Goal: Check status: Check status

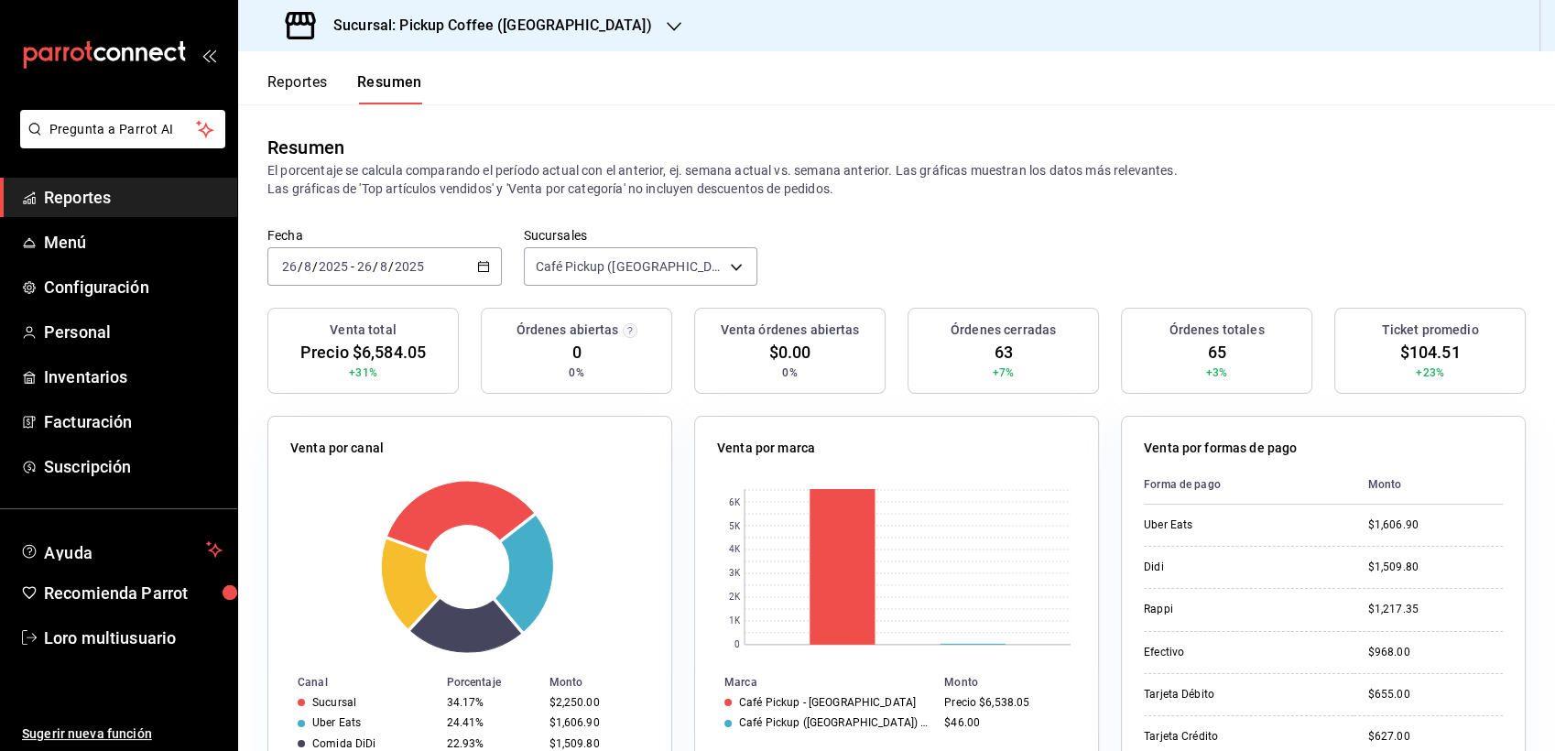
click at [441, 25] on h3 "Sucursal: Pickup Coffee (Montevideo)" at bounding box center [485, 26] width 333 height 22
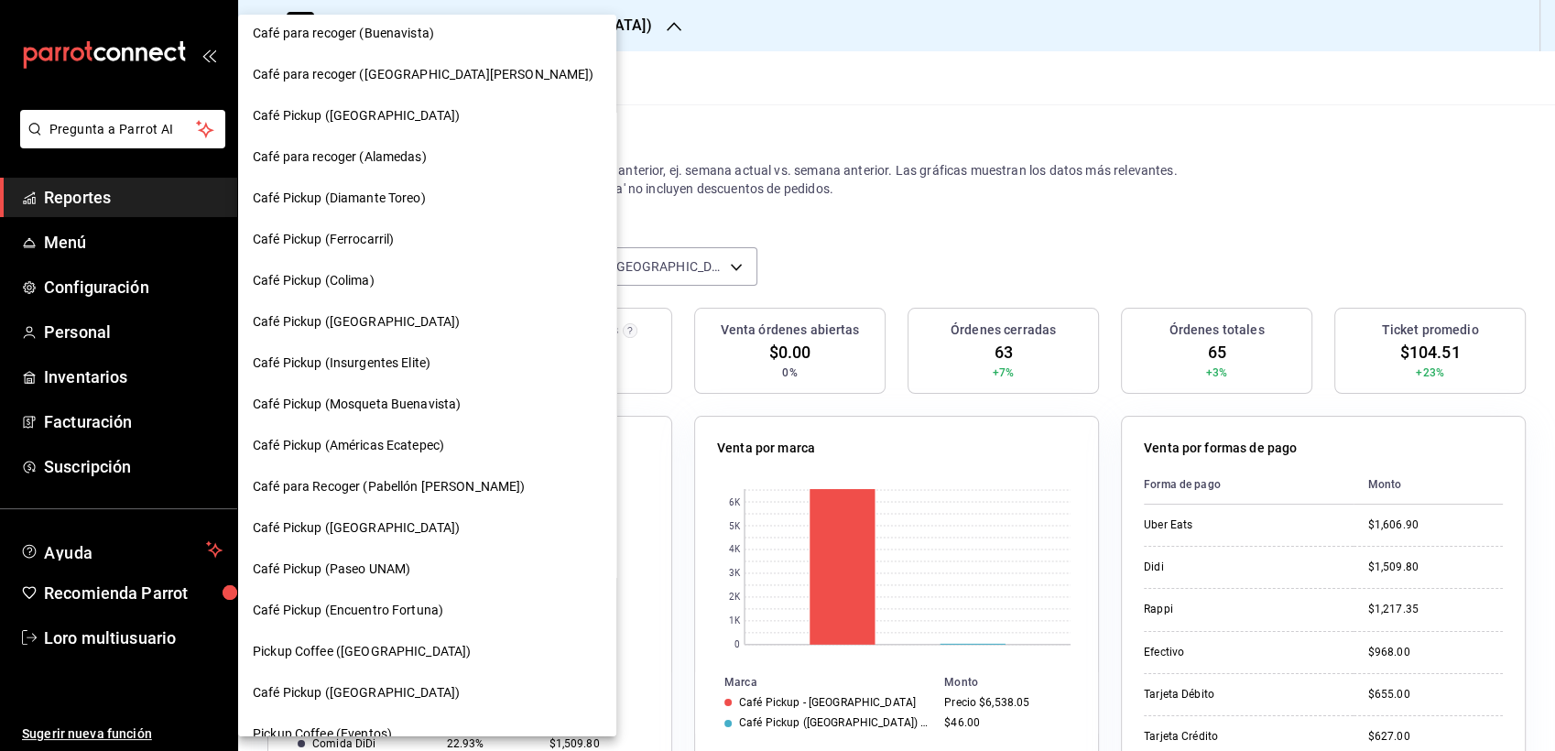
scroll to position [858, 0]
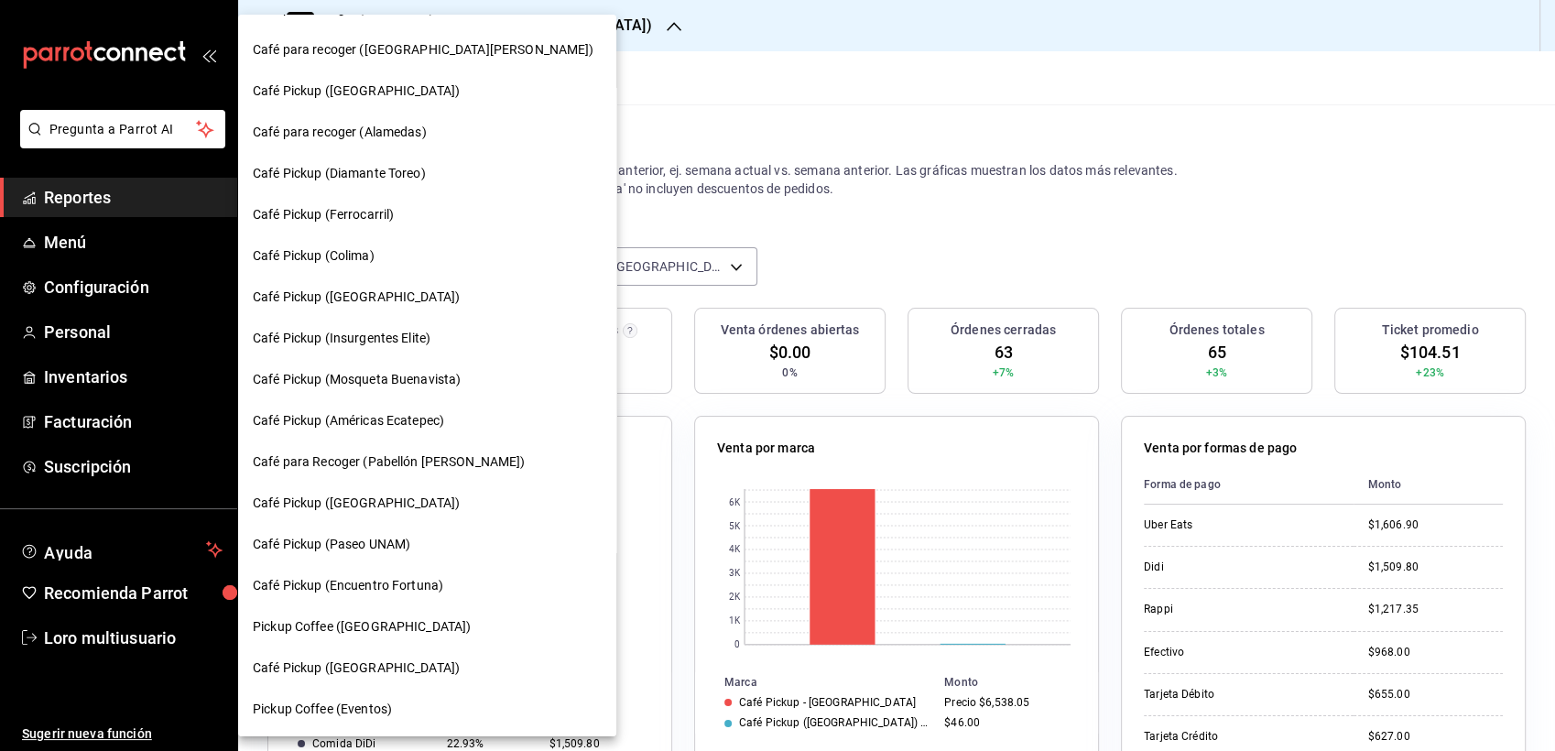
click at [305, 260] on span "Café Pickup (Colima)" at bounding box center [314, 255] width 122 height 19
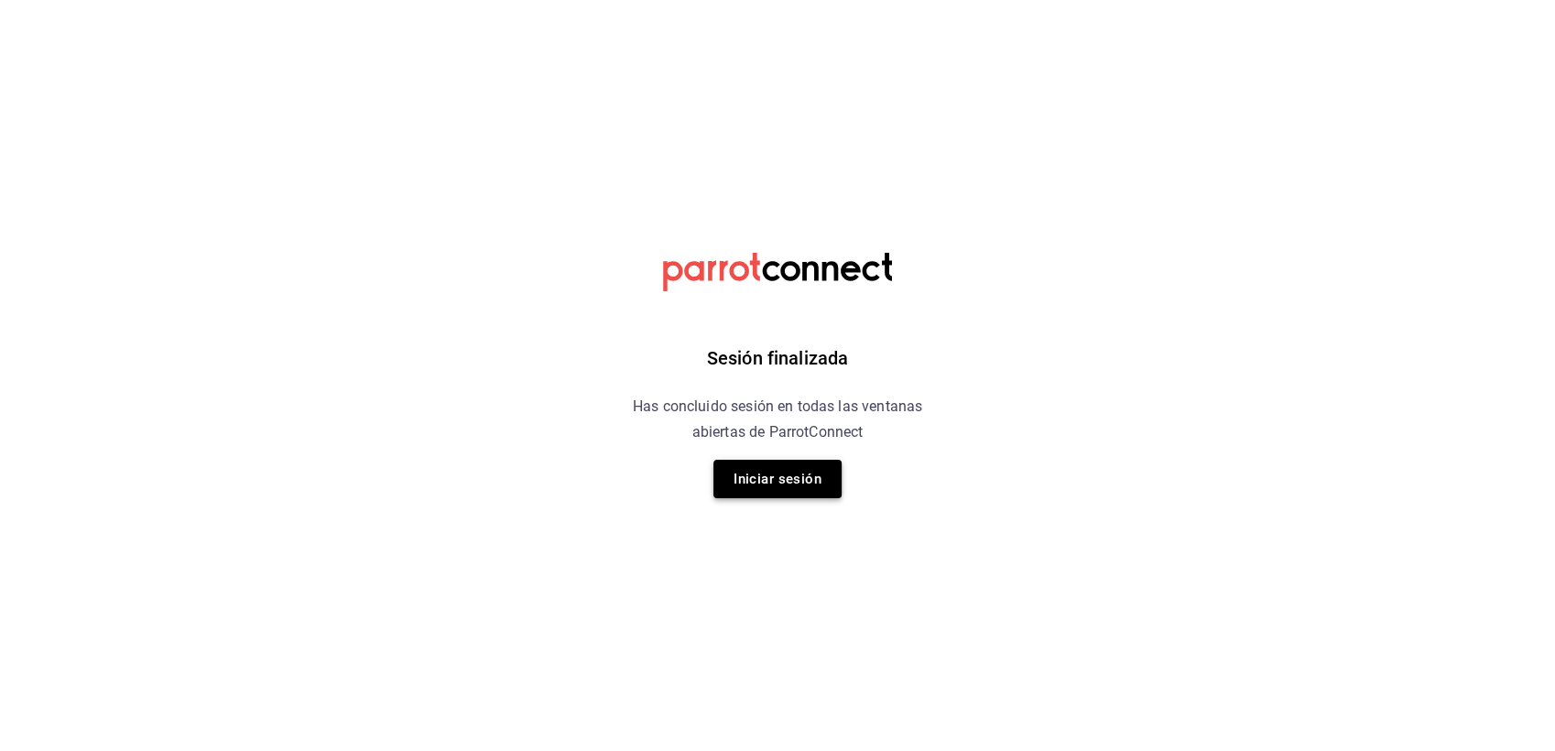
click at [764, 469] on button "Iniciar sesión" at bounding box center [777, 479] width 128 height 38
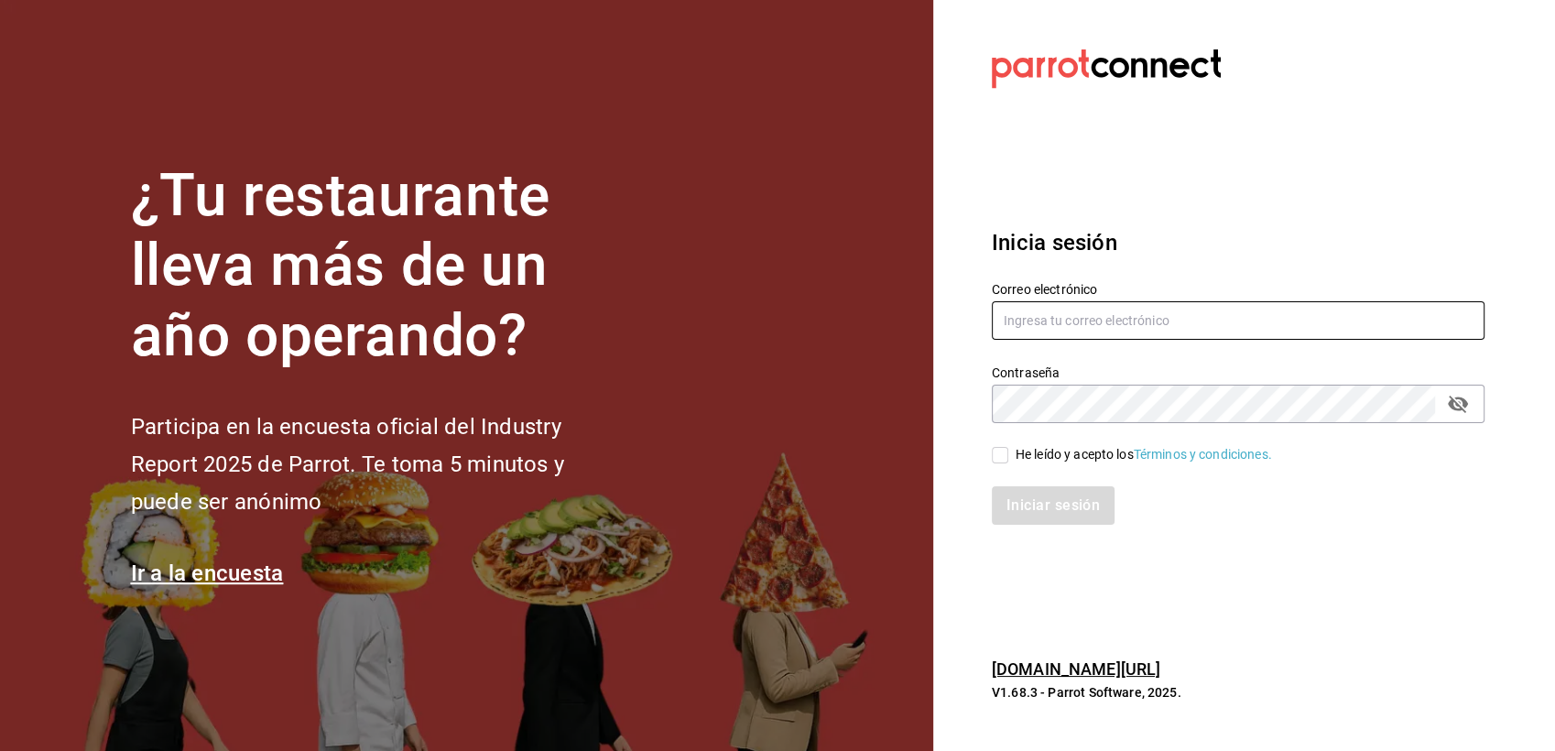
type input "multiuser@pickup.com"
drag, startPoint x: 1002, startPoint y: 443, endPoint x: 1002, endPoint y: 457, distance: 13.7
click at [1002, 457] on input "He leído y acepto los Términos y condiciones." at bounding box center [1000, 455] width 16 height 16
checkbox input "true"
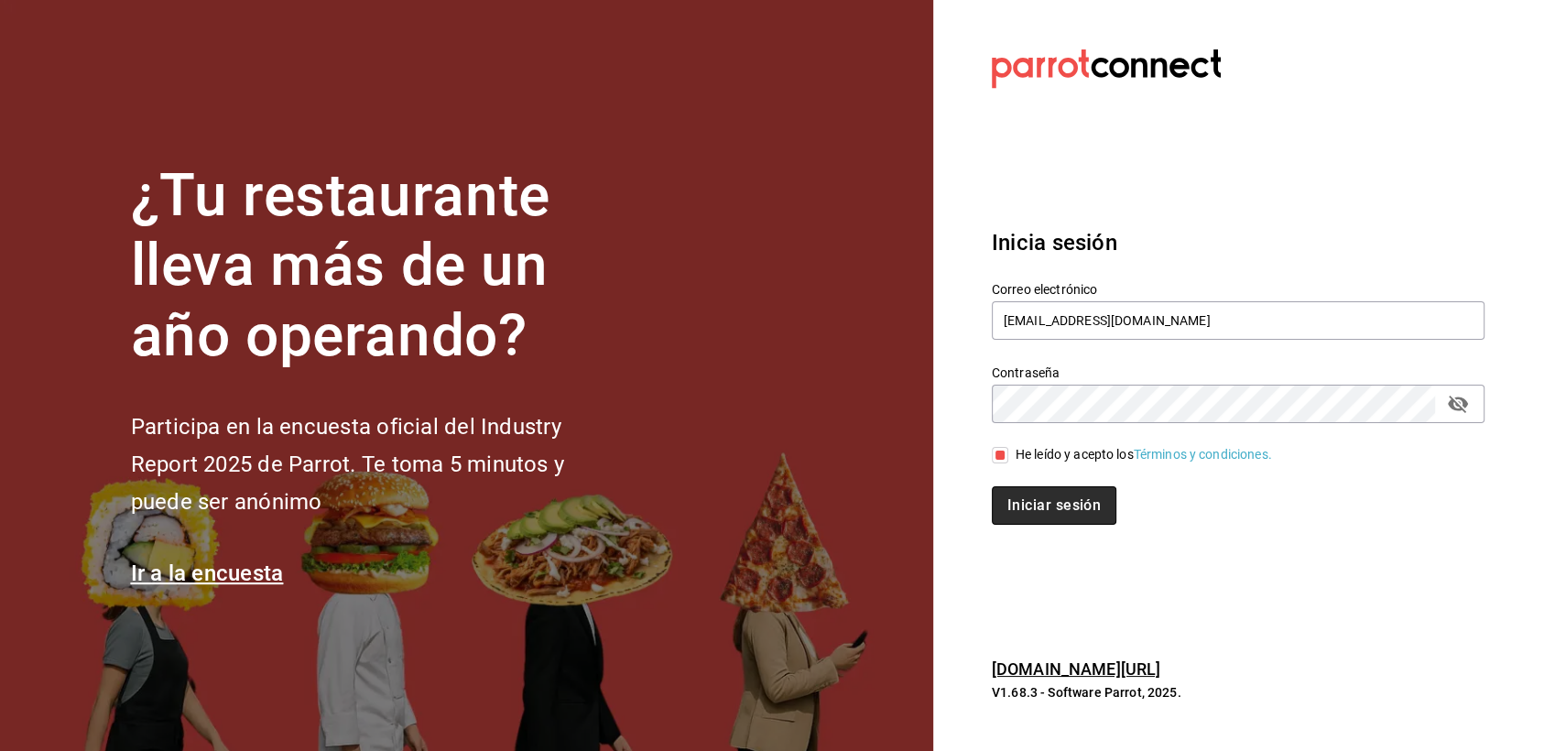
click at [1014, 514] on button "Iniciar sesión" at bounding box center [1054, 505] width 125 height 38
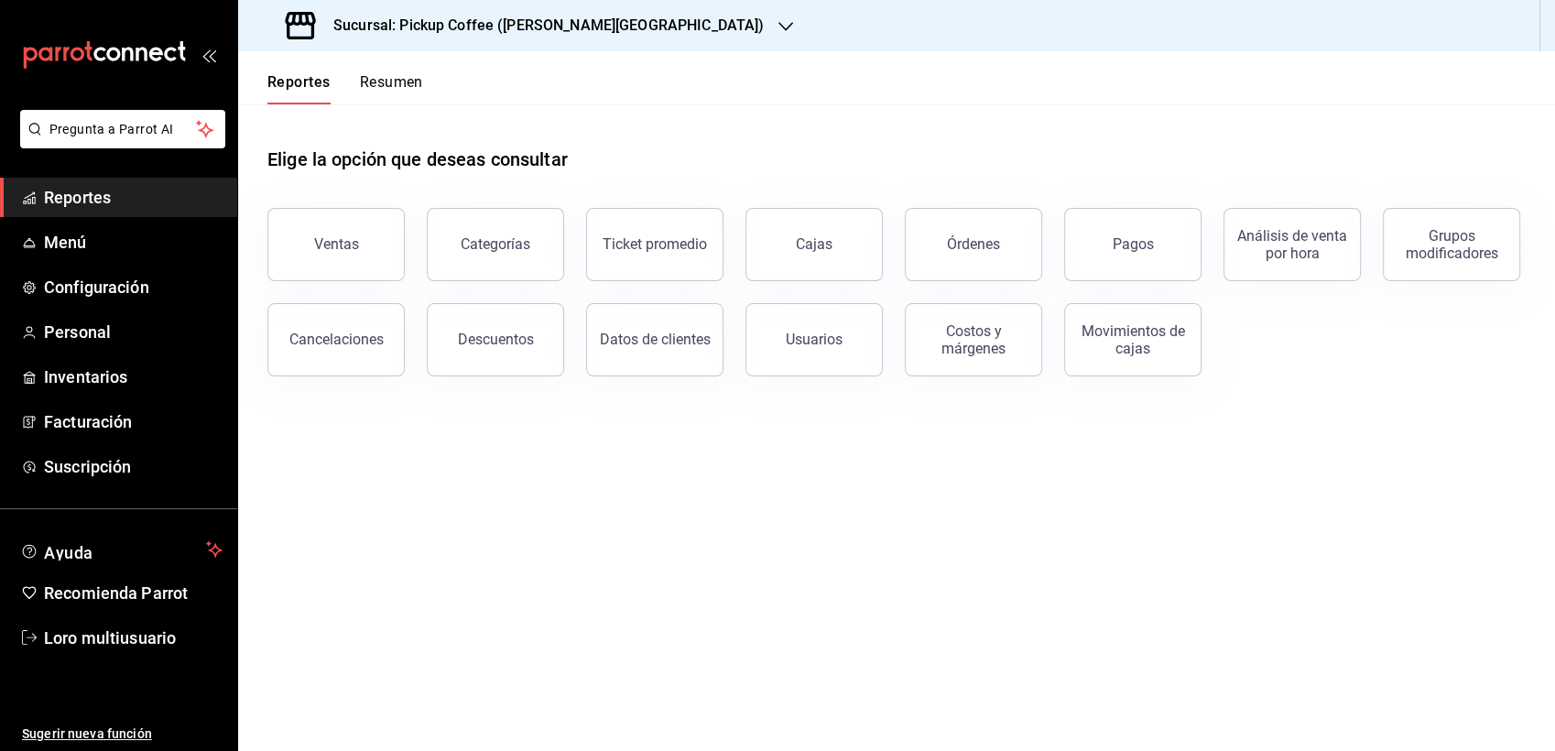
click at [371, 41] on div "Sucursal: Pickup Coffee ([PERSON_NAME][GEOGRAPHIC_DATA])" at bounding box center [527, 25] width 548 height 51
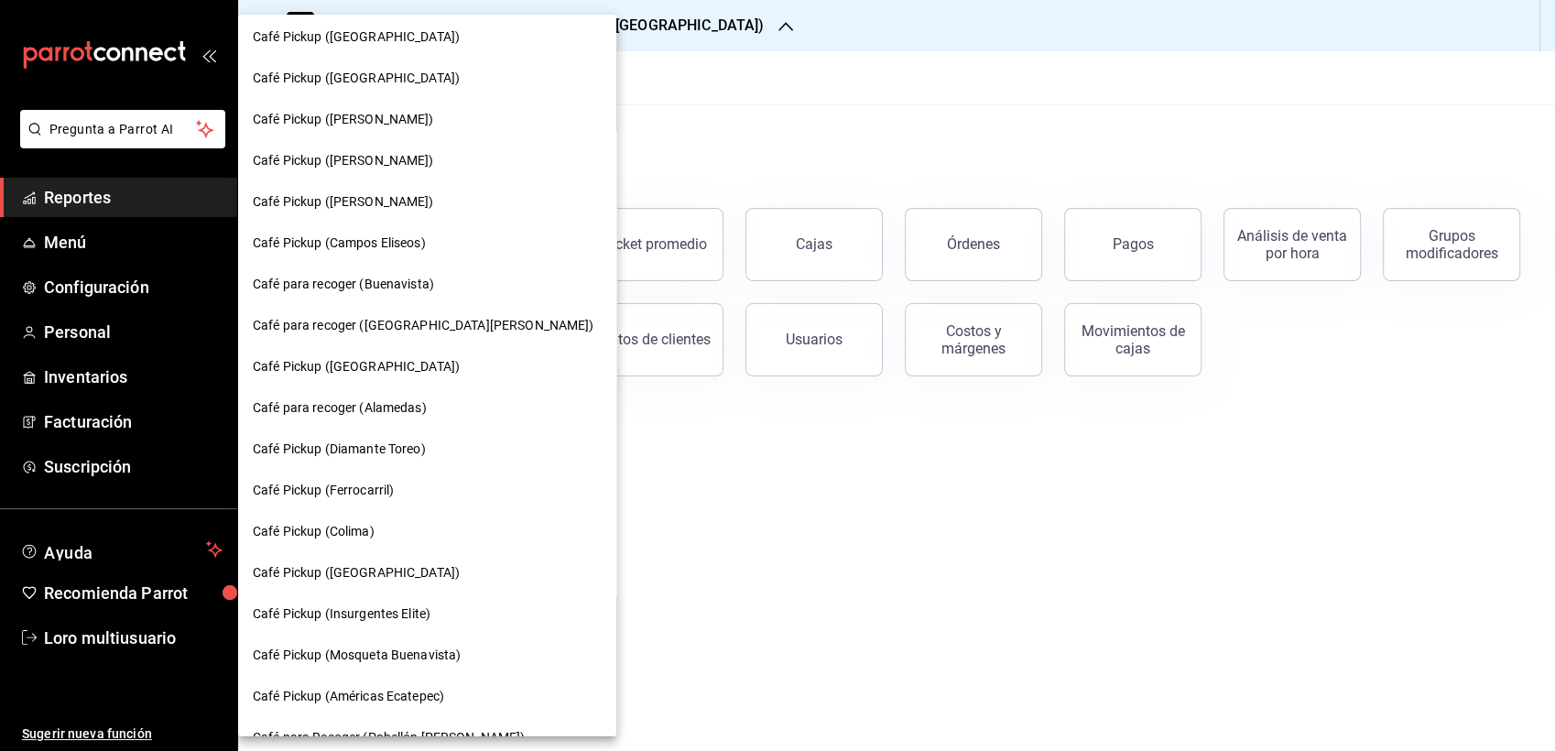
scroll to position [858, 0]
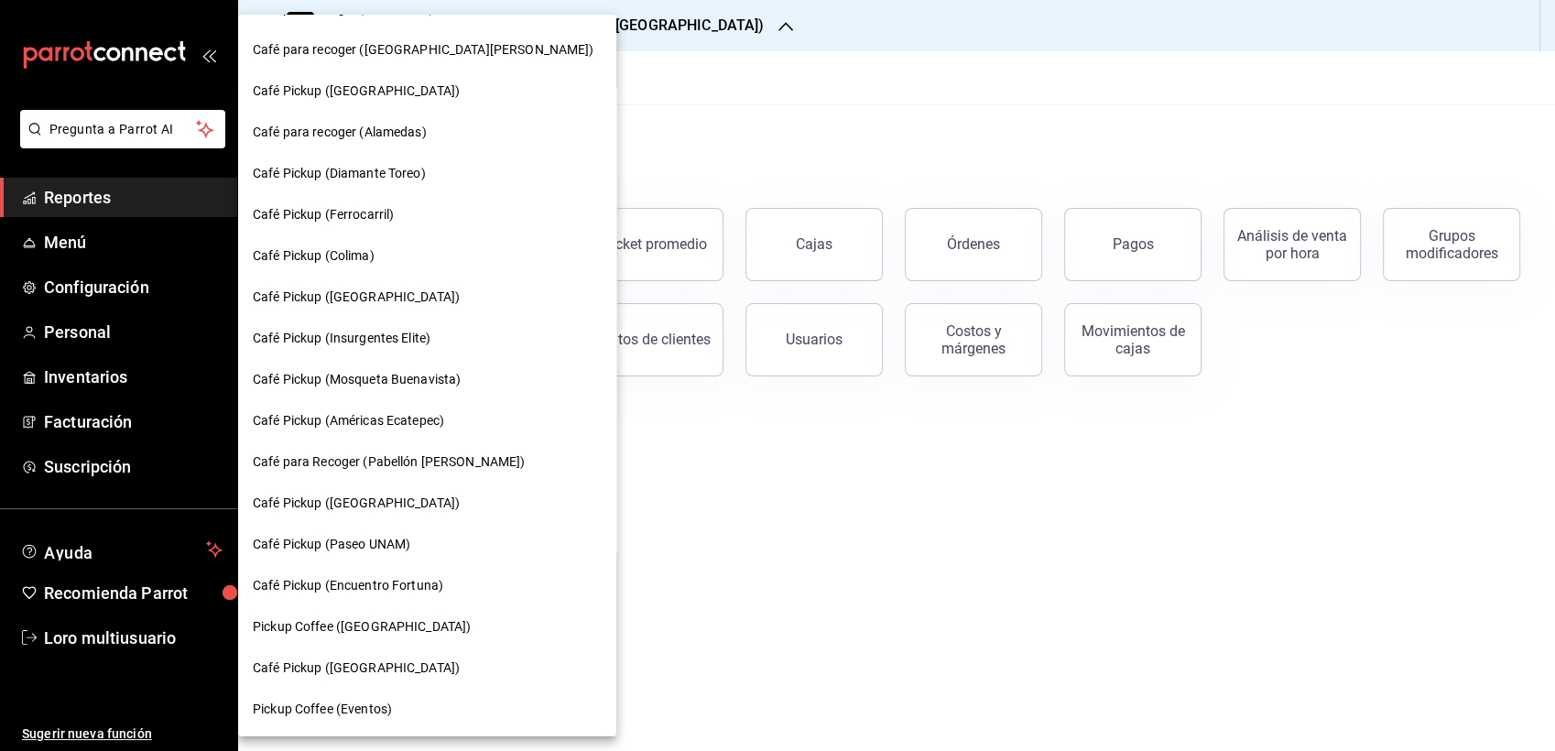
click at [336, 239] on div "Café Pickup (Colima)" at bounding box center [427, 255] width 378 height 41
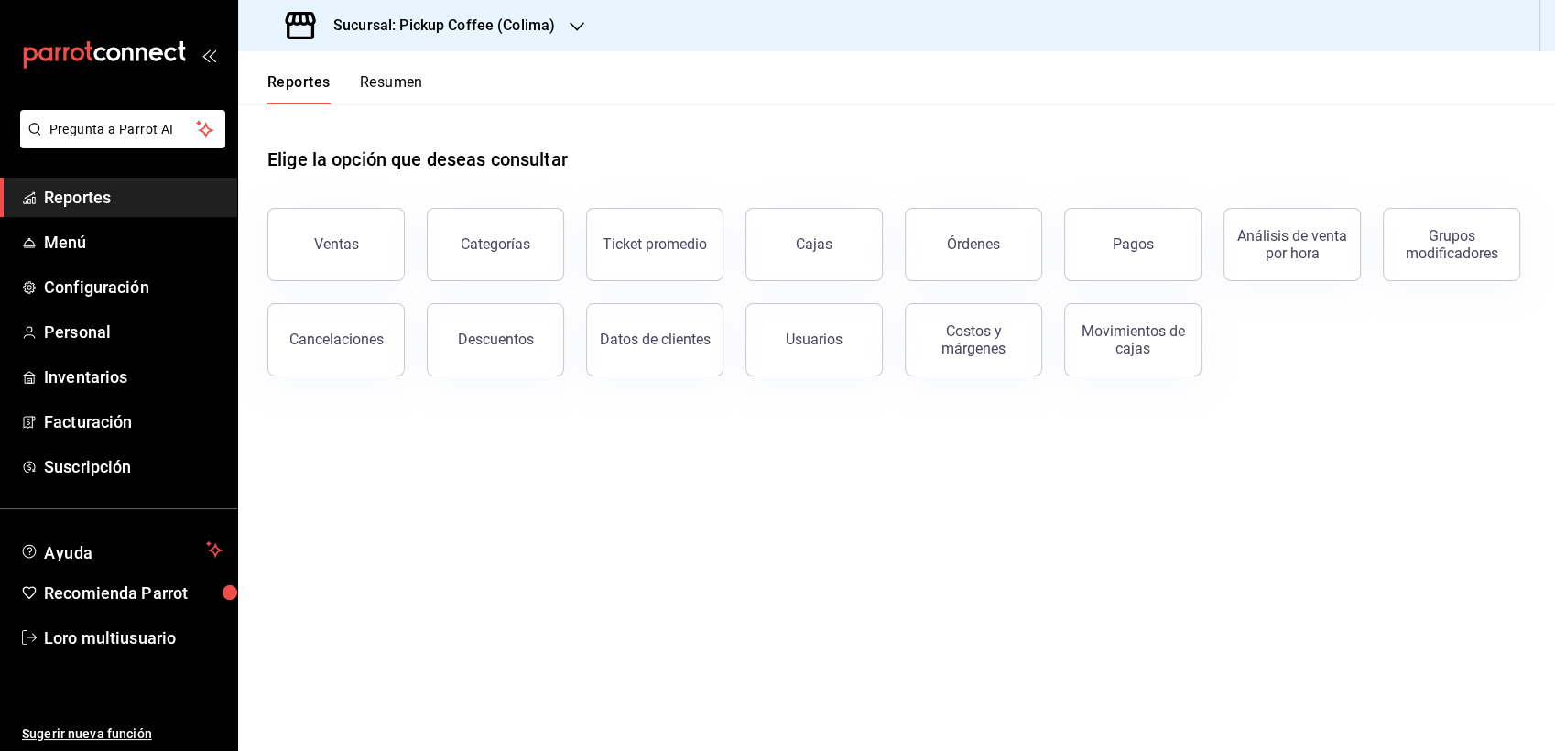
click at [417, 81] on button "Resumen" at bounding box center [391, 88] width 63 height 31
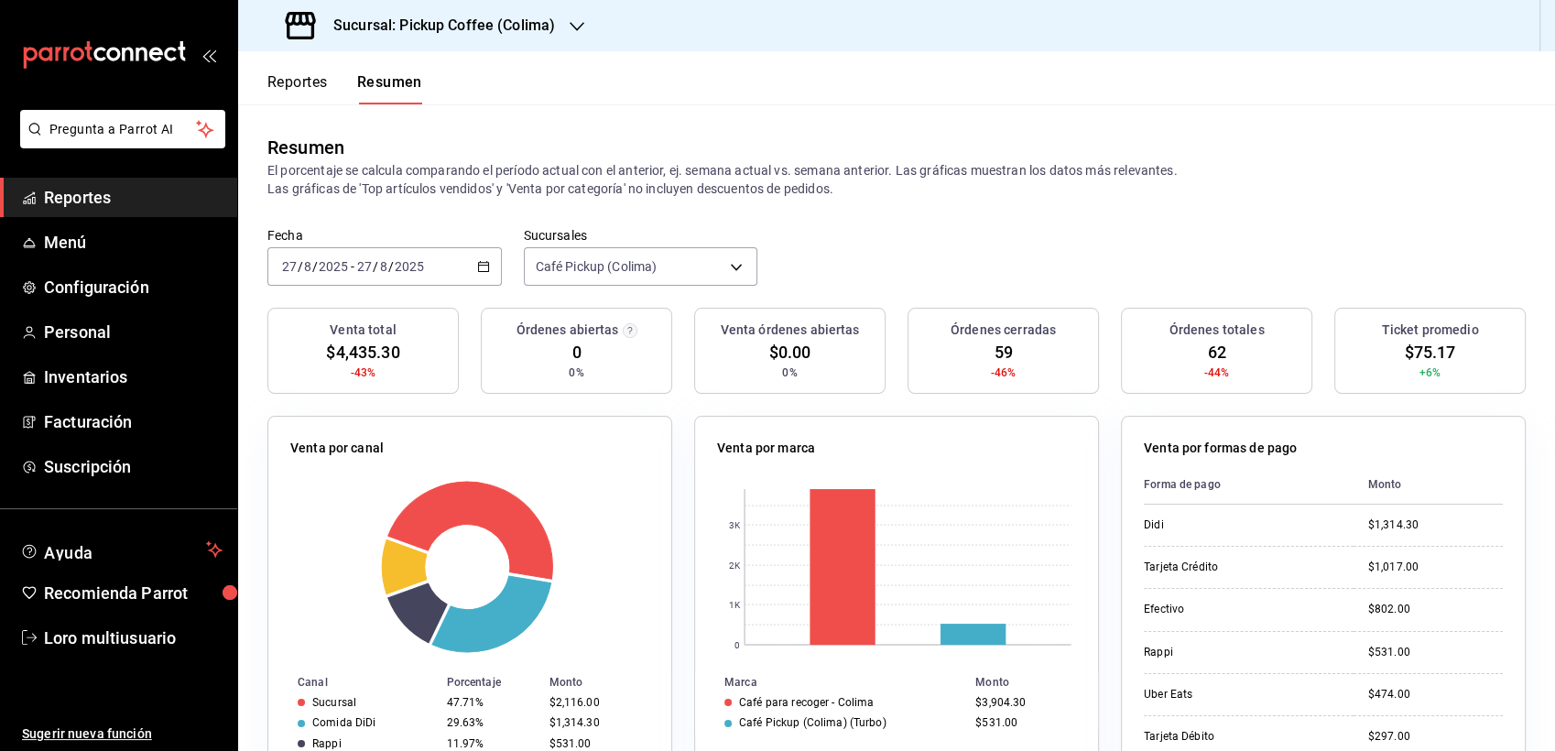
click at [374, 274] on span "/" at bounding box center [375, 266] width 5 height 15
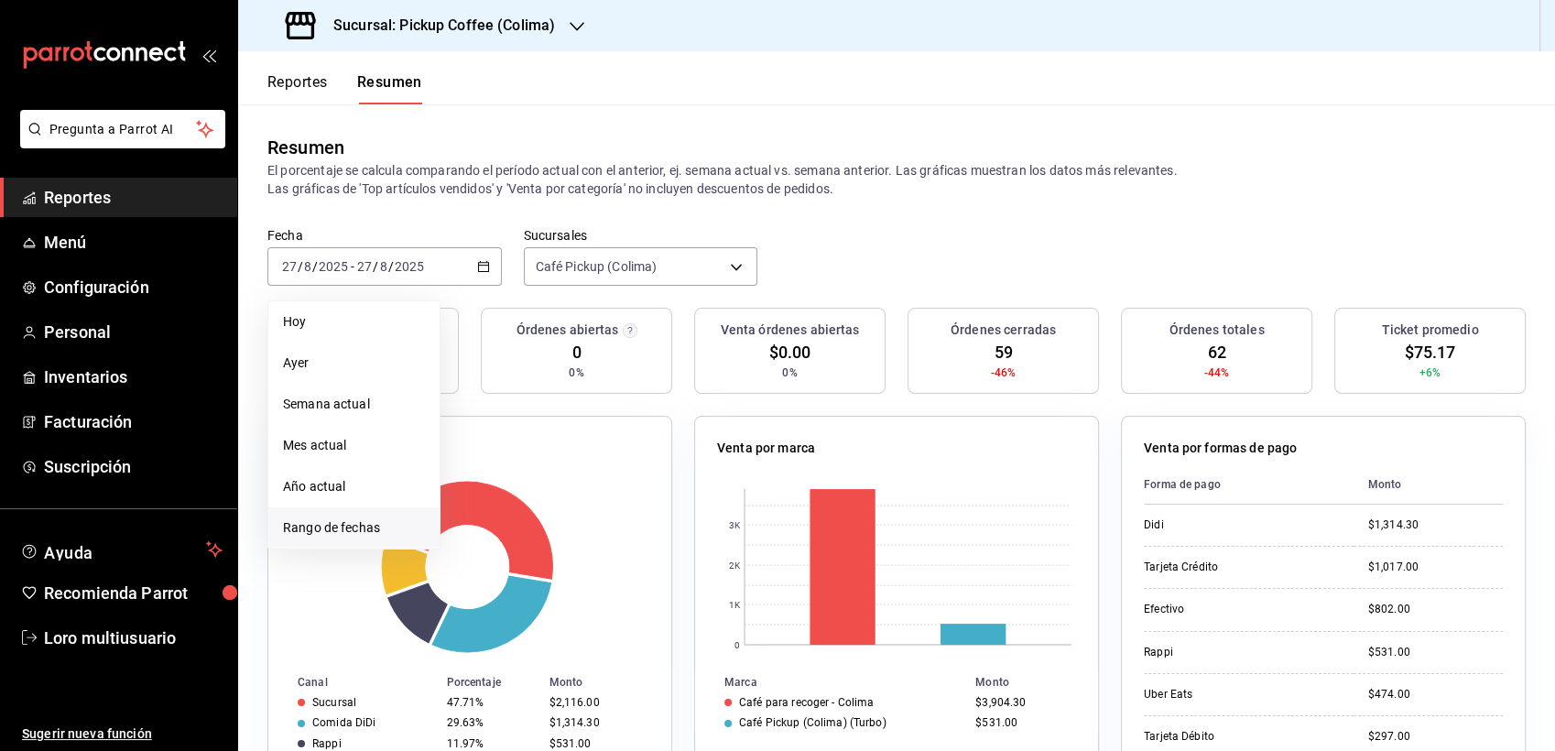
click at [335, 532] on span "Rango de fechas" at bounding box center [354, 527] width 142 height 19
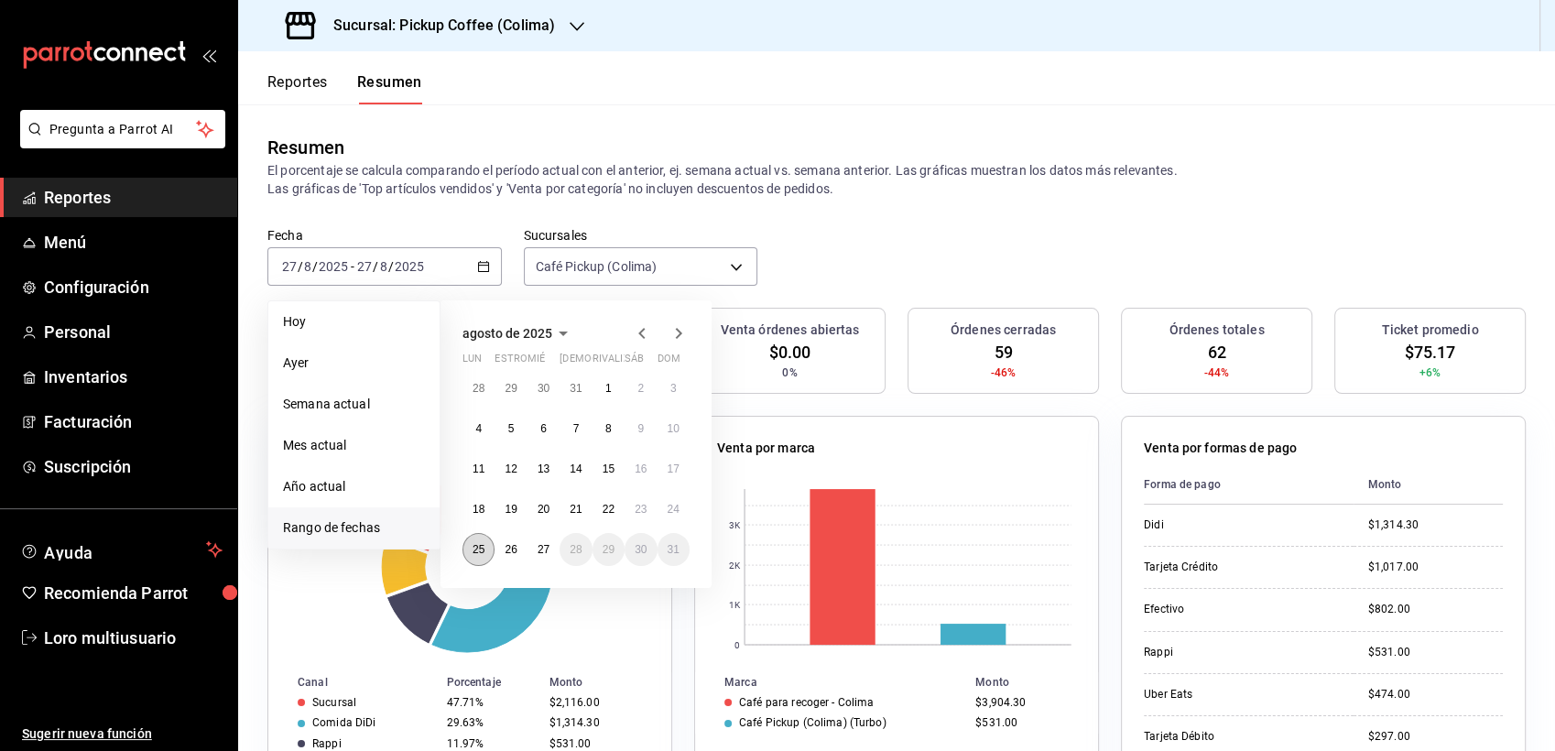
click at [484, 550] on button "25" at bounding box center [478, 549] width 32 height 33
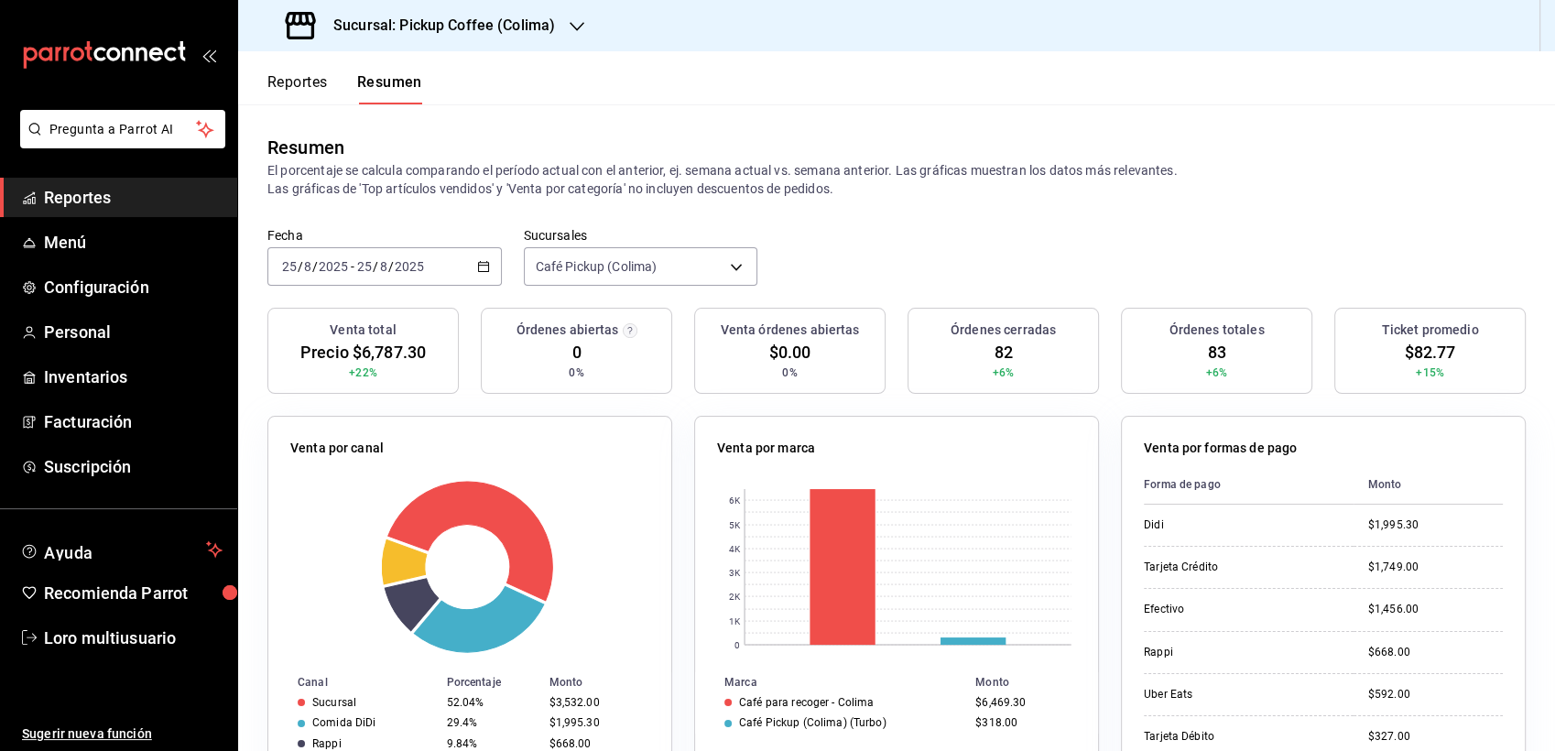
click at [374, 277] on div "[DATE] [DATE] - [DATE] [DATE]" at bounding box center [384, 266] width 234 height 38
click at [376, 268] on span "/" at bounding box center [375, 266] width 5 height 15
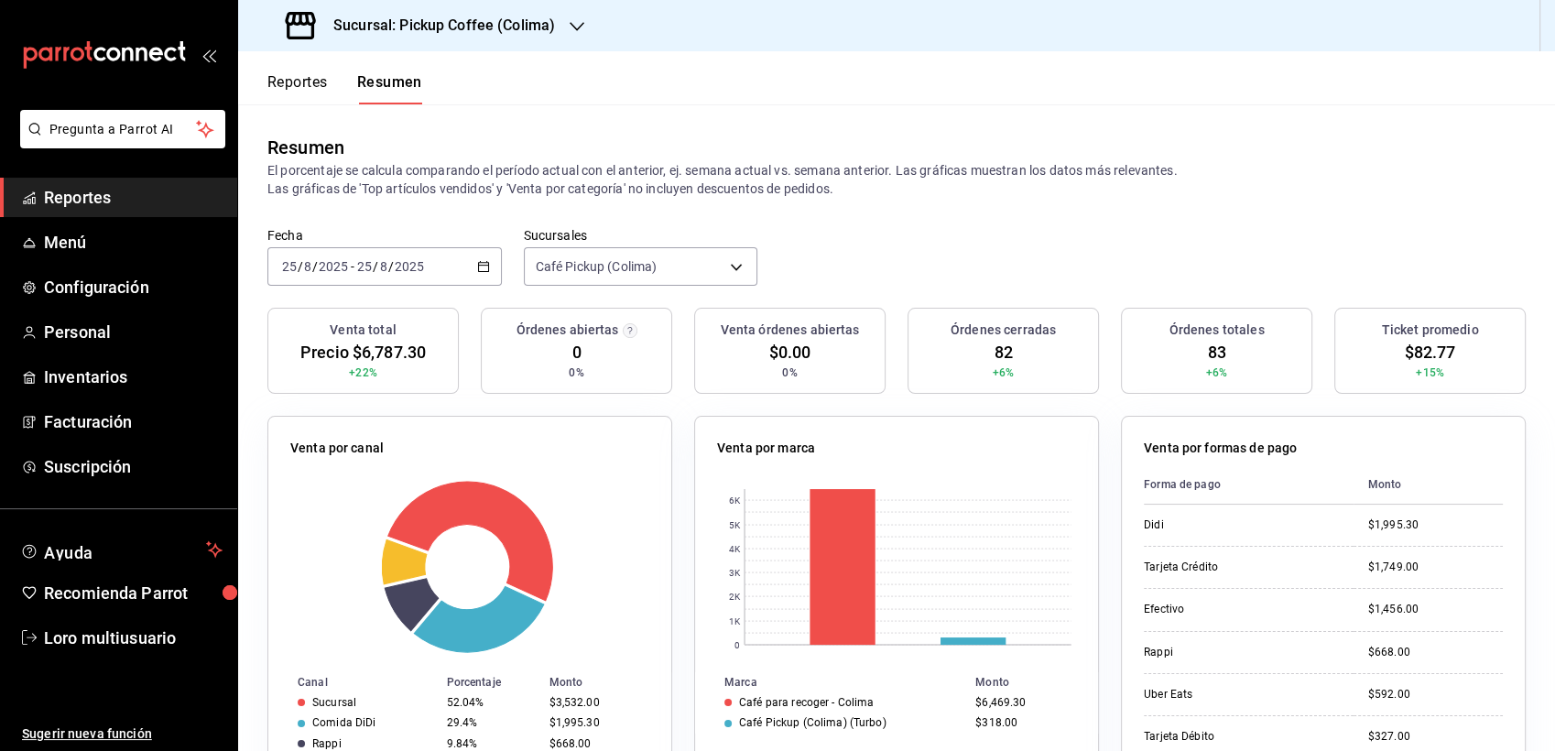
click at [376, 268] on span "/" at bounding box center [375, 266] width 5 height 15
click at [377, 267] on div "2025-08-25 25 / 8 / 2025" at bounding box center [389, 266] width 71 height 15
click at [379, 267] on input "8" at bounding box center [383, 266] width 9 height 15
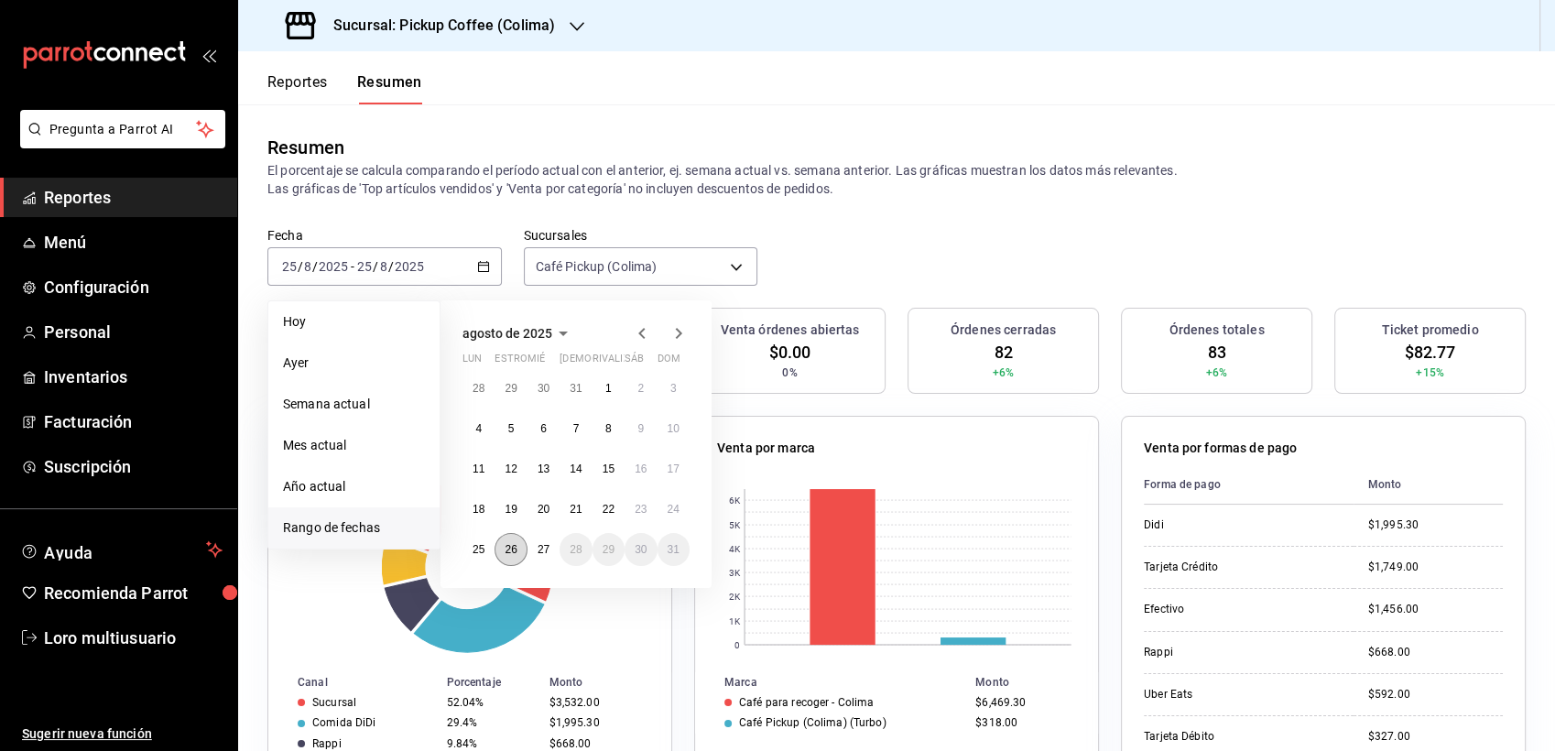
click at [505, 544] on abbr "26" at bounding box center [511, 549] width 12 height 13
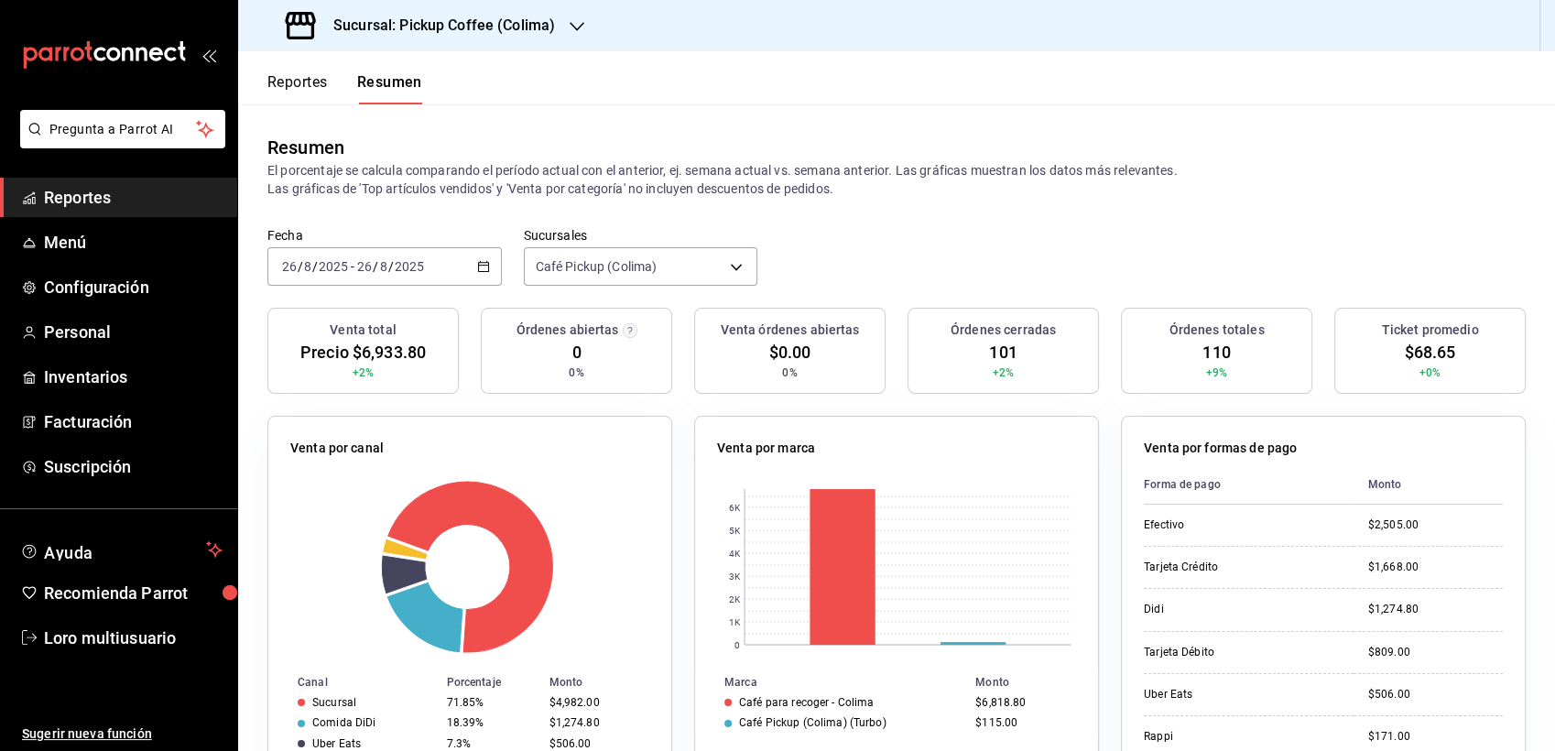
click at [412, 10] on div "Sucursal: Pickup Coffee (Colima)" at bounding box center [422, 25] width 339 height 51
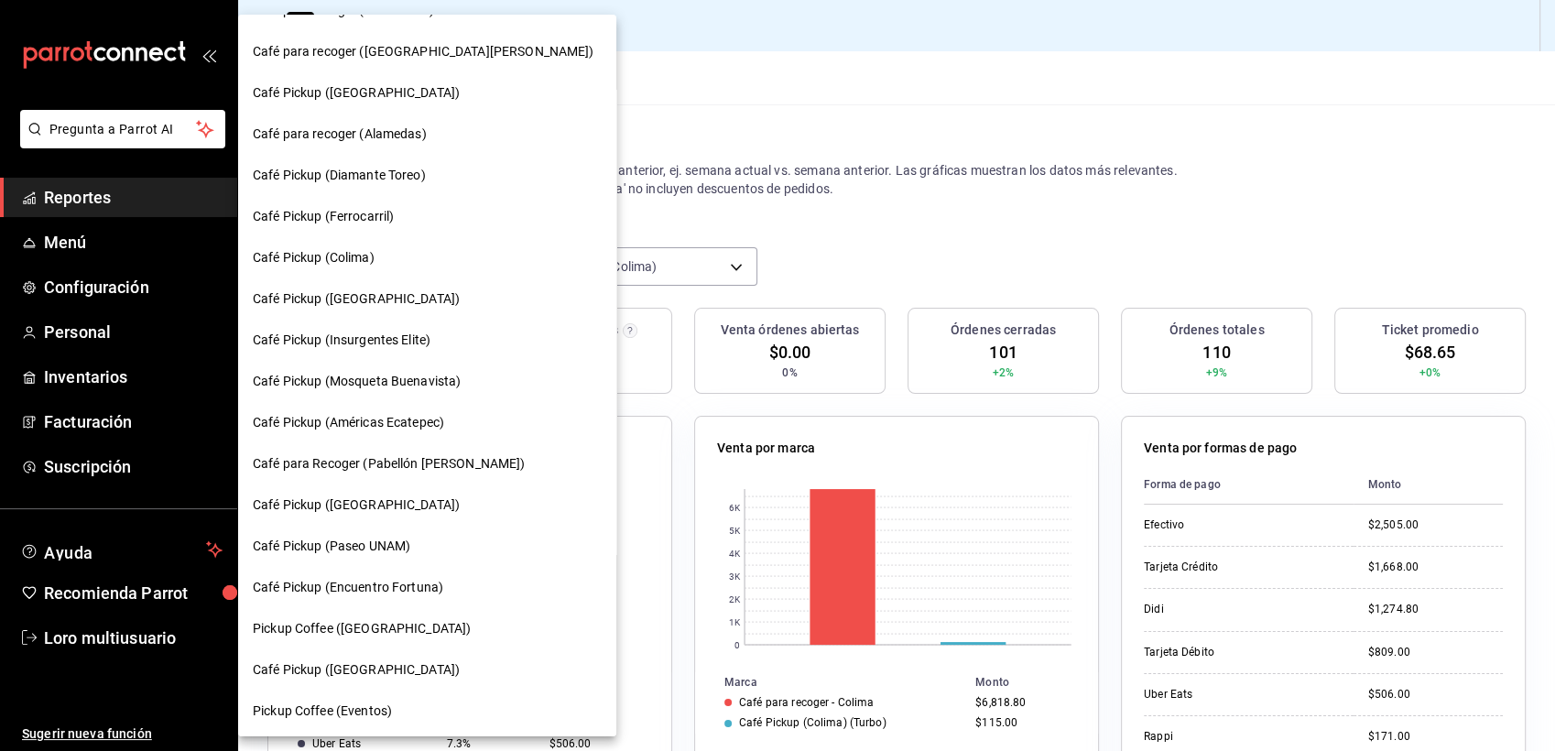
scroll to position [858, 0]
click at [374, 592] on span "Café Pickup (Encuentro Fortuna)" at bounding box center [348, 585] width 190 height 19
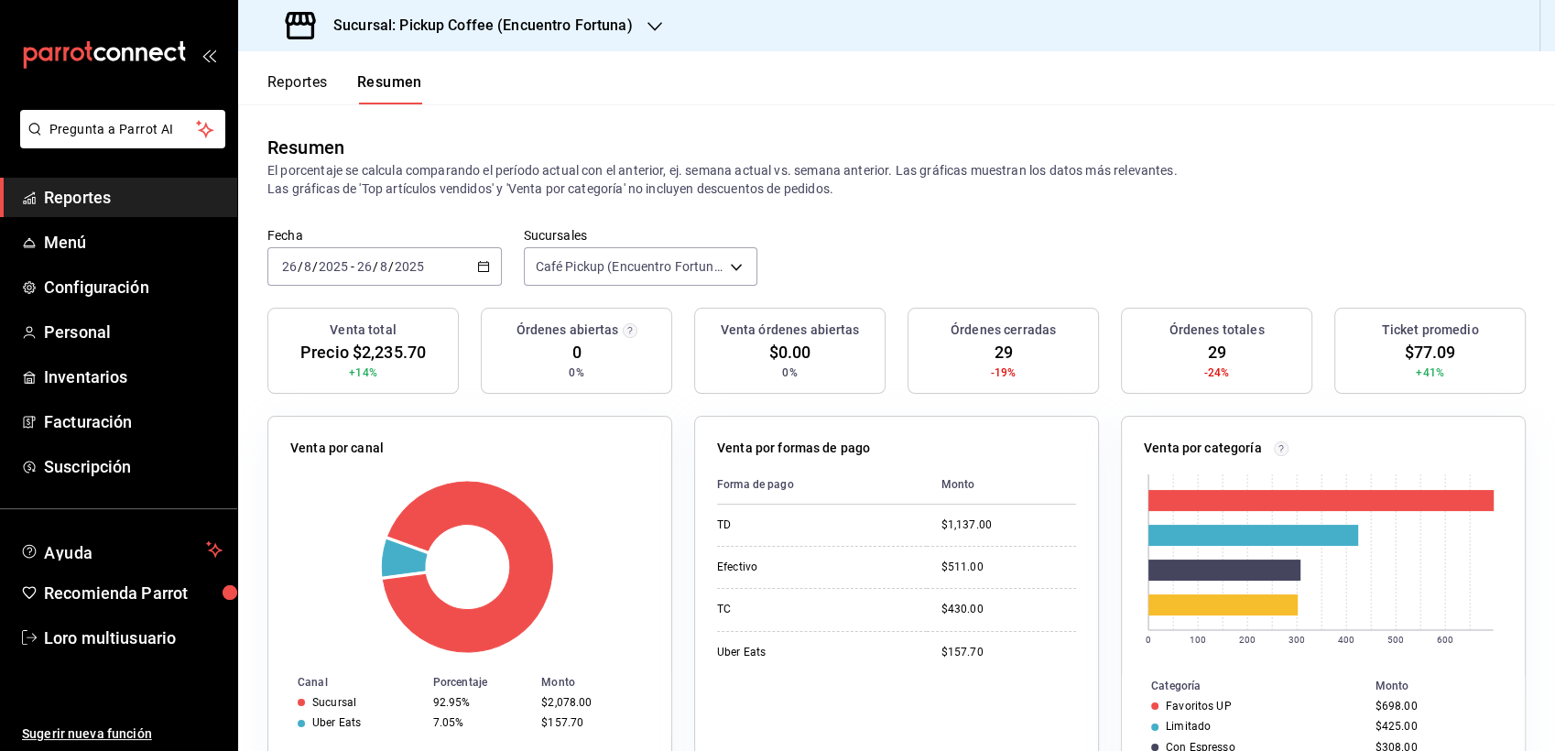
click at [416, 280] on div "2025-08-26 26 / 8 / 2025 - 2025-08-26 26 / 8 / 2025" at bounding box center [384, 266] width 234 height 38
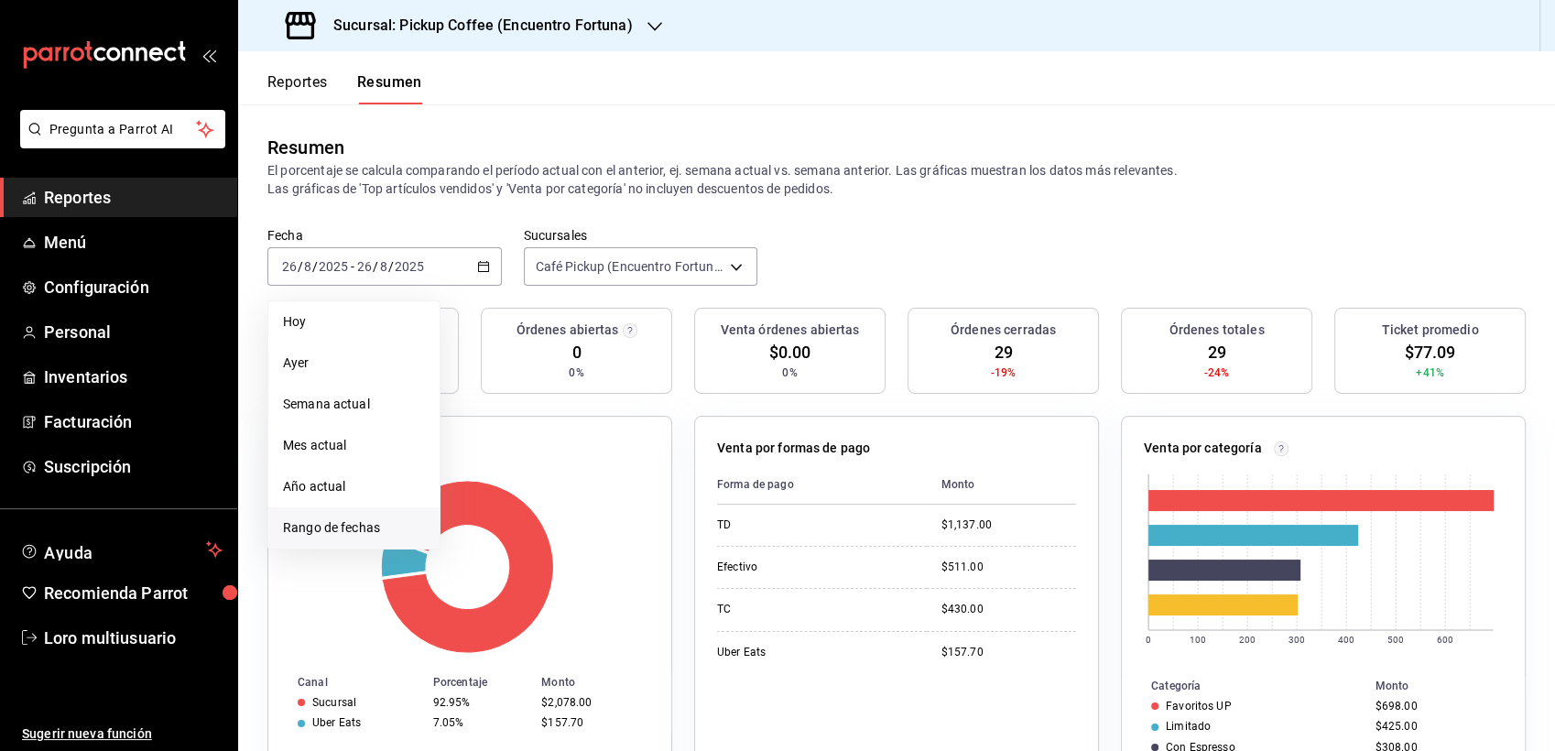
click at [332, 518] on span "Rango de fechas" at bounding box center [354, 527] width 142 height 19
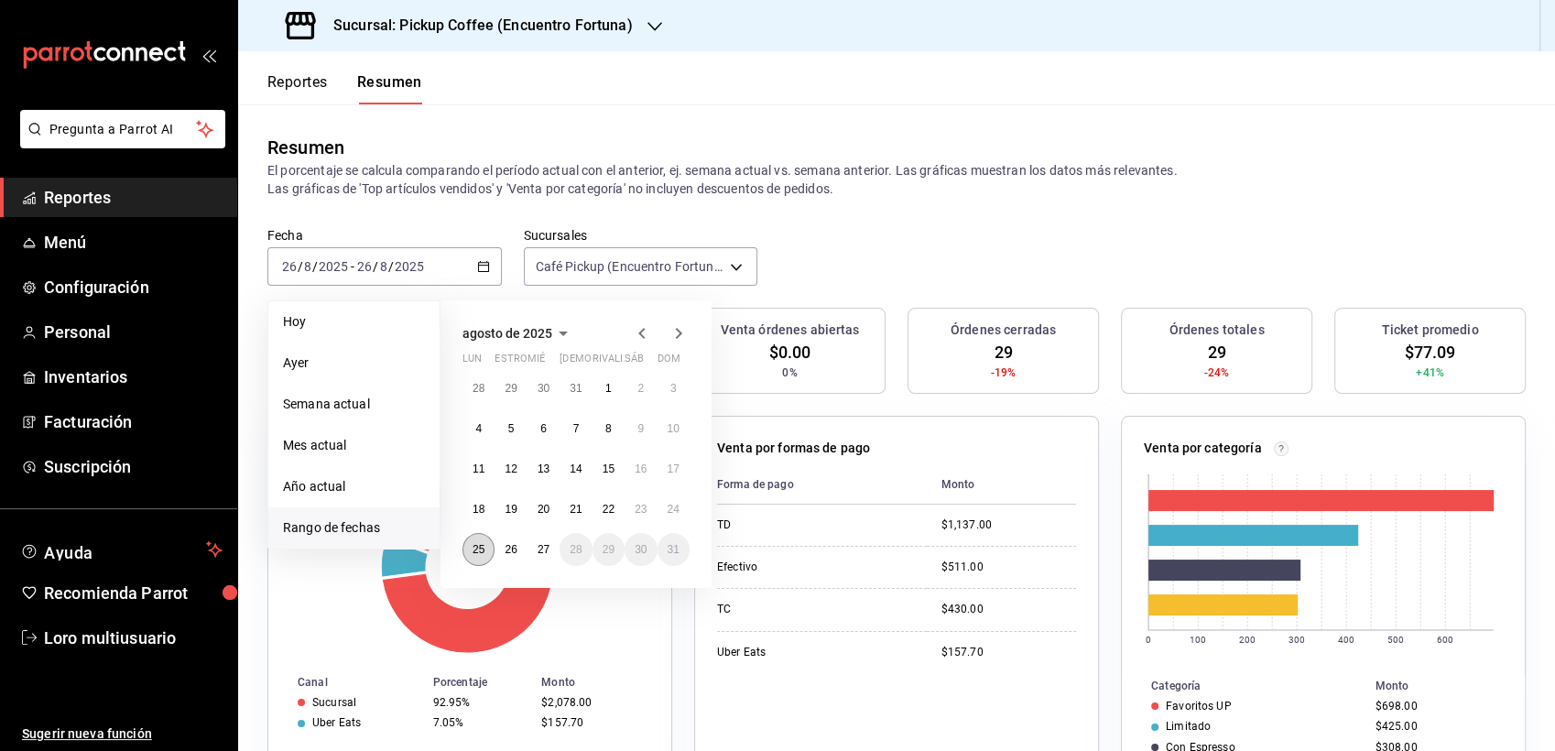
click at [473, 549] on abbr "25" at bounding box center [479, 549] width 12 height 13
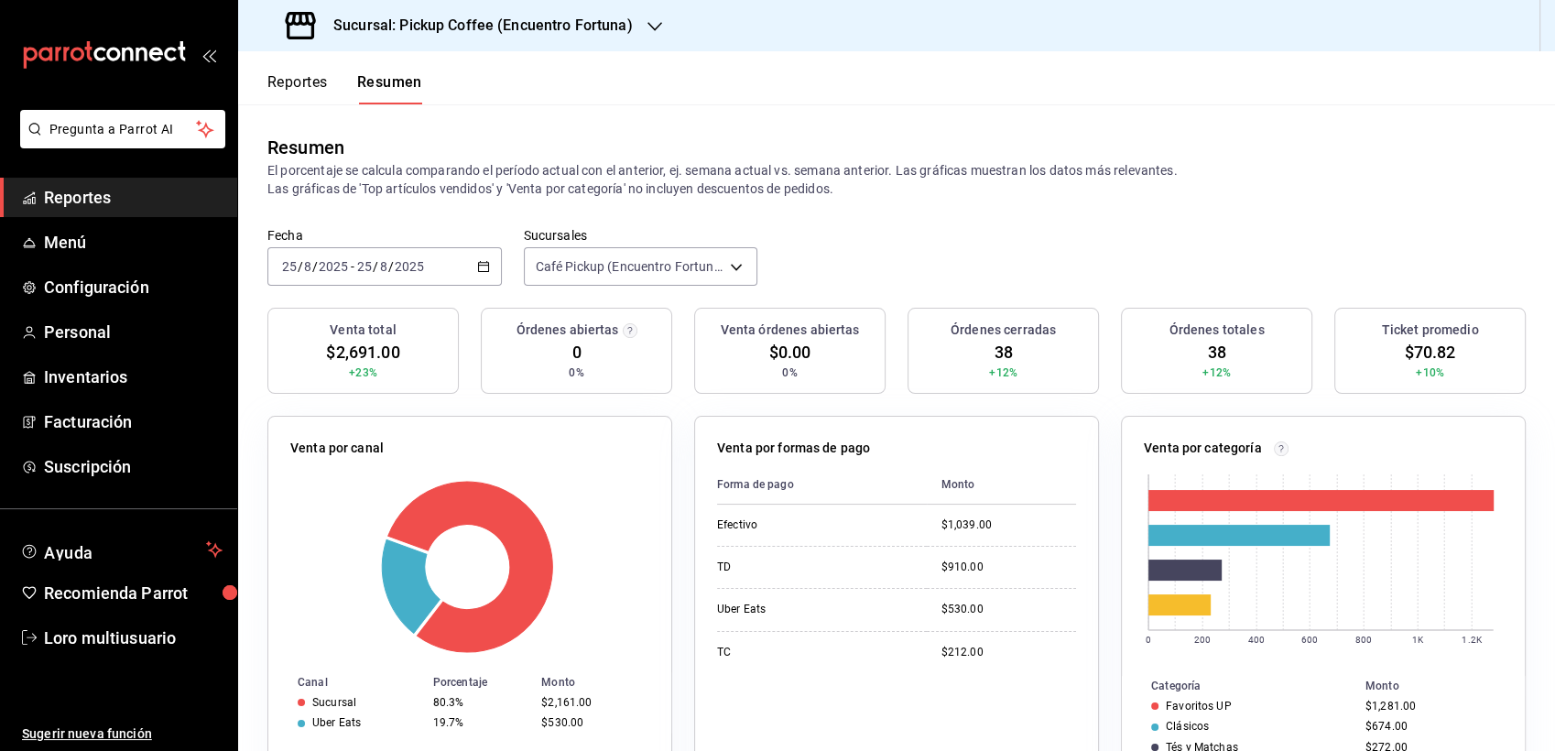
click at [507, 35] on h3 "Sucursal: Pickup Coffee (Encuentro Fortuna)" at bounding box center [476, 26] width 314 height 22
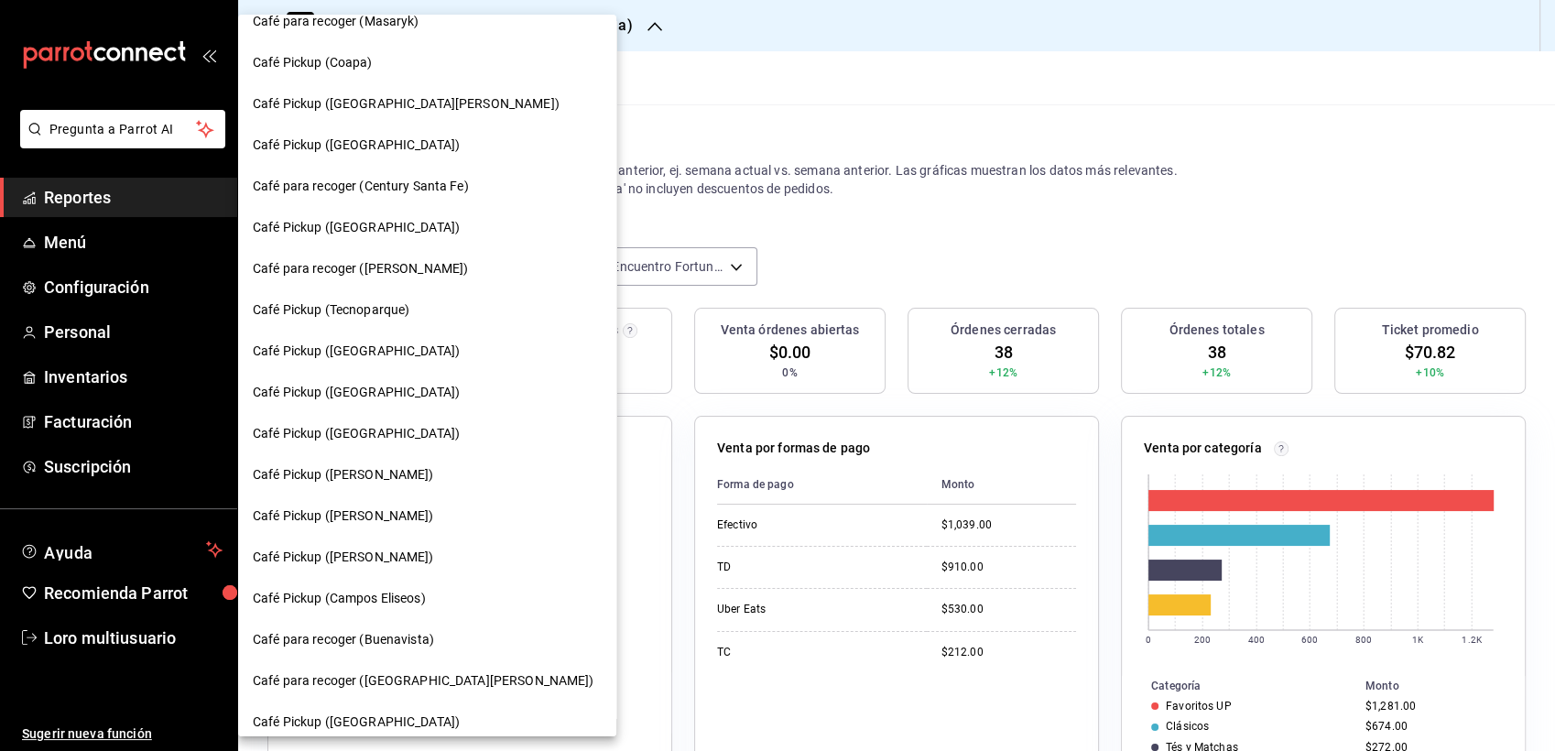
scroll to position [238, 0]
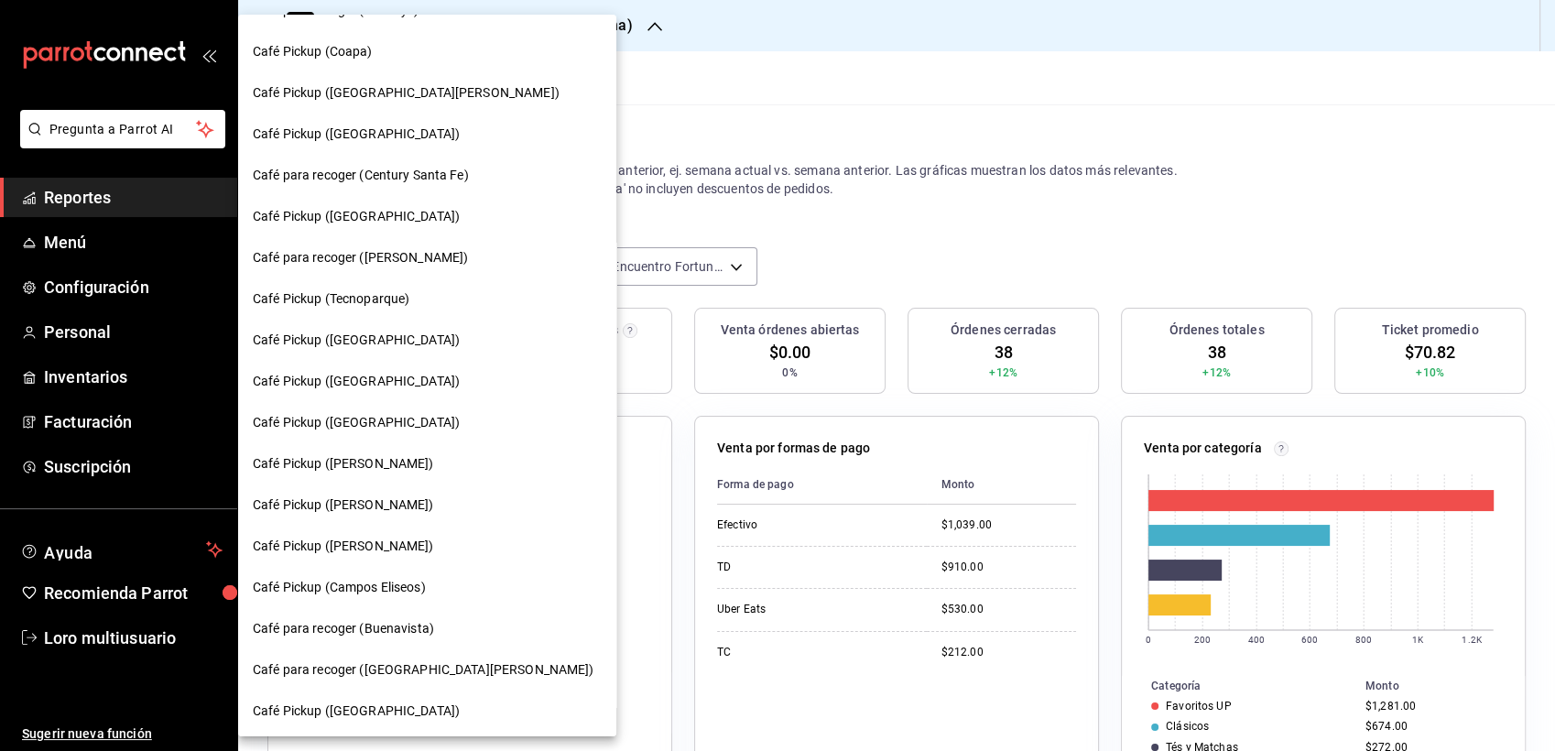
click at [448, 505] on div "Café Pickup (Lago de Guadalupe)" at bounding box center [427, 504] width 349 height 19
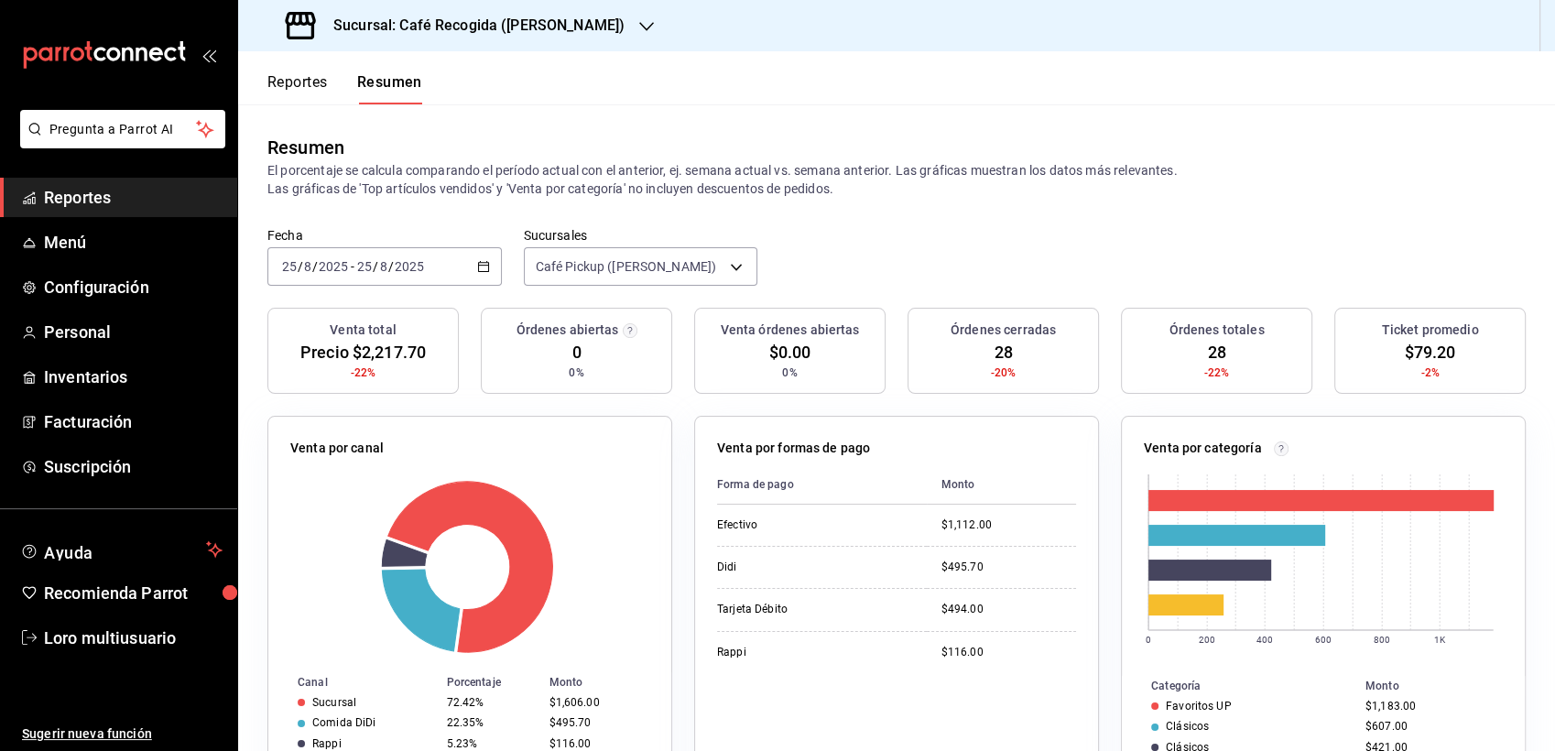
click at [372, 282] on div "[DATE] [DATE] - [DATE] [DATE]" at bounding box center [384, 266] width 234 height 38
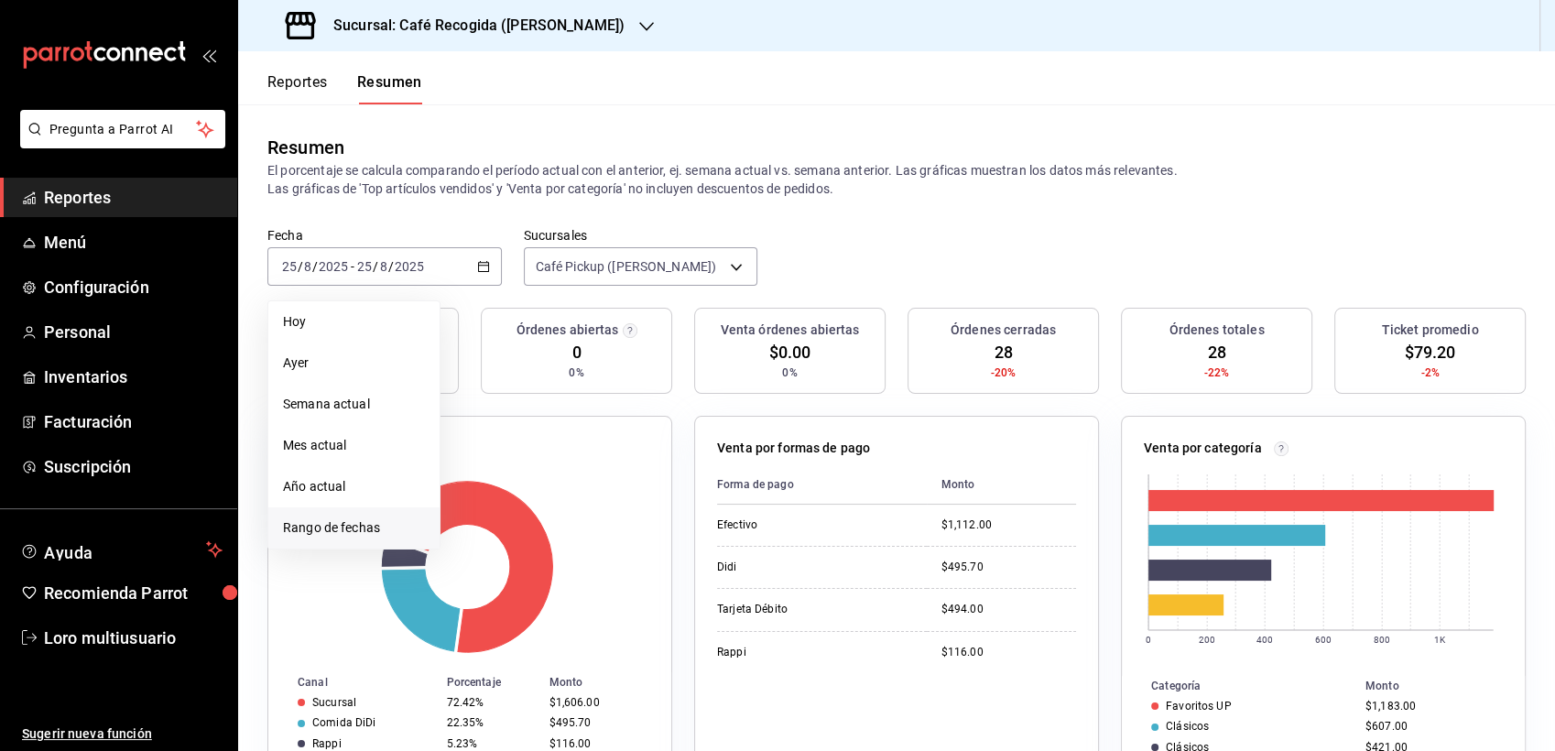
click at [333, 523] on span "Rango de fechas" at bounding box center [354, 527] width 142 height 19
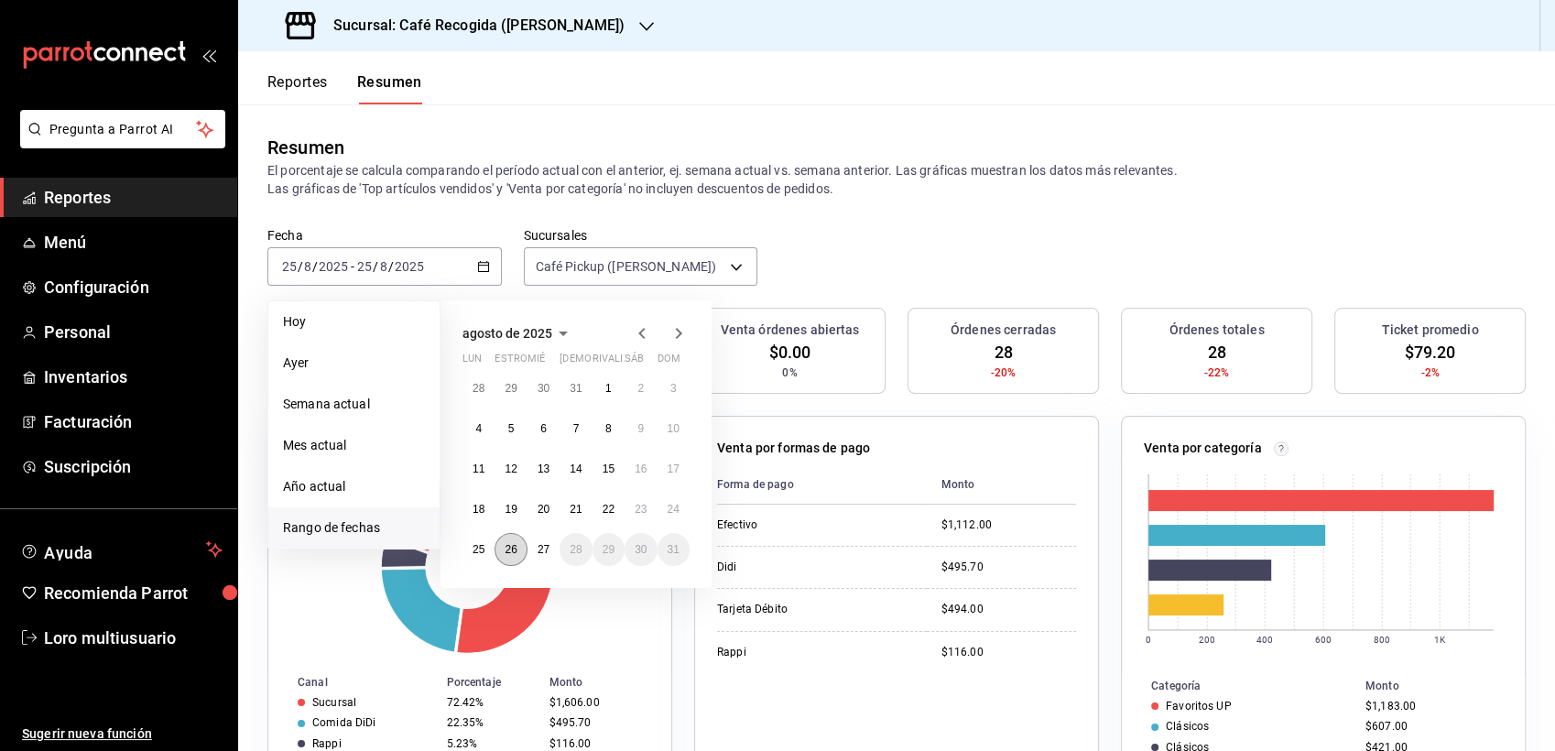
click at [505, 552] on abbr "26" at bounding box center [511, 549] width 12 height 13
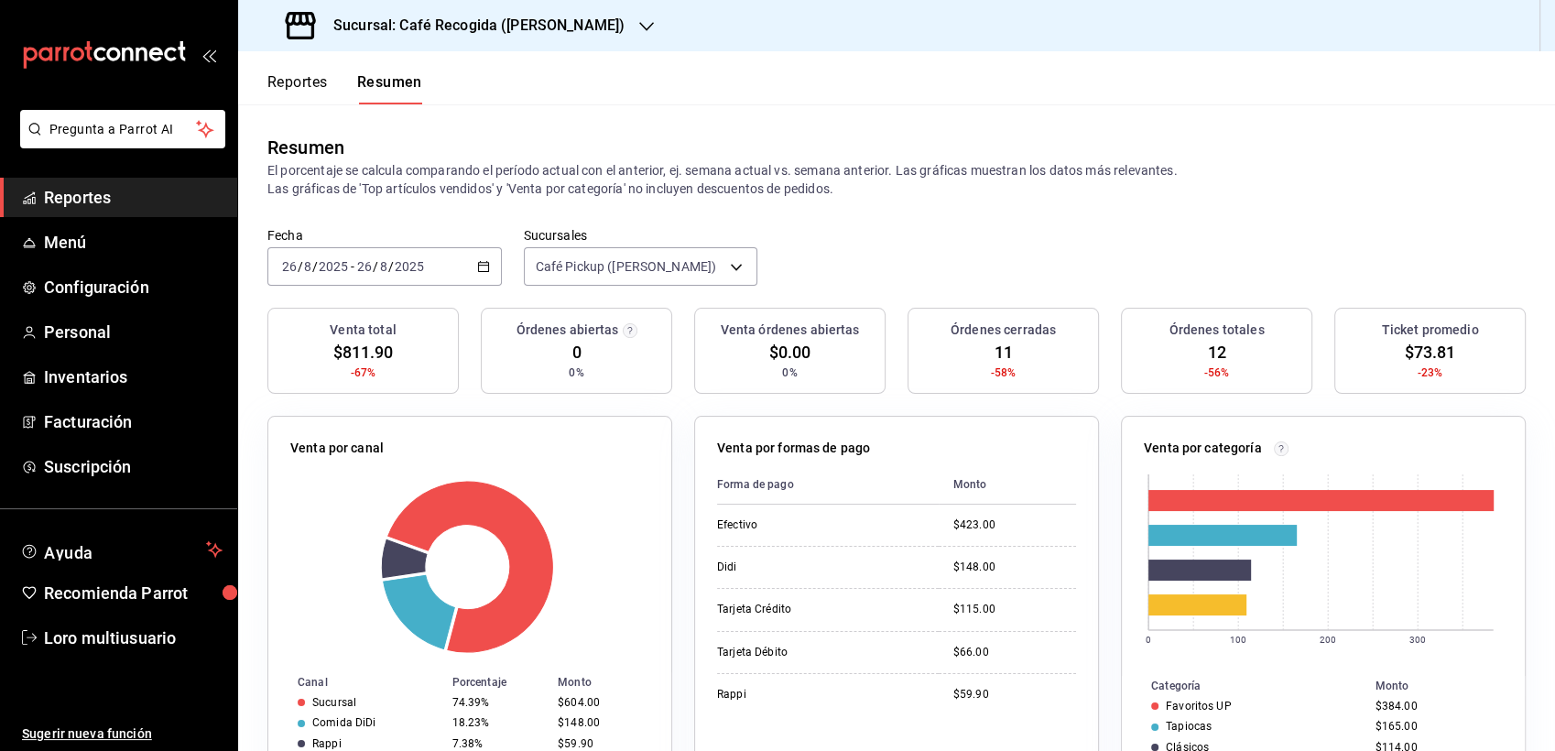
click at [570, 50] on div "Sucursal: Café Recogida (Lago de Guadalupe)" at bounding box center [457, 25] width 408 height 51
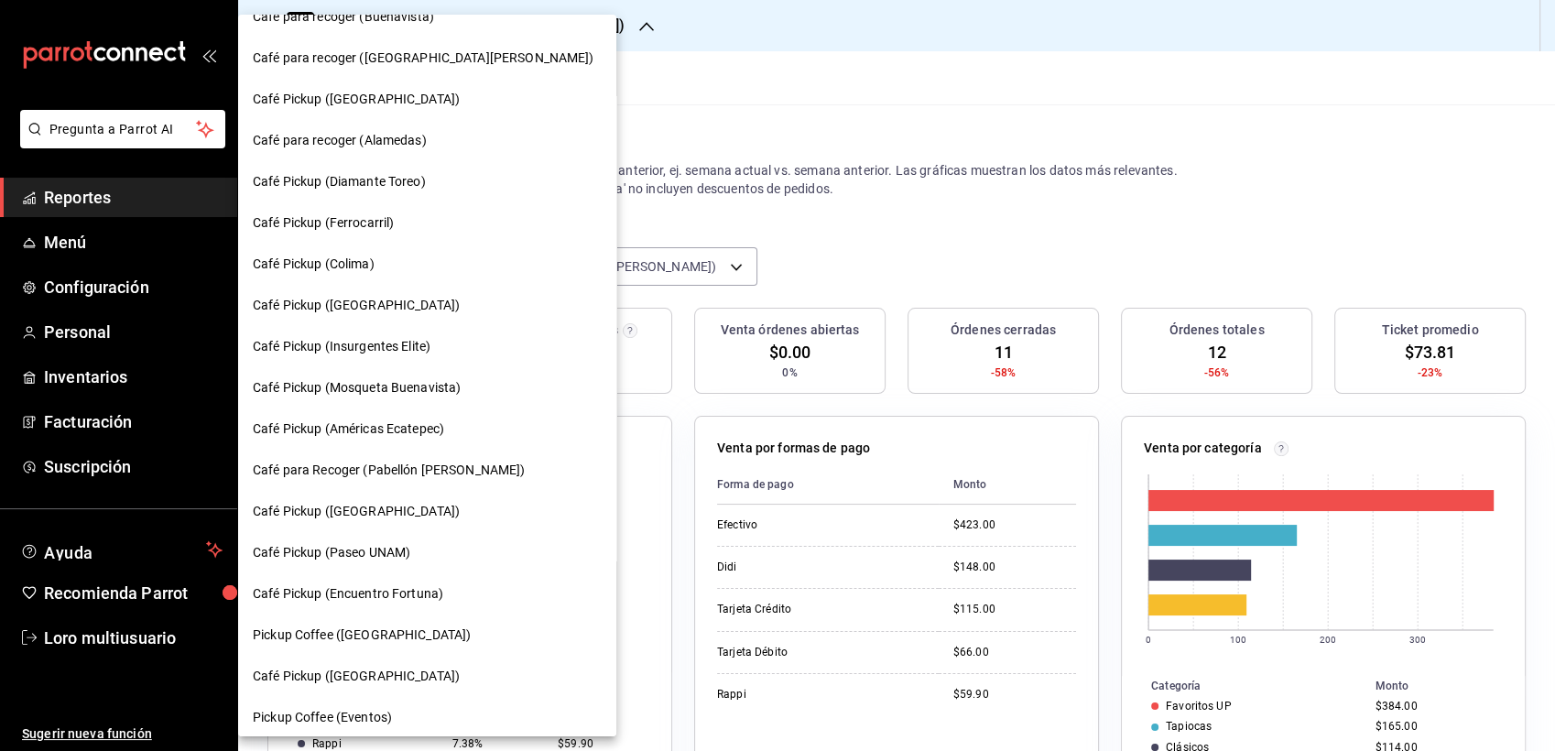
scroll to position [858, 0]
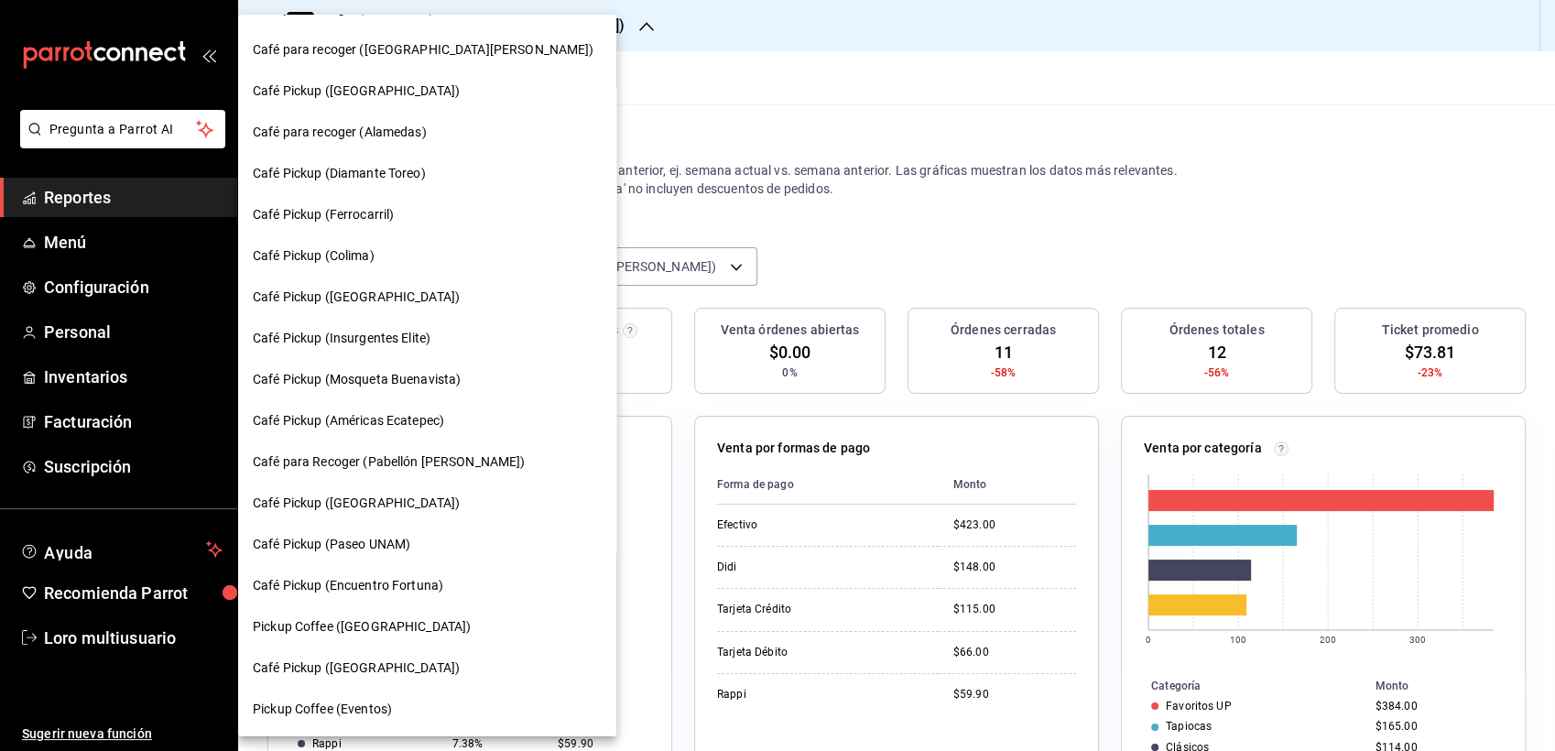
click at [433, 496] on div "Café Pickup (Palmas Norte)" at bounding box center [427, 503] width 349 height 19
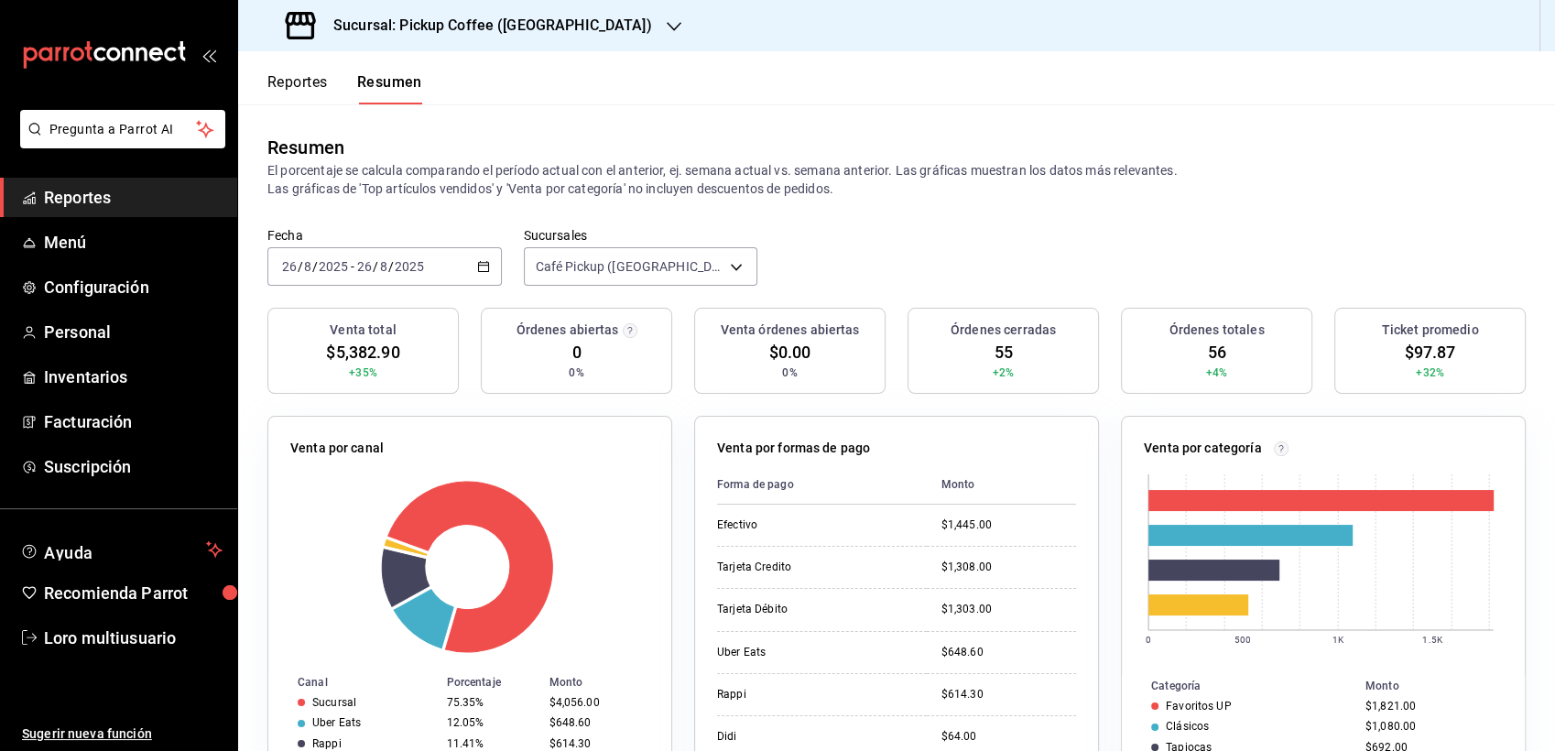
click at [384, 268] on input "8" at bounding box center [383, 266] width 9 height 15
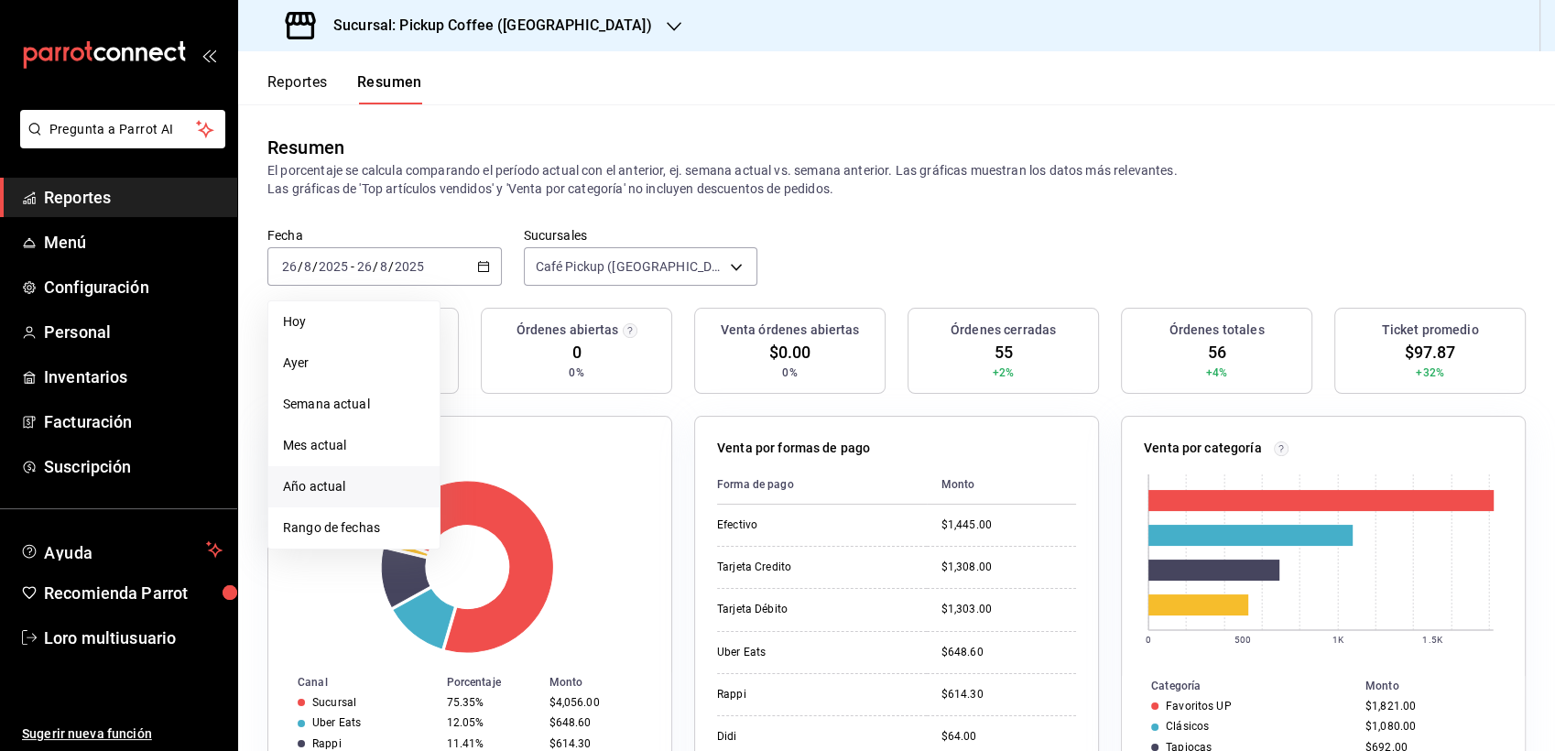
click at [352, 495] on span "Año actual" at bounding box center [354, 486] width 142 height 19
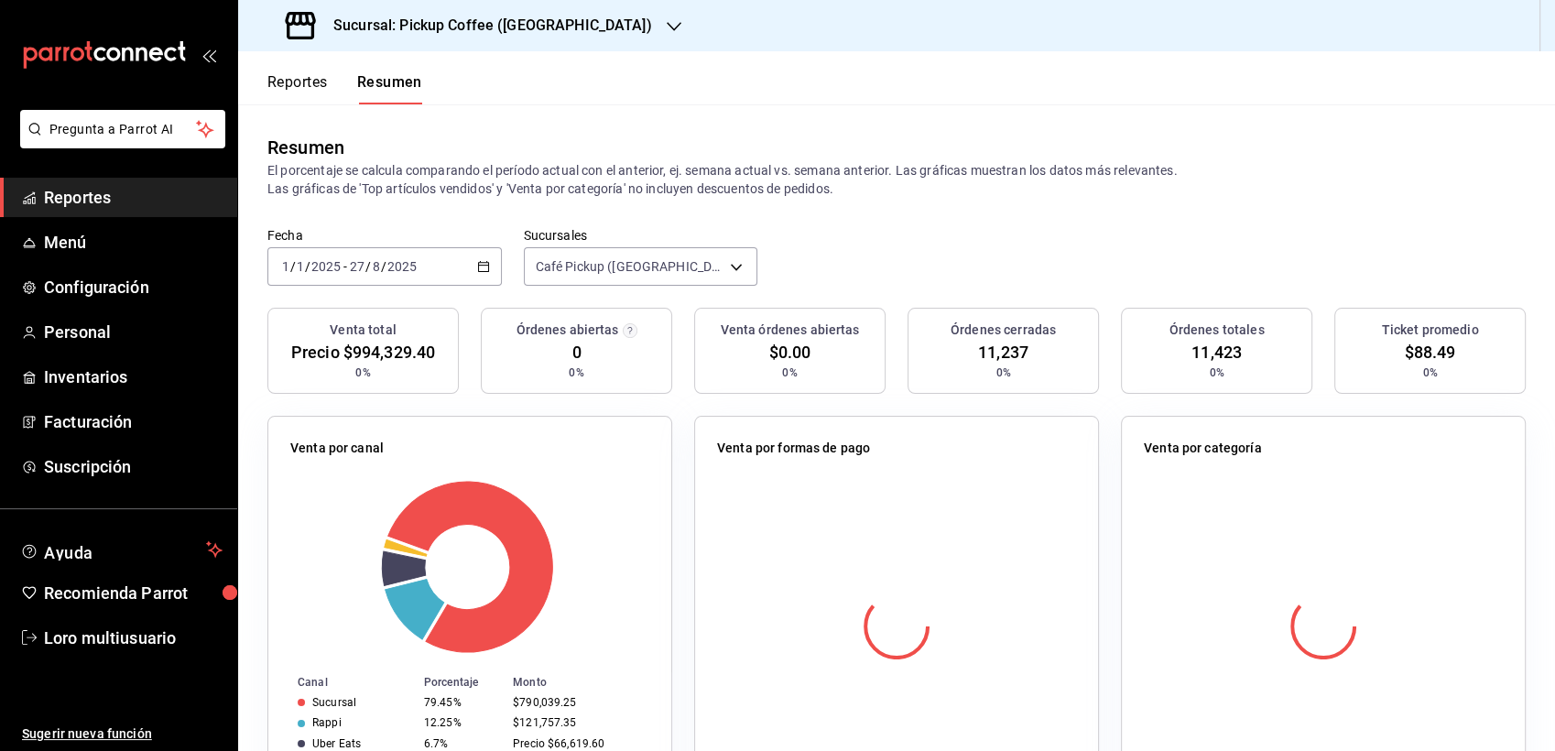
click at [336, 272] on input "2025" at bounding box center [325, 266] width 31 height 15
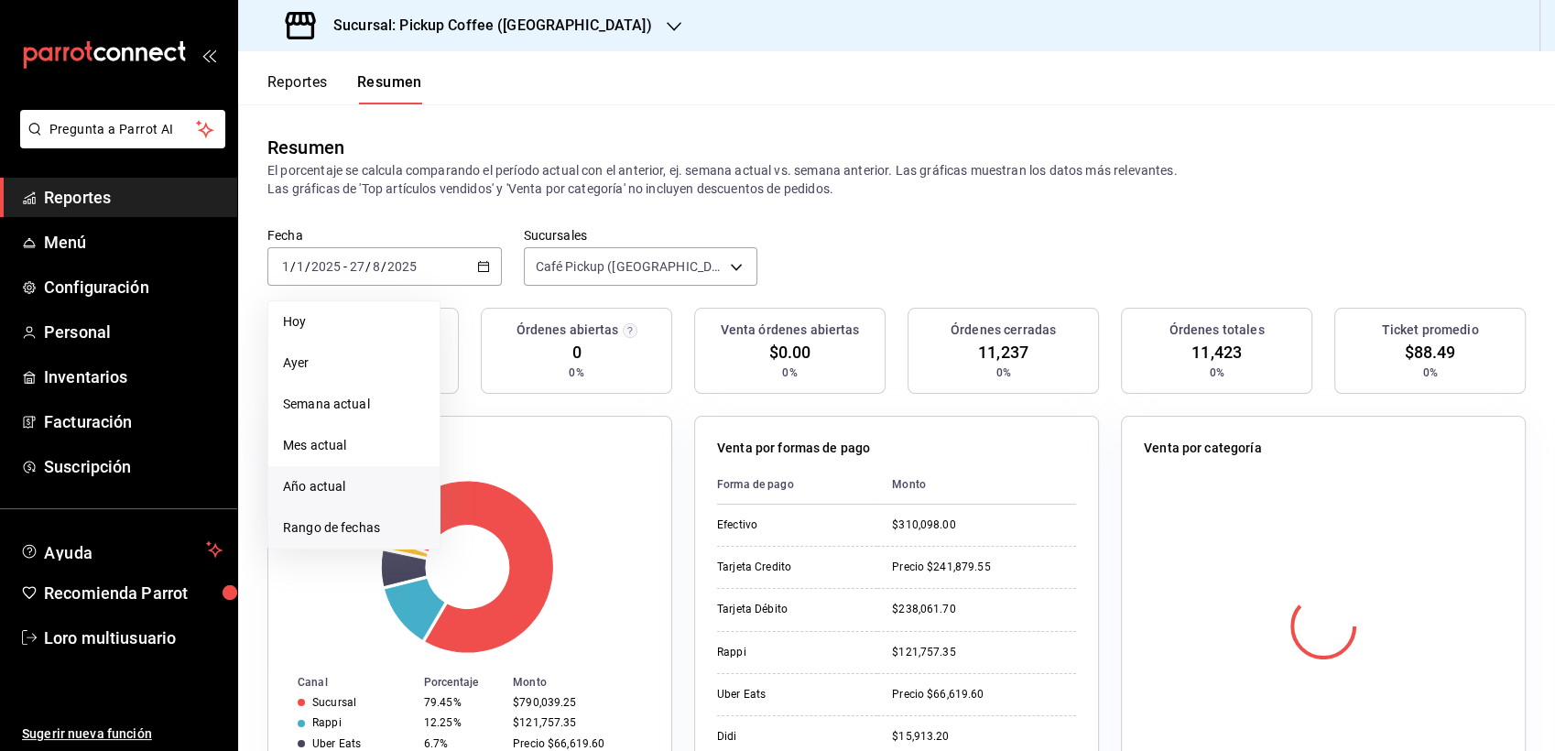
click at [311, 524] on span "Rango de fechas" at bounding box center [354, 527] width 142 height 19
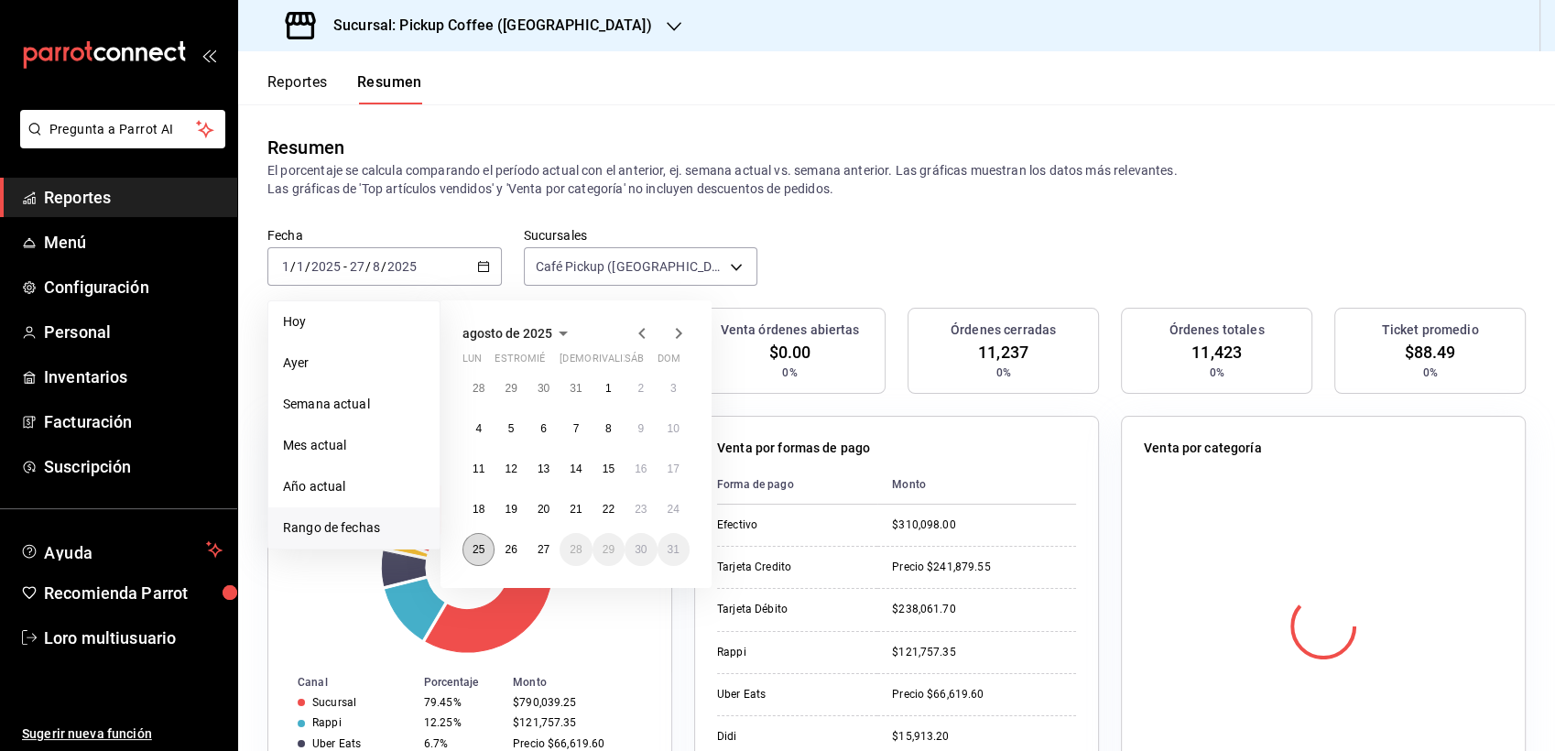
click at [463, 557] on button "25" at bounding box center [478, 549] width 32 height 33
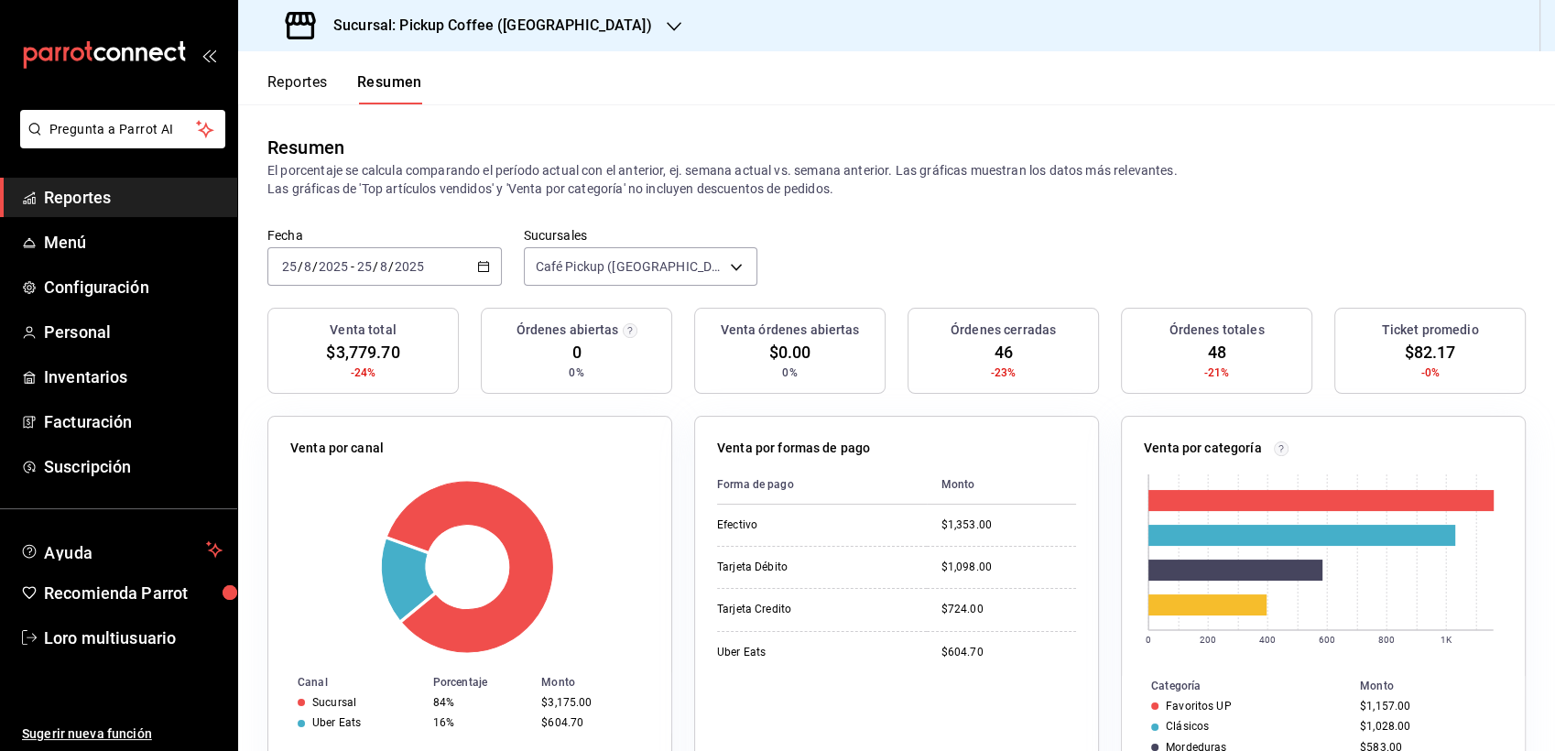
click at [487, 25] on h3 "Sucursal: Pickup Coffee (Palmas Norte)" at bounding box center [485, 26] width 333 height 22
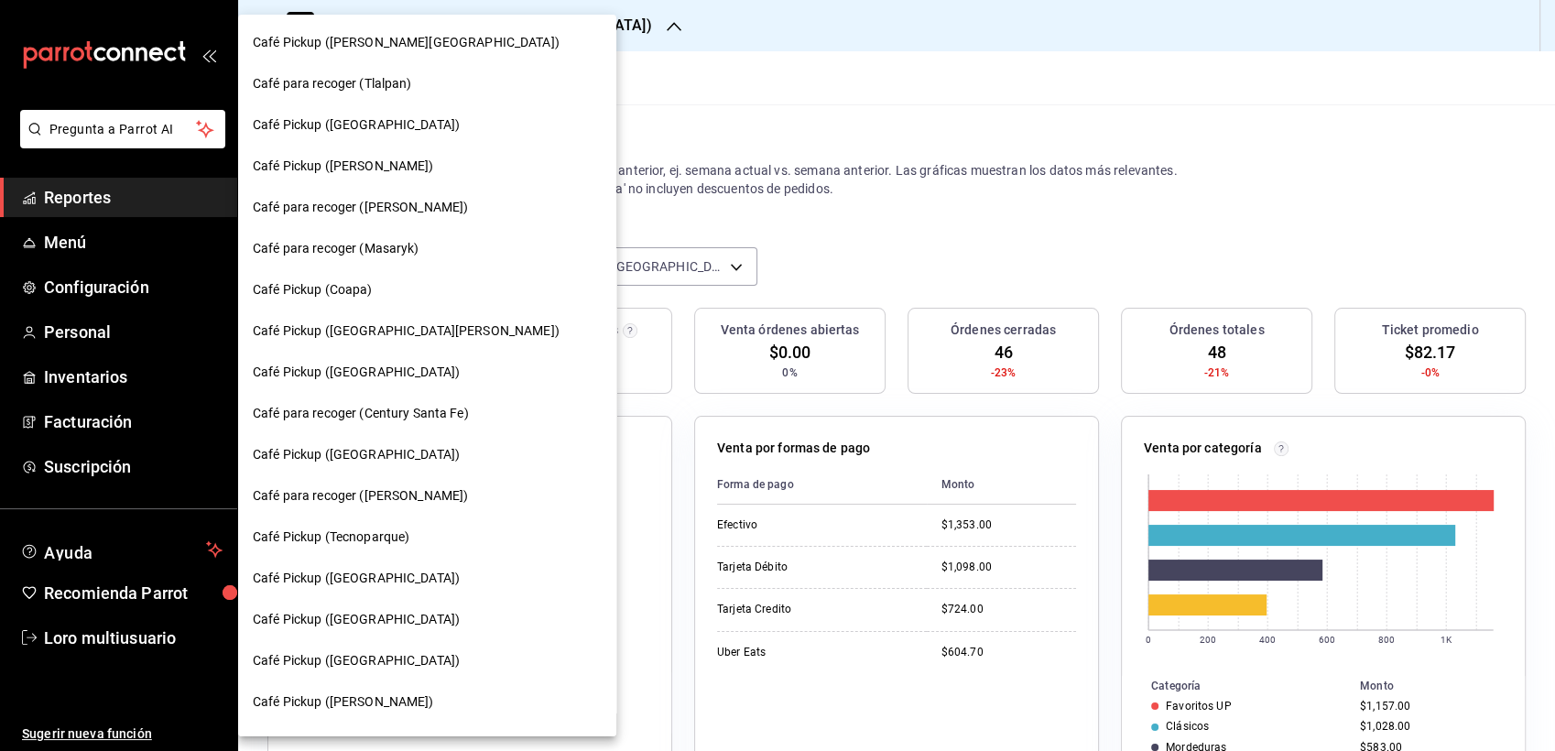
click at [975, 570] on div at bounding box center [777, 375] width 1555 height 751
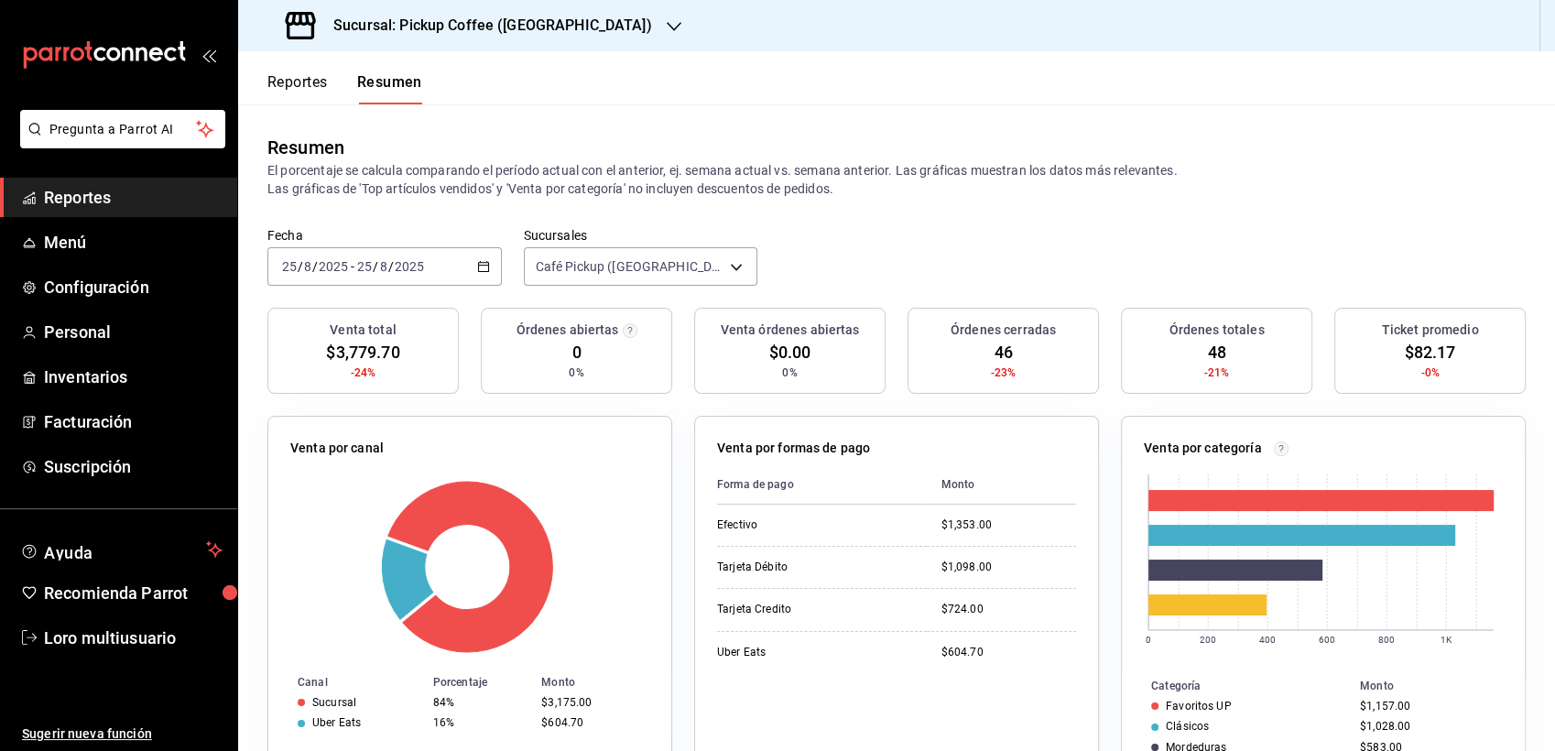
click at [436, 27] on h3 "Sucursal: Pickup Coffee (Palmas Norte)" at bounding box center [485, 26] width 333 height 22
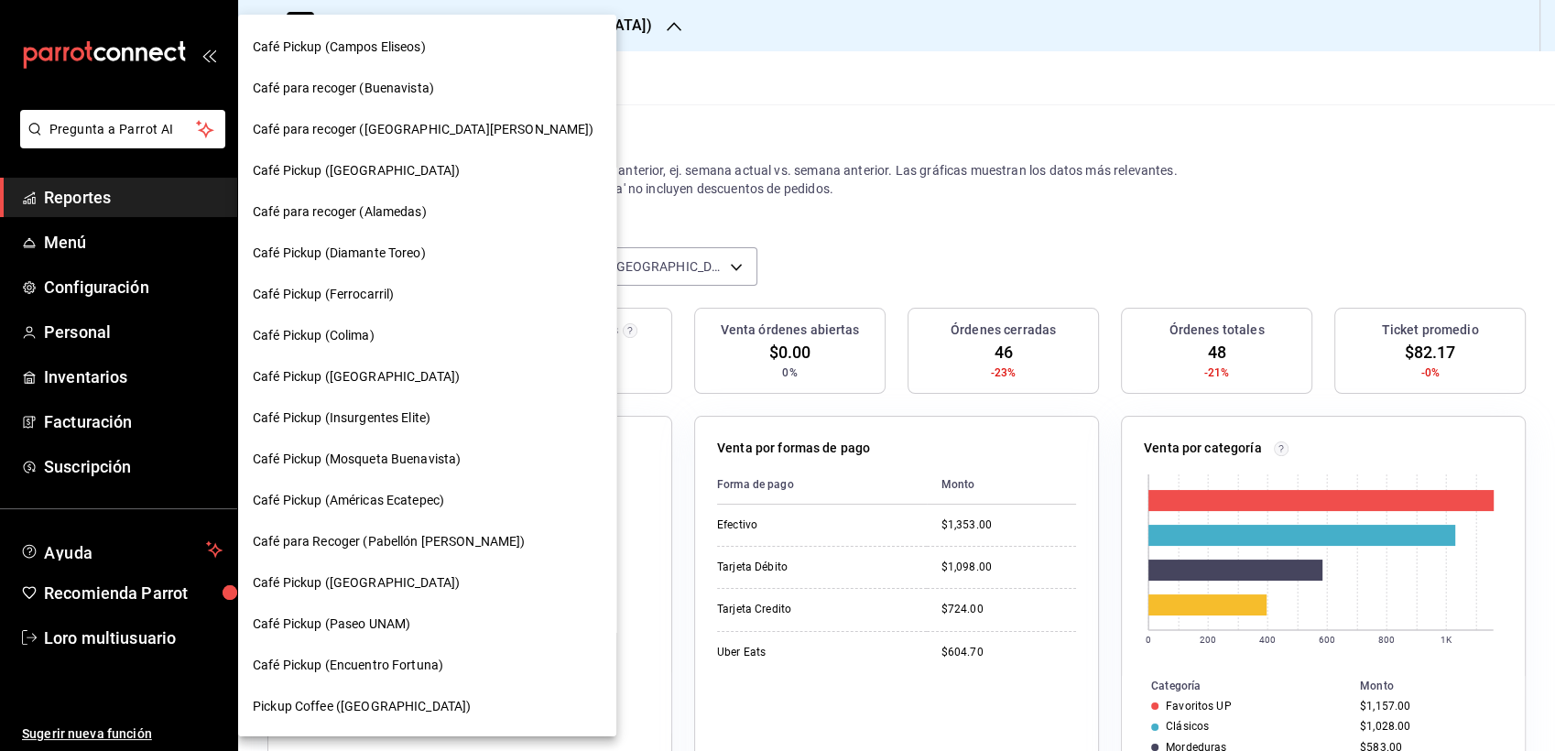
scroll to position [719, 0]
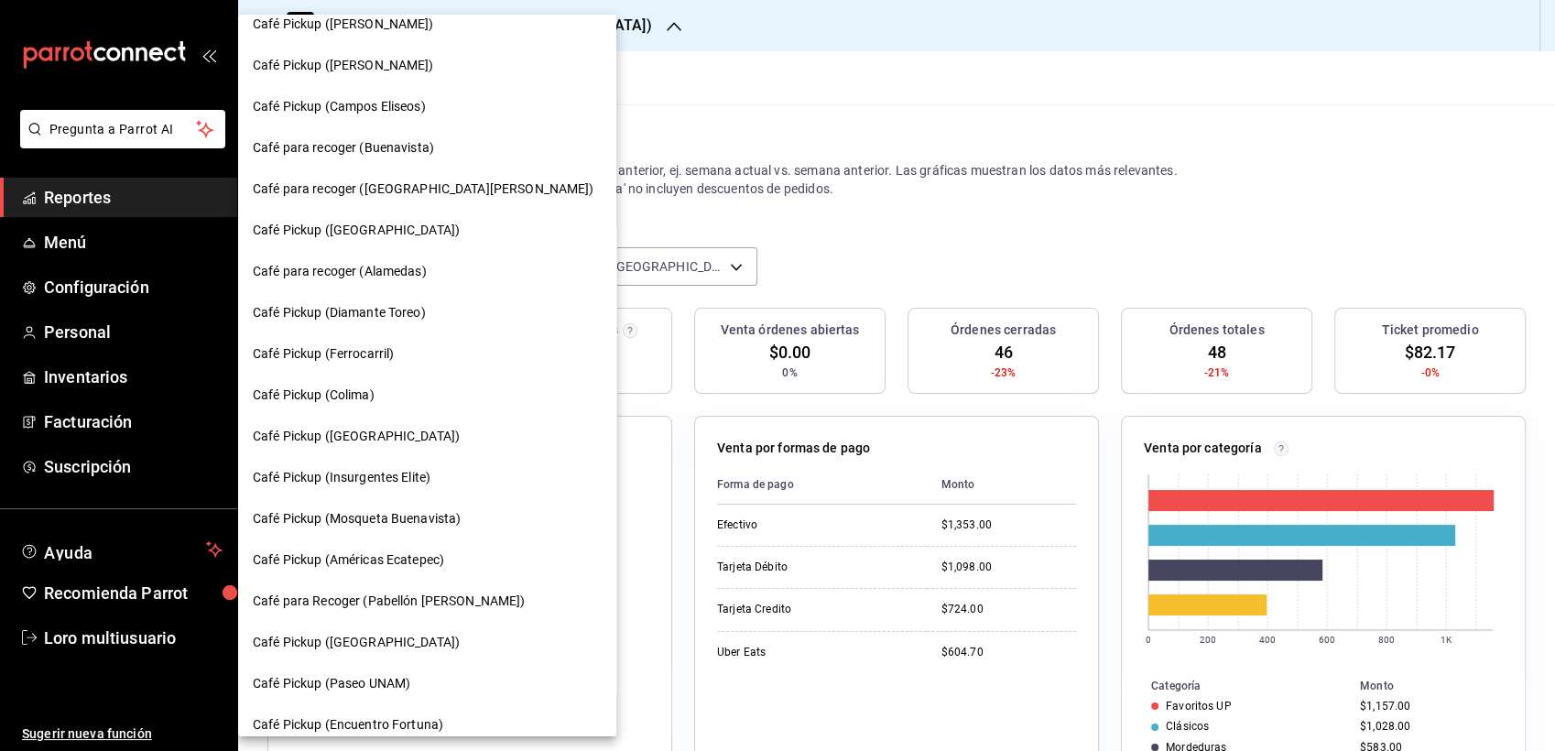
click at [366, 305] on span "Café Pickup (Diamante Toreo)" at bounding box center [339, 312] width 173 height 19
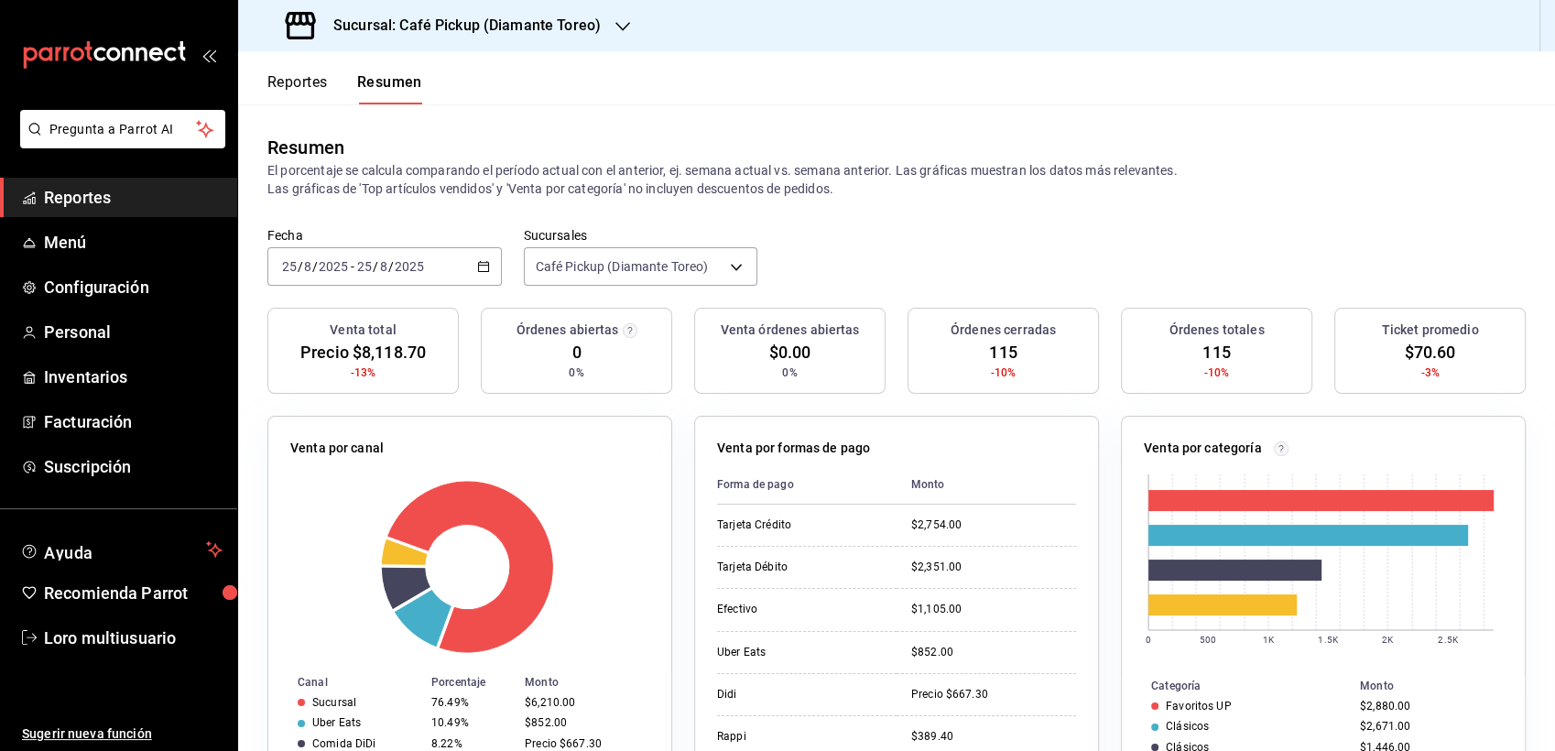
click at [413, 277] on div "[DATE] [DATE] - [DATE] [DATE]" at bounding box center [384, 266] width 234 height 38
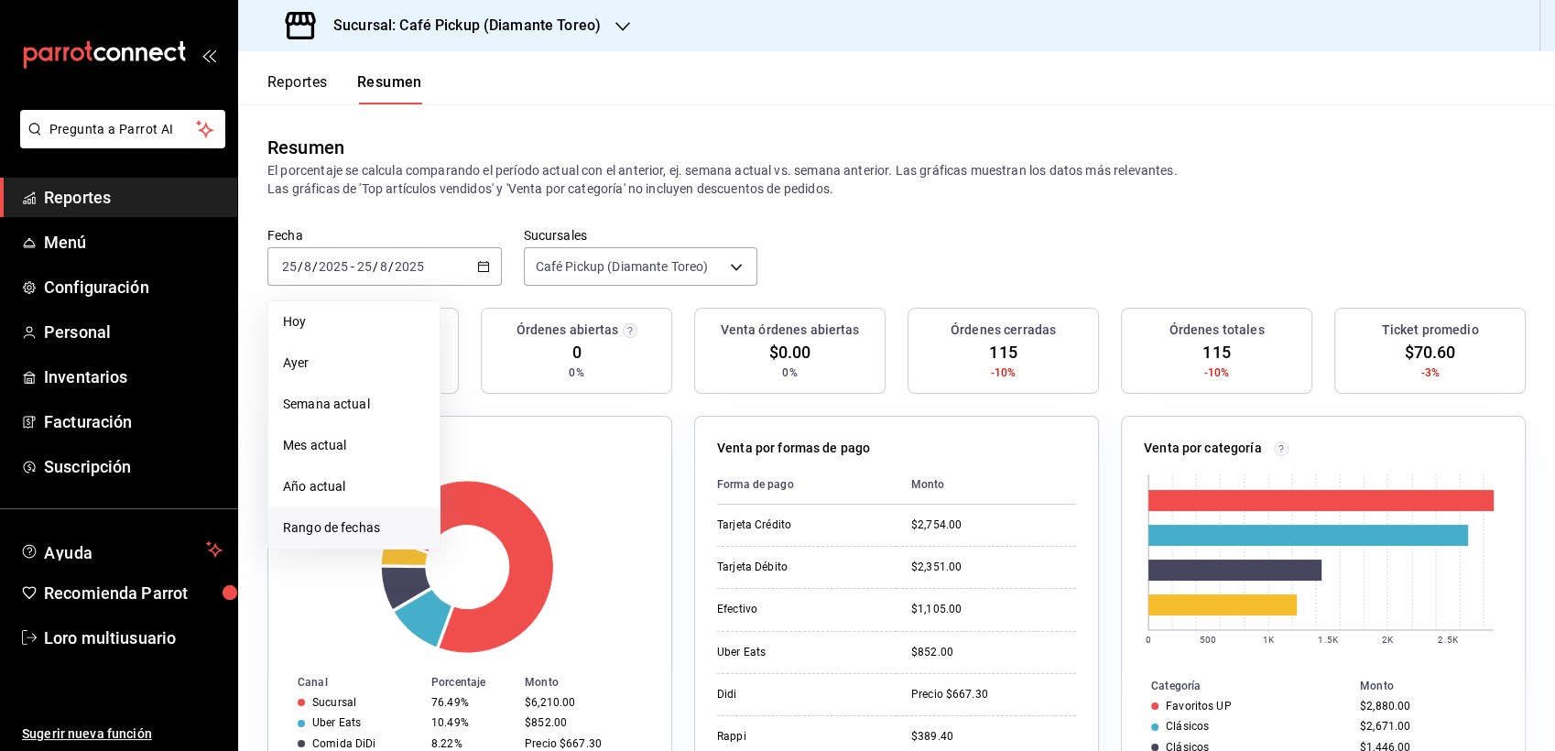
click at [355, 527] on span "Rango de fechas" at bounding box center [354, 527] width 142 height 19
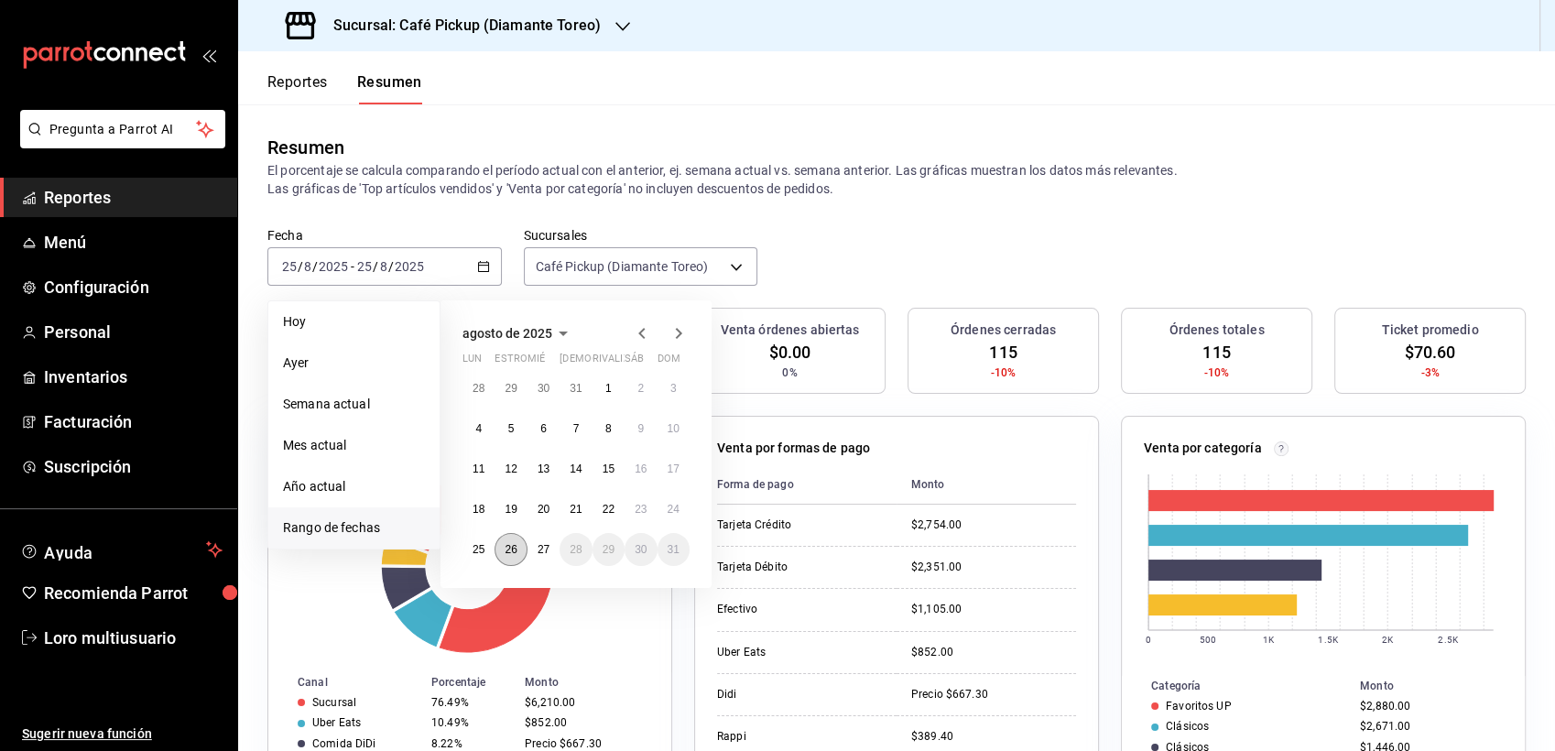
click at [505, 546] on abbr "26" at bounding box center [511, 549] width 12 height 13
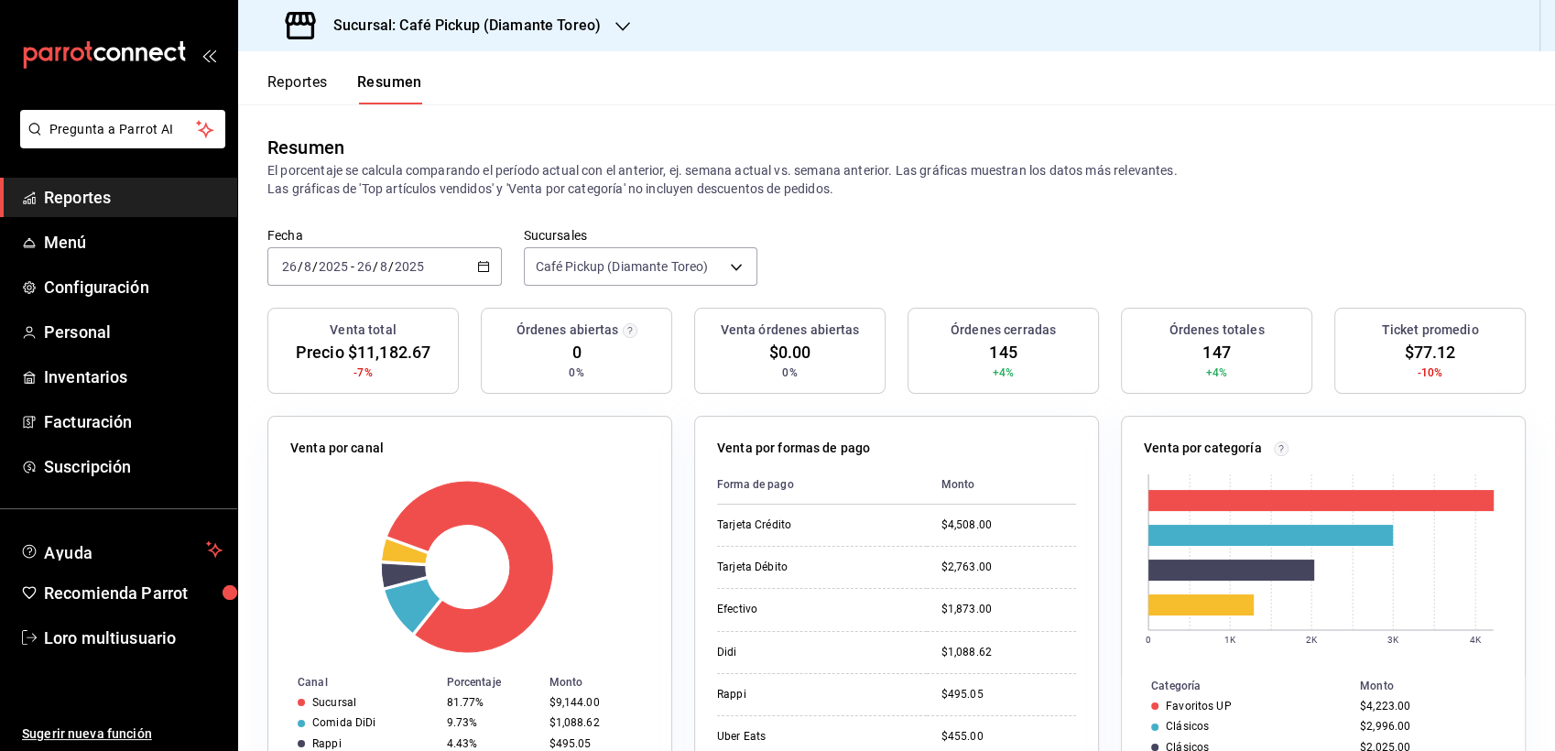
click at [453, 30] on h3 "Sucursal: Café Pickup (Diamante Toreo)" at bounding box center [460, 26] width 282 height 22
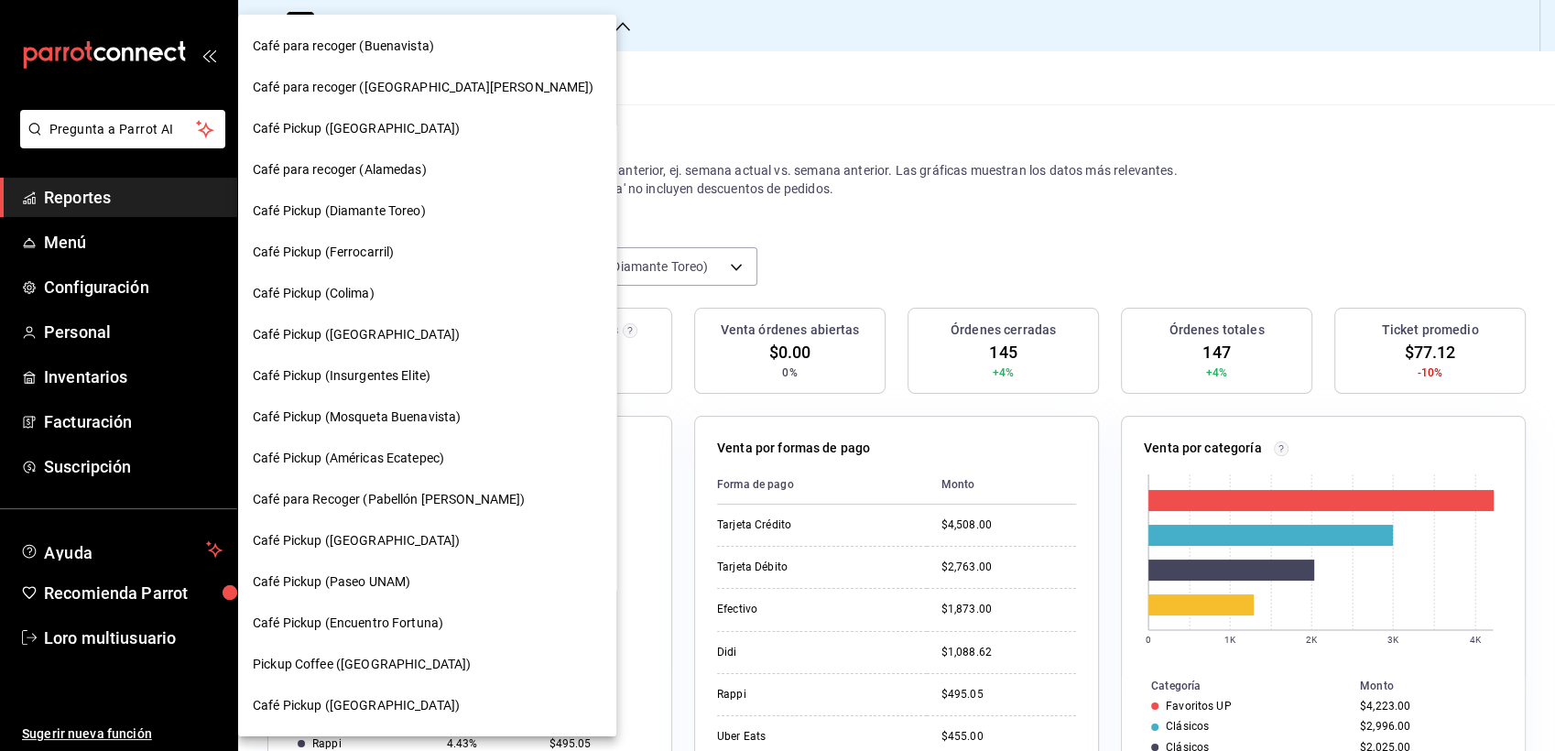
scroll to position [826, 0]
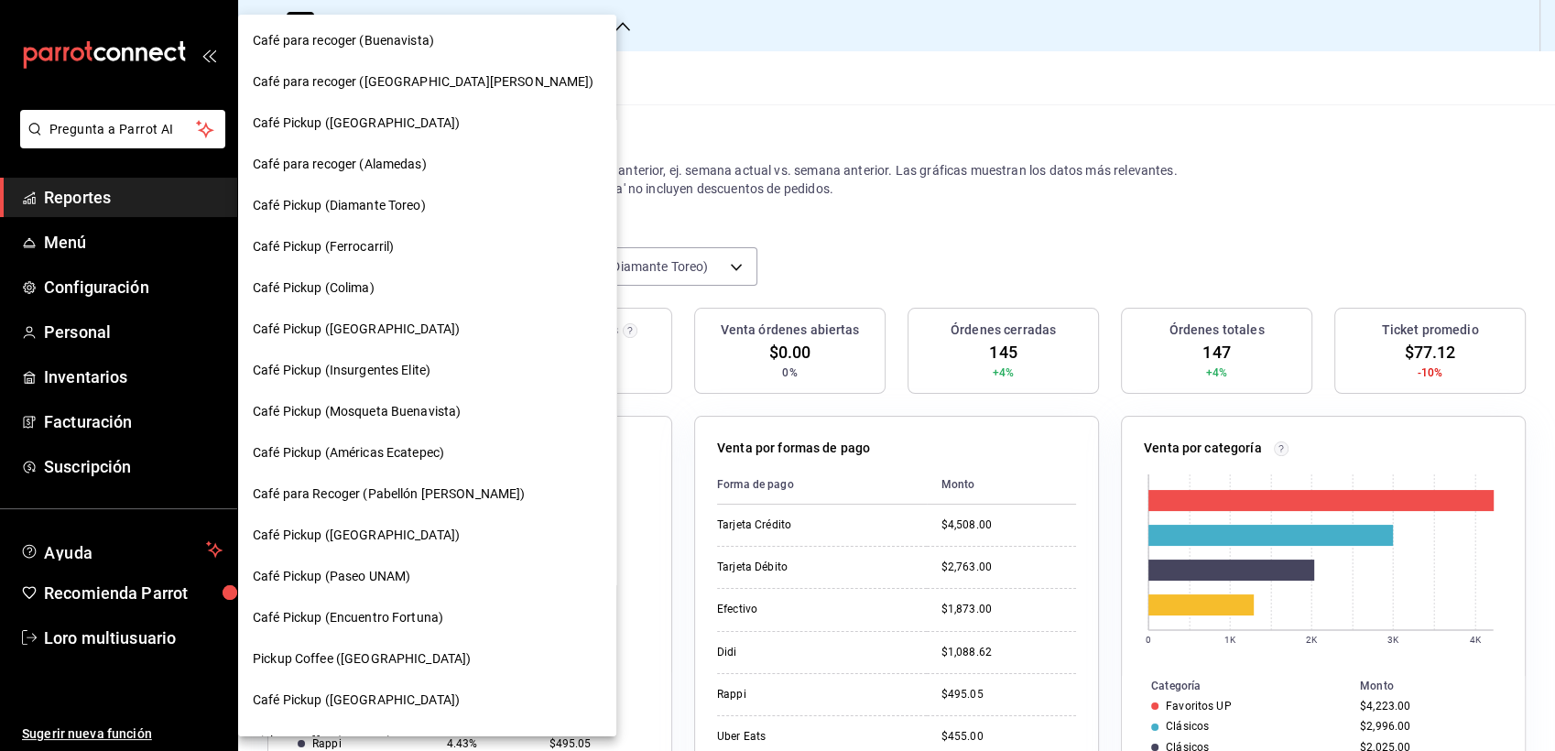
click at [350, 245] on span "Café Pickup (Ferrocarril)" at bounding box center [323, 246] width 141 height 19
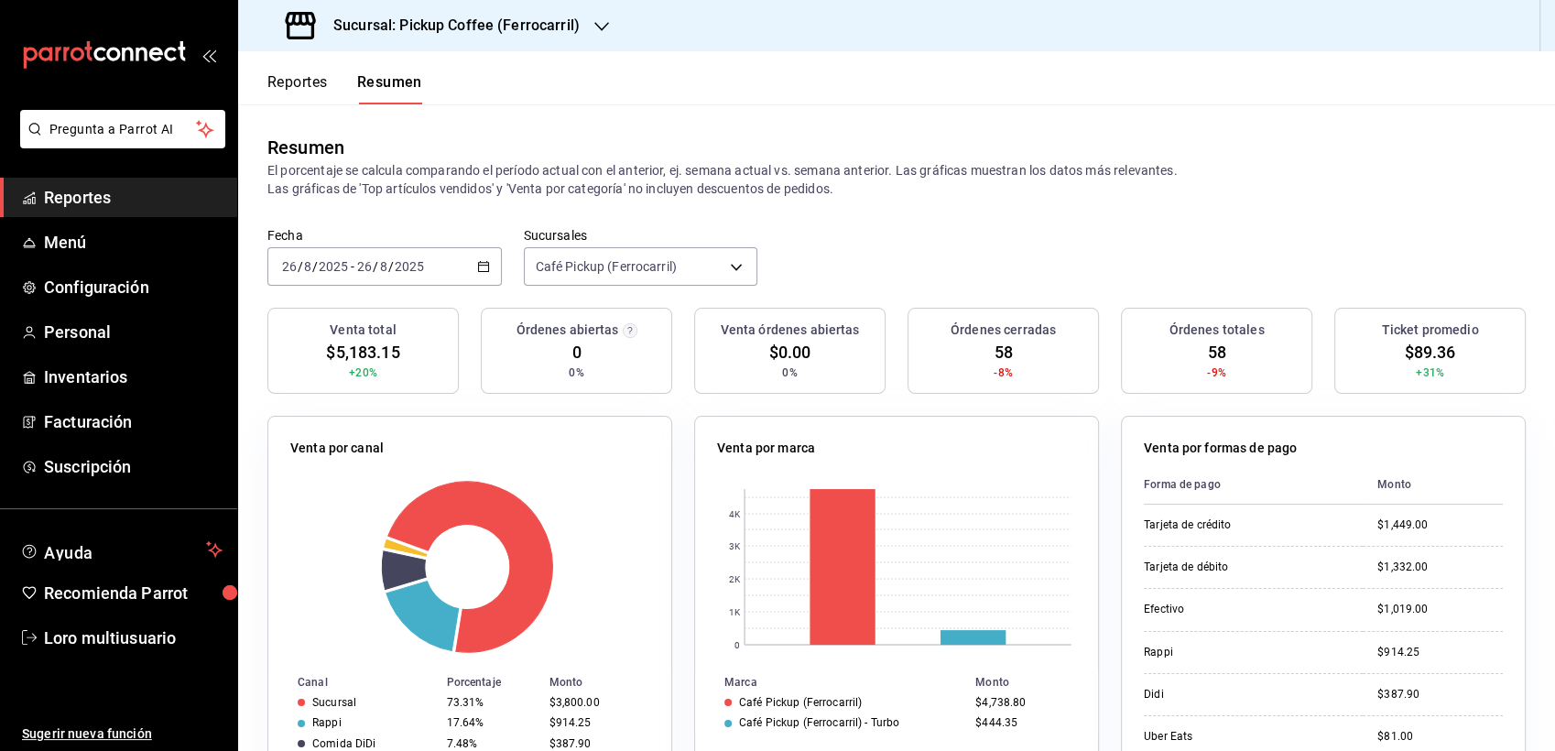
click at [401, 266] on input "2025" at bounding box center [409, 266] width 31 height 15
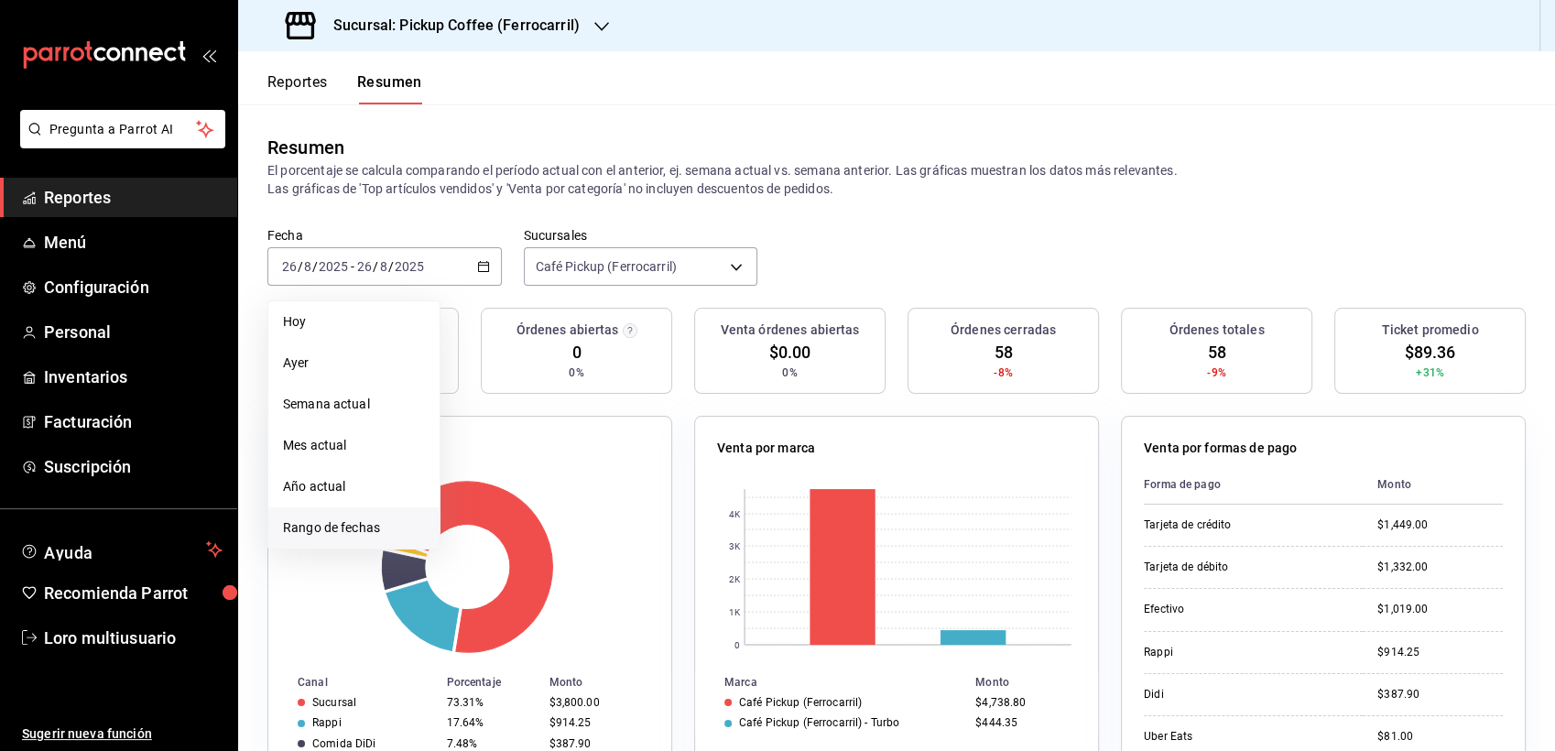
click at [329, 519] on span "Rango de fechas" at bounding box center [354, 527] width 142 height 19
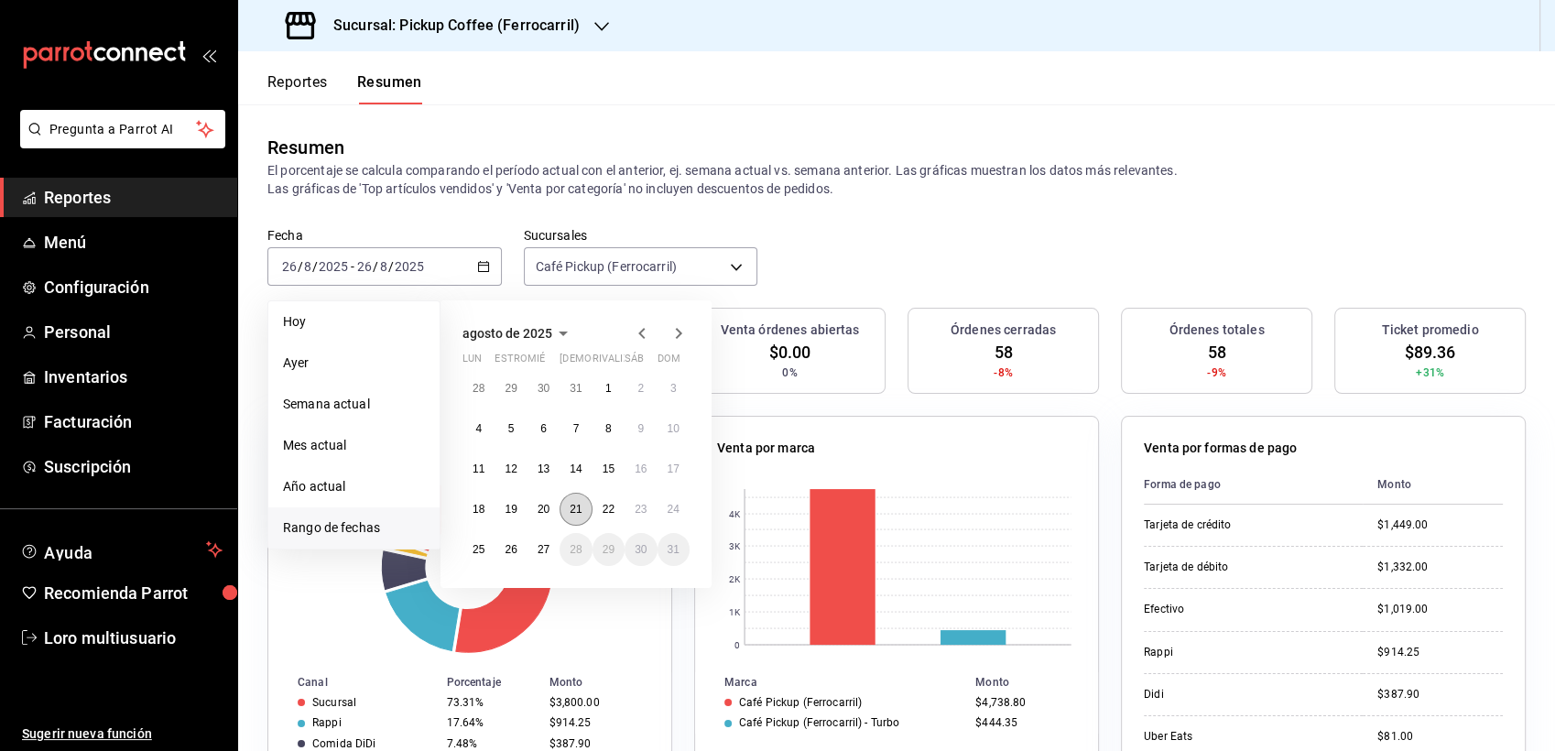
click at [566, 511] on button "21" at bounding box center [576, 509] width 32 height 33
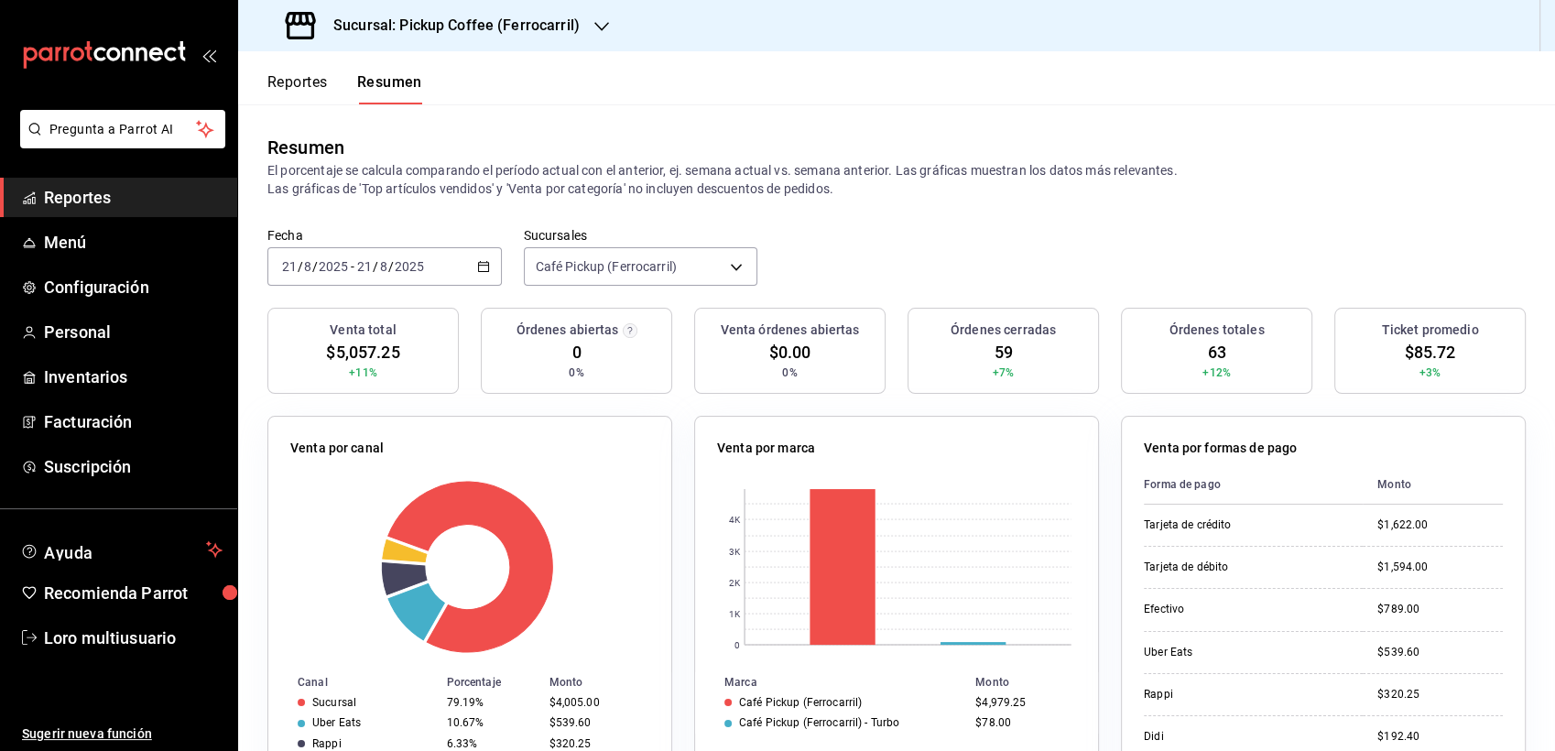
click at [377, 278] on div "2025-08-21 21 / 8 / 2025 - 2025-08-21 21 / 8 / 2025" at bounding box center [384, 266] width 234 height 38
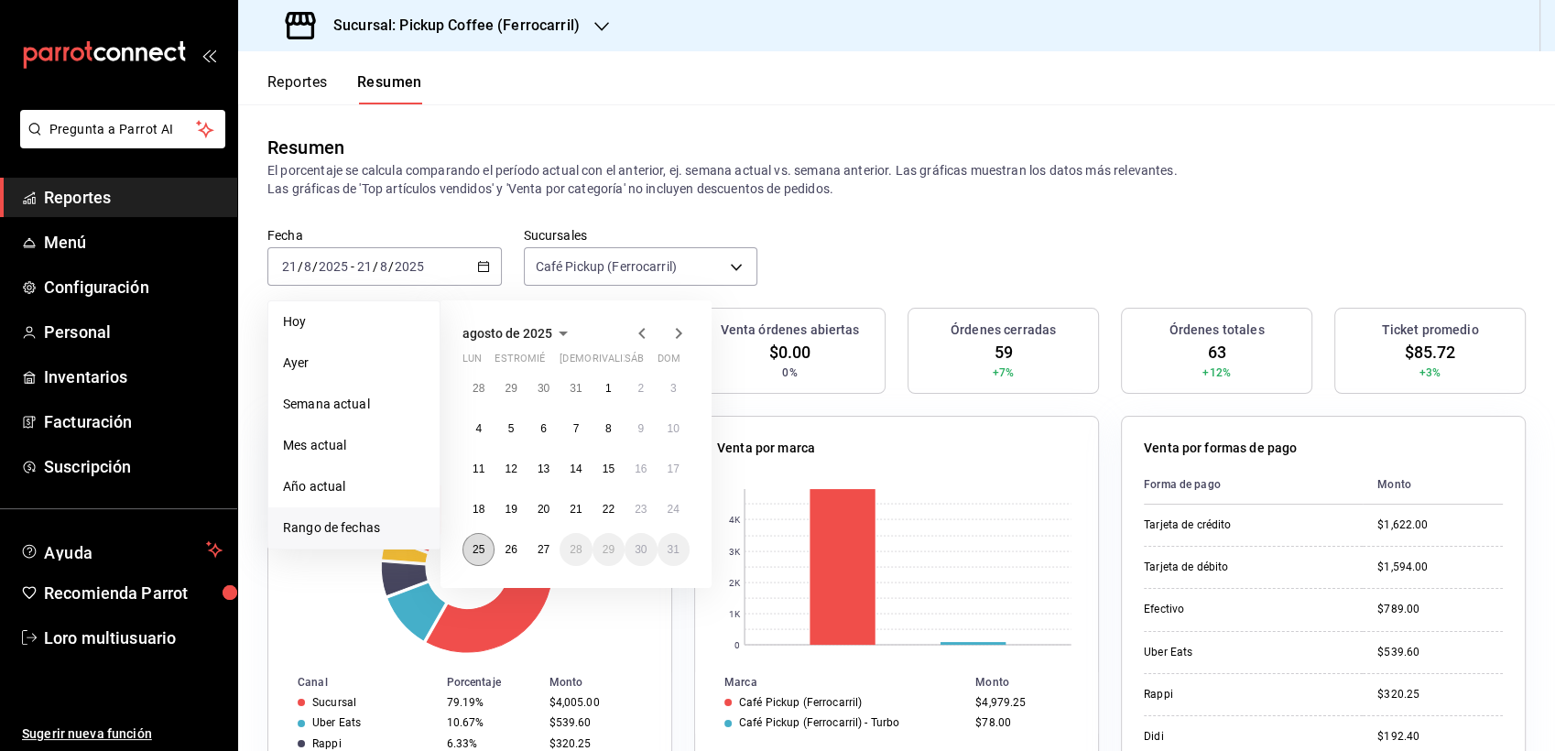
click at [476, 553] on abbr "25" at bounding box center [479, 549] width 12 height 13
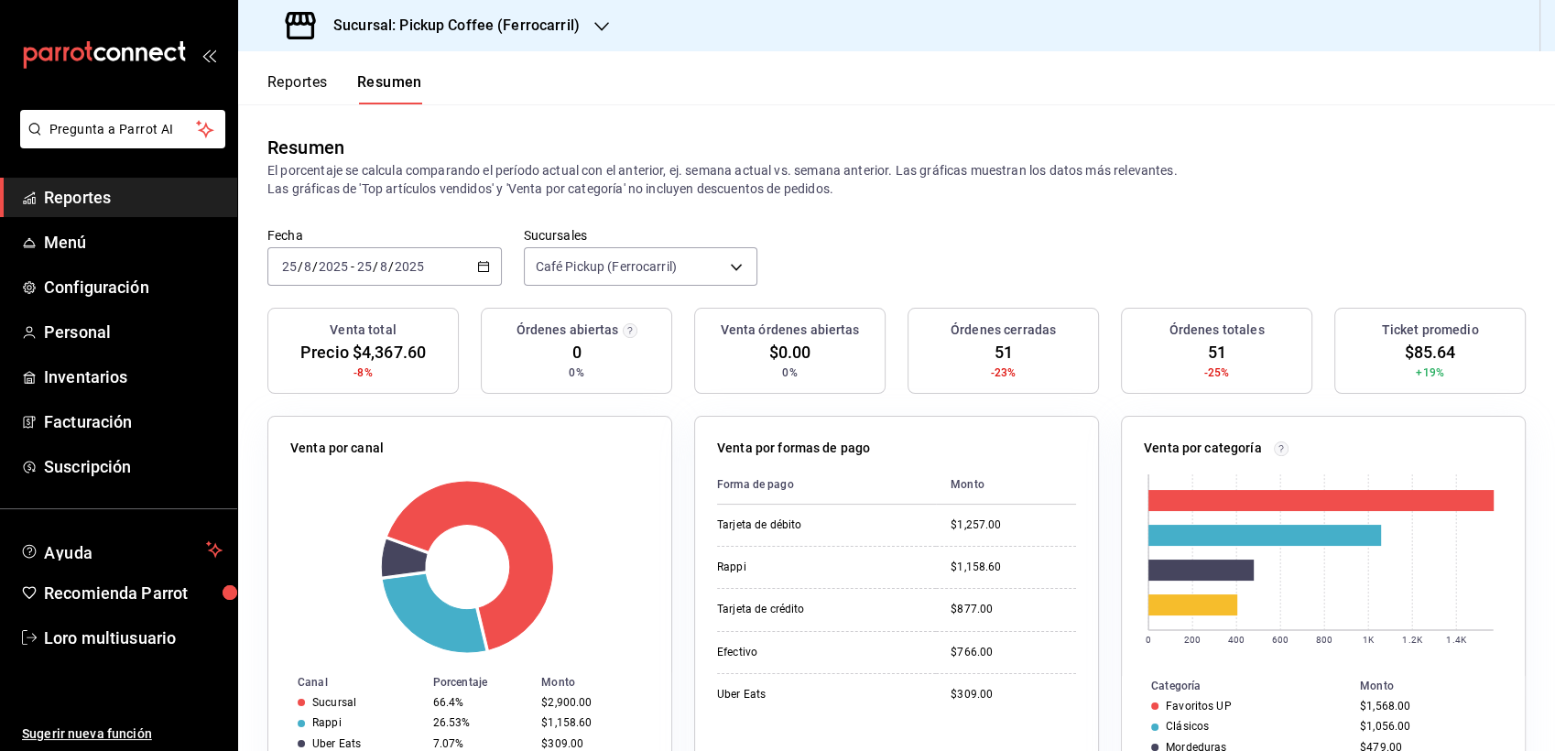
click at [389, 256] on div "[DATE] [DATE] - [DATE] [DATE]" at bounding box center [384, 266] width 234 height 38
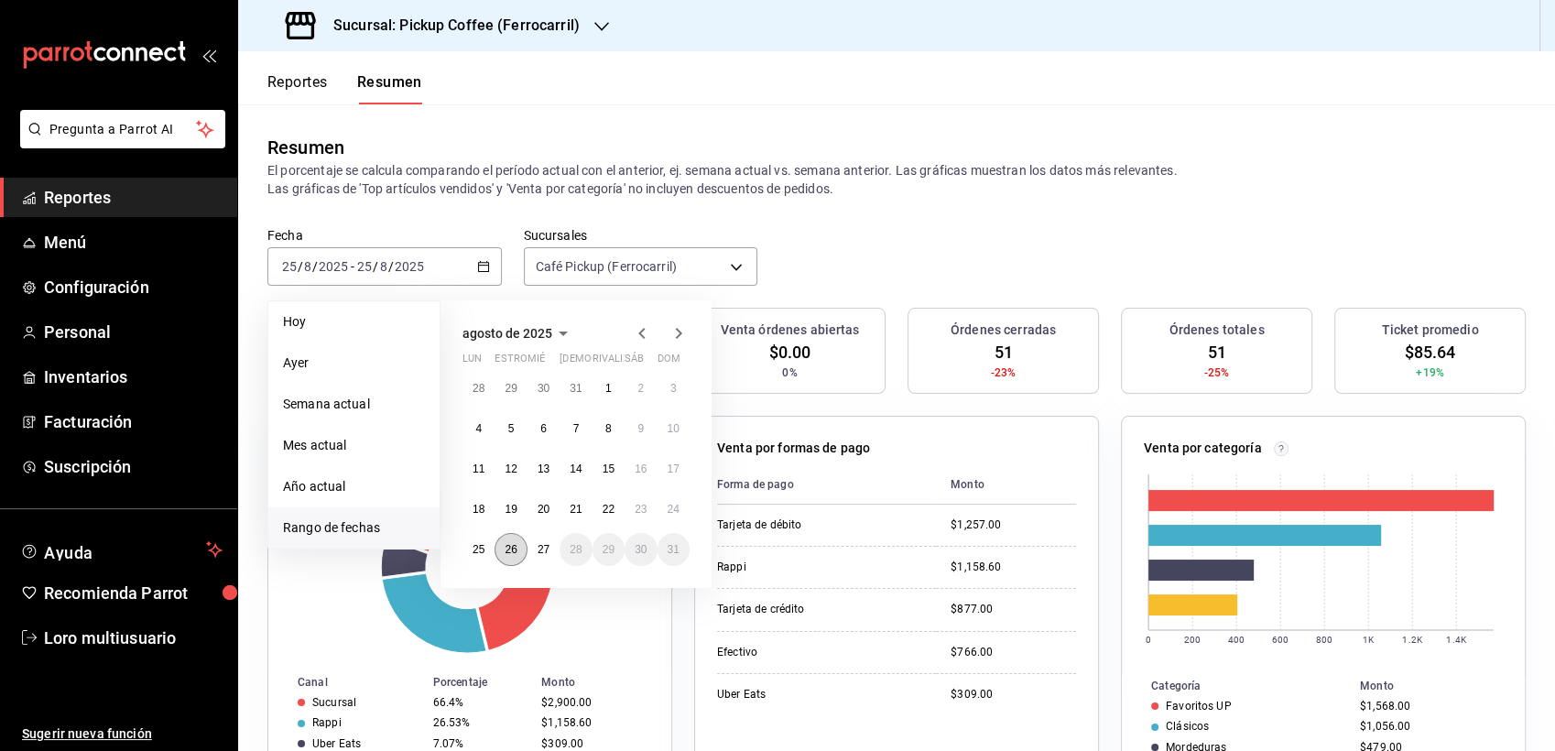
click at [505, 541] on button "26" at bounding box center [511, 549] width 32 height 33
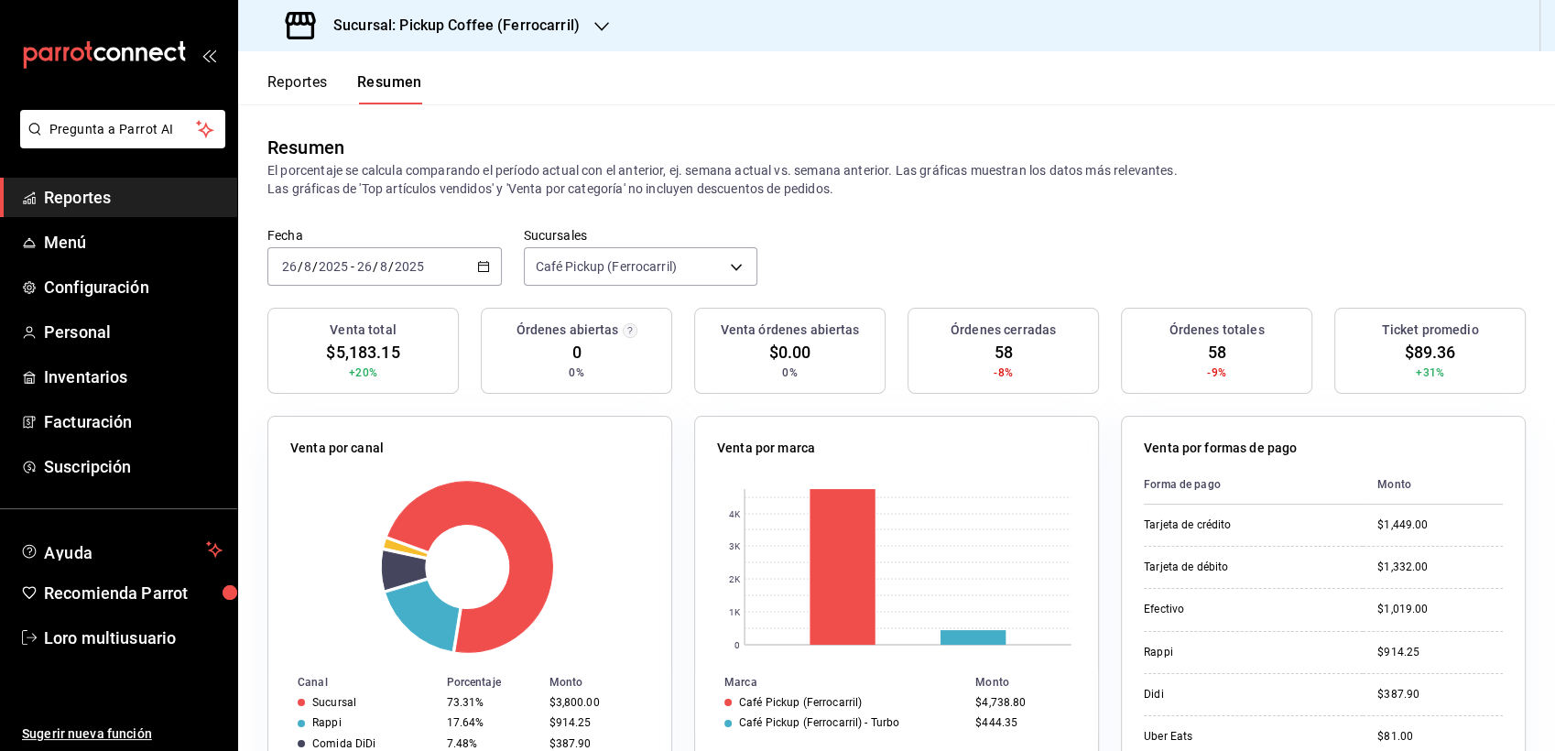
click at [334, 19] on h3 "Sucursal: Pickup Coffee (Ferrocarril)" at bounding box center [449, 26] width 261 height 22
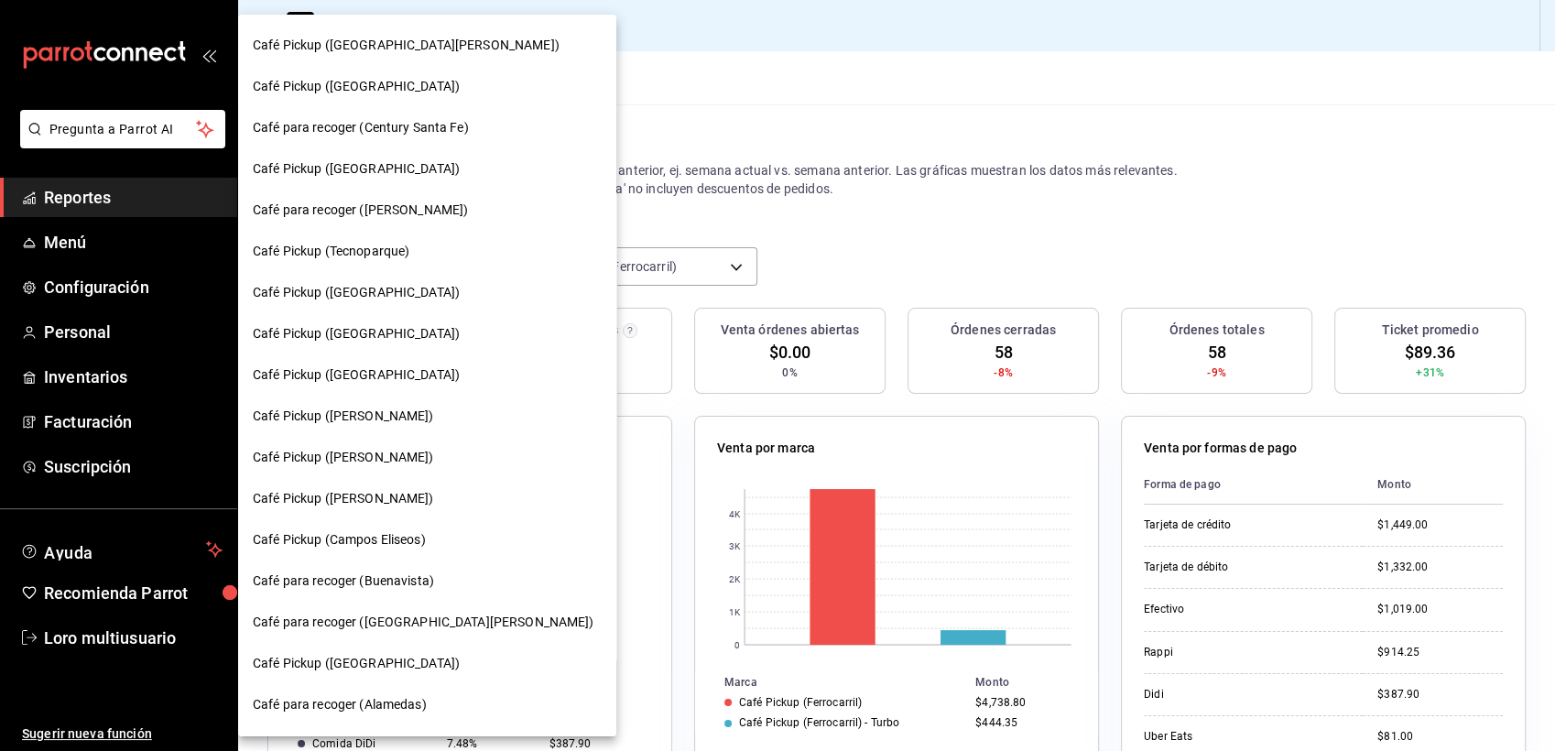
scroll to position [383, 0]
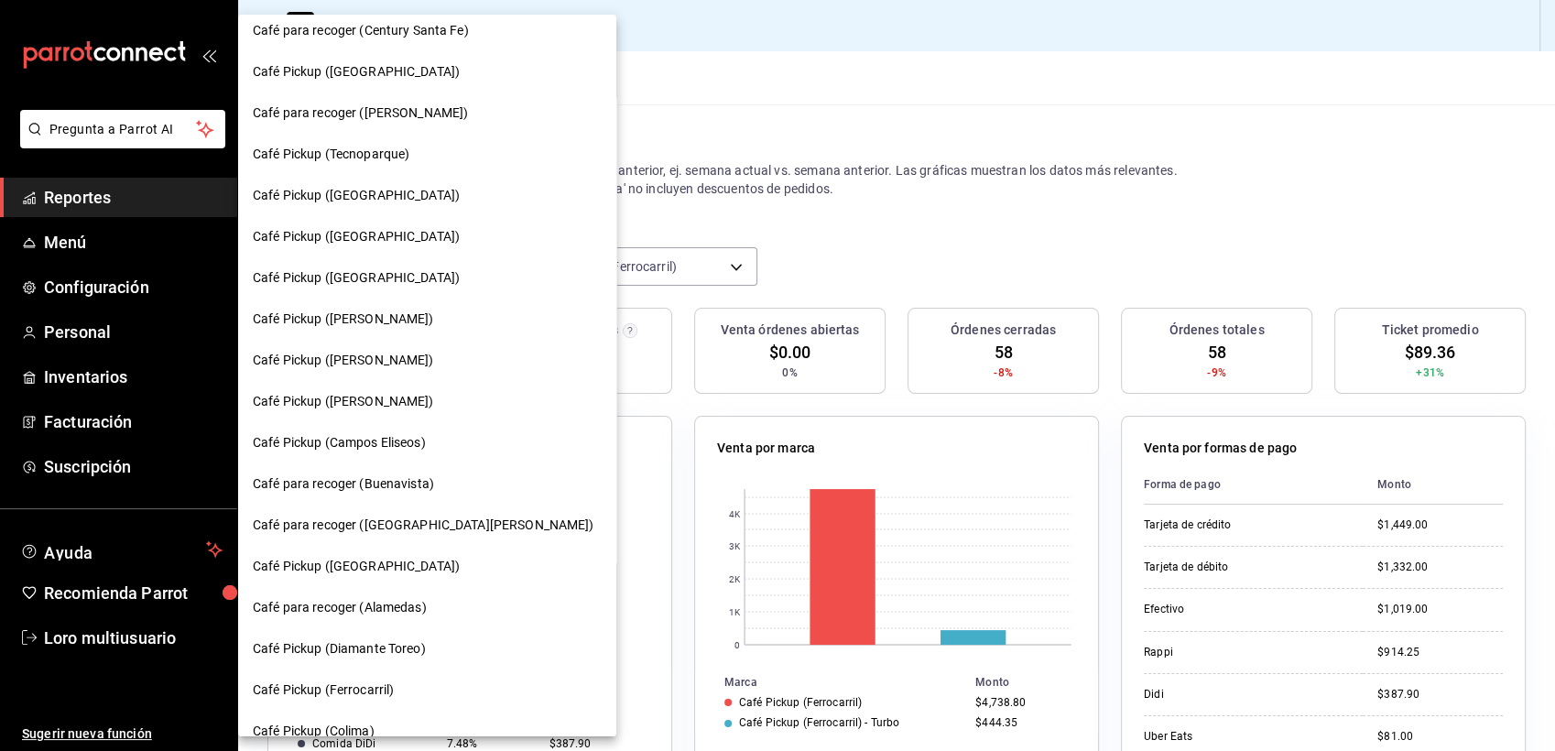
click at [374, 308] on div "Café Pickup (Vallejo)" at bounding box center [427, 319] width 378 height 41
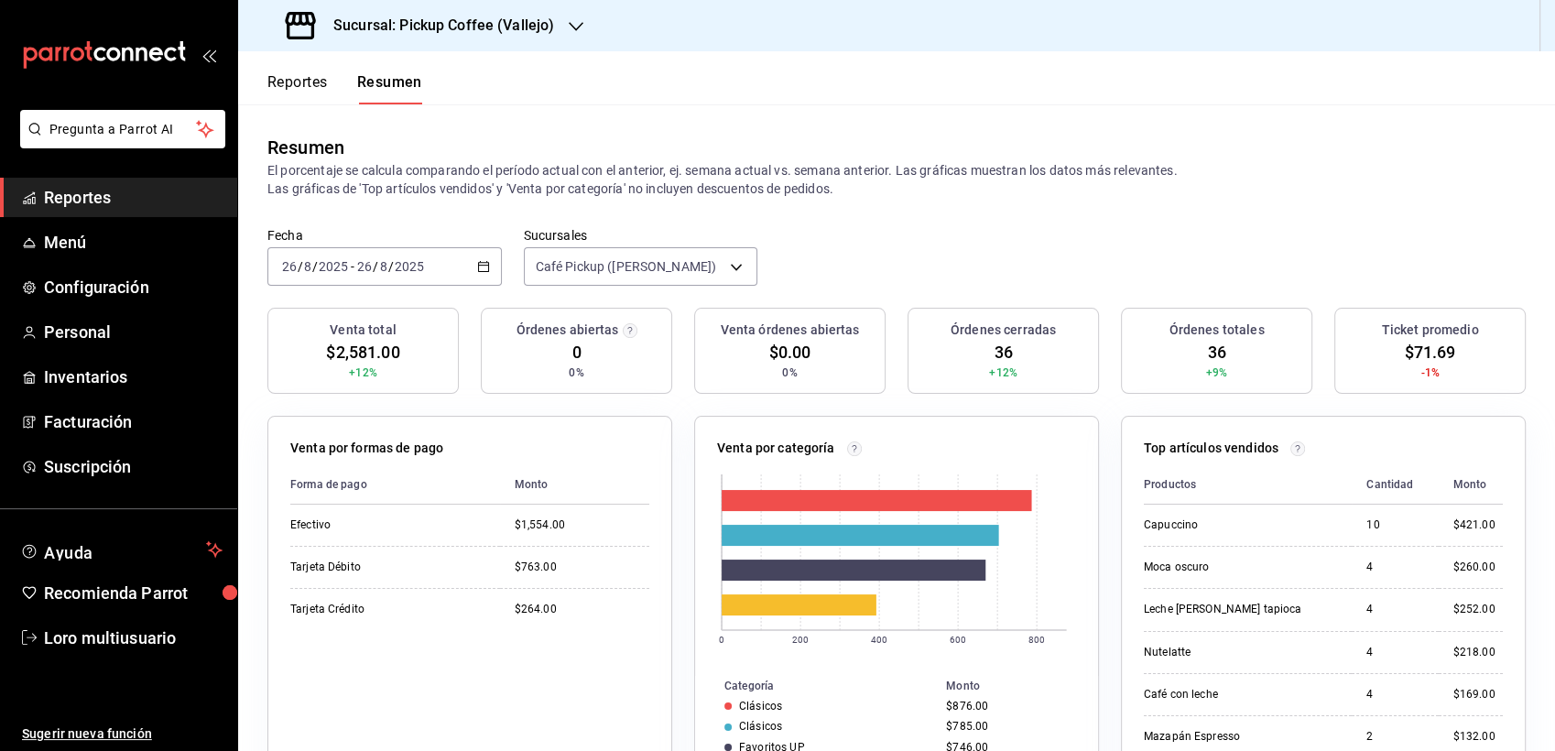
click at [394, 260] on input "2025" at bounding box center [409, 266] width 31 height 15
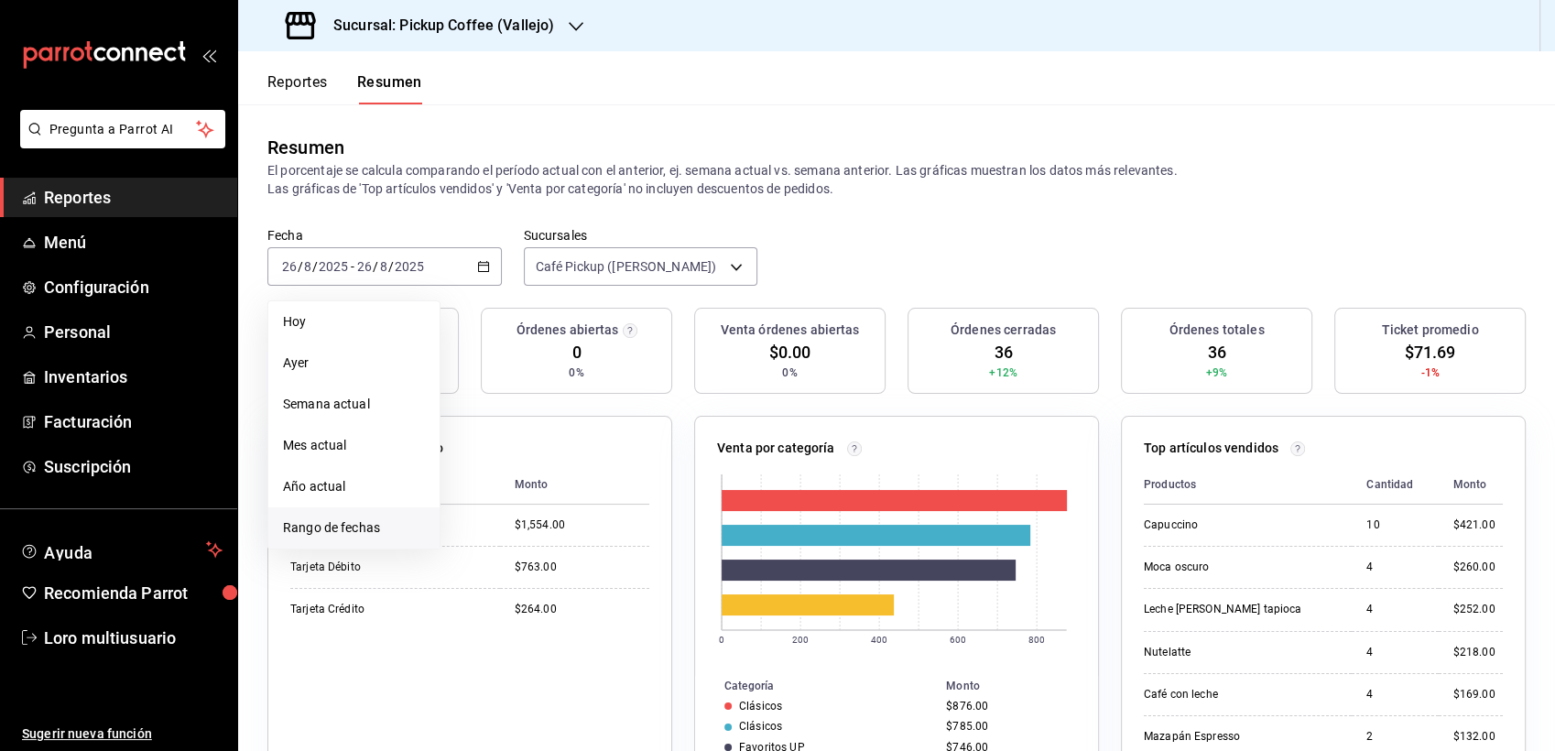
click at [324, 532] on span "Rango de fechas" at bounding box center [354, 527] width 142 height 19
click at [473, 544] on abbr "25" at bounding box center [479, 549] width 12 height 13
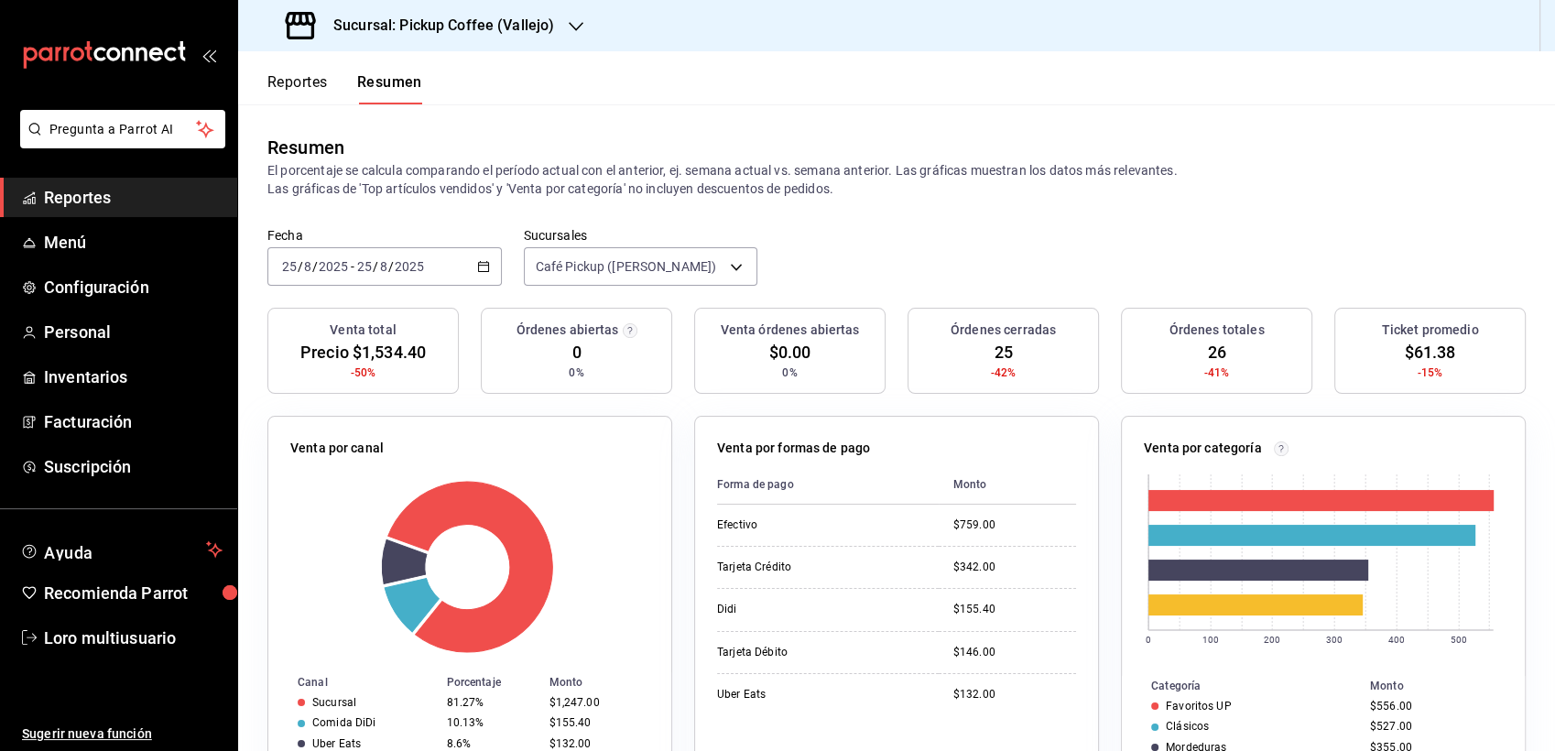
click at [452, 274] on div "[DATE] [DATE] - [DATE] [DATE]" at bounding box center [384, 266] width 234 height 38
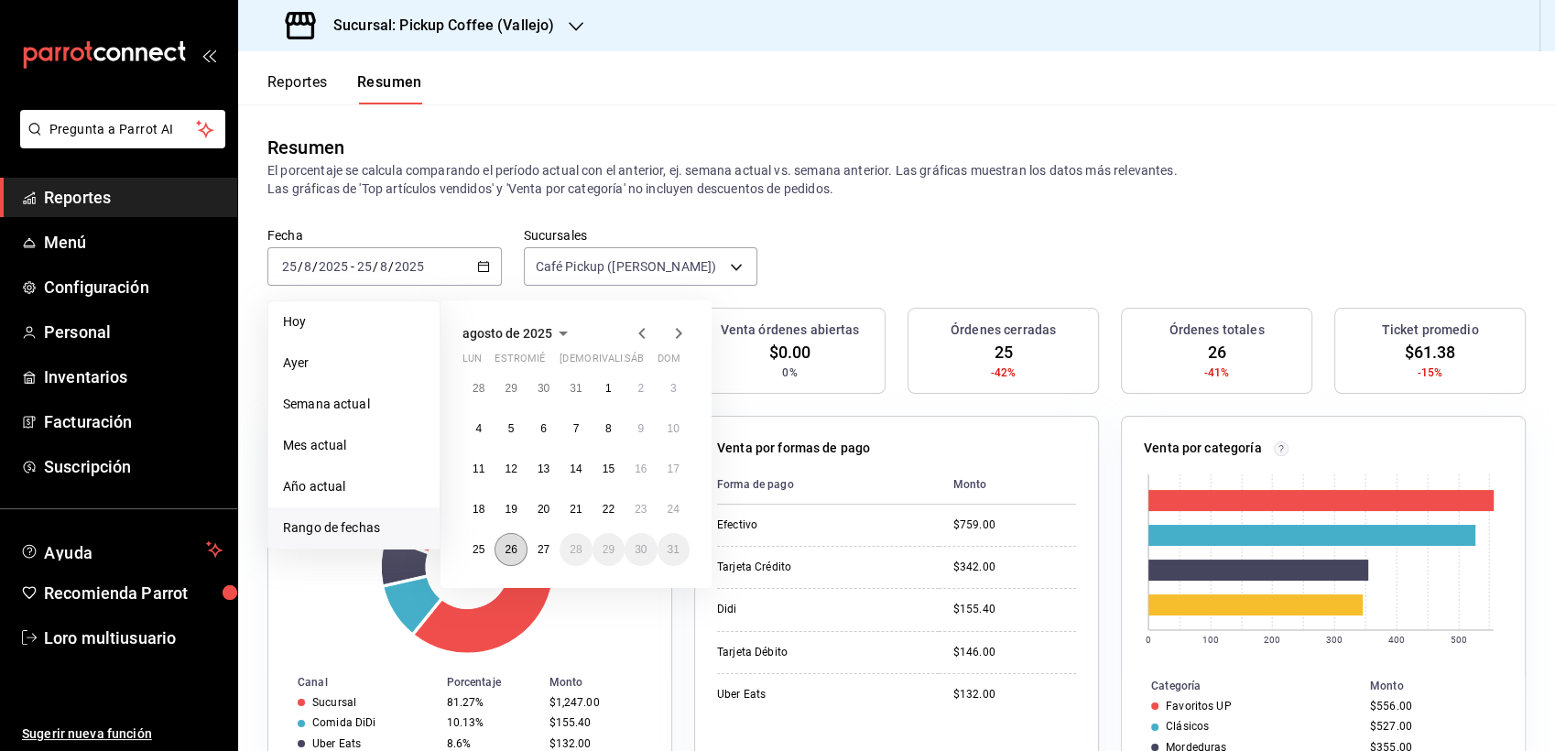
click at [508, 546] on abbr "26" at bounding box center [511, 549] width 12 height 13
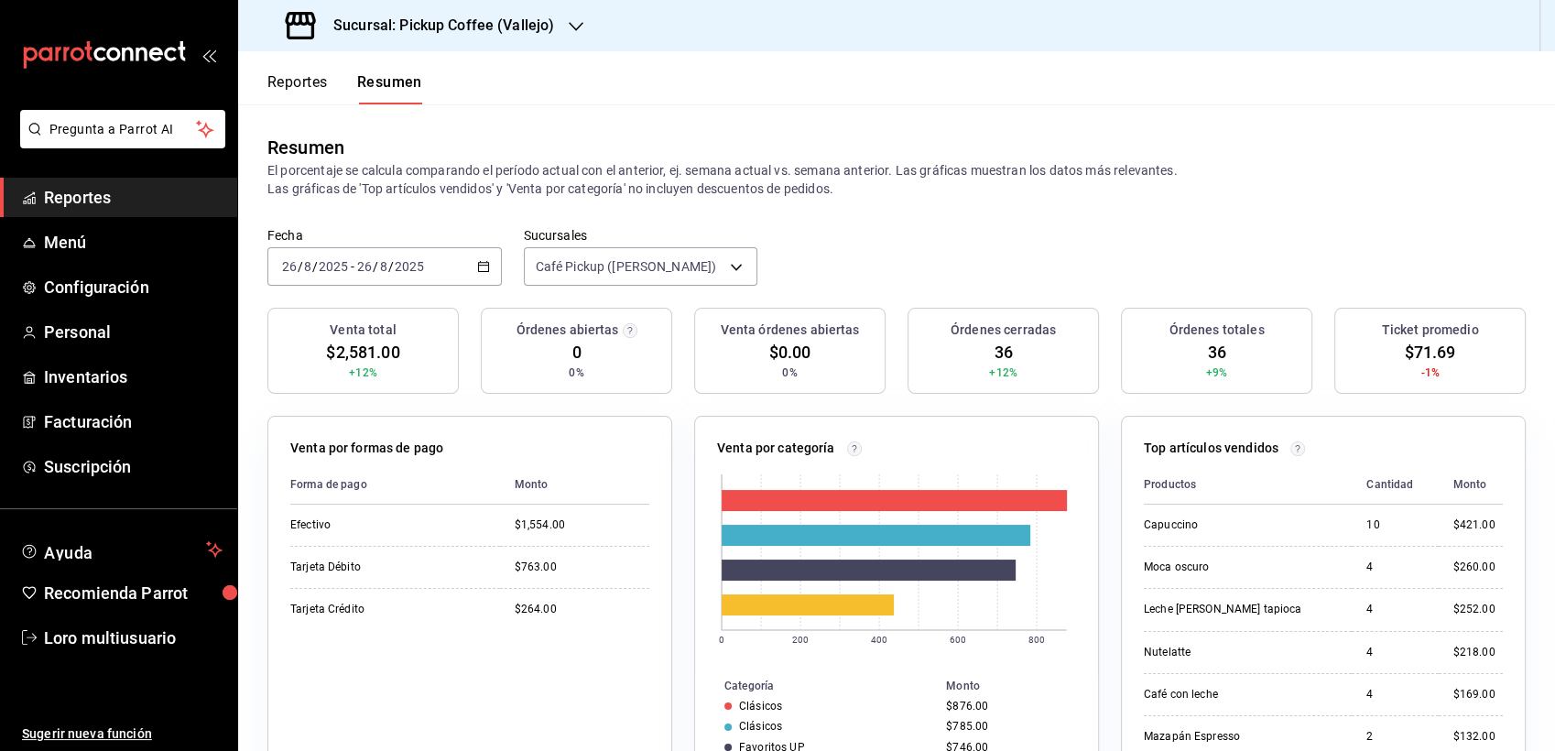
click at [413, 32] on h3 "Sucursal: Pickup Coffee (Vallejo)" at bounding box center [436, 26] width 235 height 22
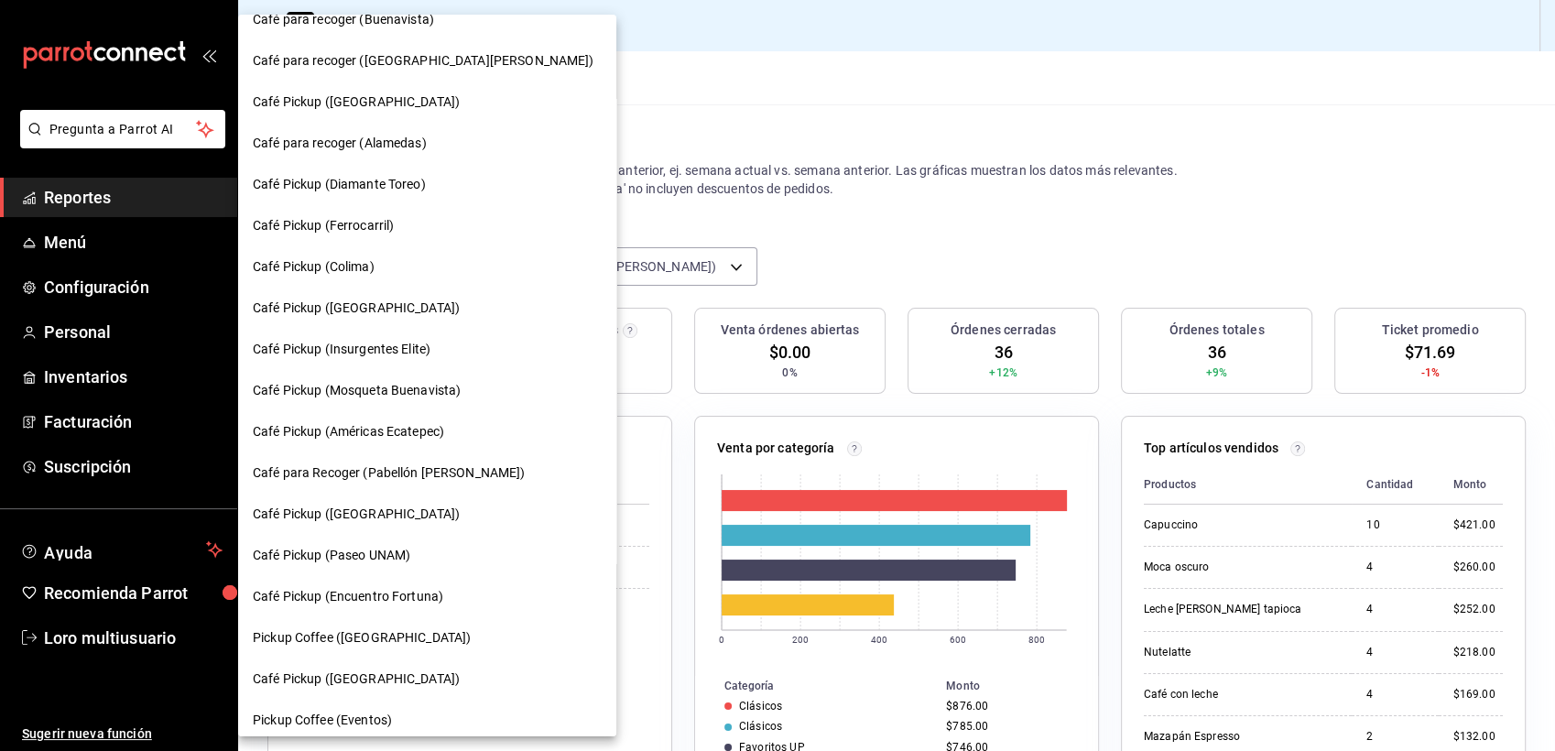
scroll to position [858, 0]
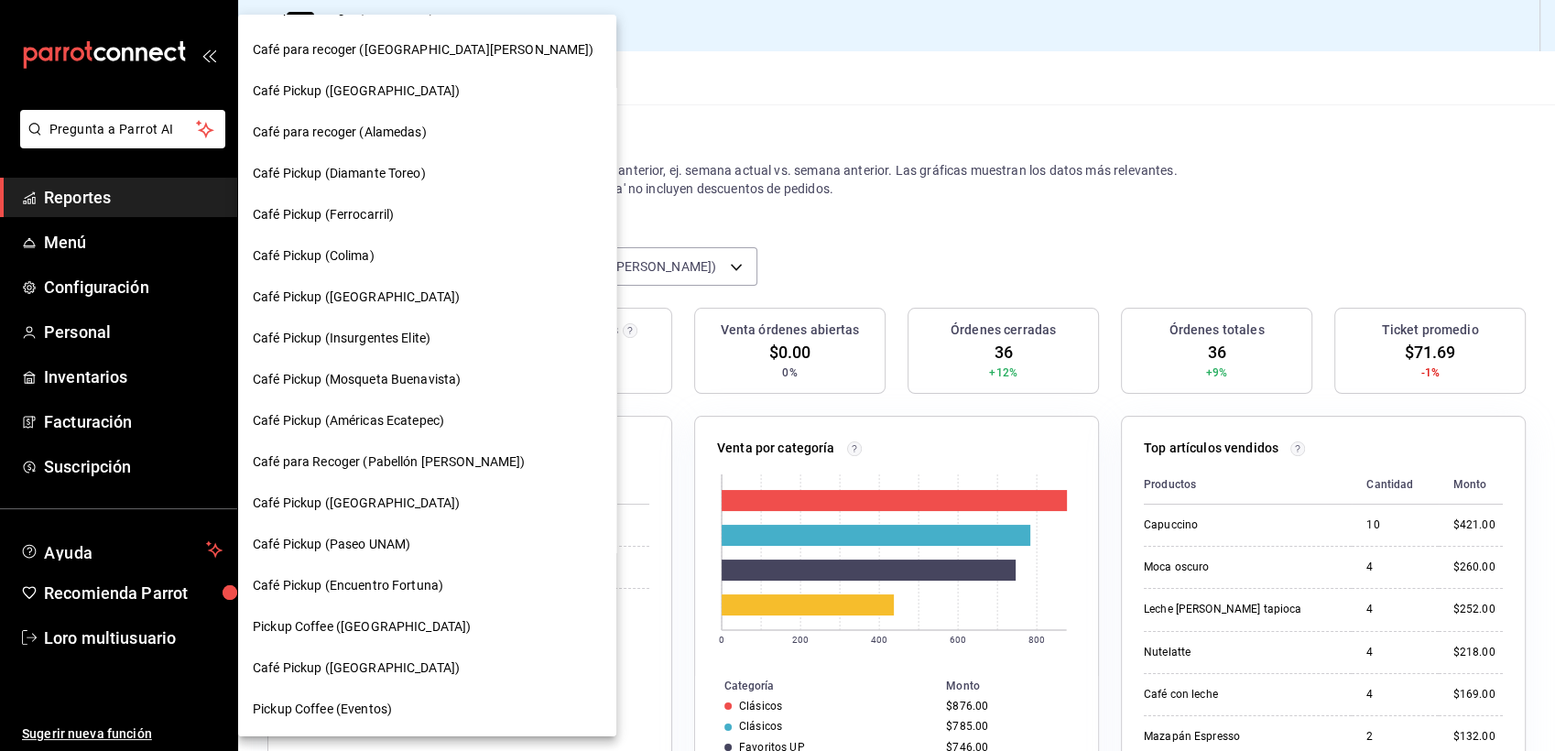
click at [440, 467] on span "Café para Recoger (Pabellón Cuauhtémoc)" at bounding box center [389, 461] width 273 height 19
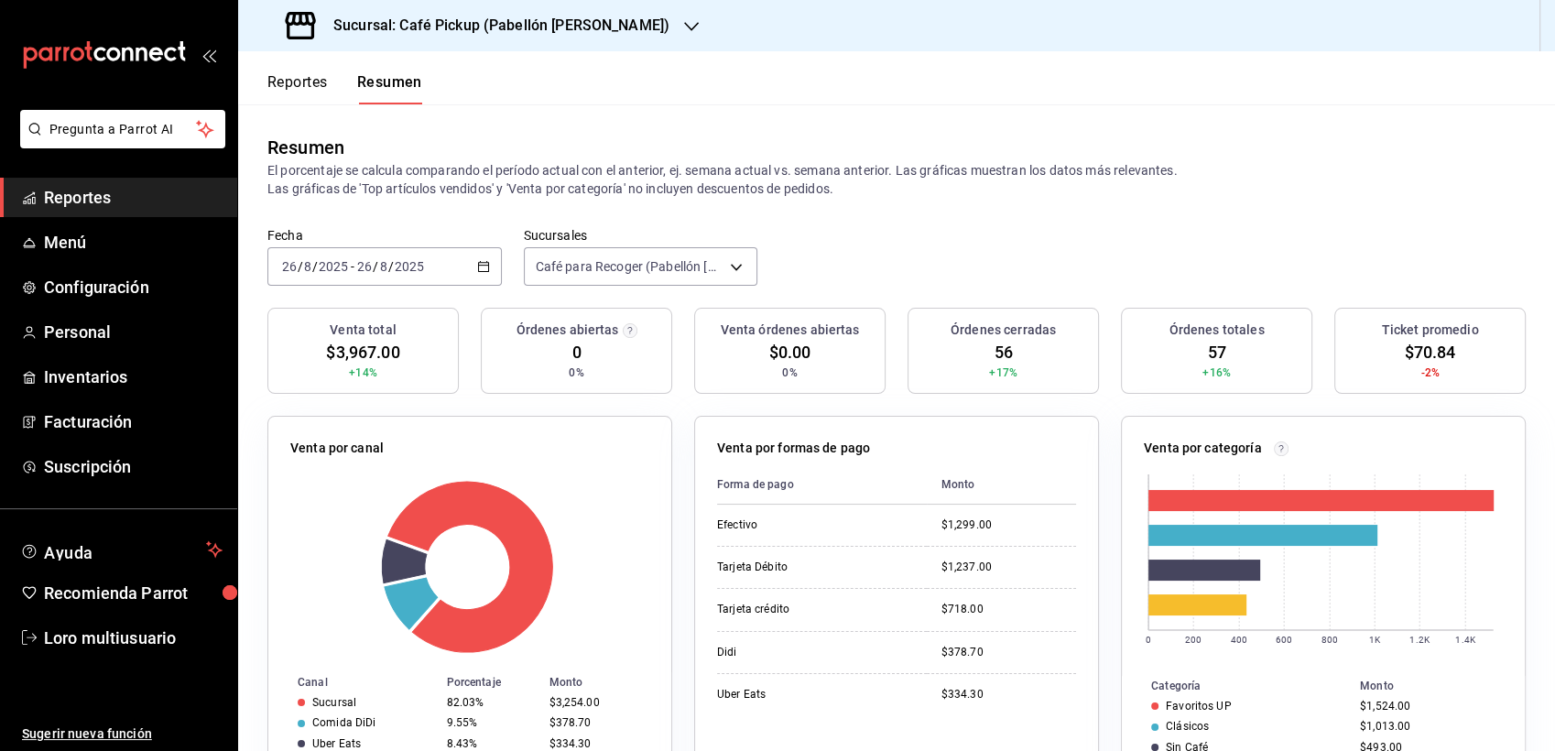
click at [385, 252] on div "2025-08-26 26 / 8 / 2025 - 2025-08-26 26 / 8 / 2025" at bounding box center [384, 266] width 234 height 38
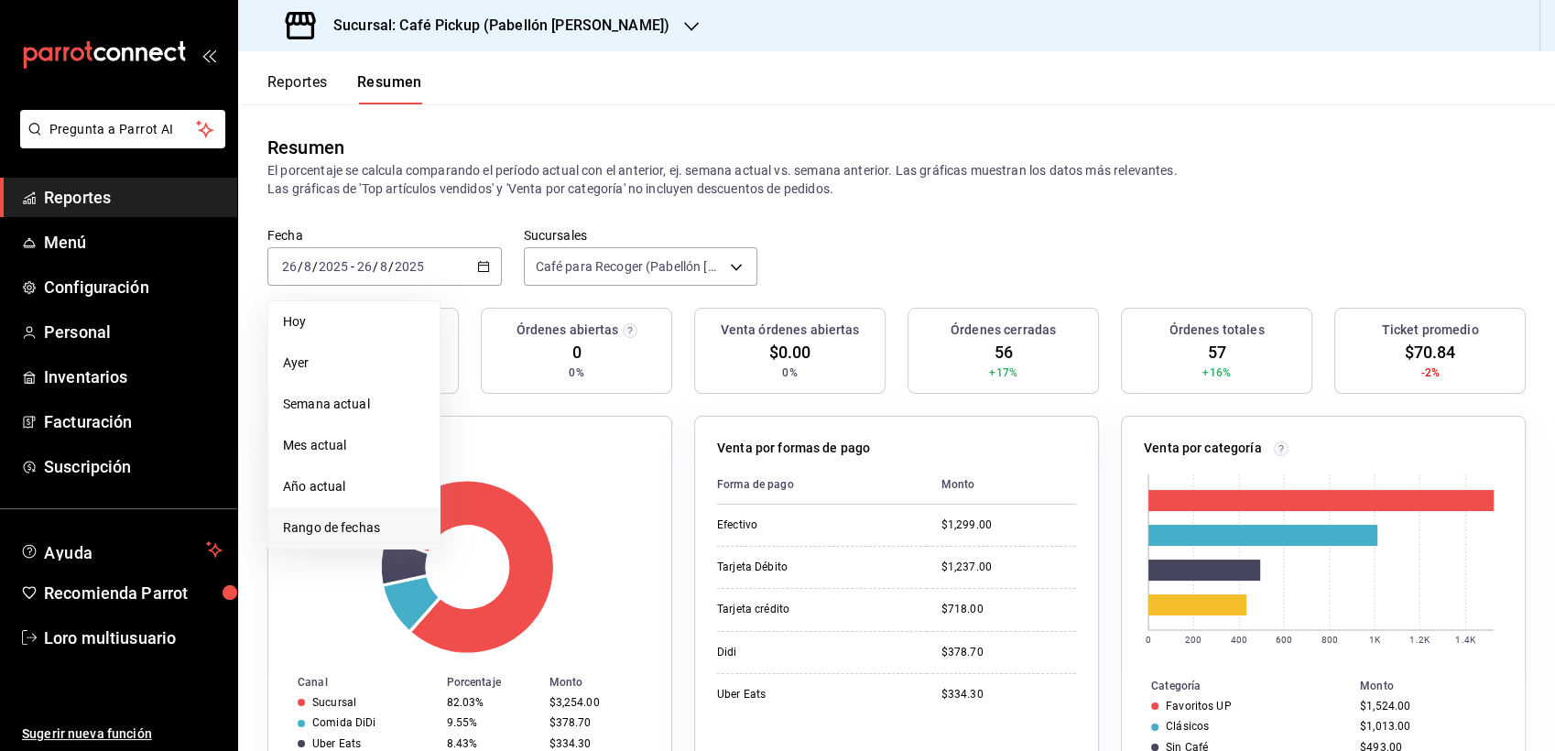
click at [388, 536] on span "Rango de fechas" at bounding box center [354, 527] width 142 height 19
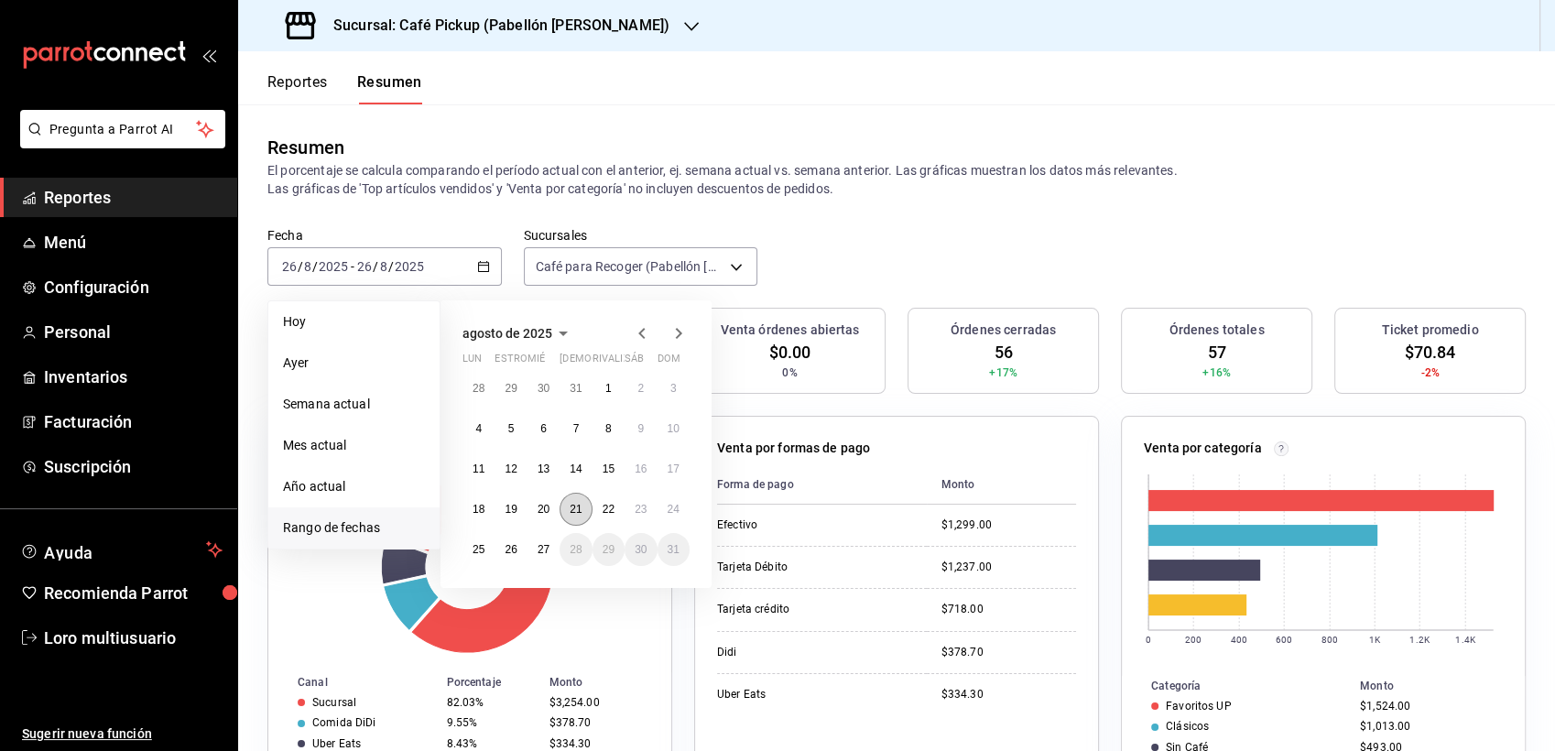
click at [582, 515] on abbr "21" at bounding box center [576, 509] width 12 height 13
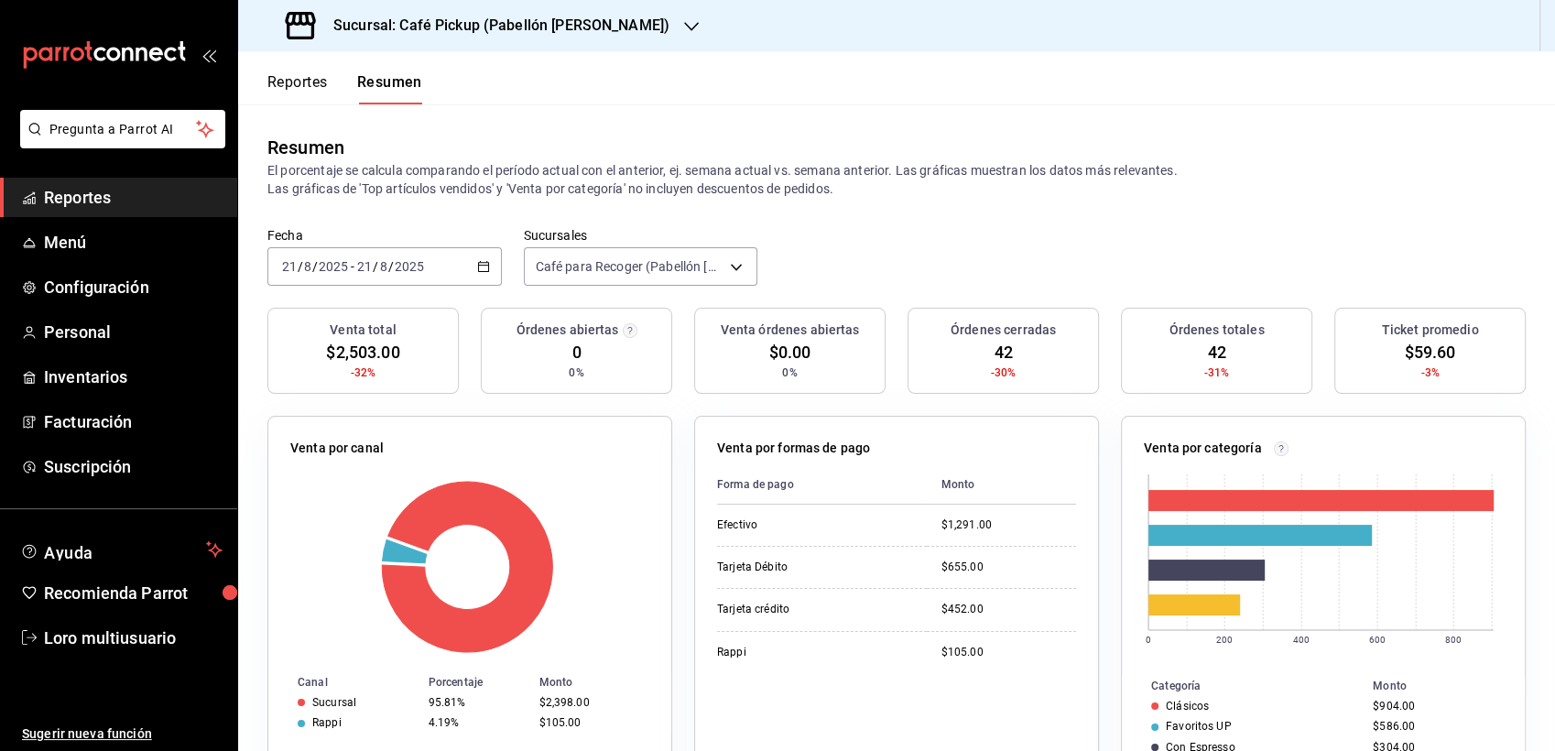
click at [391, 255] on div "2025-08-21 21 / 8 / 2025 - 2025-08-21 21 / 8 / 2025" at bounding box center [384, 266] width 234 height 38
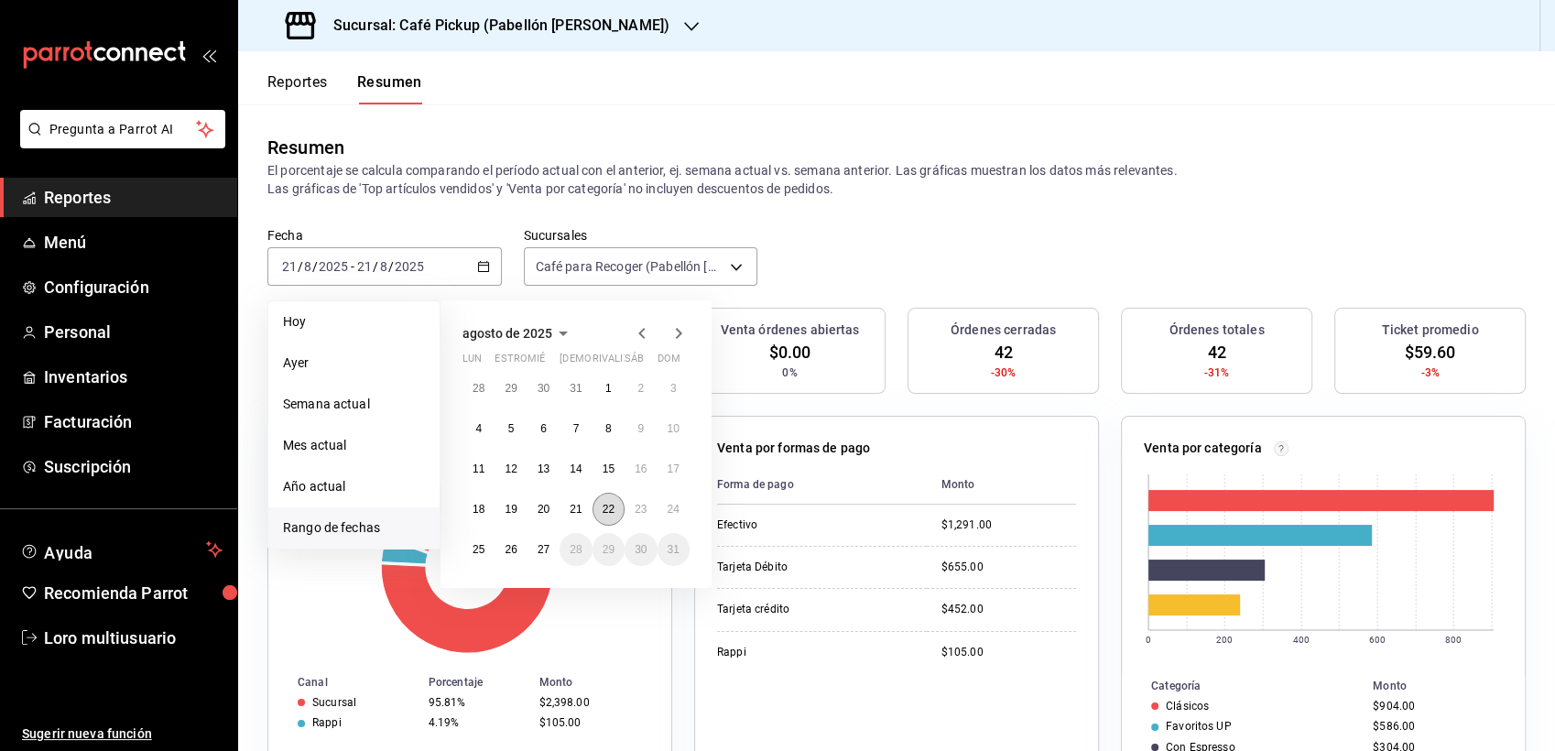
click at [603, 509] on abbr "22" at bounding box center [609, 509] width 12 height 13
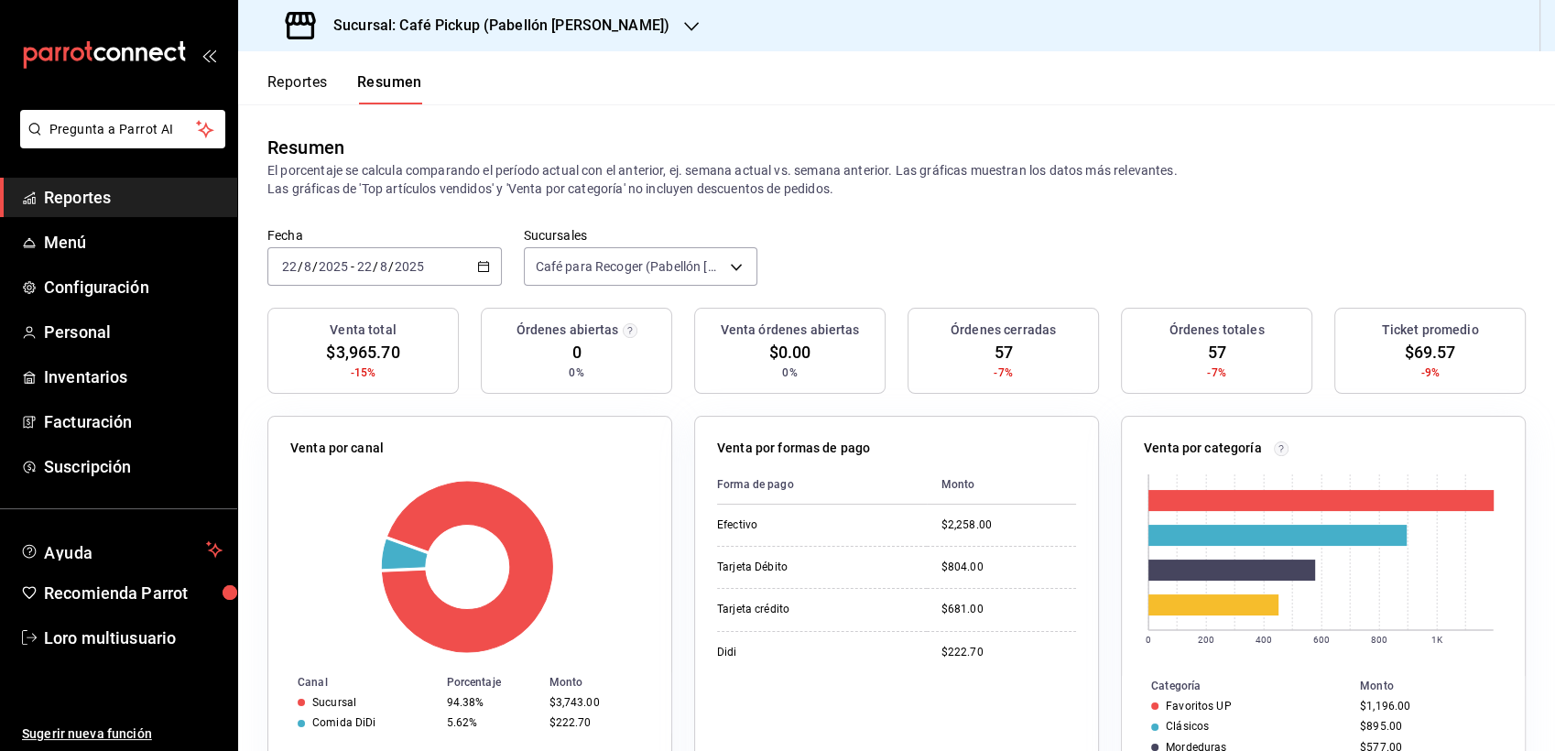
click at [395, 262] on input "2025" at bounding box center [409, 266] width 31 height 15
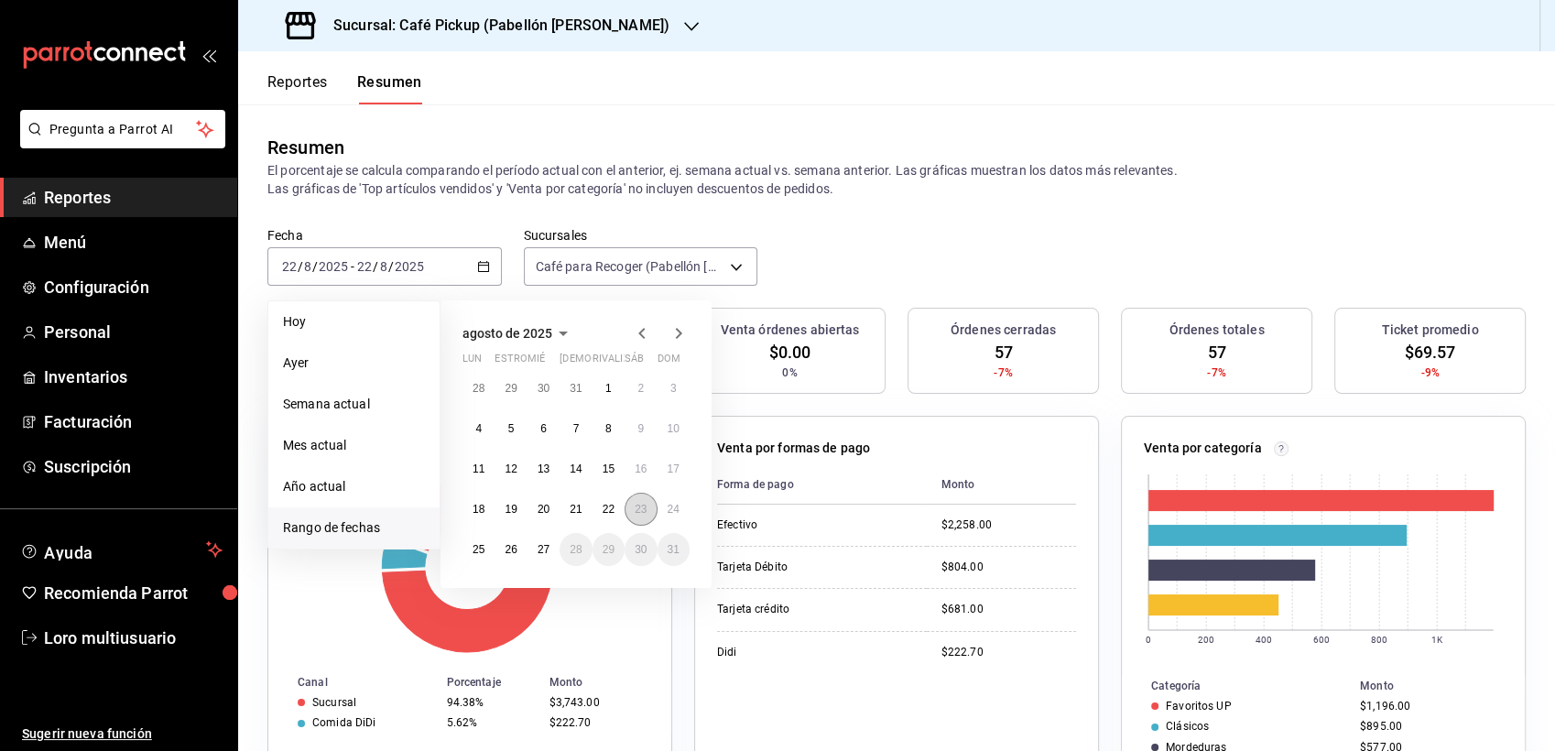
click at [638, 503] on abbr "23" at bounding box center [641, 509] width 12 height 13
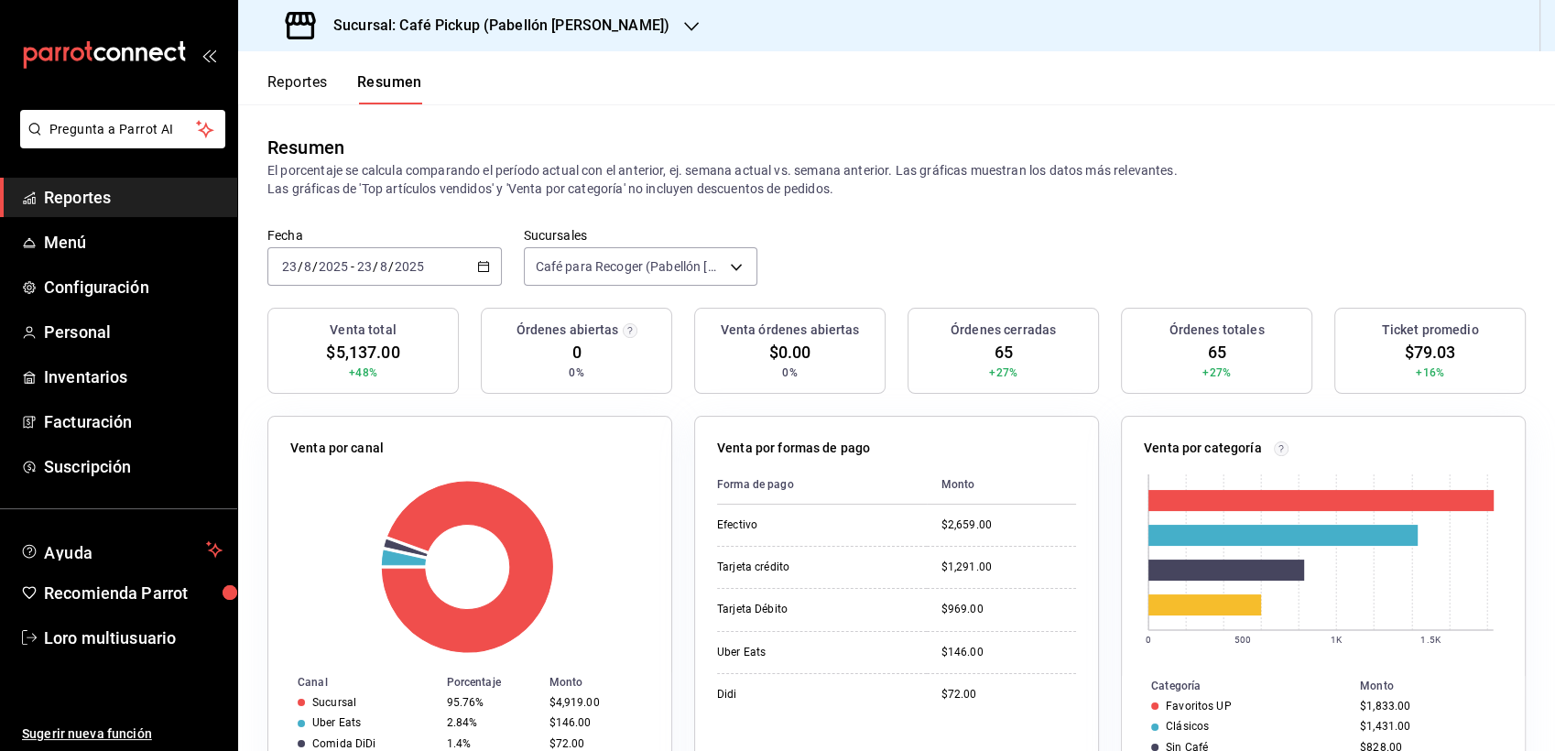
click at [407, 265] on input "2025" at bounding box center [409, 266] width 31 height 15
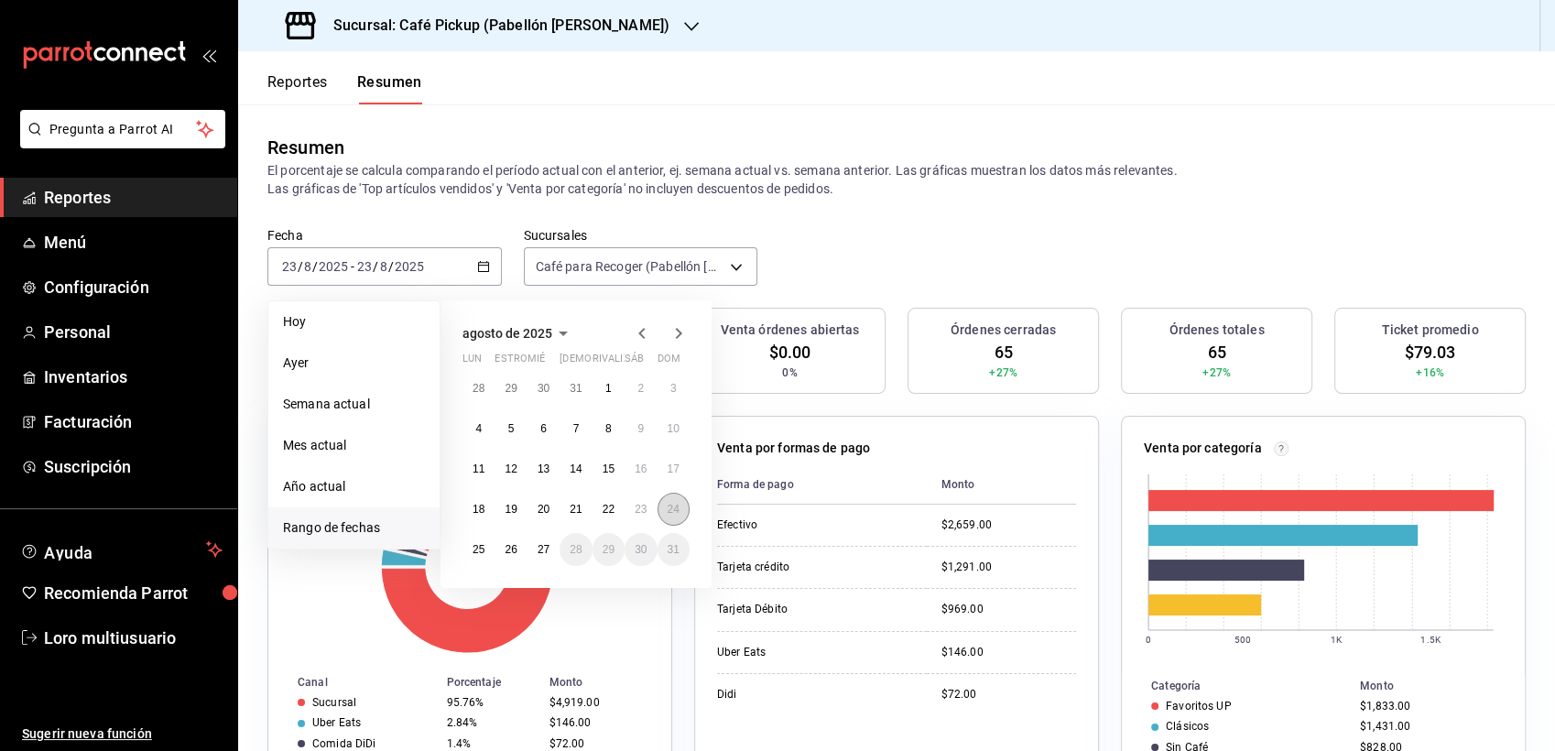
click at [668, 501] on button "24" at bounding box center [674, 509] width 32 height 33
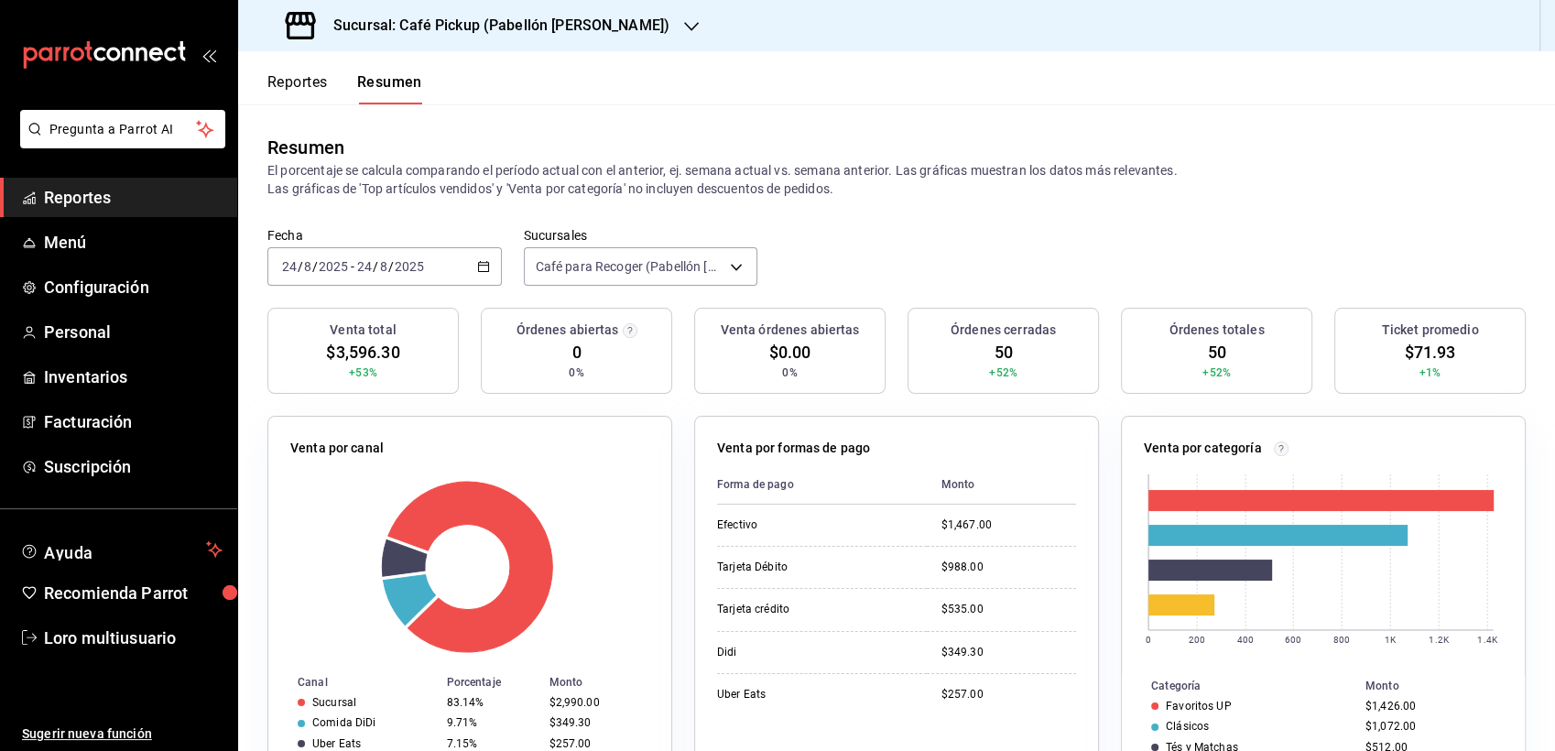
click at [408, 247] on div "[DATE] [DATE] - [DATE] [DATE]" at bounding box center [384, 266] width 234 height 38
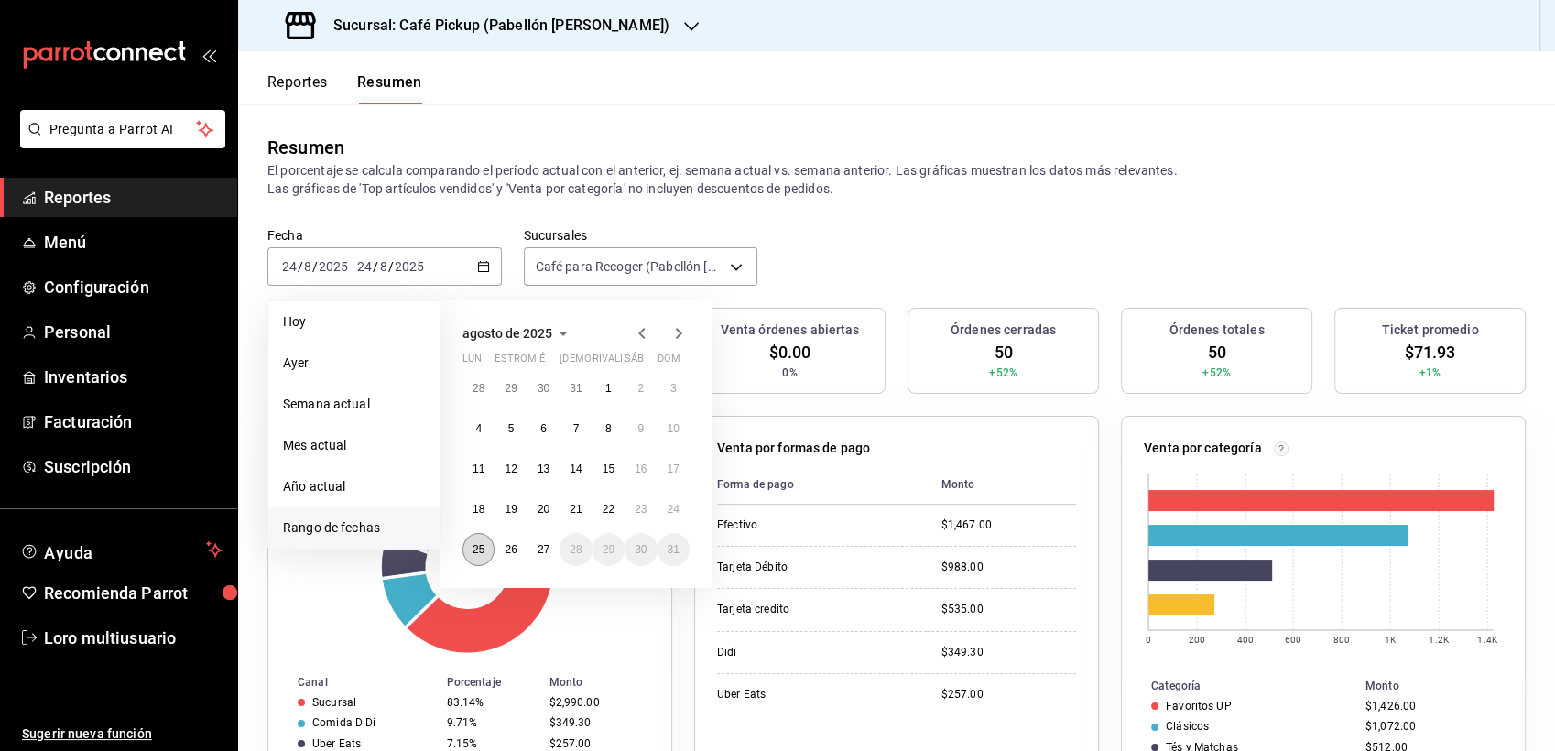
click at [463, 553] on button "25" at bounding box center [478, 549] width 32 height 33
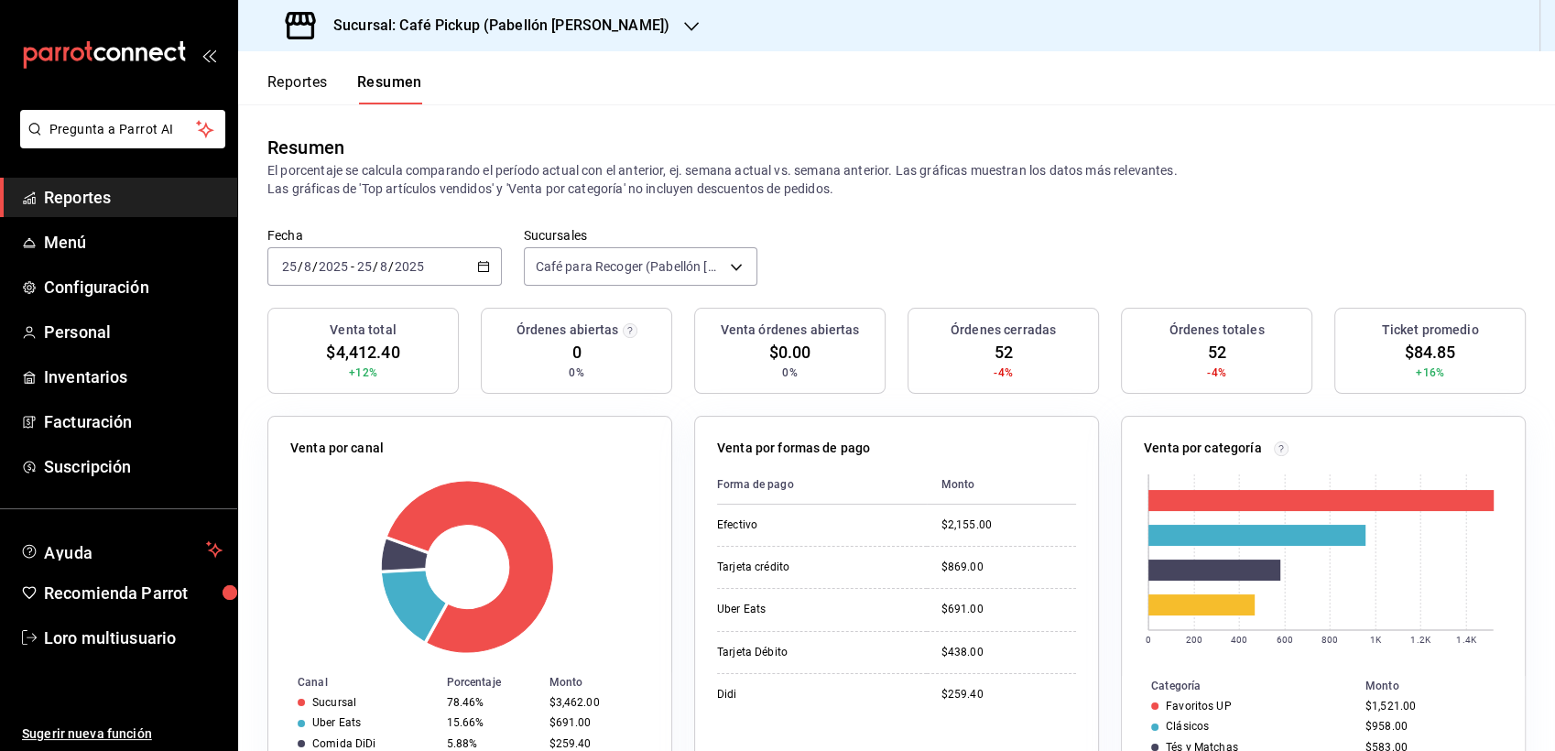
click at [509, 2] on div "Sucursal: Café Pickup (Pabellón Cuauhtémoc)" at bounding box center [479, 25] width 453 height 51
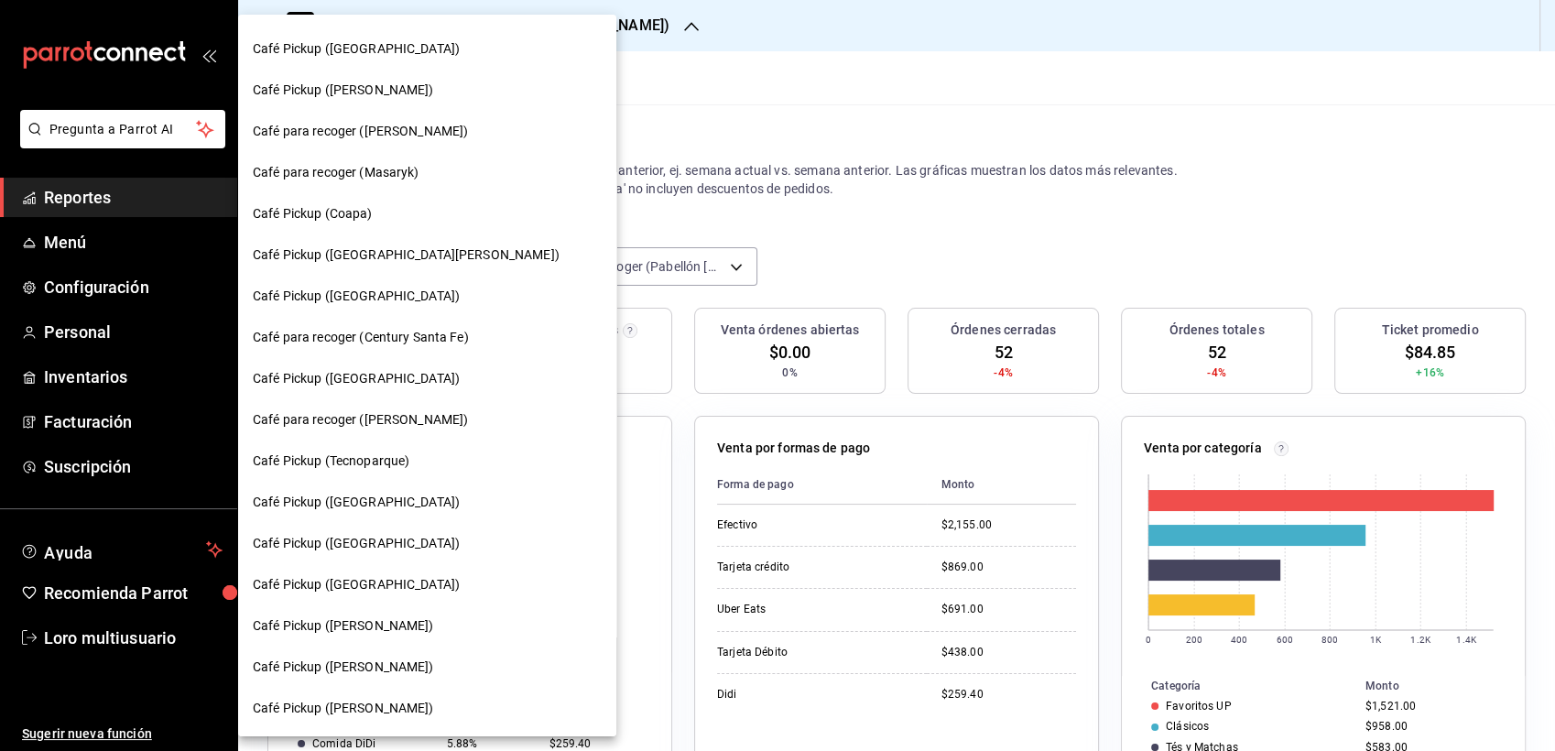
scroll to position [321, 0]
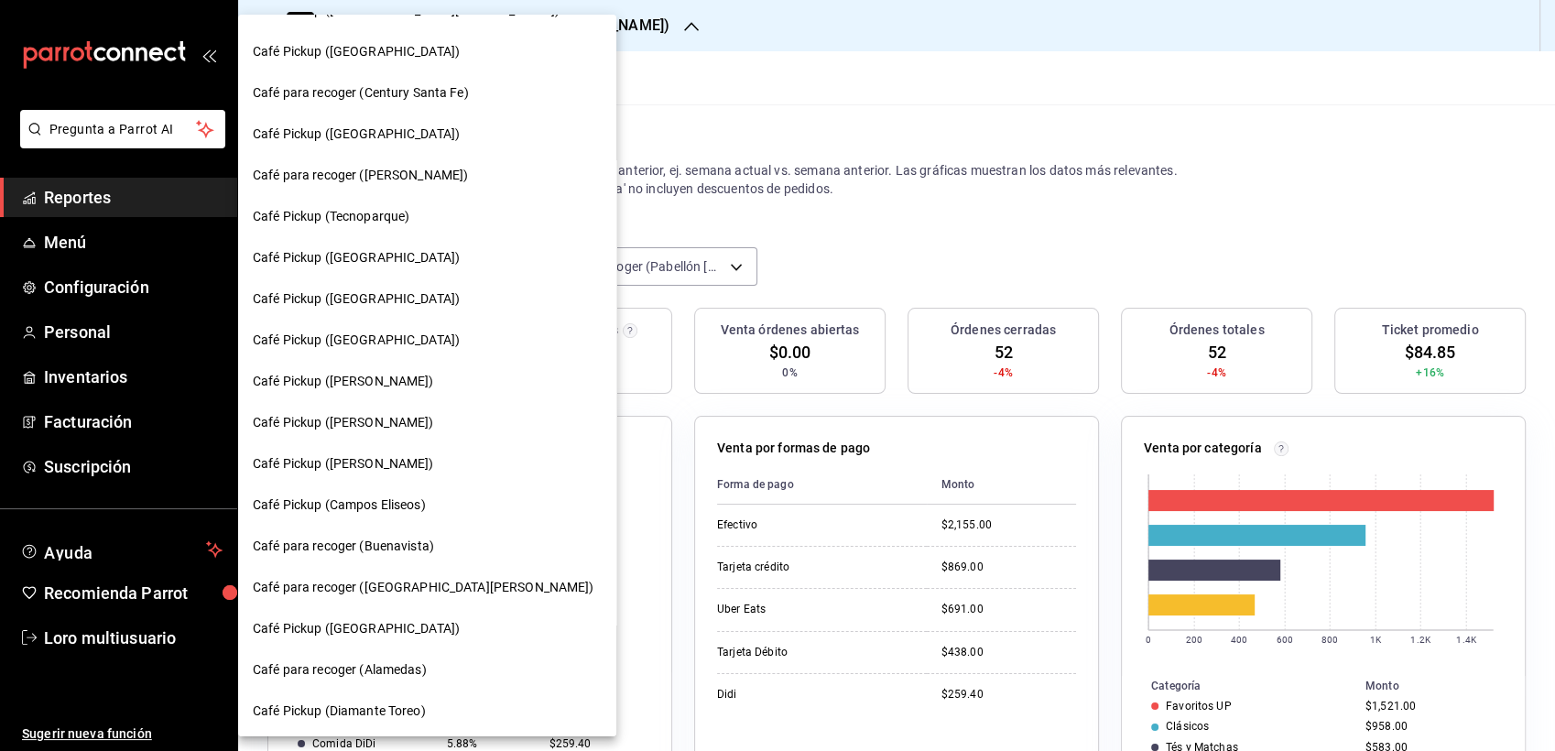
click at [372, 349] on div "Café Pickup ([GEOGRAPHIC_DATA])" at bounding box center [427, 340] width 378 height 41
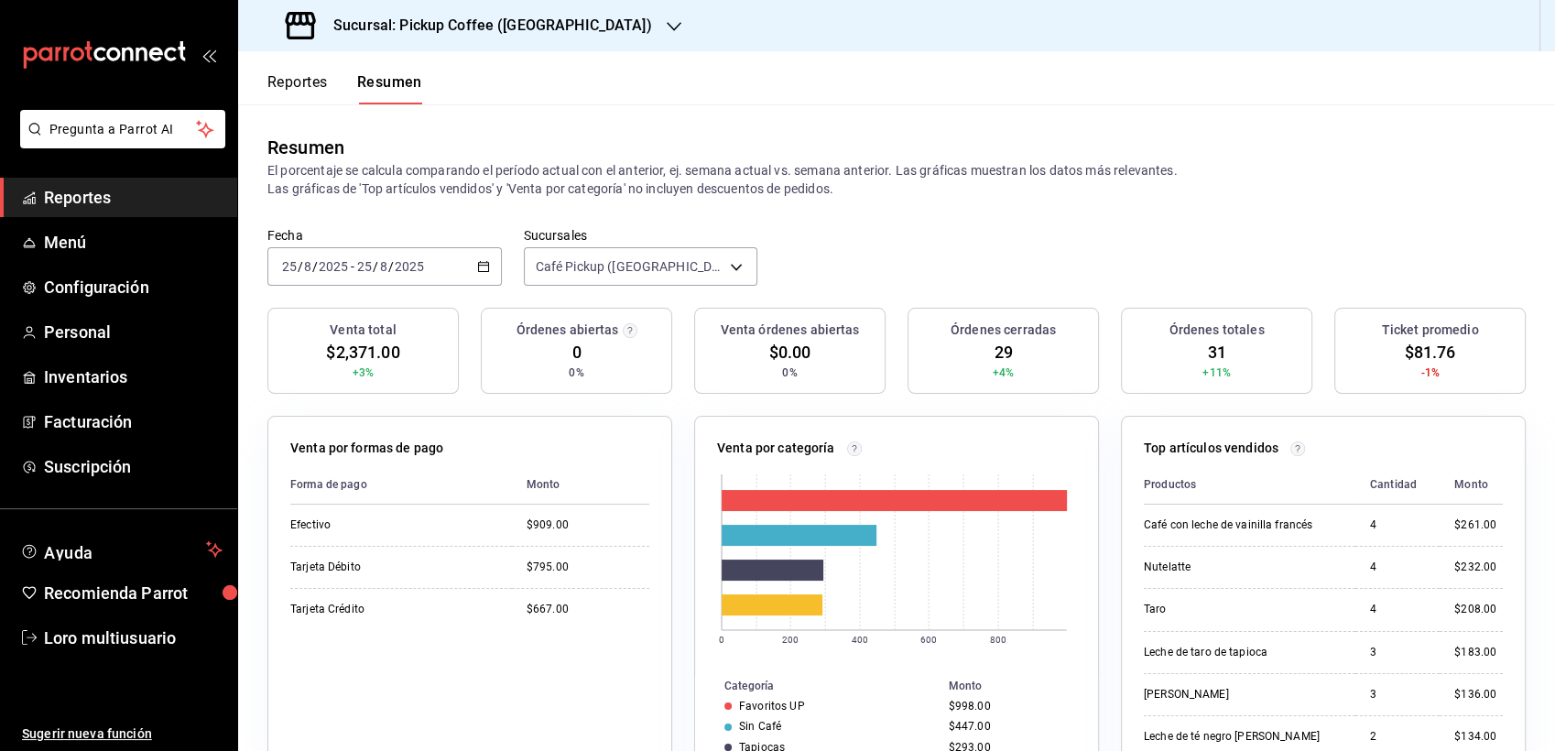
click at [328, 263] on input "2025" at bounding box center [333, 266] width 31 height 15
click at [390, 244] on div "Fecha 2025-08-25 25 / 8 / 2025 - 2025-08-25 25 / 8 / 2025" at bounding box center [384, 256] width 234 height 59
click at [386, 261] on input "8" at bounding box center [383, 266] width 9 height 15
click at [398, 280] on div "[DATE] [DATE] - [DATE] [DATE]" at bounding box center [384, 266] width 234 height 38
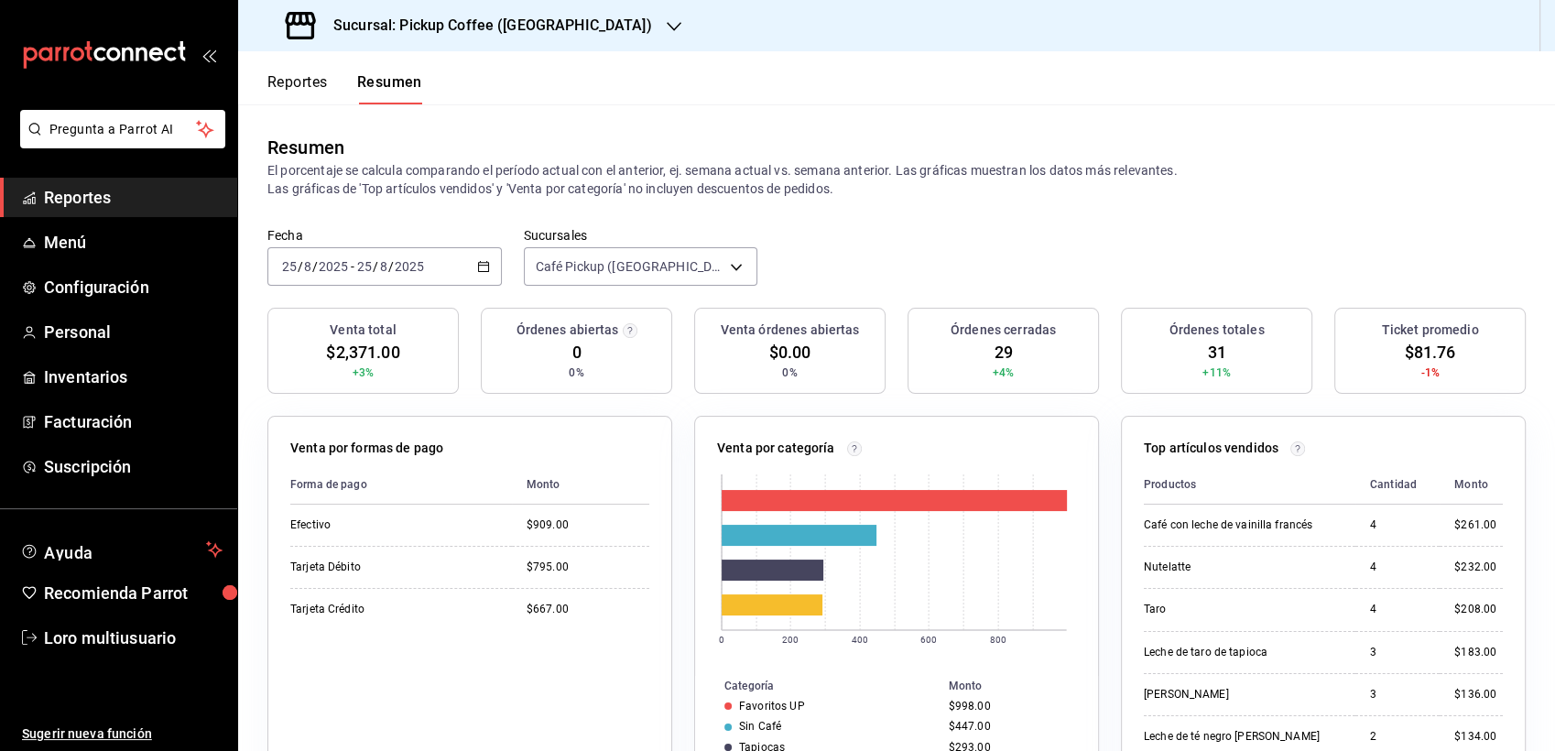
click at [398, 280] on div "[DATE] [DATE] - [DATE] [DATE]" at bounding box center [384, 266] width 234 height 38
click at [303, 526] on span "Rango de fechas" at bounding box center [354, 527] width 142 height 19
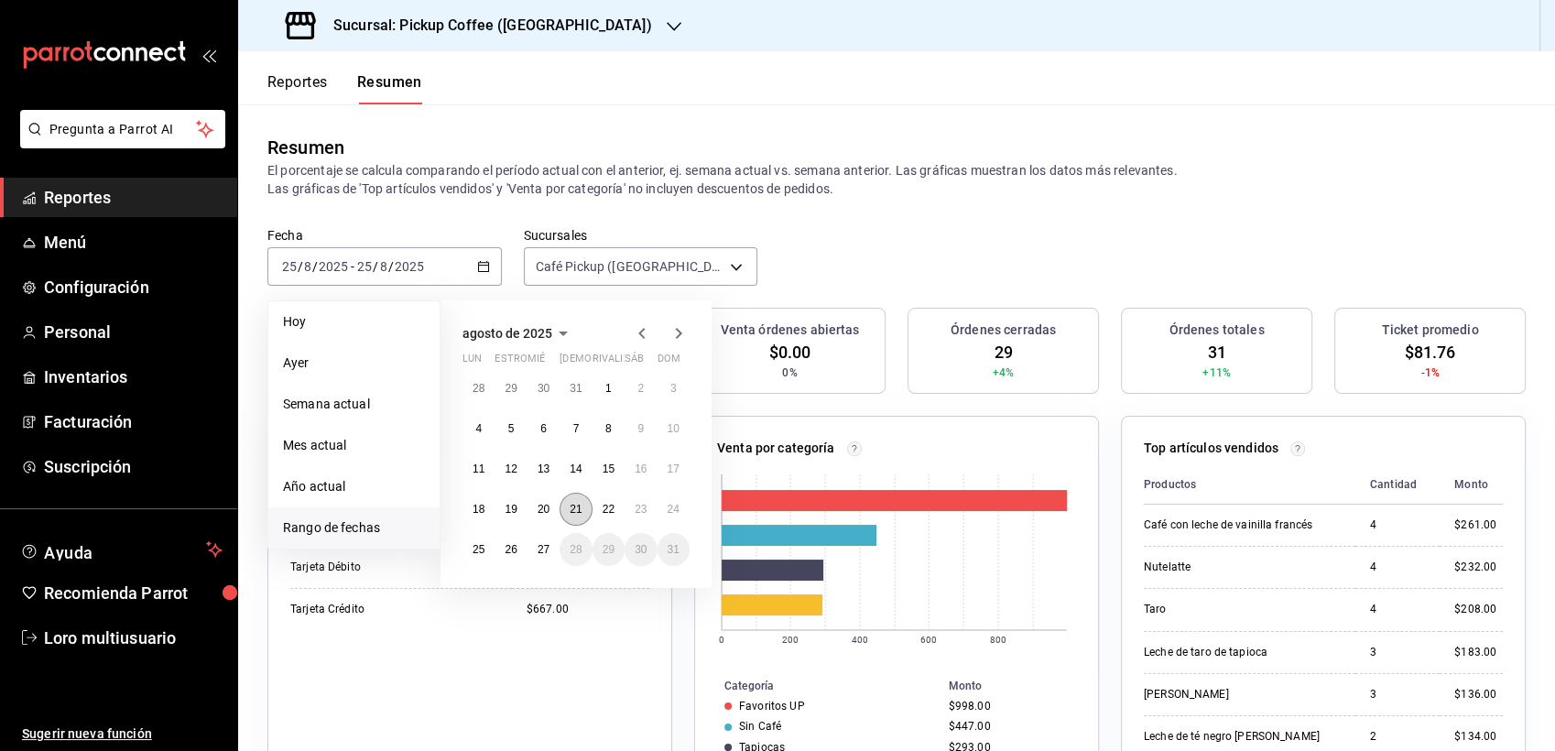
click at [565, 508] on button "21" at bounding box center [576, 509] width 32 height 33
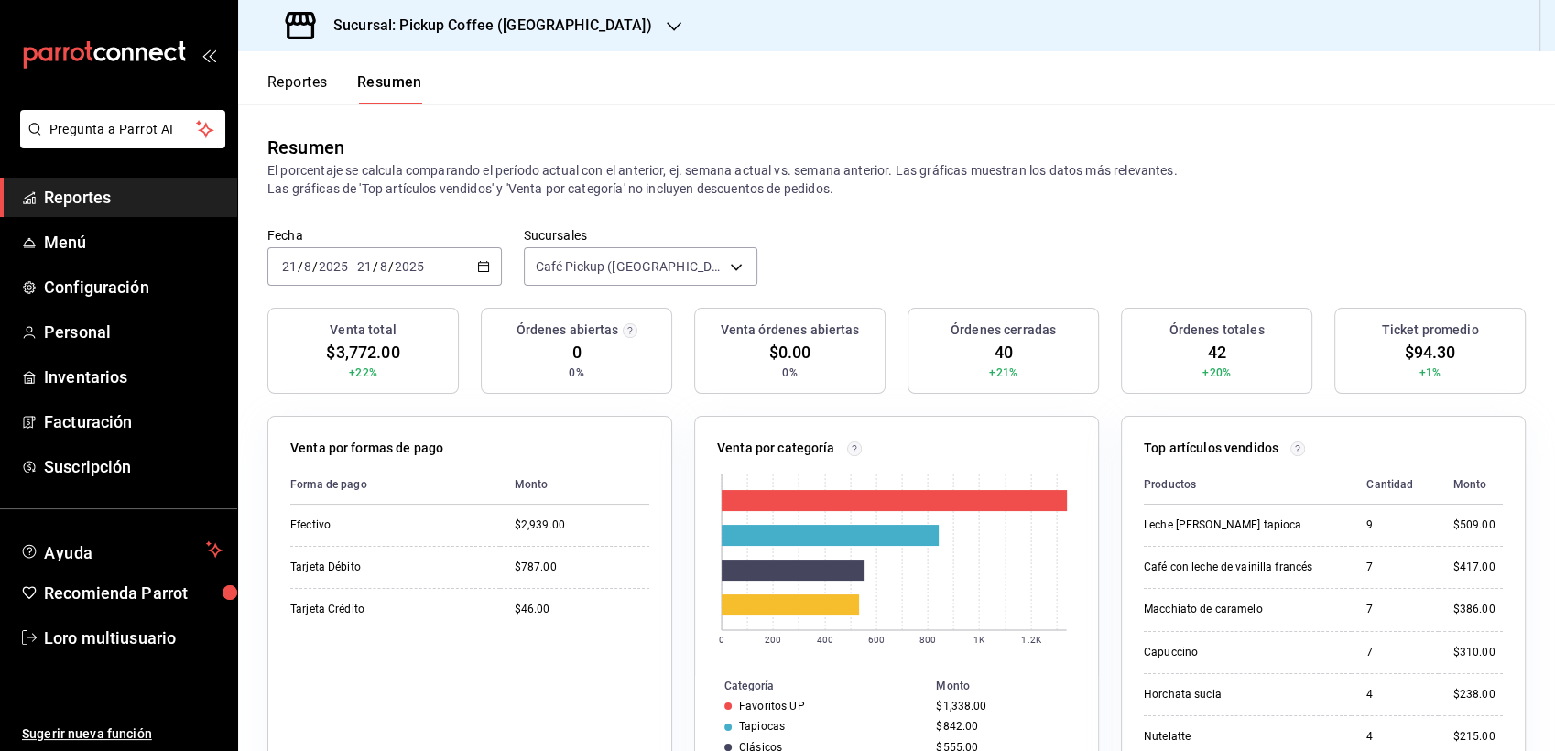
click at [431, 308] on div "Venta total $3,772.00 +22%" at bounding box center [362, 351] width 191 height 86
click at [419, 286] on div "Fecha 2025-08-21 21 / 8 / 2025 - 2025-08-21 21 / 8 / 2025 Sucursales Café Picku…" at bounding box center [896, 267] width 1317 height 81
click at [415, 280] on div "2025-08-21 21 / 8 / 2025 - 2025-08-21 21 / 8 / 2025" at bounding box center [384, 266] width 234 height 38
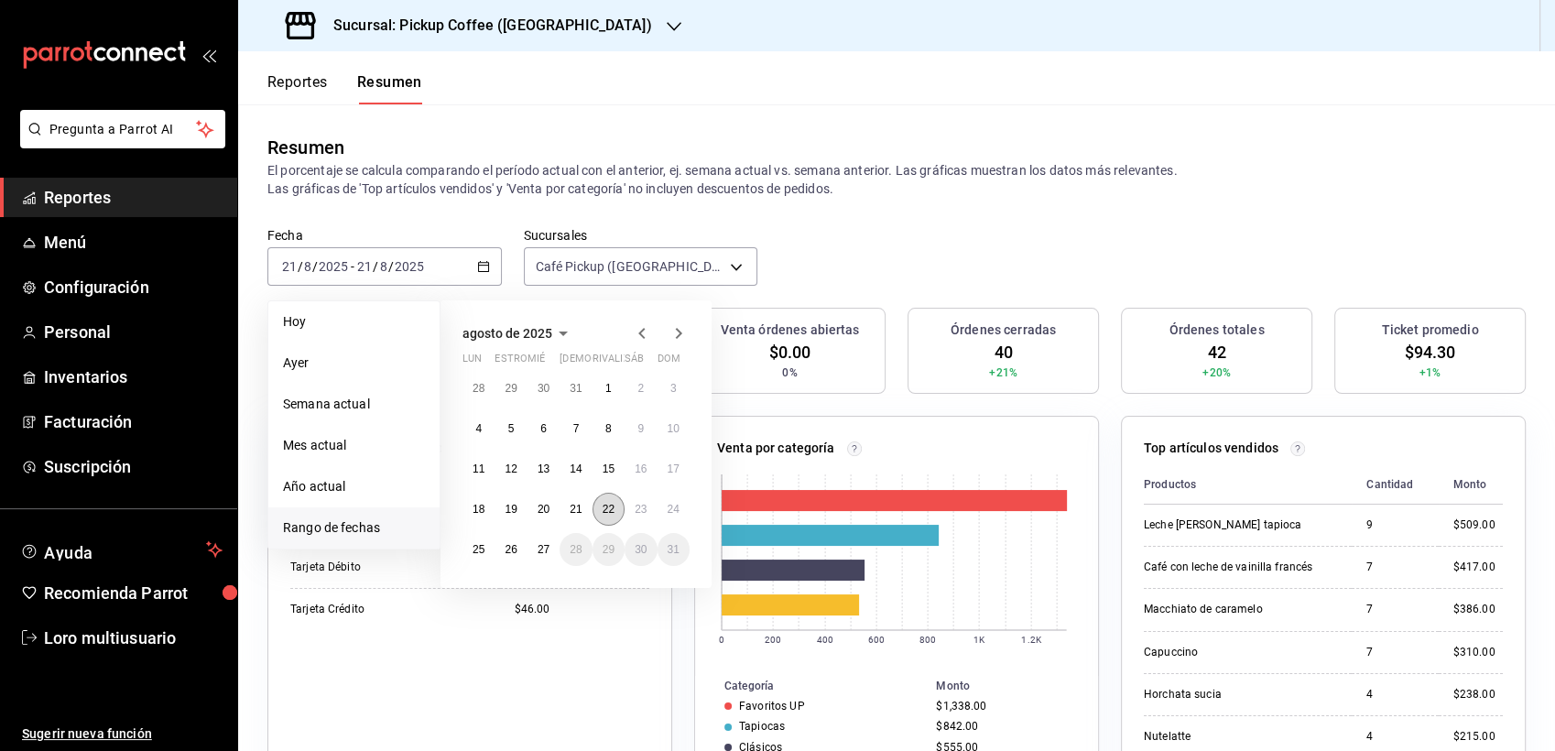
click at [614, 505] on button "22" at bounding box center [608, 509] width 32 height 33
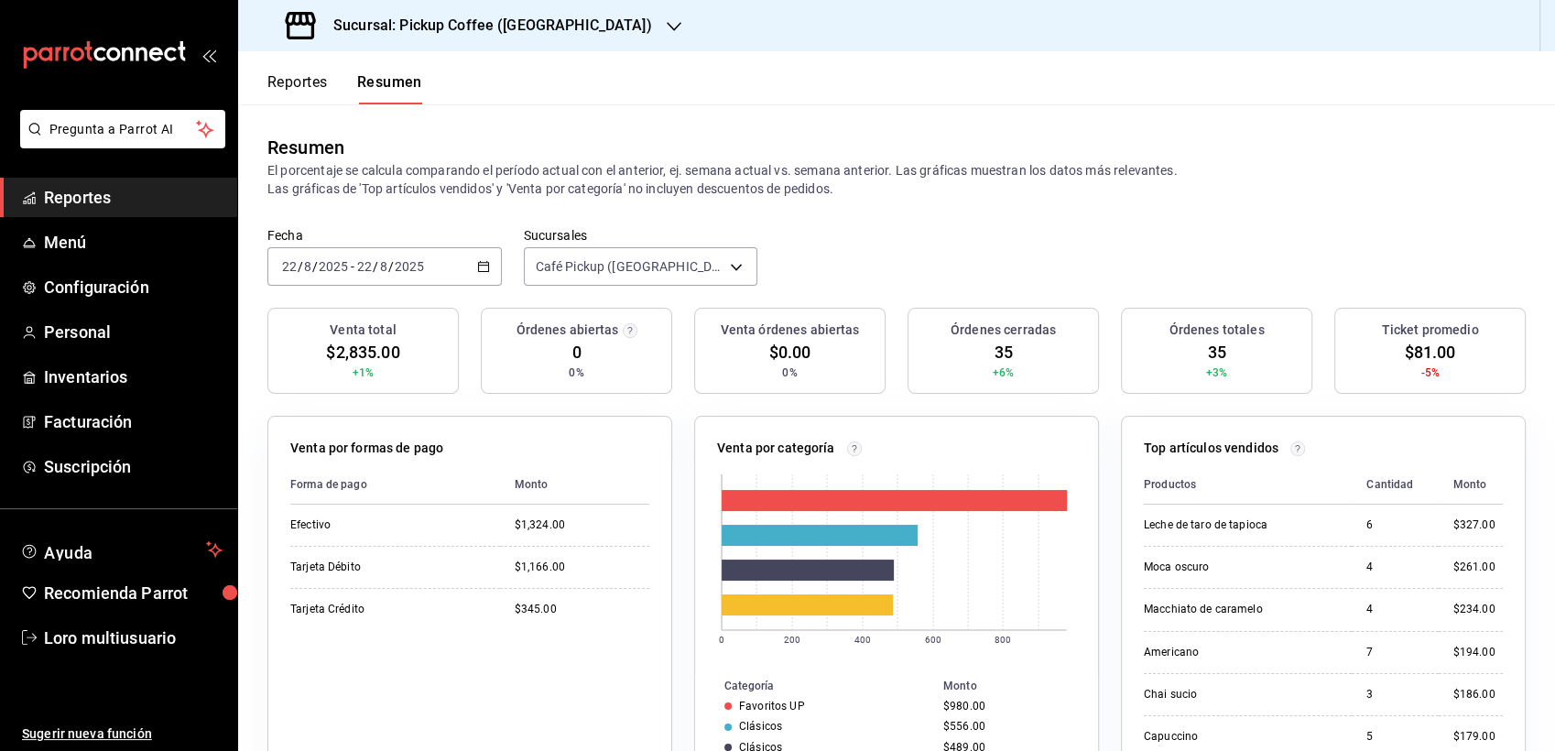
click at [397, 268] on input "2025" at bounding box center [409, 266] width 31 height 15
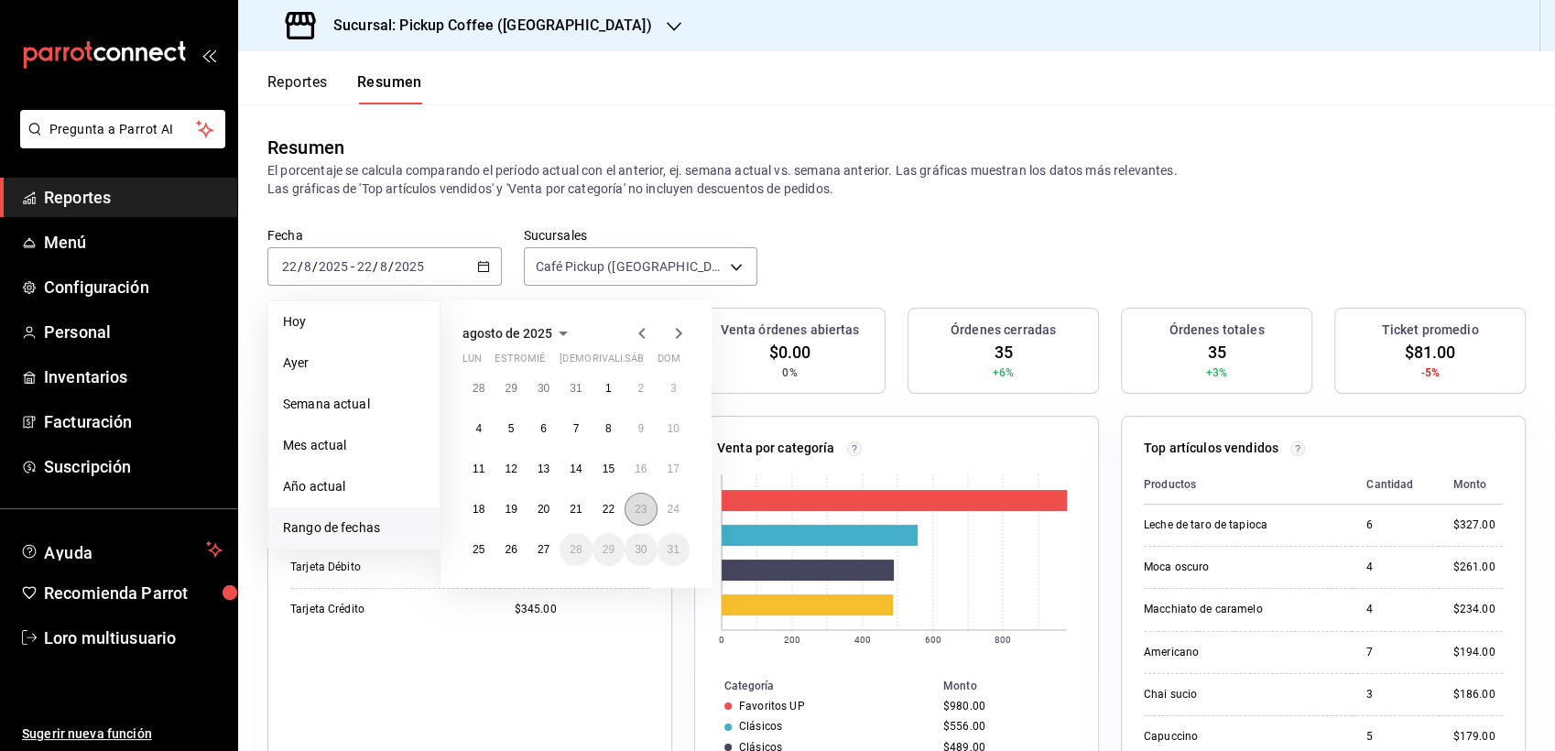
click at [649, 500] on button "23" at bounding box center [641, 509] width 32 height 33
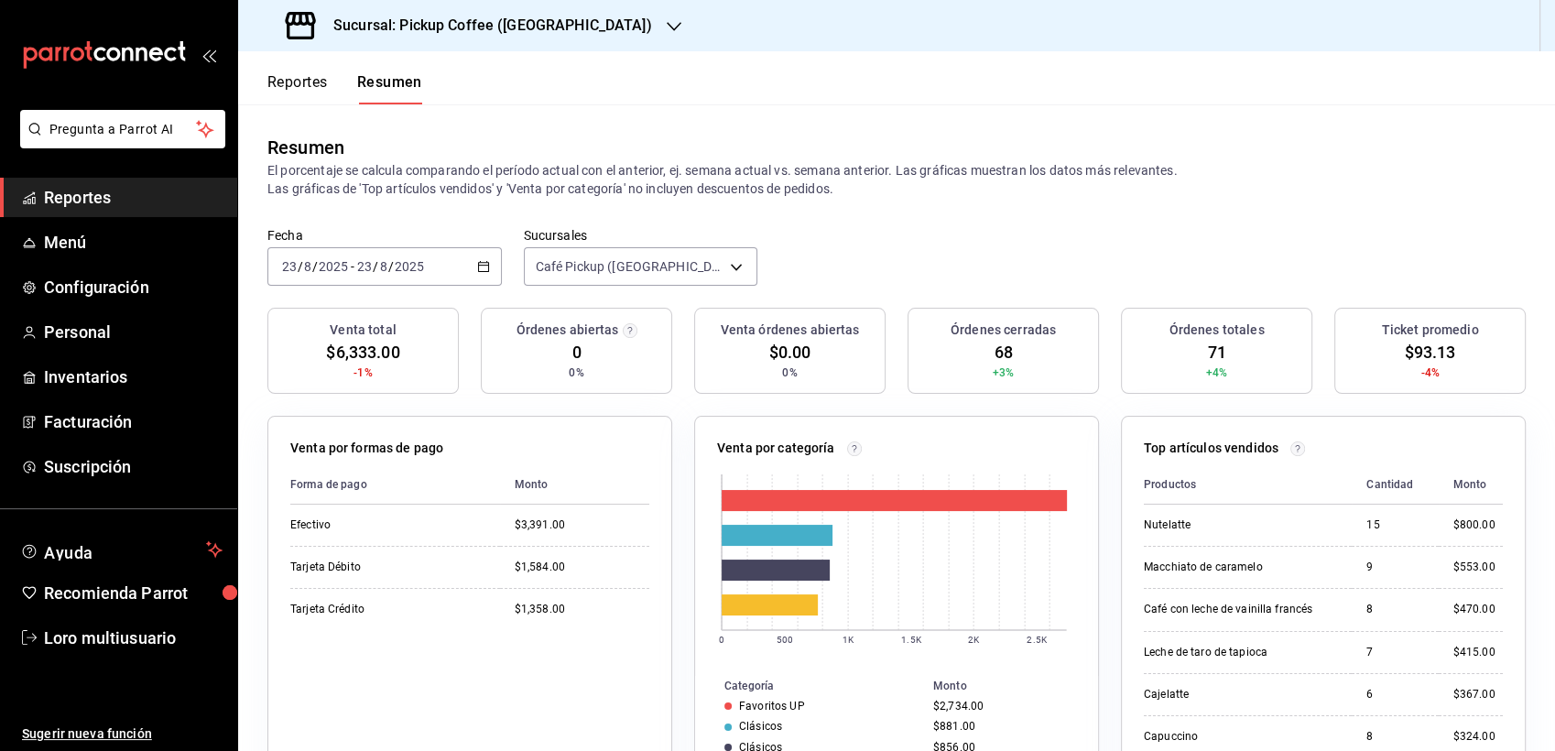
click at [394, 260] on input "2025" at bounding box center [409, 266] width 31 height 15
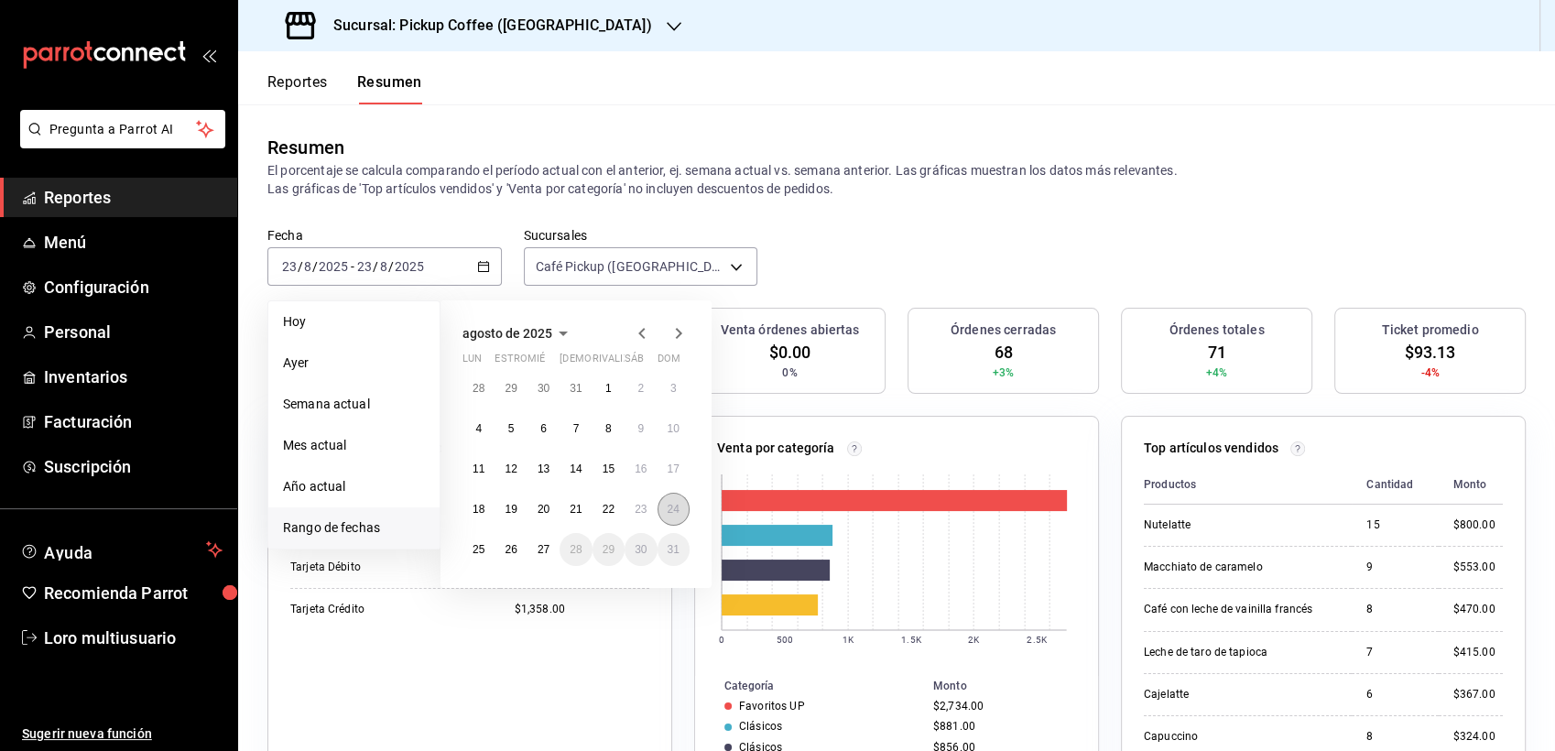
click at [681, 516] on button "24" at bounding box center [674, 509] width 32 height 33
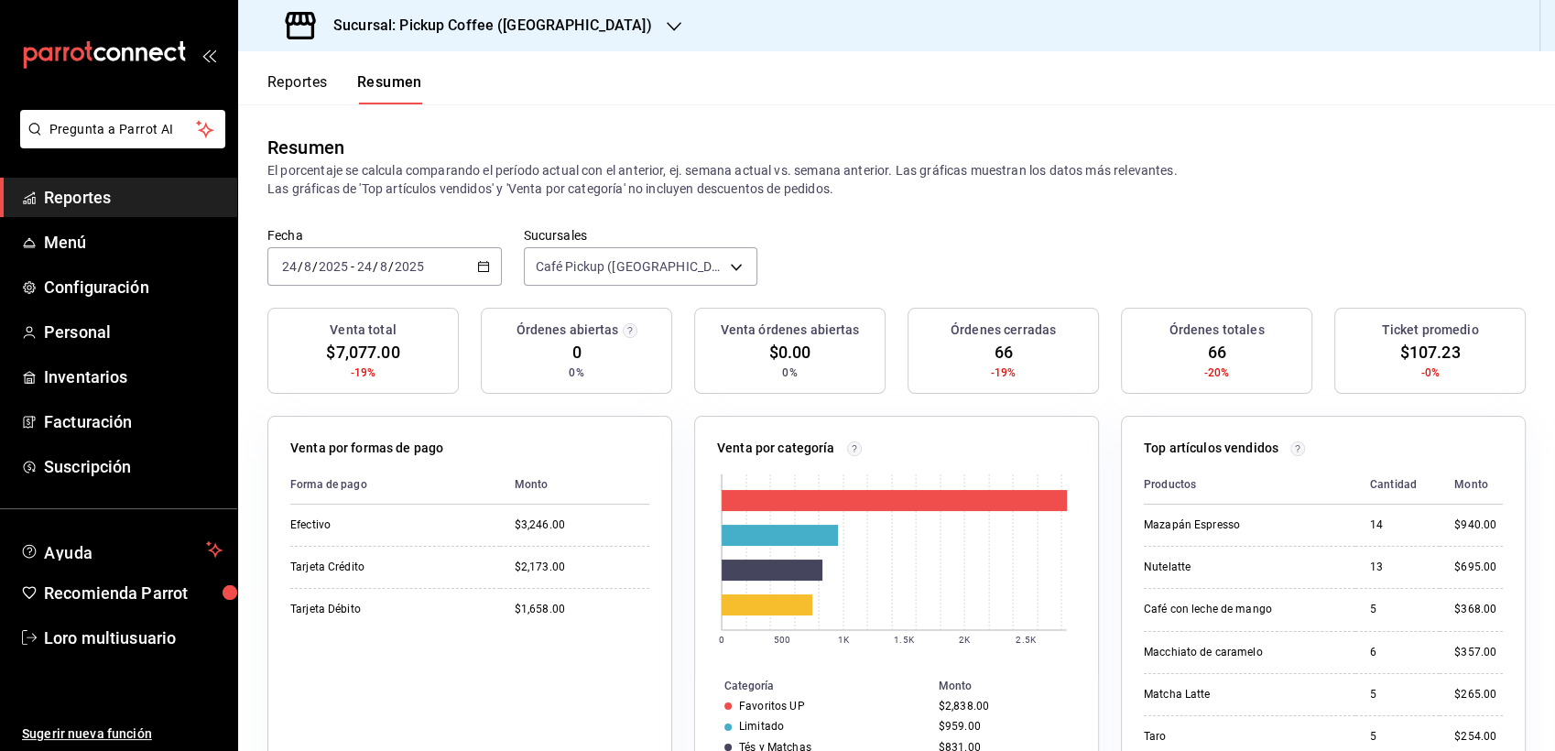
click at [319, 271] on input "2025" at bounding box center [333, 266] width 31 height 15
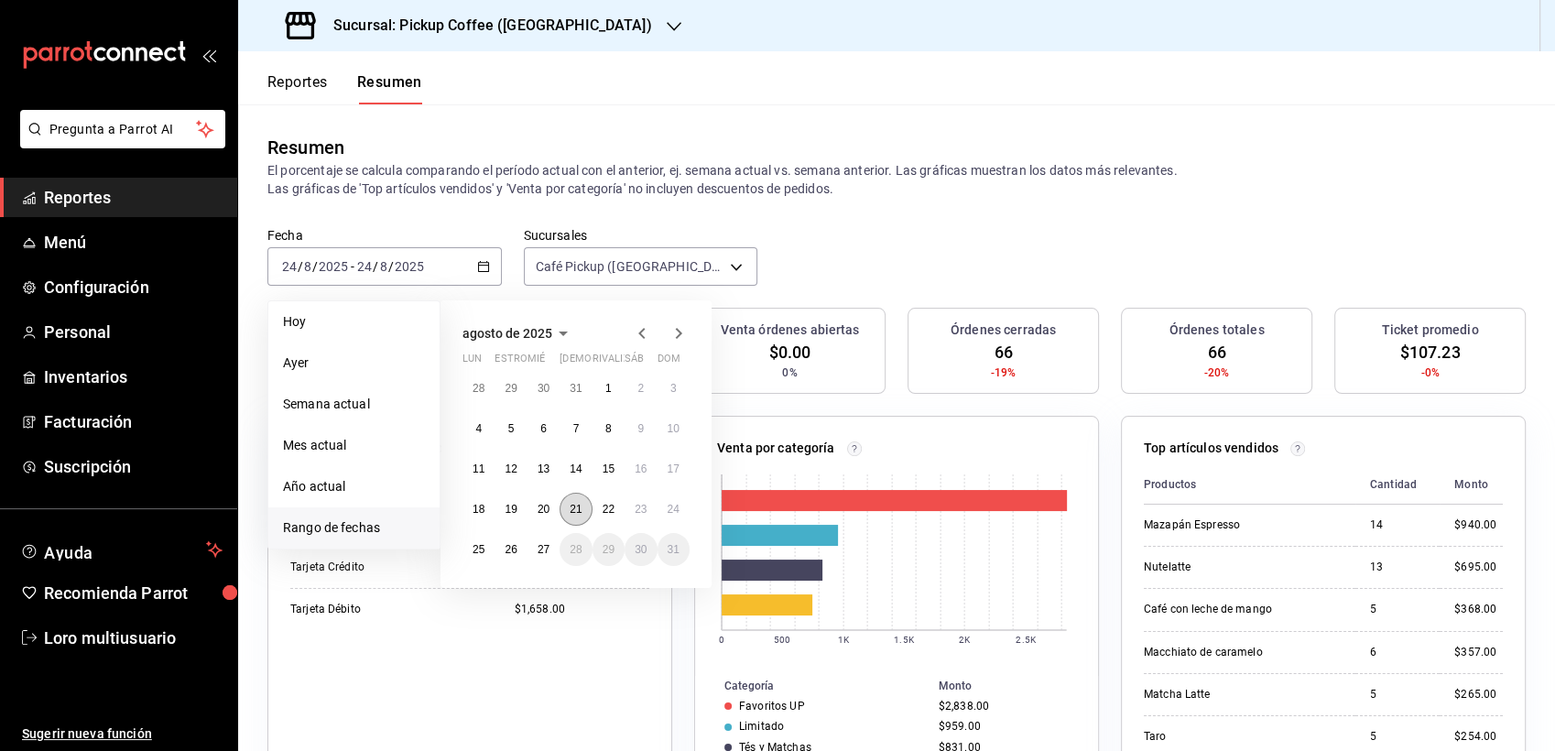
click at [581, 495] on button "21" at bounding box center [576, 509] width 32 height 33
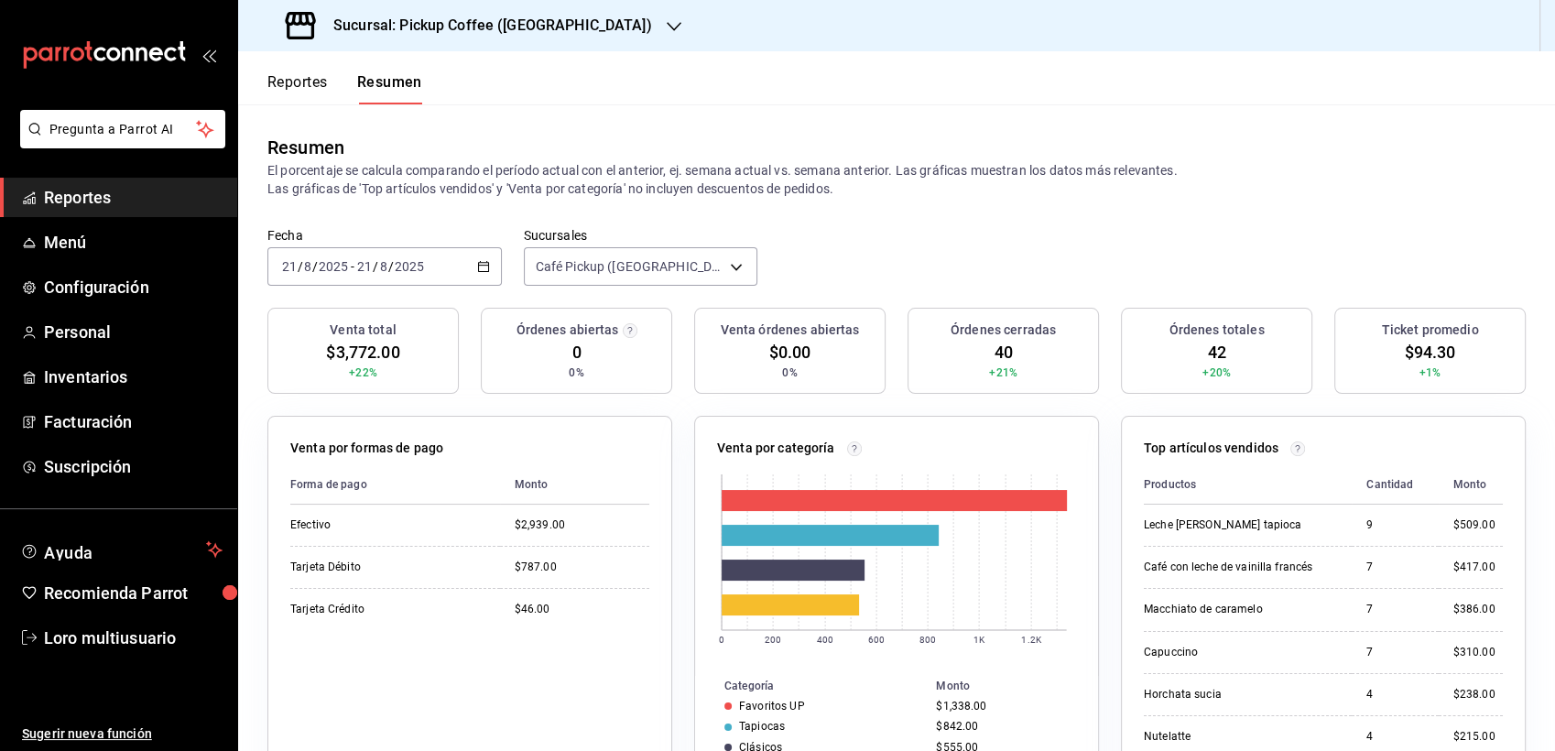
click at [472, 260] on div "2025-08-21 21 / 8 / 2025 - 2025-08-21 21 / 8 / 2025" at bounding box center [384, 266] width 234 height 38
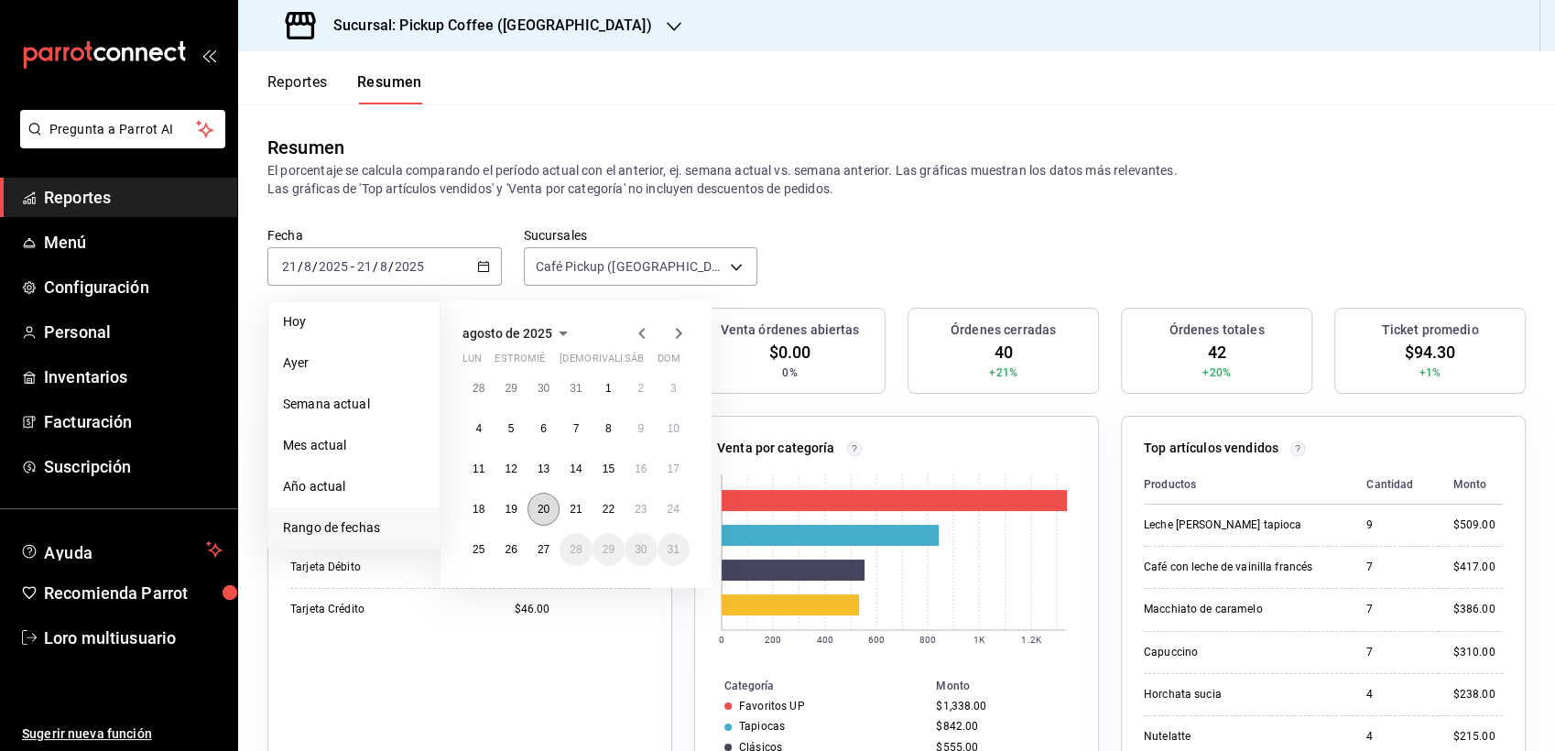
click at [540, 504] on abbr "20" at bounding box center [544, 509] width 12 height 13
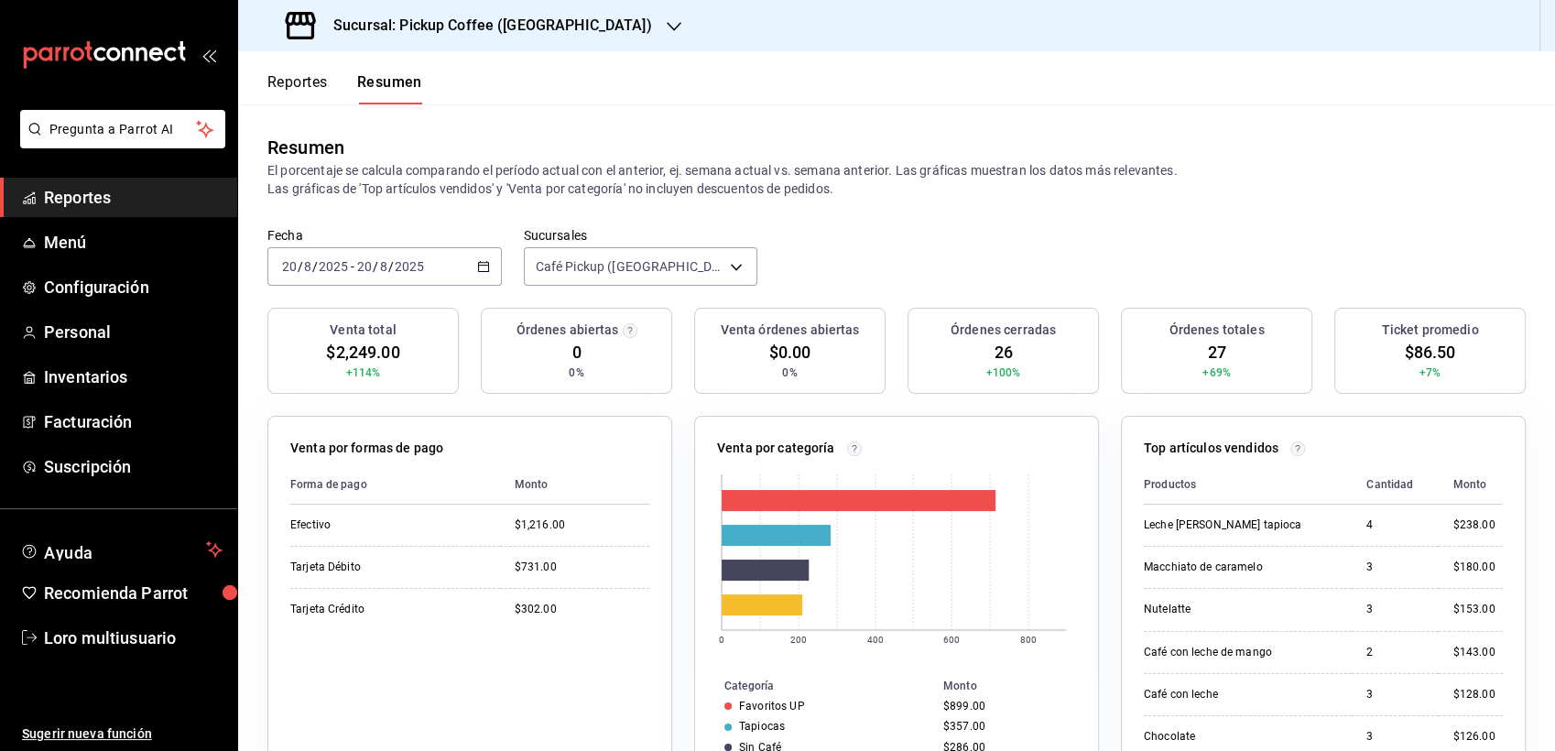
click at [414, 274] on input "2025" at bounding box center [409, 266] width 31 height 15
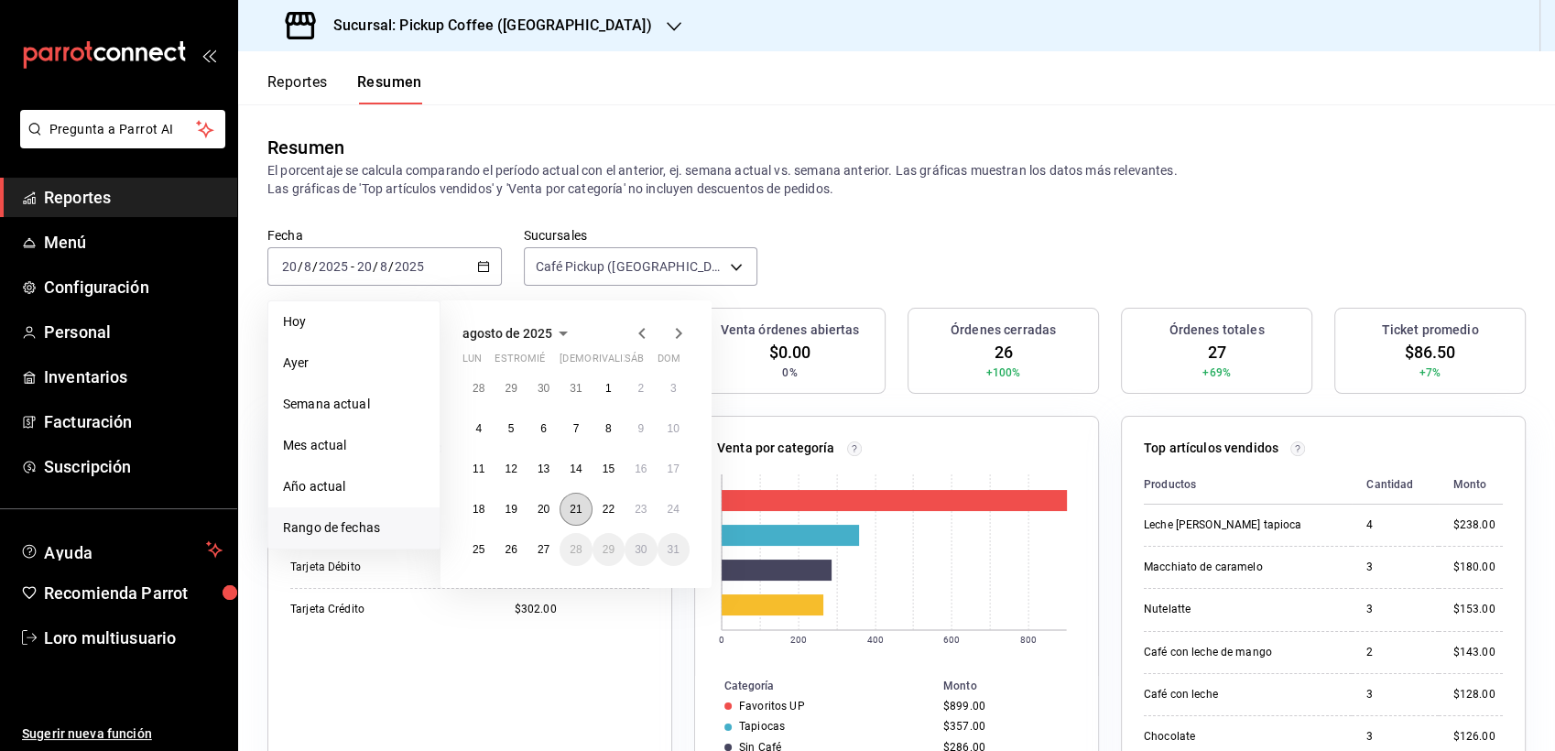
click at [579, 499] on button "21" at bounding box center [576, 509] width 32 height 33
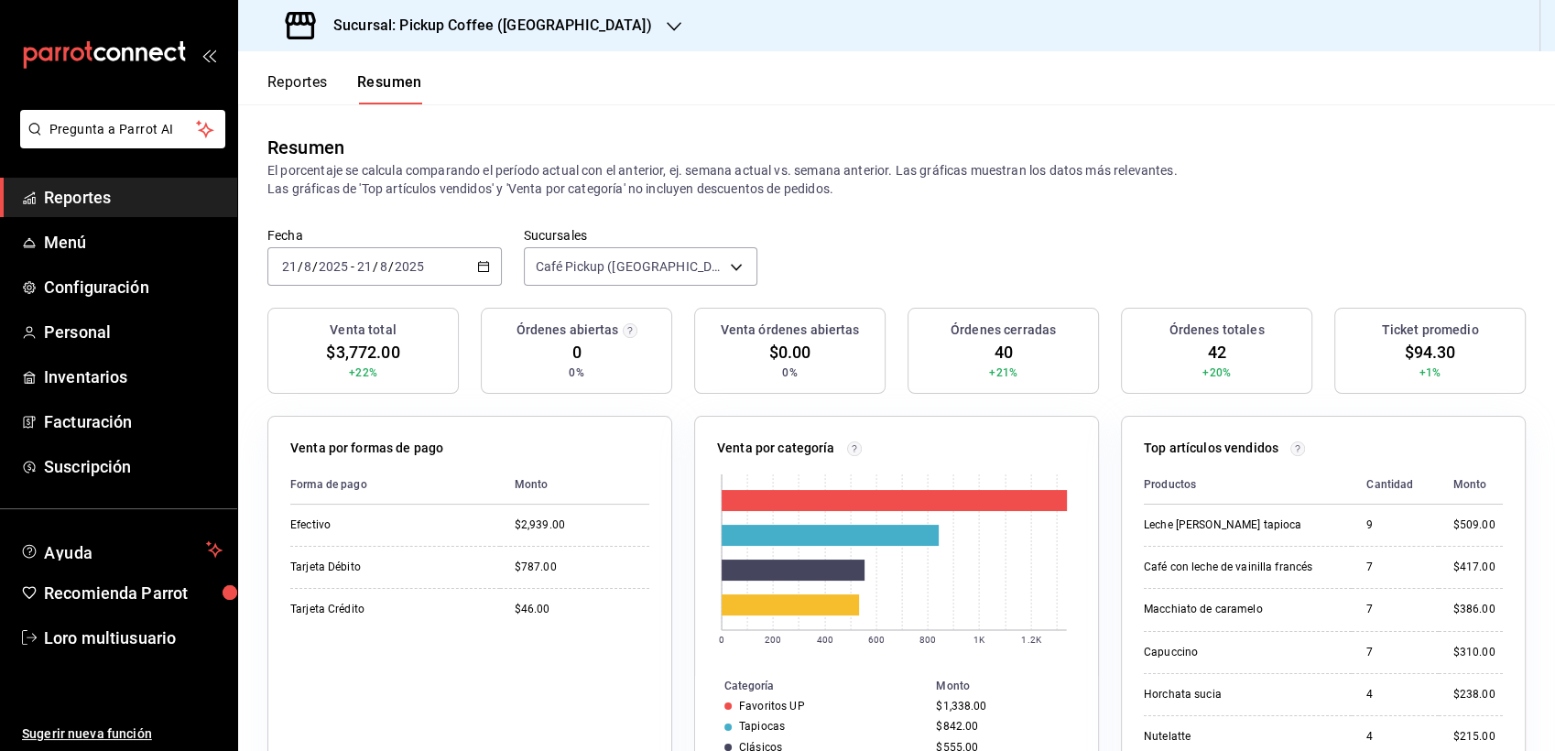
click at [440, 253] on div "2025-08-21 21 / 8 / 2025 - 2025-08-21 21 / 8 / 2025" at bounding box center [384, 266] width 234 height 38
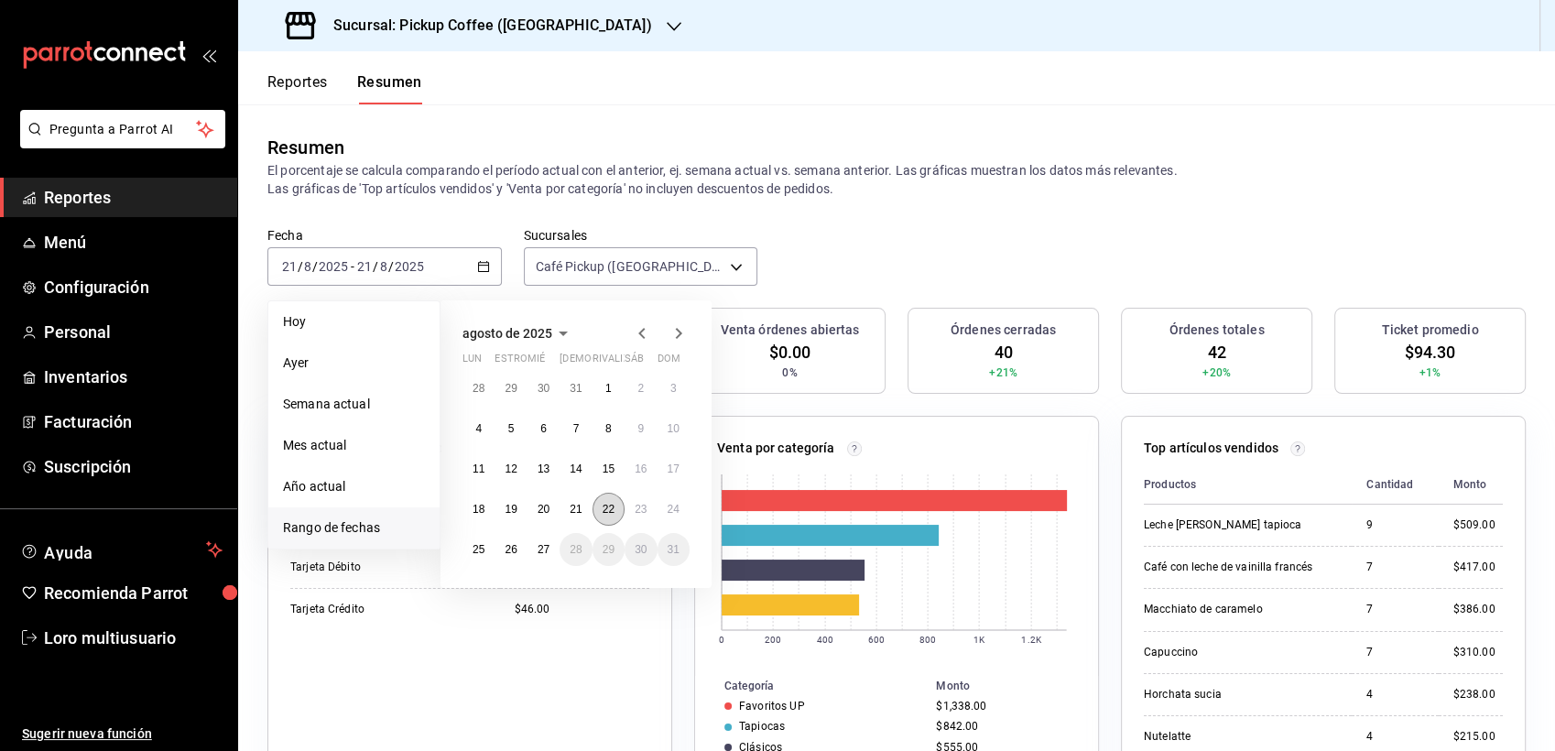
click at [614, 513] on abbr "22" at bounding box center [609, 509] width 12 height 13
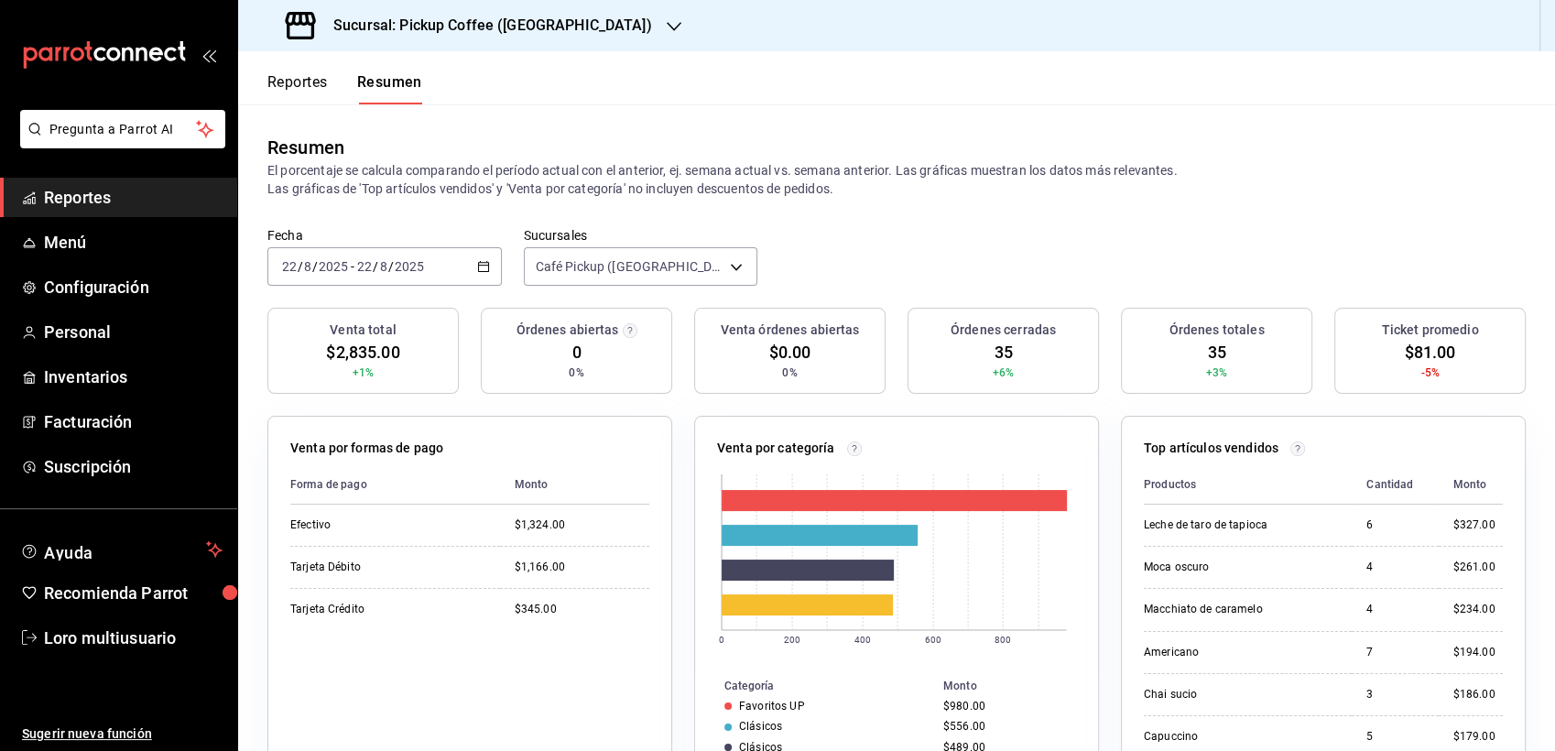
click at [364, 274] on input "22" at bounding box center [364, 266] width 16 height 15
click at [375, 540] on li "Rango de fechas" at bounding box center [353, 527] width 171 height 41
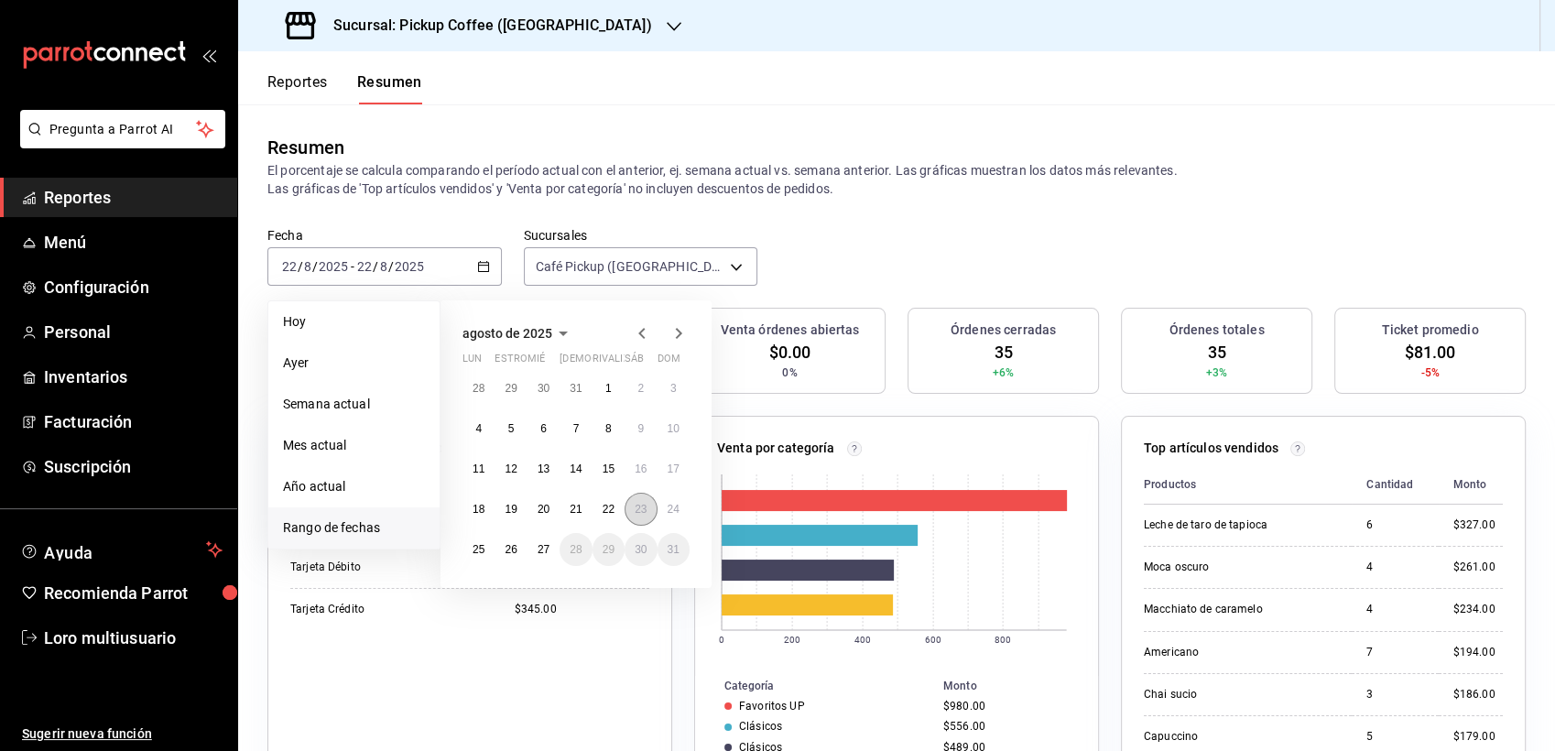
click at [641, 508] on abbr "23" at bounding box center [641, 509] width 12 height 13
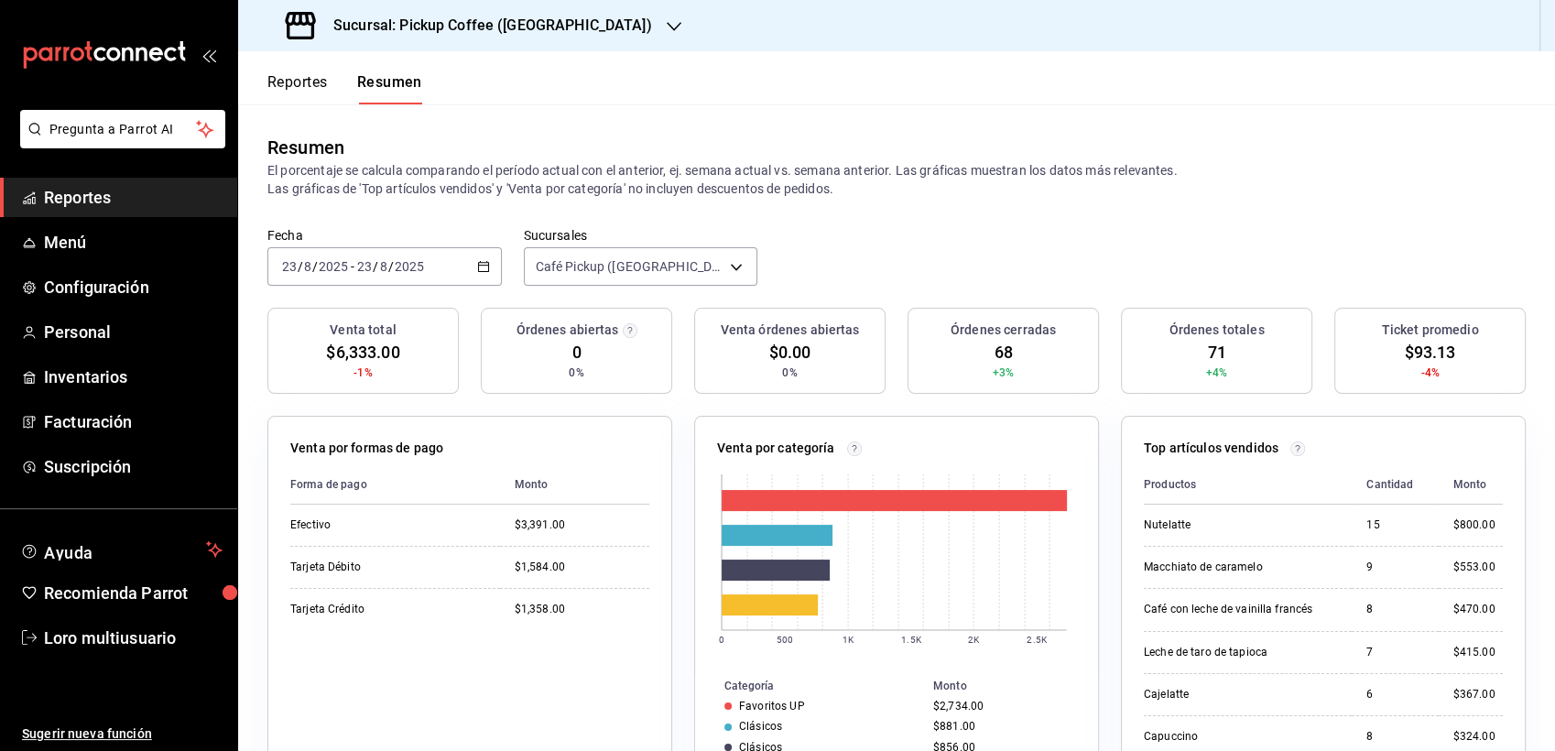
click at [458, 283] on div "[DATE] [DATE] - [DATE] [DATE]" at bounding box center [384, 266] width 234 height 38
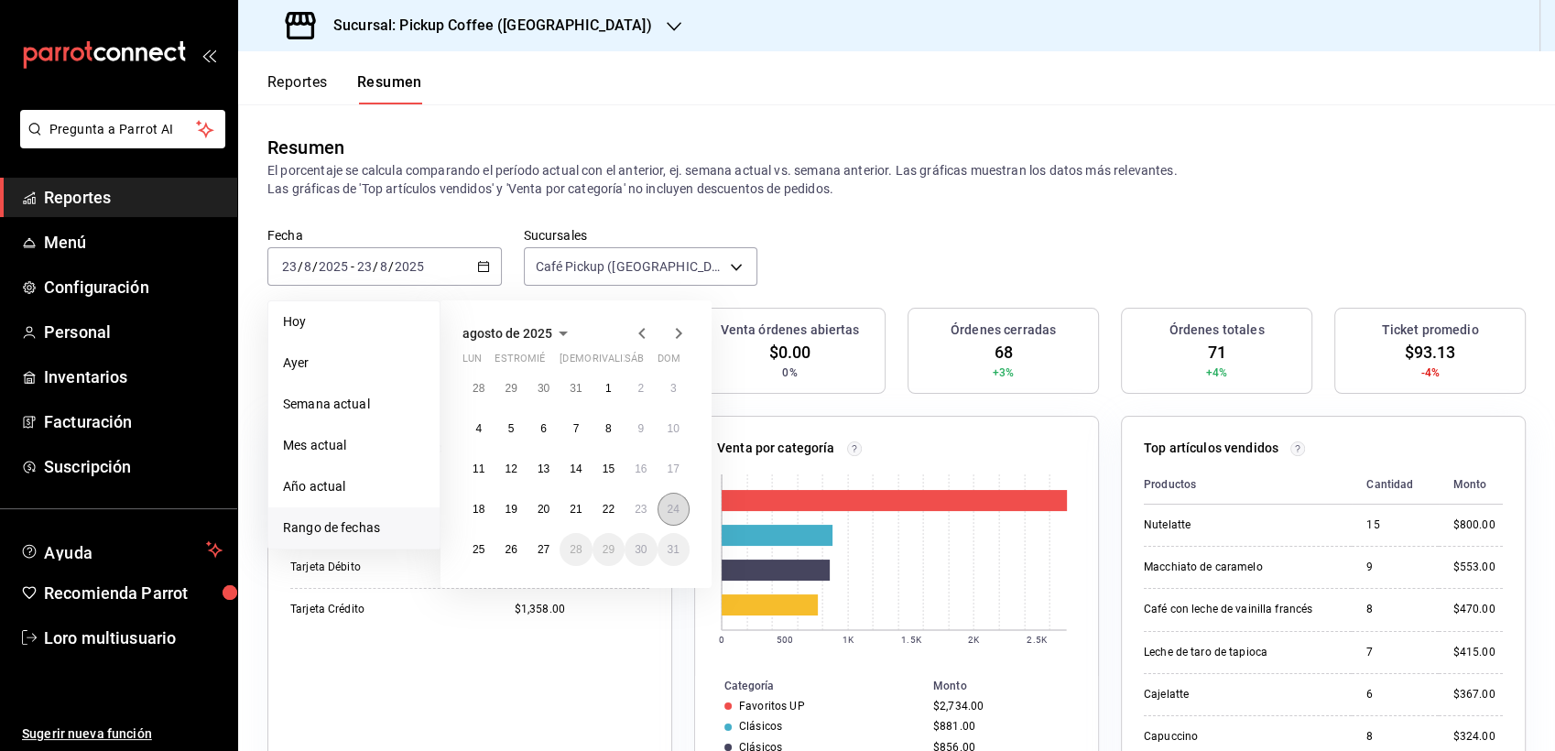
click at [665, 510] on button "24" at bounding box center [674, 509] width 32 height 33
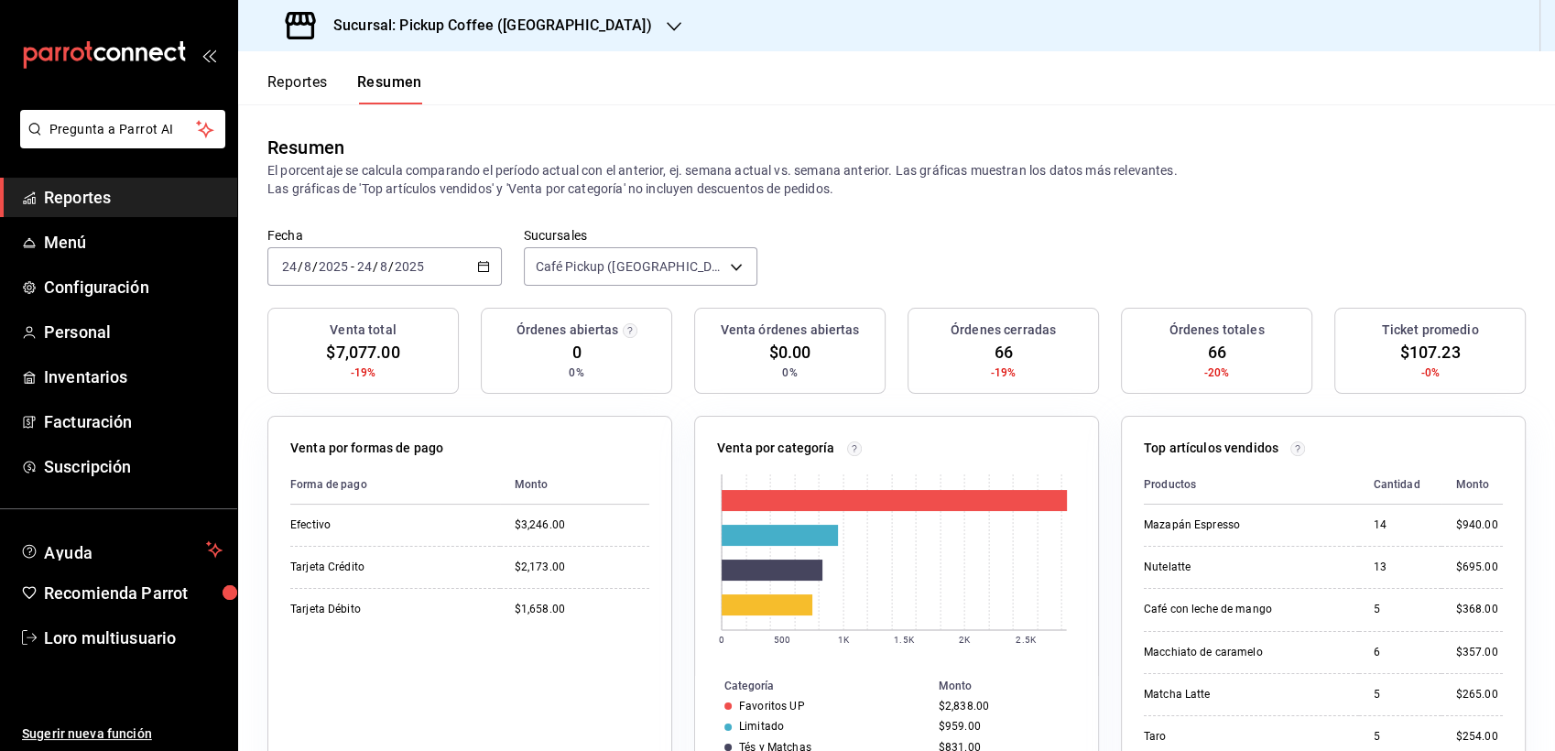
click at [360, 267] on input "24" at bounding box center [364, 266] width 16 height 15
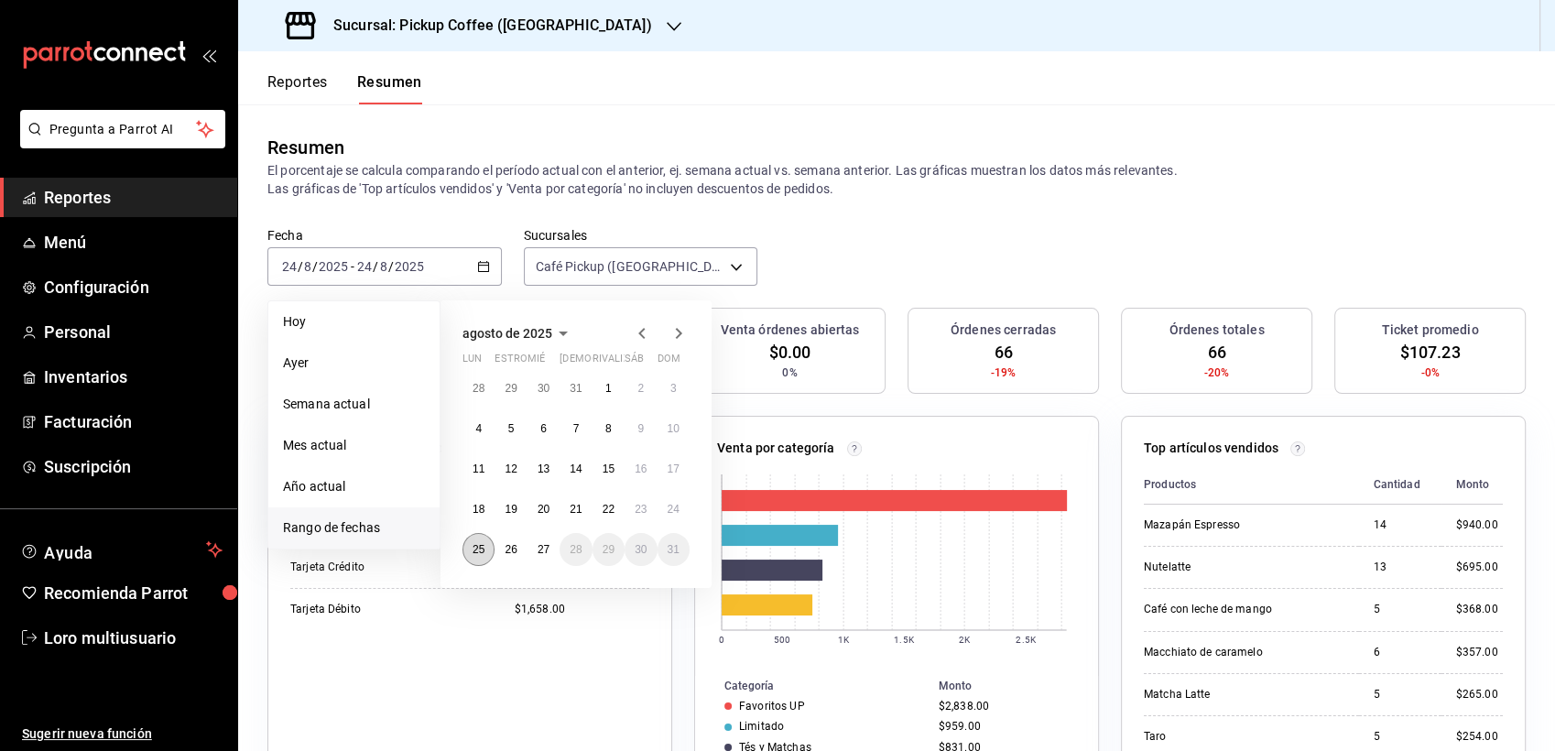
click at [488, 546] on button "25" at bounding box center [478, 549] width 32 height 33
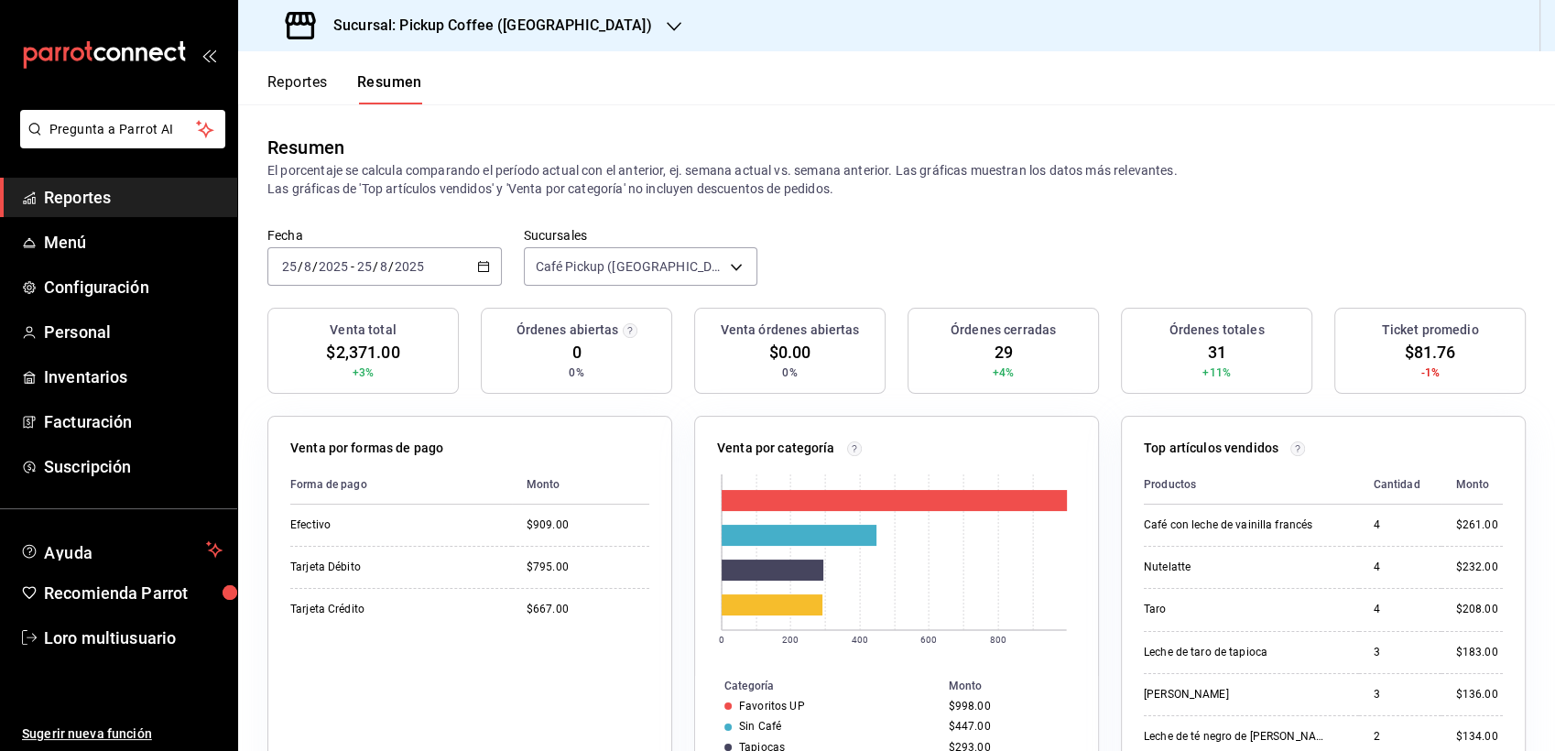
click at [386, 255] on div "[DATE] [DATE] - [DATE] [DATE]" at bounding box center [384, 266] width 234 height 38
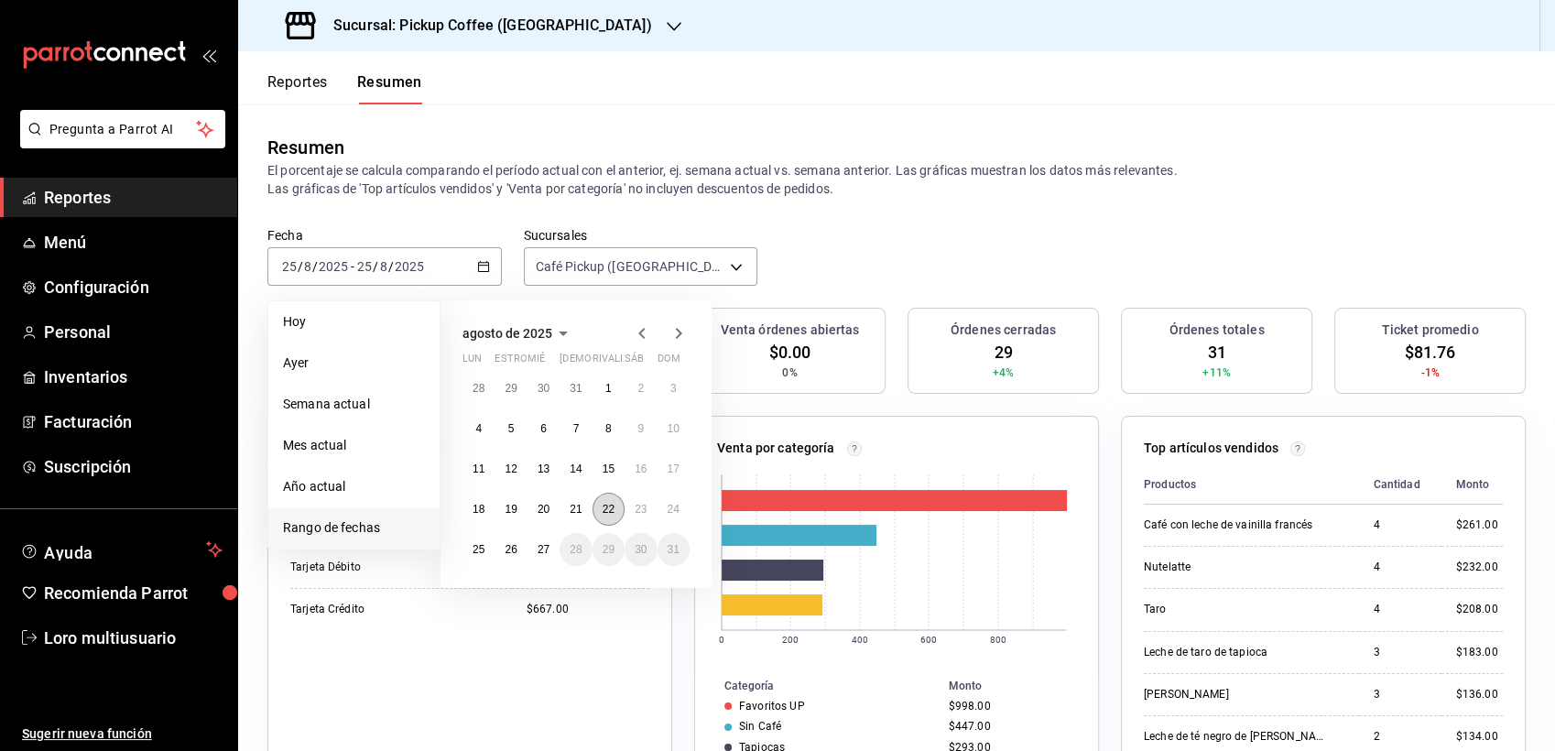
click at [603, 515] on abbr "22" at bounding box center [609, 509] width 12 height 13
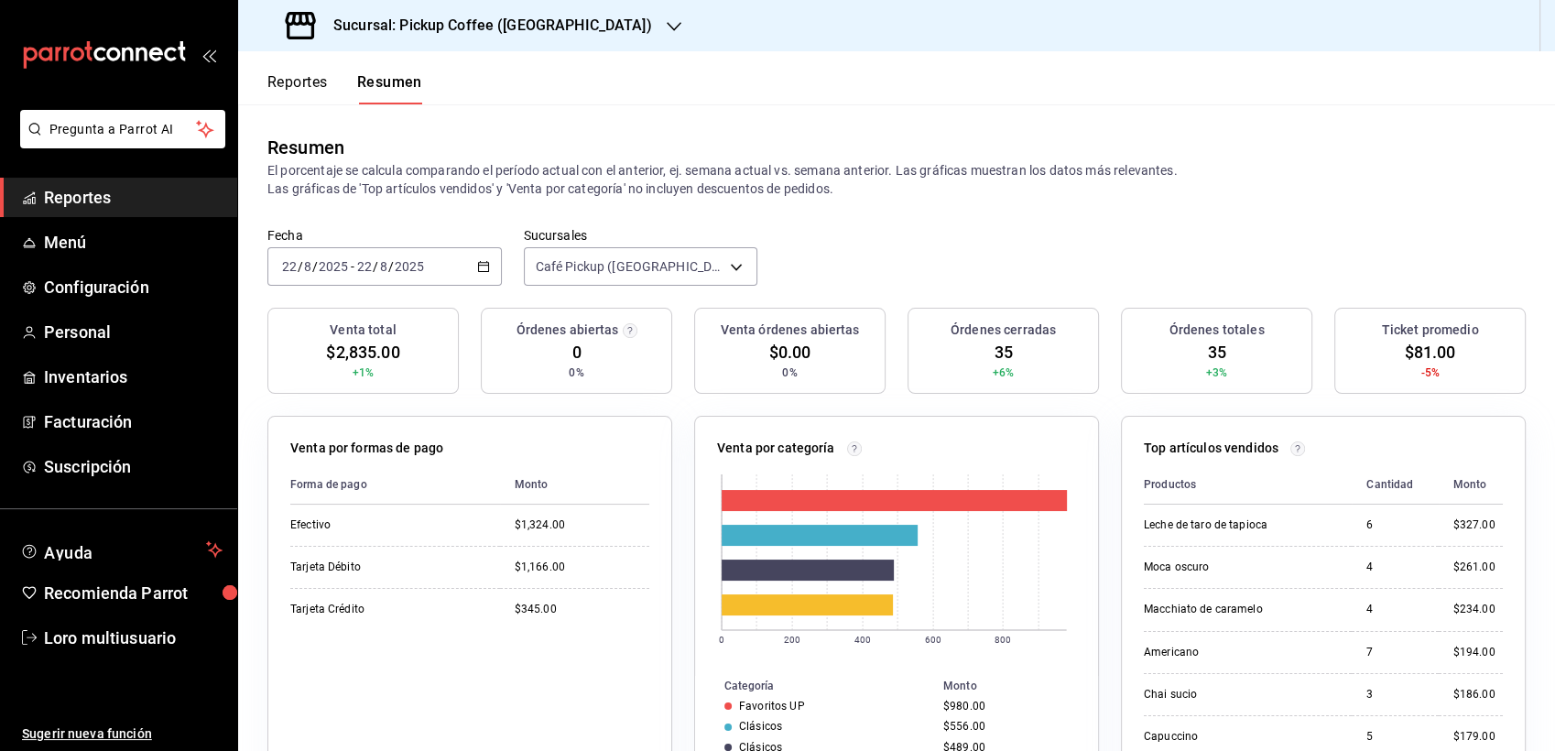
click at [445, 279] on div "[DATE] [DATE] - [DATE] [DATE]" at bounding box center [384, 266] width 234 height 38
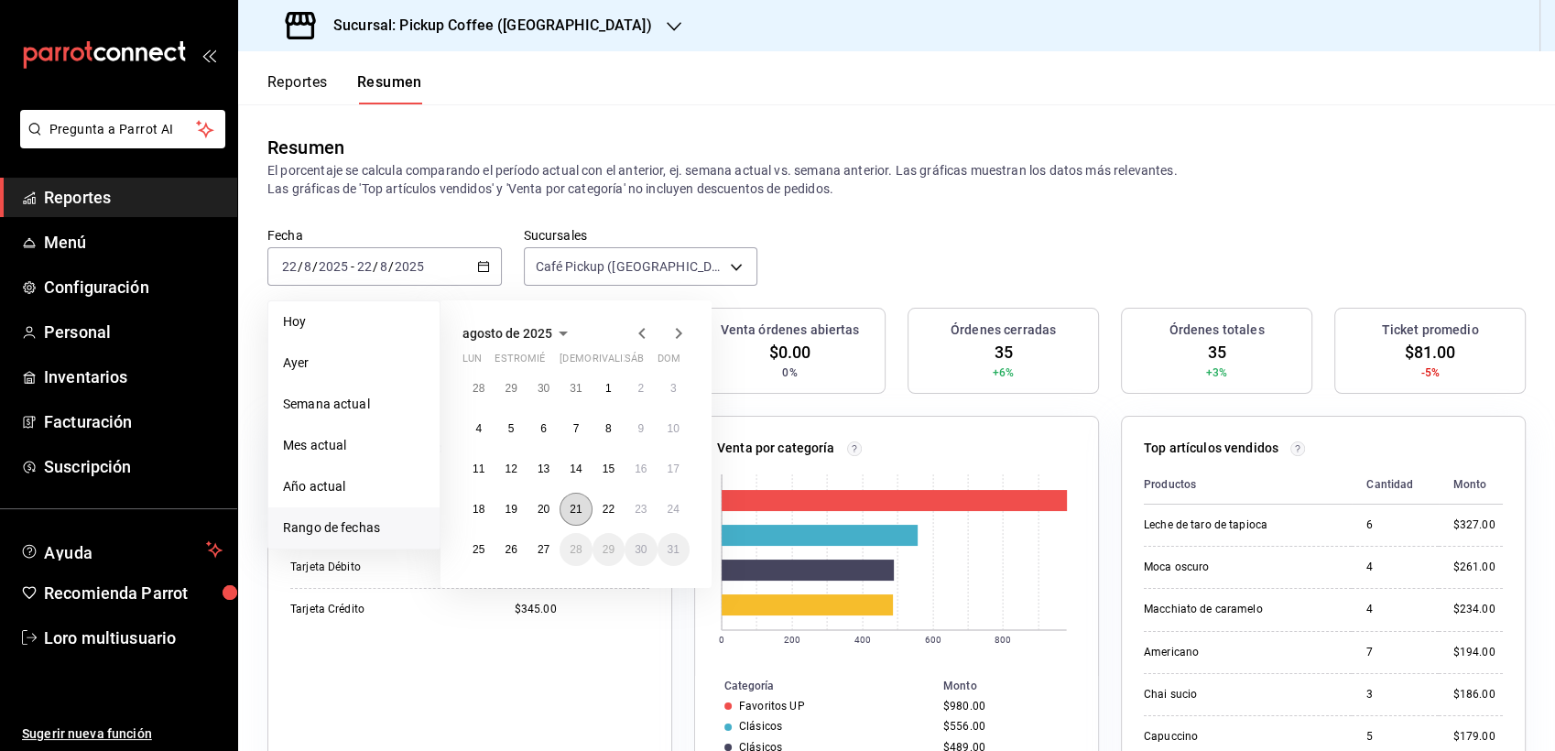
click at [570, 516] on button "21" at bounding box center [576, 509] width 32 height 33
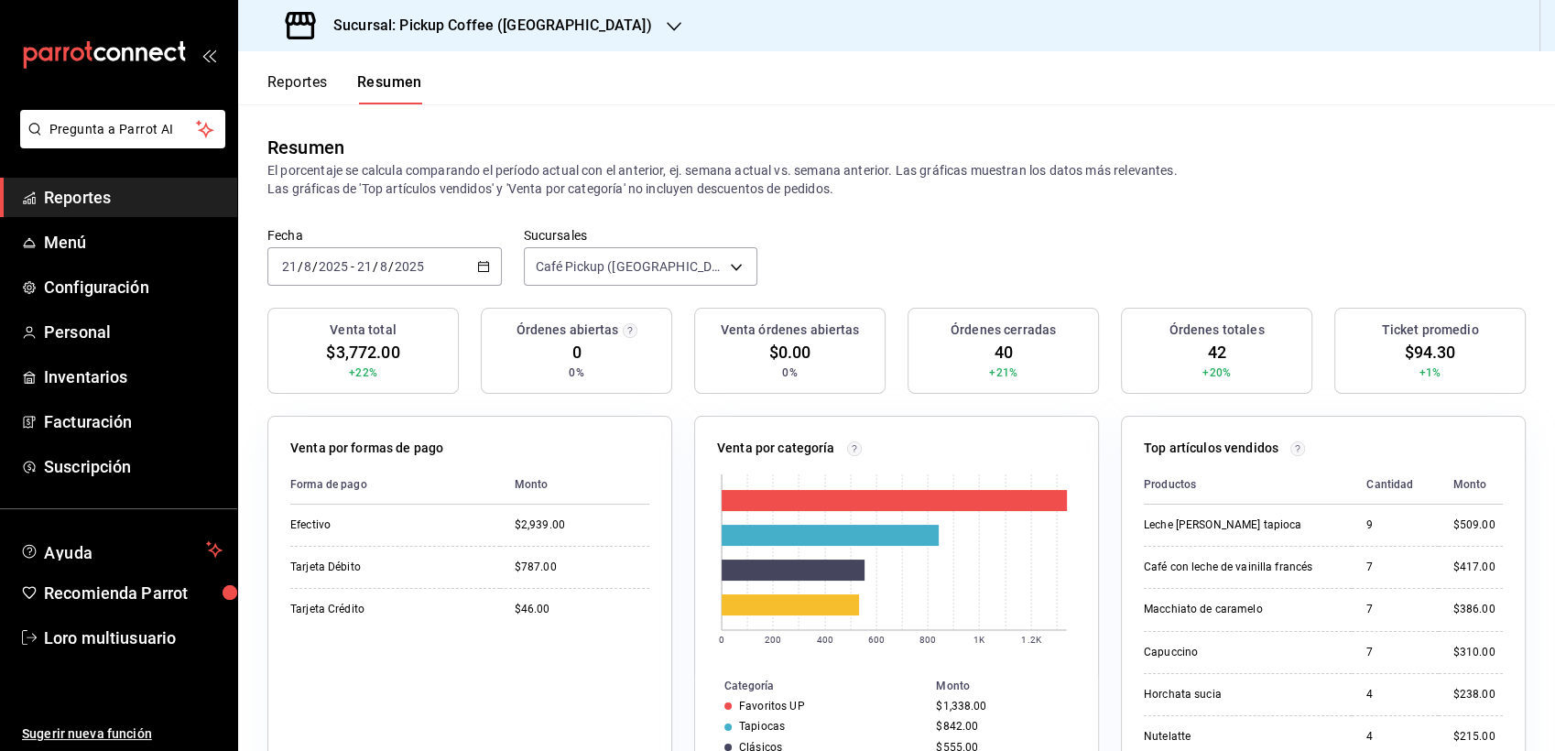
click at [381, 270] on input "8" at bounding box center [383, 266] width 9 height 15
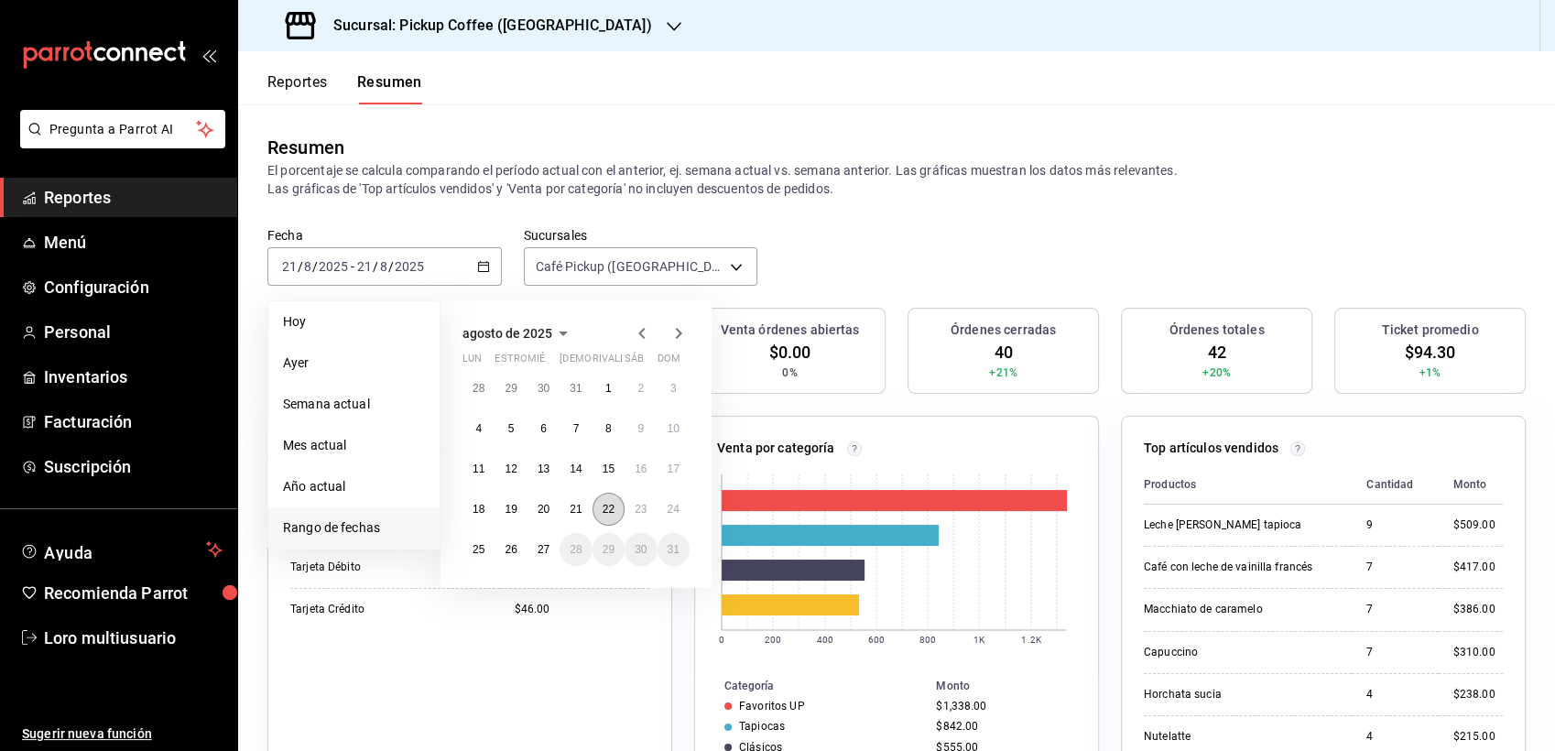
click at [605, 507] on abbr "22" at bounding box center [609, 509] width 12 height 13
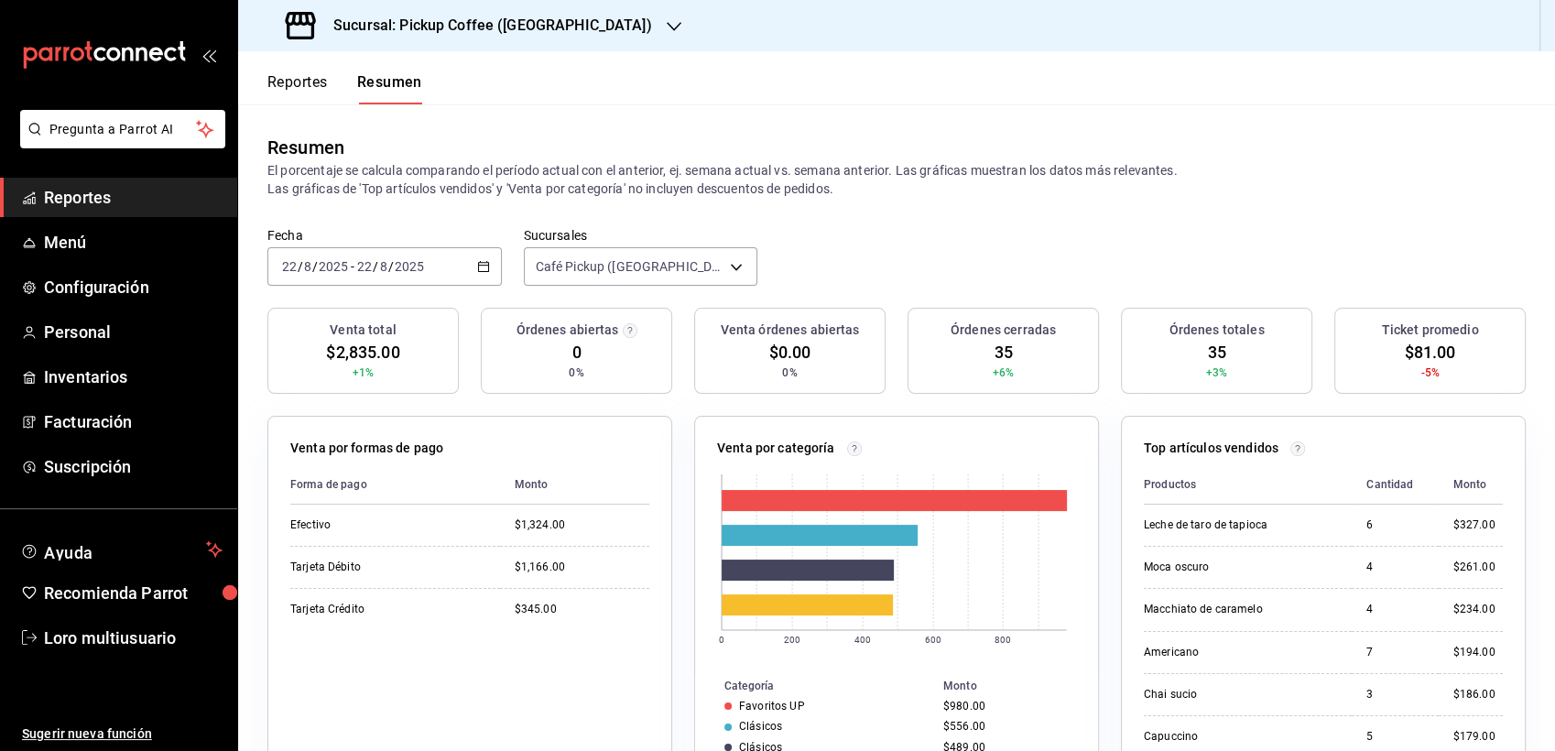
click at [375, 270] on span "/" at bounding box center [375, 266] width 5 height 15
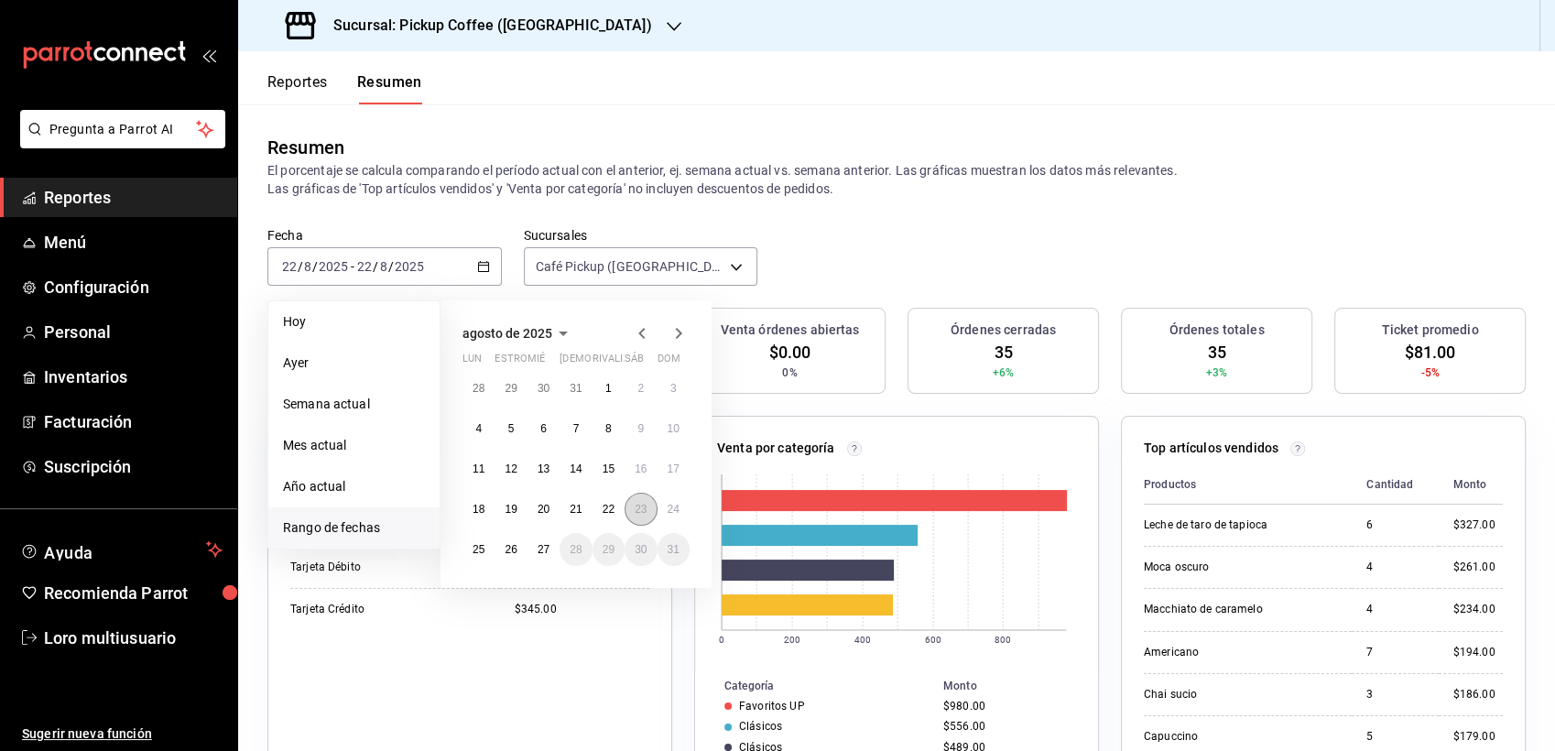
click at [631, 502] on button "23" at bounding box center [641, 509] width 32 height 33
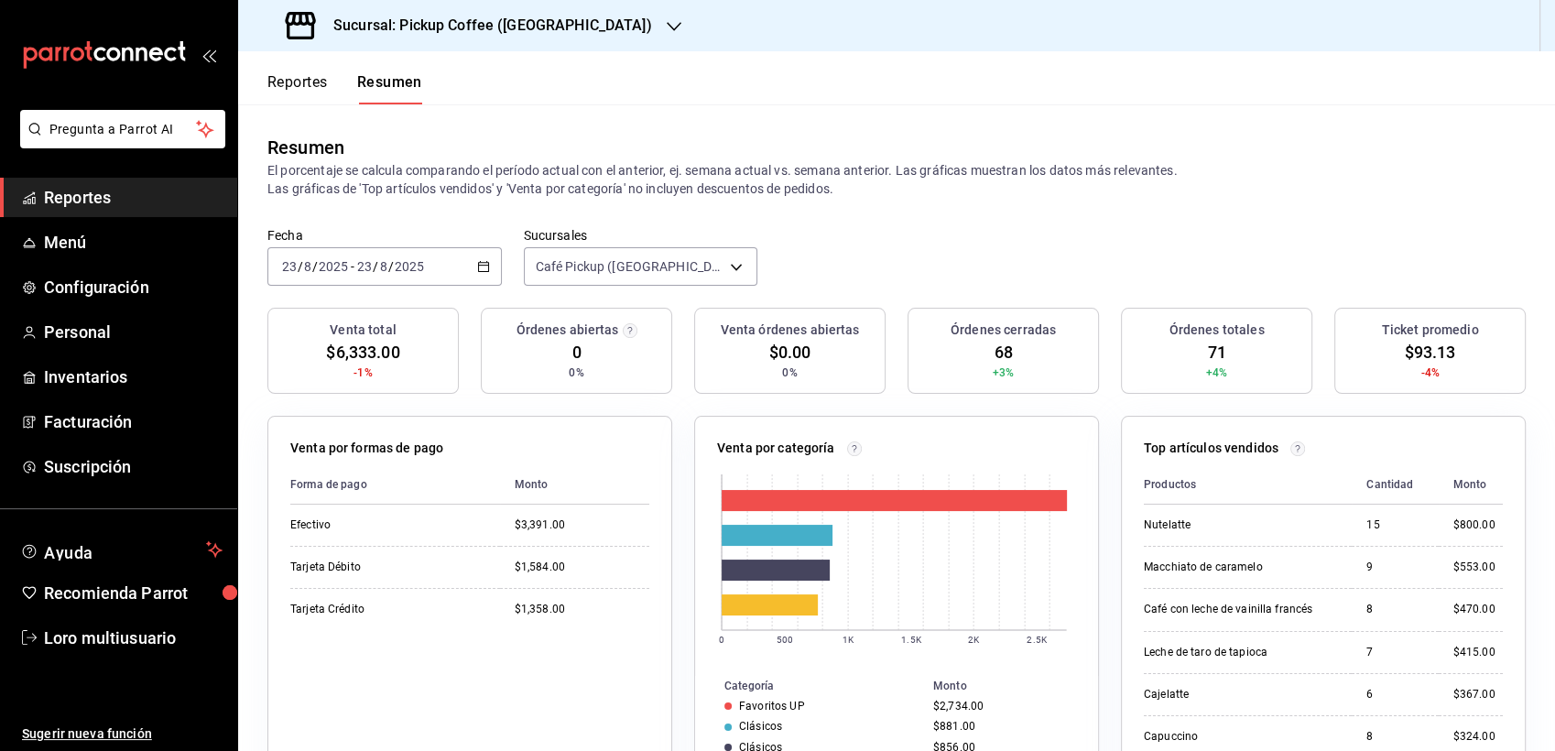
click at [421, 255] on div "[DATE] [DATE] - [DATE] [DATE]" at bounding box center [384, 266] width 234 height 38
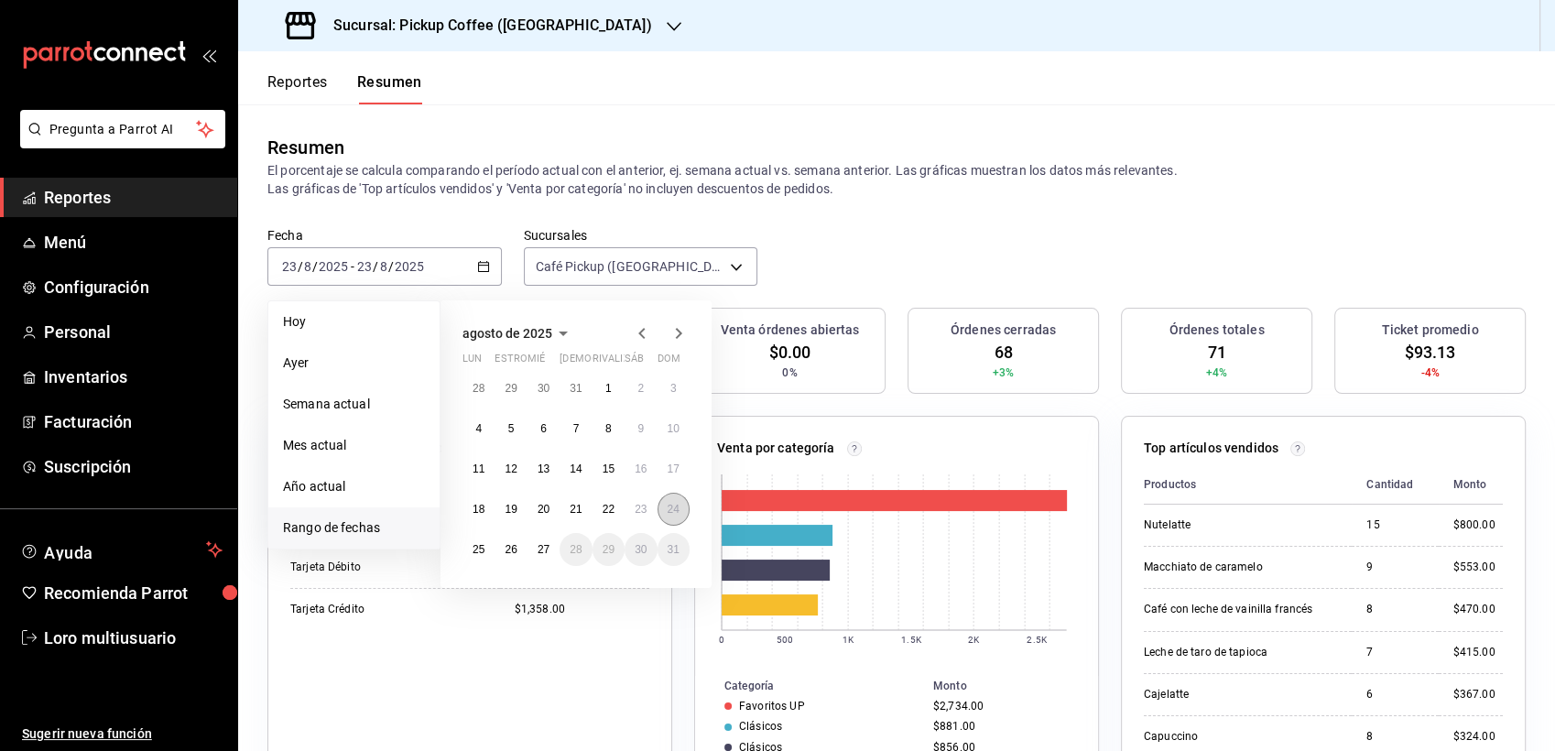
click at [669, 515] on abbr "24" at bounding box center [674, 509] width 12 height 13
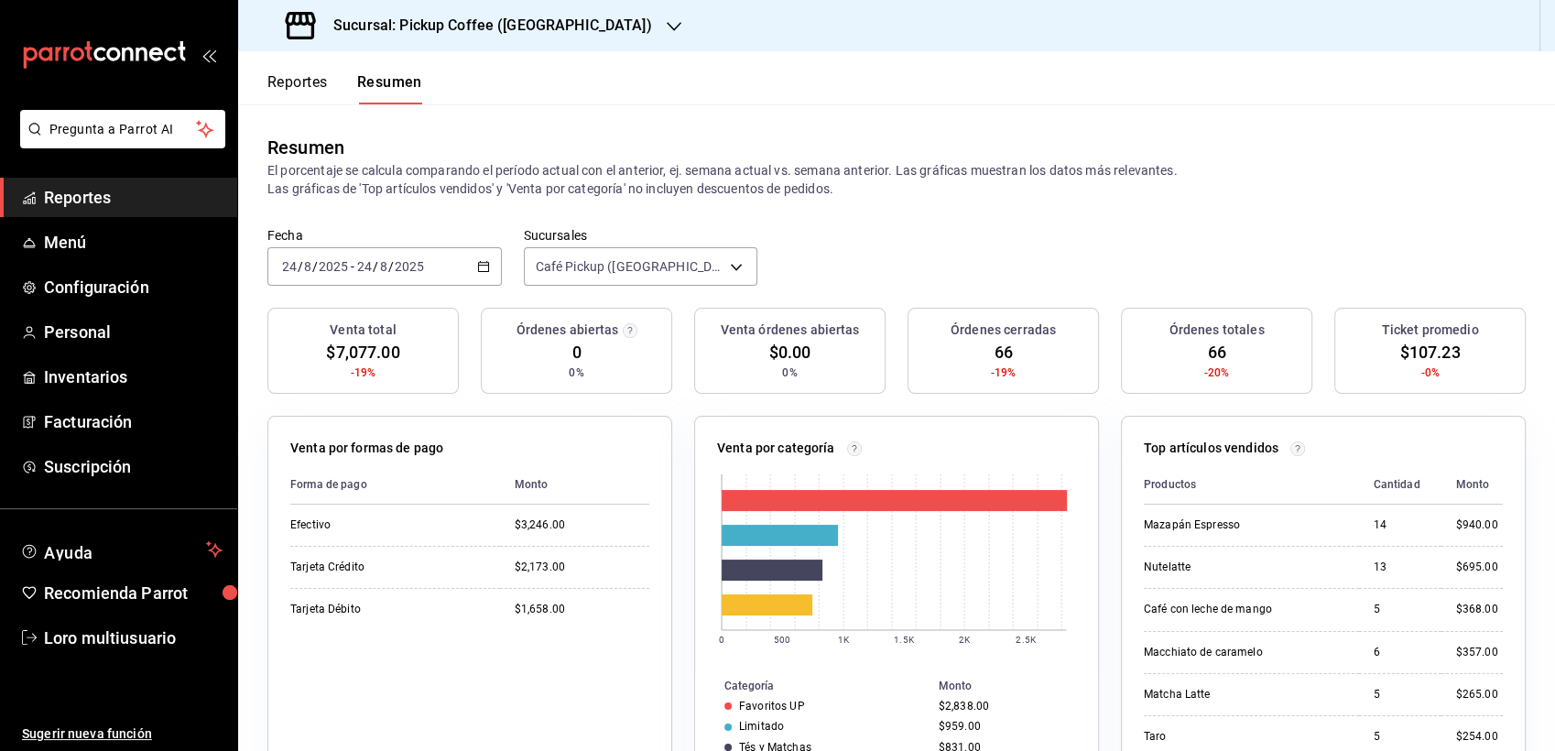
click at [337, 262] on input "2025" at bounding box center [333, 266] width 31 height 15
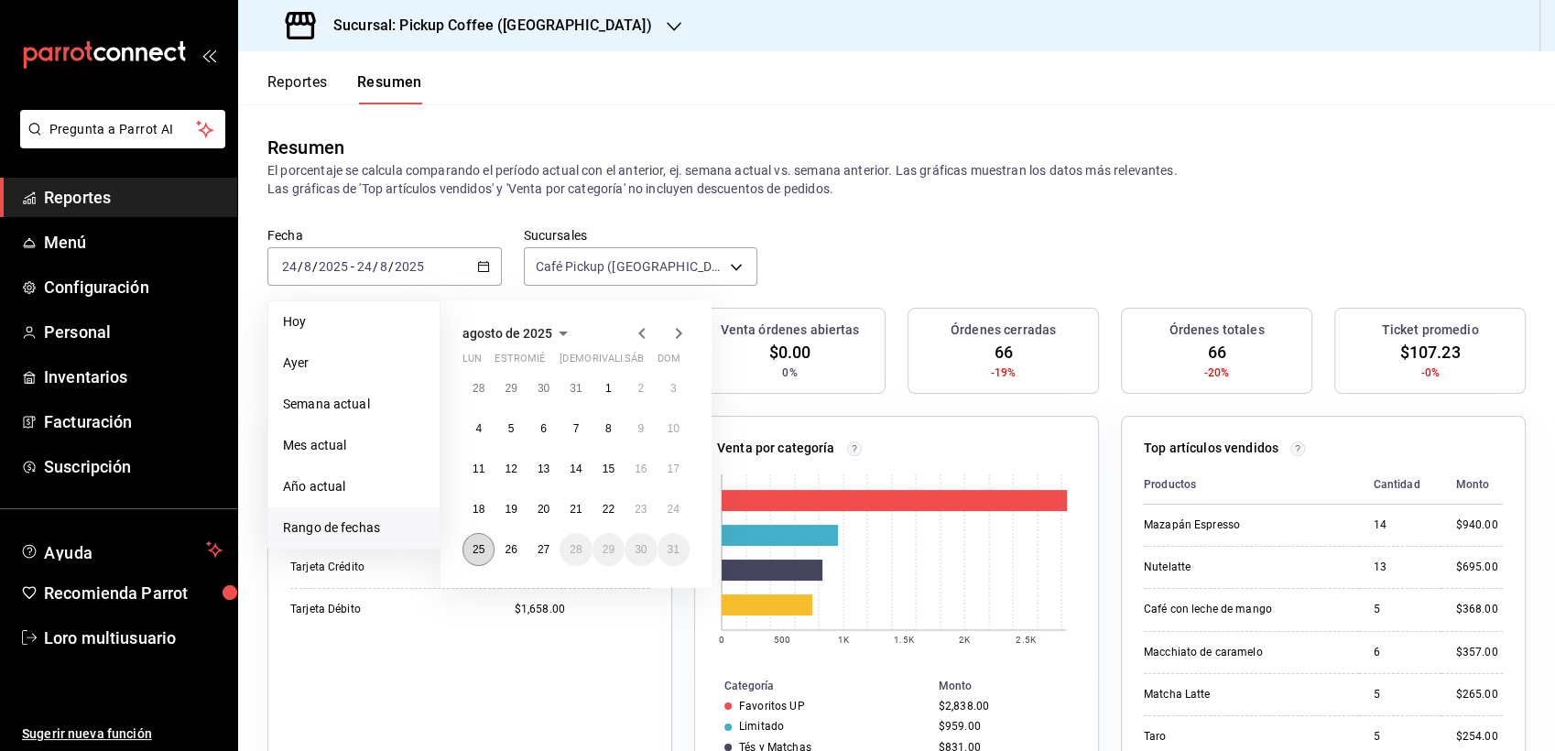
click at [477, 538] on button "25" at bounding box center [478, 549] width 32 height 33
click at [497, 552] on div "28 29 30 31 1 2 3 4 5 6 7 8 9 10 11 12 13 14 15 16 17 18 19 20 21 22 23 24 25 2…" at bounding box center [575, 469] width 227 height 194
click at [477, 553] on abbr "25" at bounding box center [479, 549] width 12 height 13
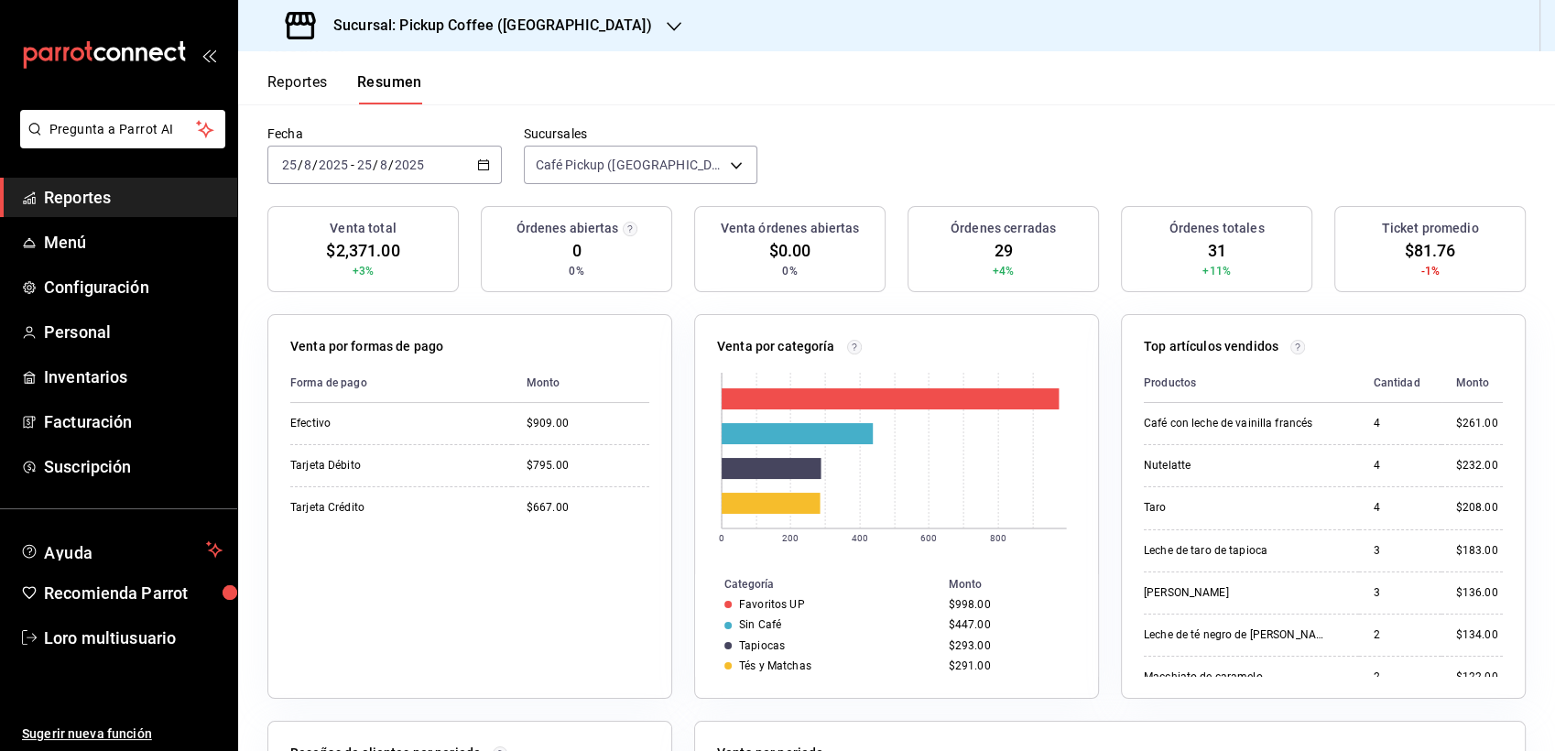
click at [864, 209] on div "Venta órdenes abiertas $0.00 0%" at bounding box center [789, 249] width 191 height 86
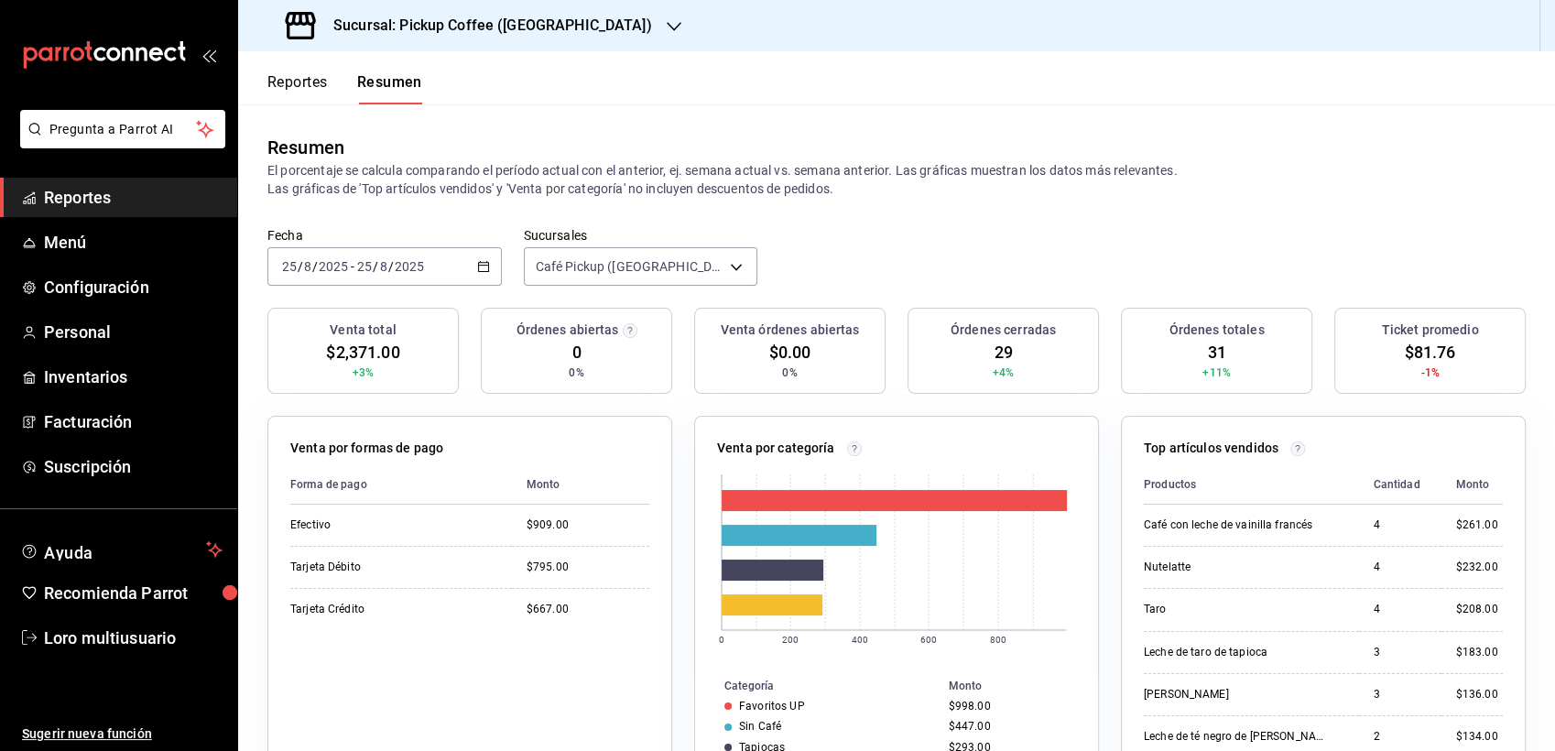
click at [361, 275] on div "[DATE] [DATE] - [DATE] [DATE]" at bounding box center [384, 266] width 234 height 38
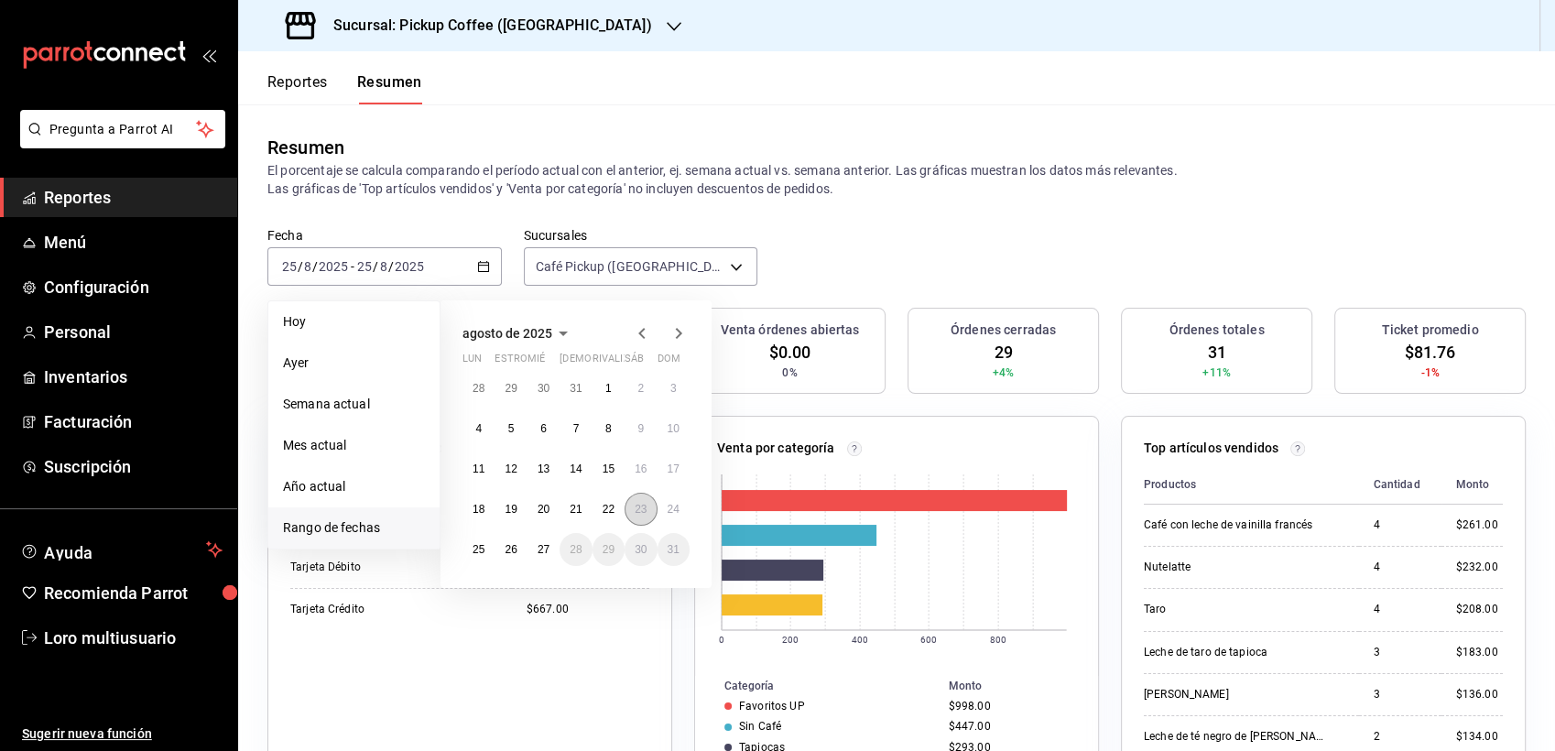
click at [646, 511] on abbr "23" at bounding box center [641, 509] width 12 height 13
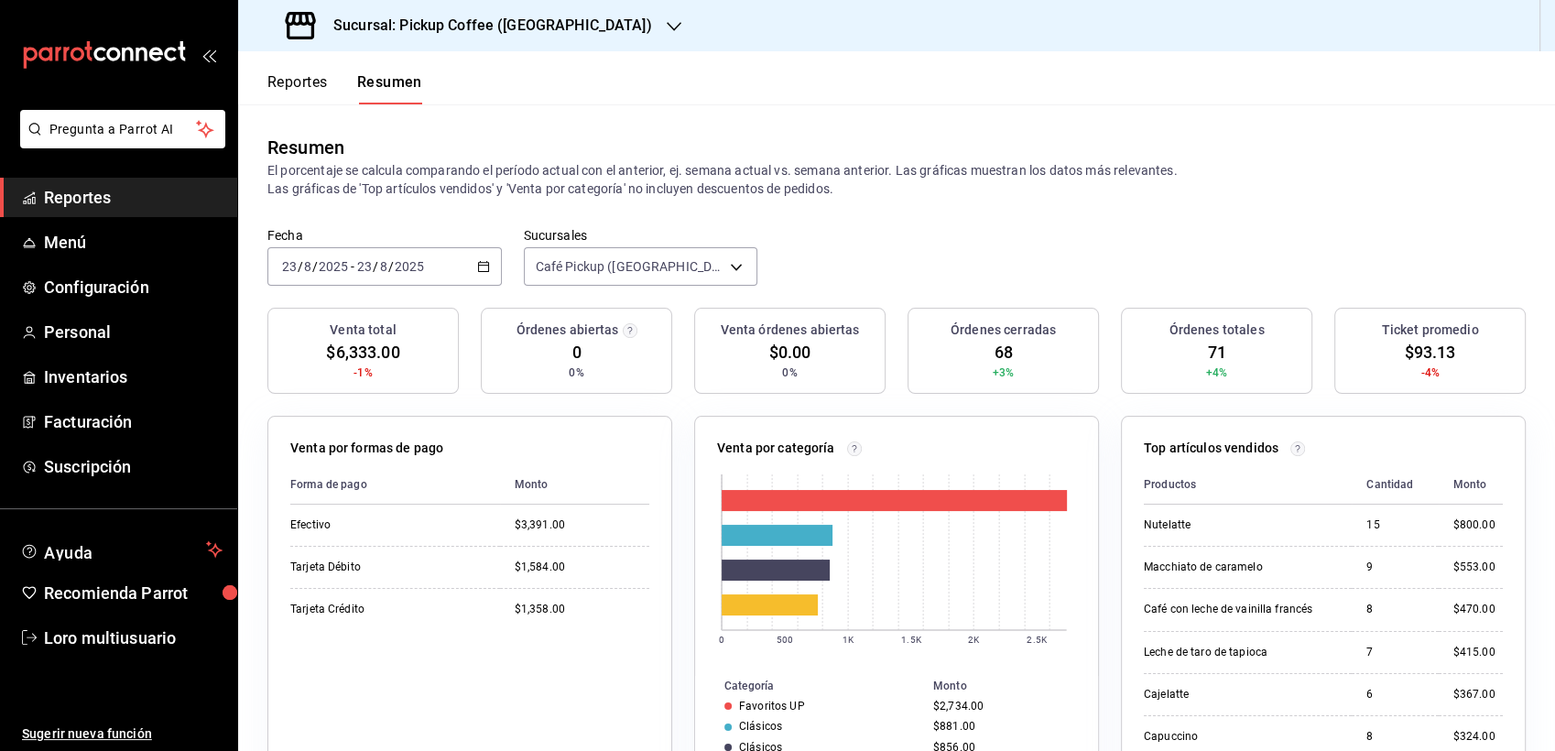
click at [366, 265] on input "23" at bounding box center [364, 266] width 16 height 15
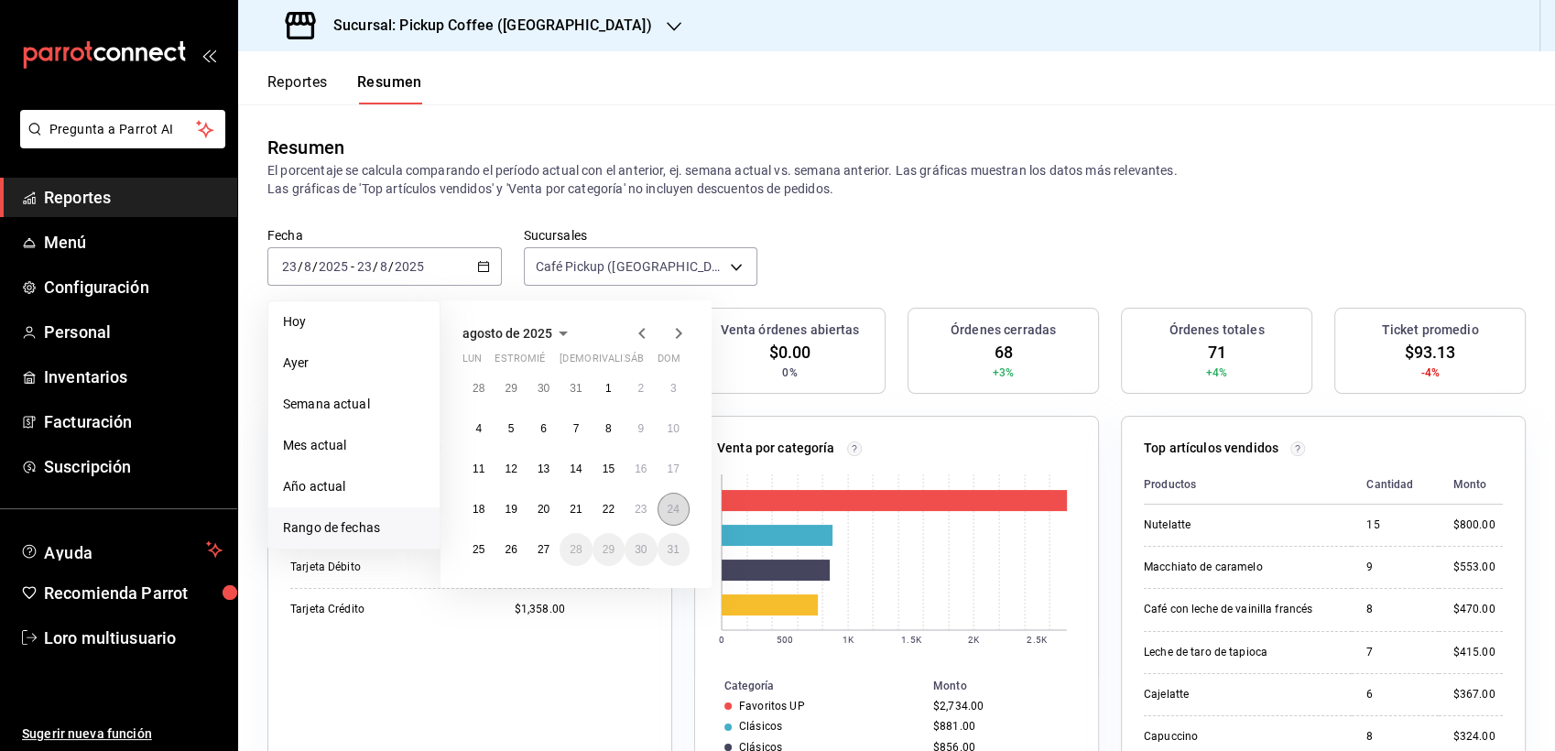
click at [668, 495] on button "24" at bounding box center [674, 509] width 32 height 33
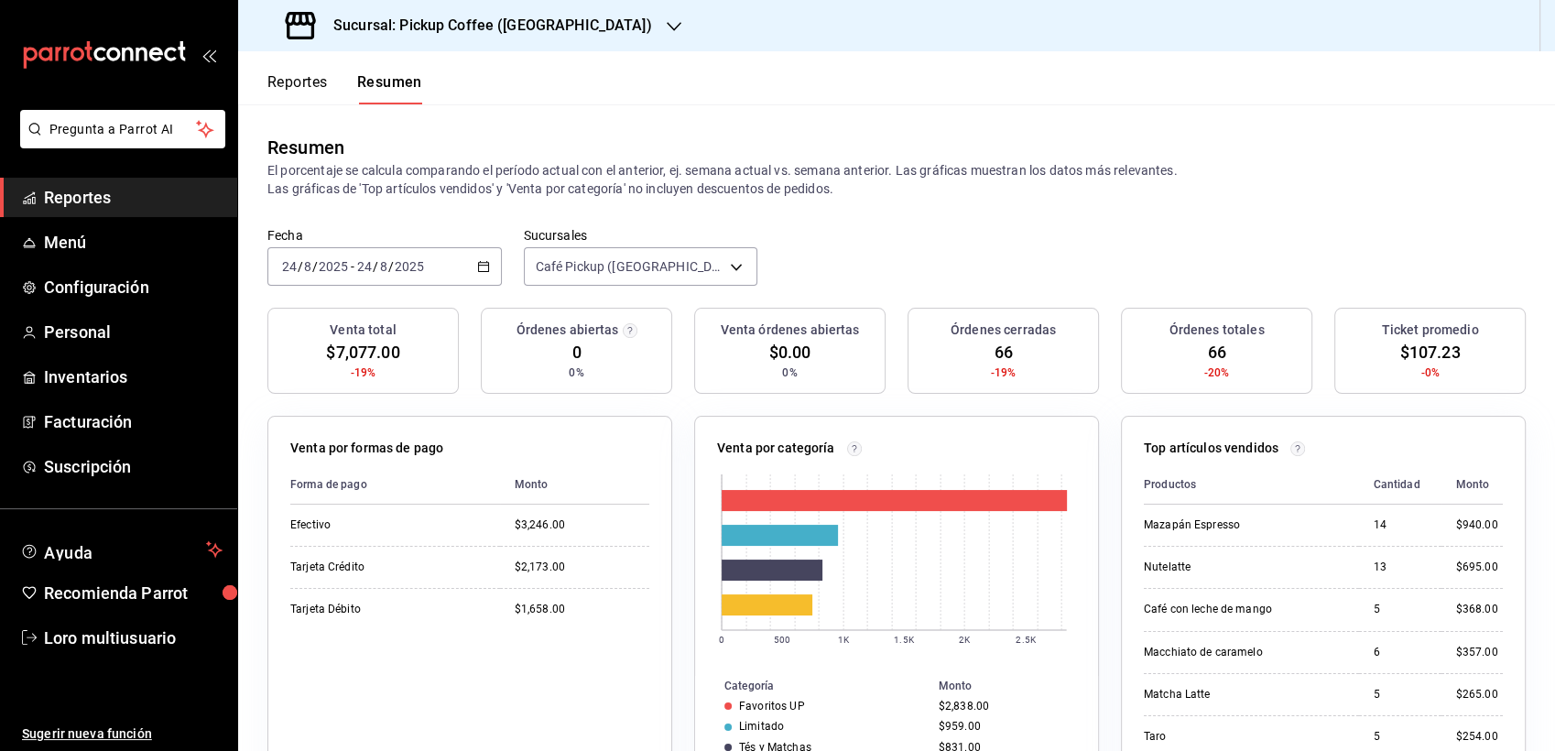
click at [383, 253] on div "[DATE] [DATE] - [DATE] [DATE]" at bounding box center [384, 266] width 234 height 38
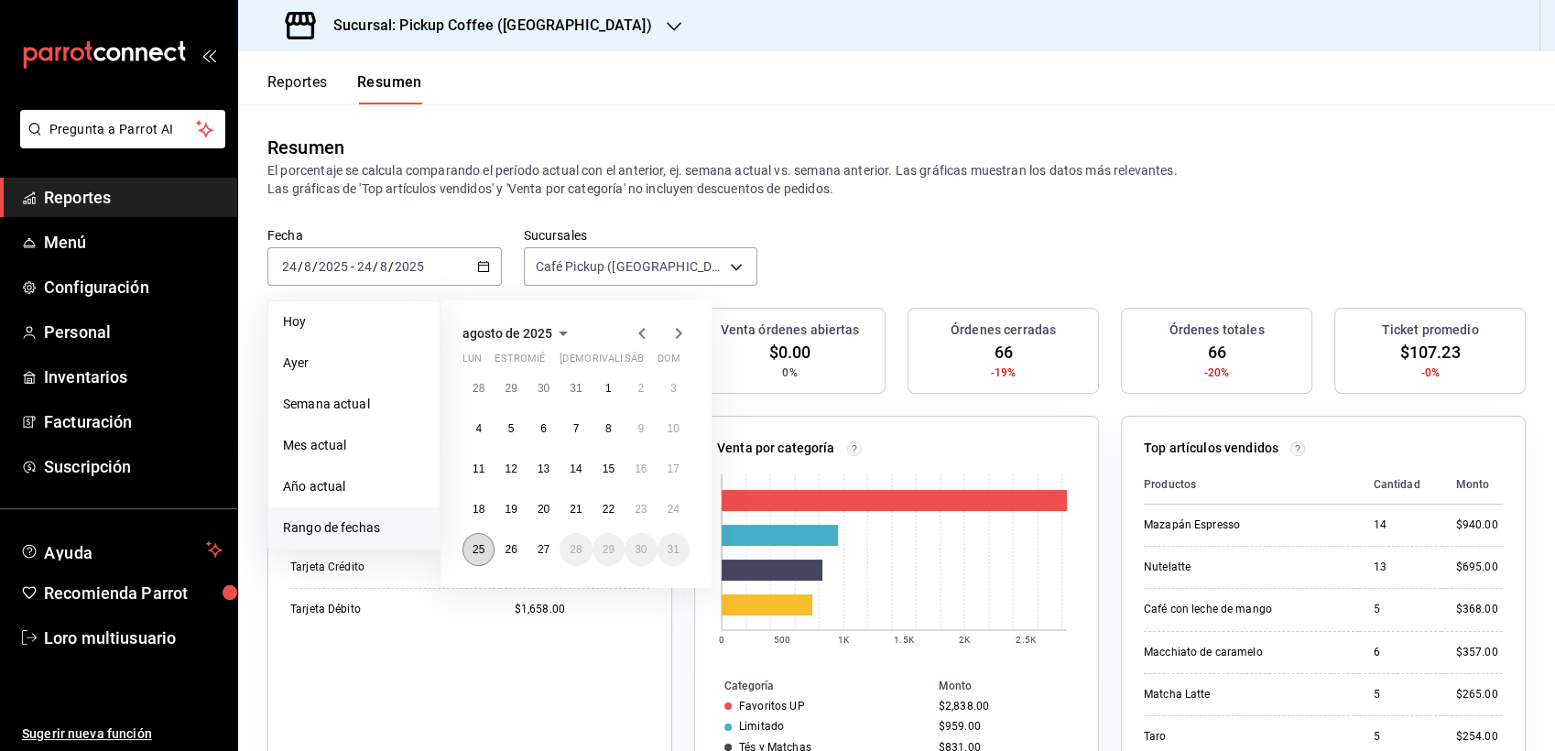
click at [475, 539] on button "25" at bounding box center [478, 549] width 32 height 33
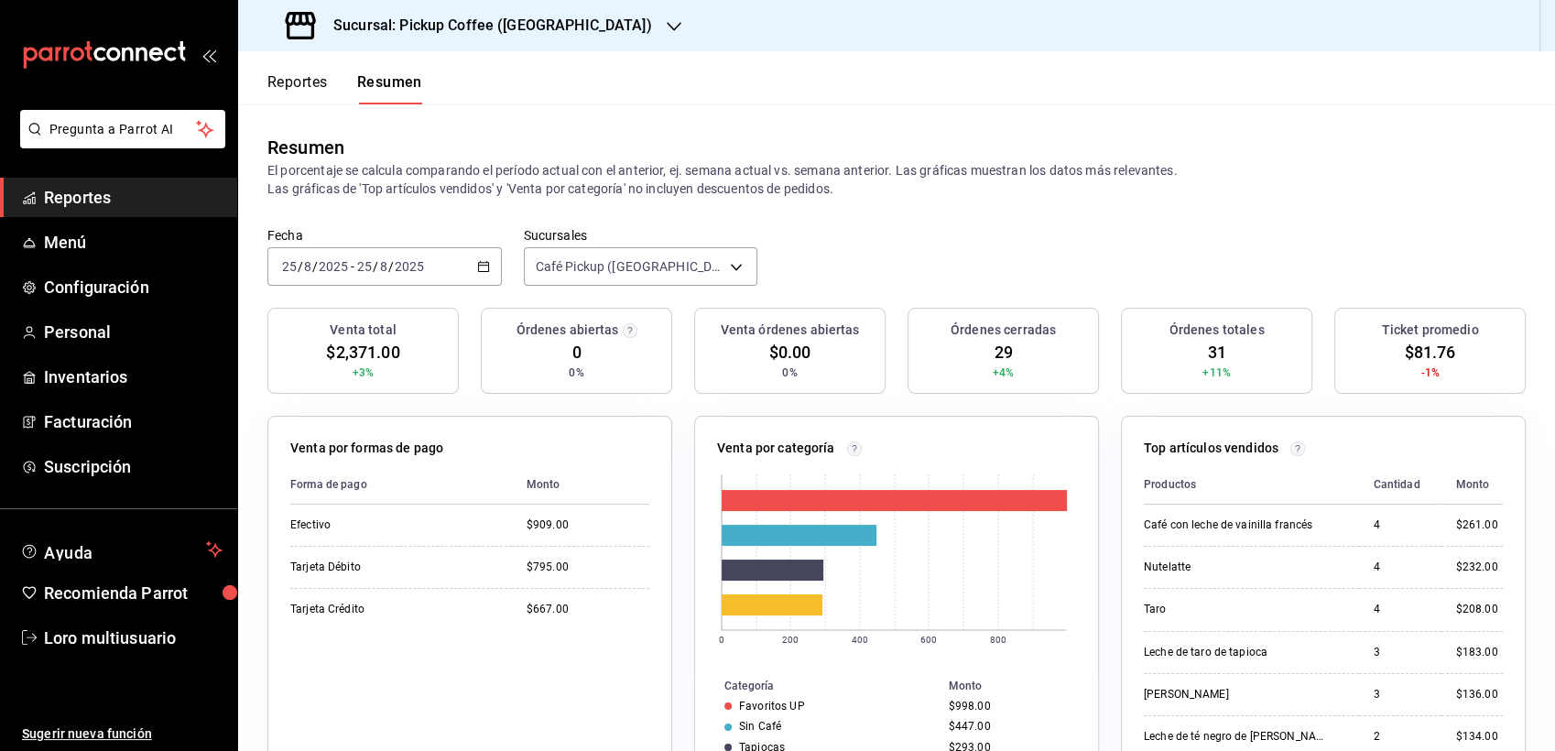
drag, startPoint x: 118, startPoint y: 187, endPoint x: 89, endPoint y: 187, distance: 29.3
click at [89, 187] on span "Reportes" at bounding box center [133, 197] width 179 height 25
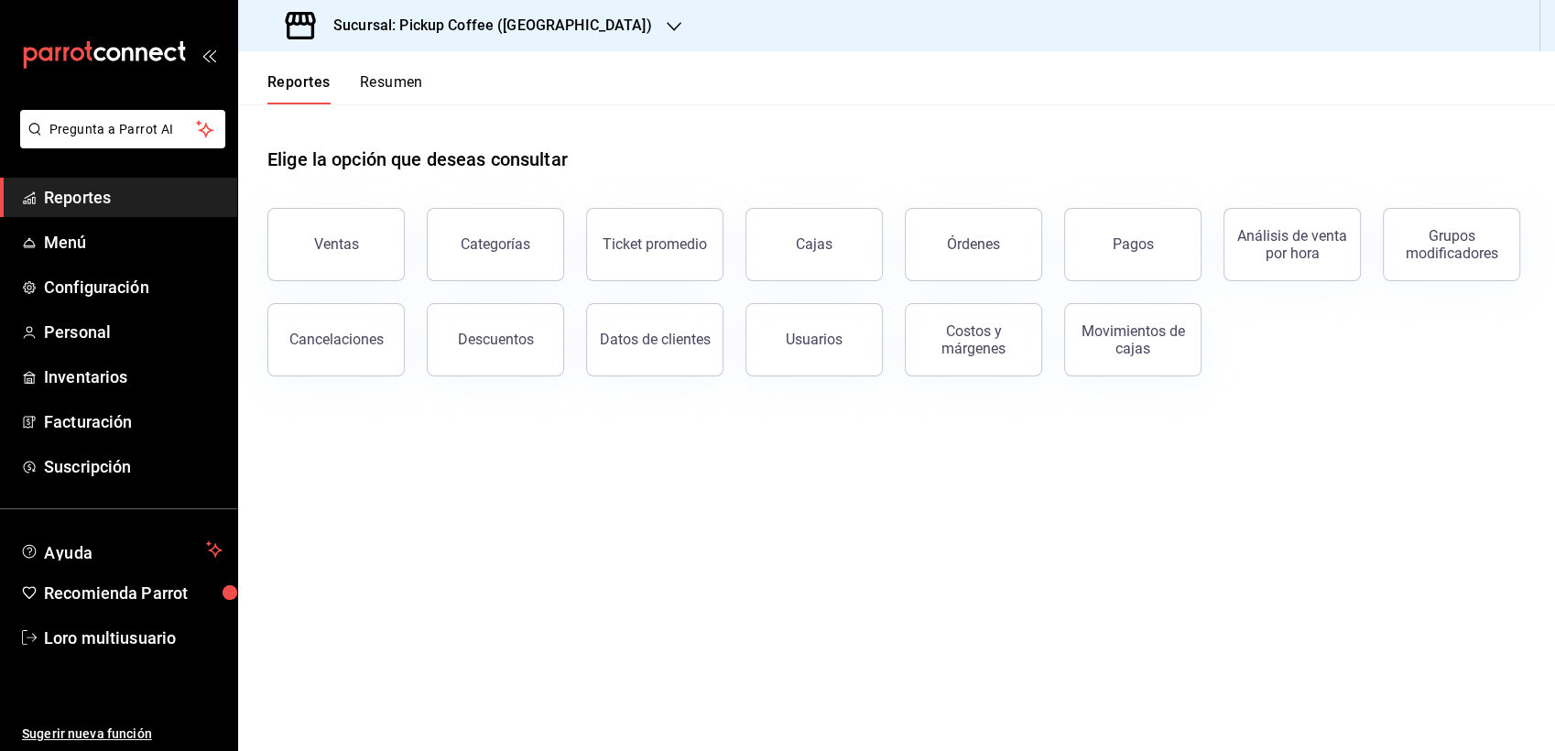
click at [382, 90] on button "Resumen" at bounding box center [391, 88] width 63 height 31
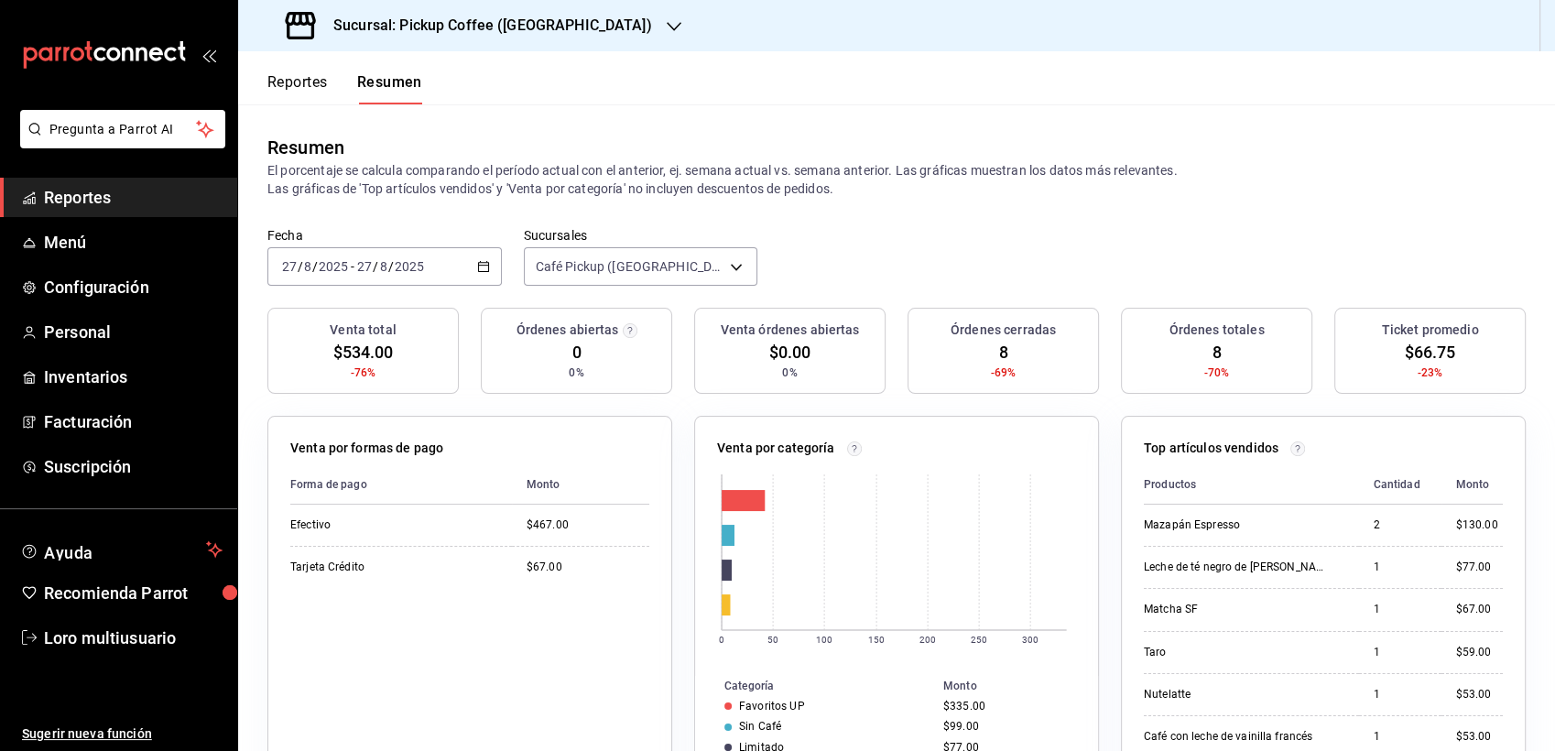
click at [415, 277] on div "[DATE] [DATE] - [DATE] [DATE]" at bounding box center [384, 266] width 234 height 38
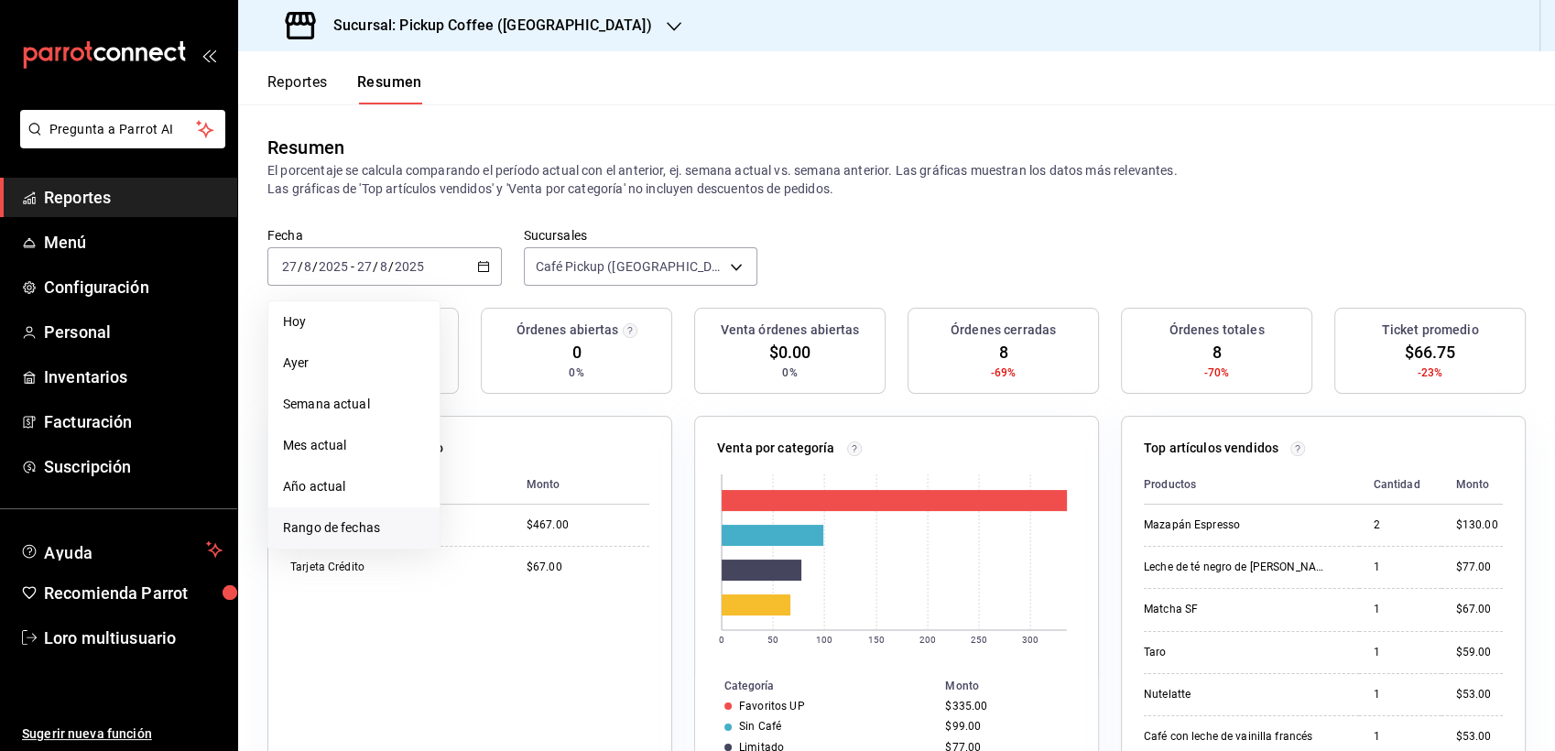
click at [384, 530] on span "Rango de fechas" at bounding box center [354, 527] width 142 height 19
click at [479, 551] on abbr "25" at bounding box center [479, 549] width 12 height 13
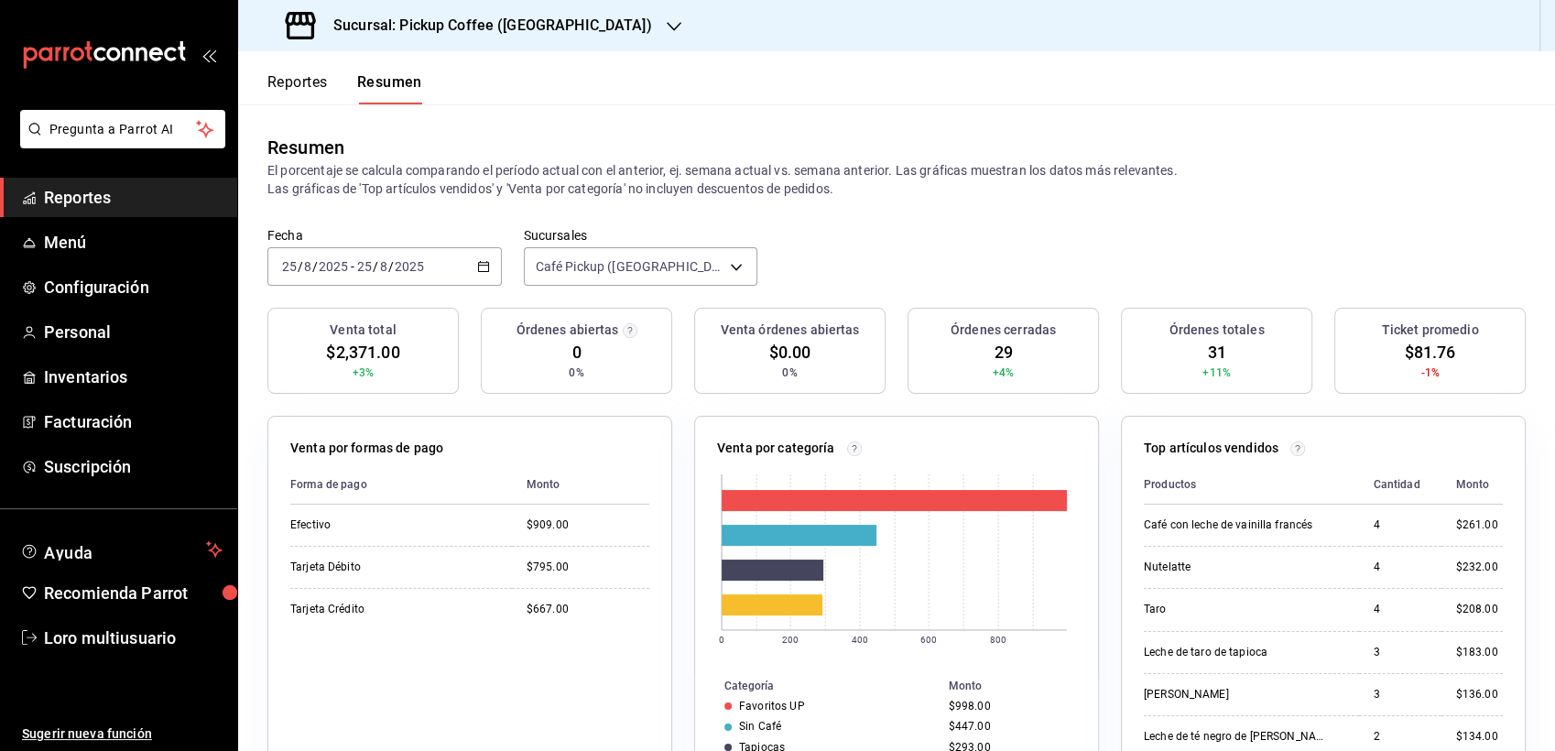
click at [421, 280] on div "[DATE] [DATE] - [DATE] [DATE]" at bounding box center [384, 266] width 234 height 38
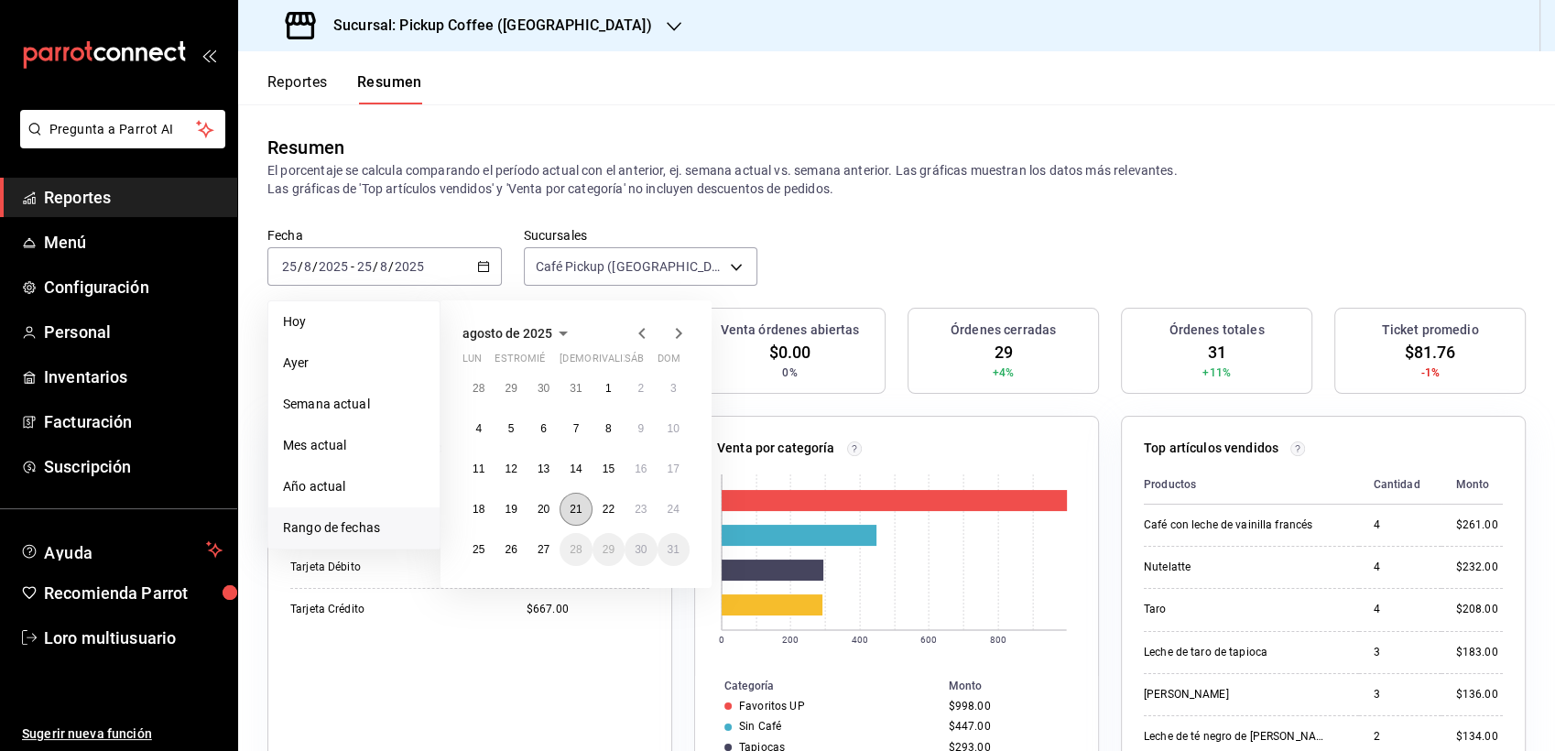
click at [579, 505] on abbr "21" at bounding box center [576, 509] width 12 height 13
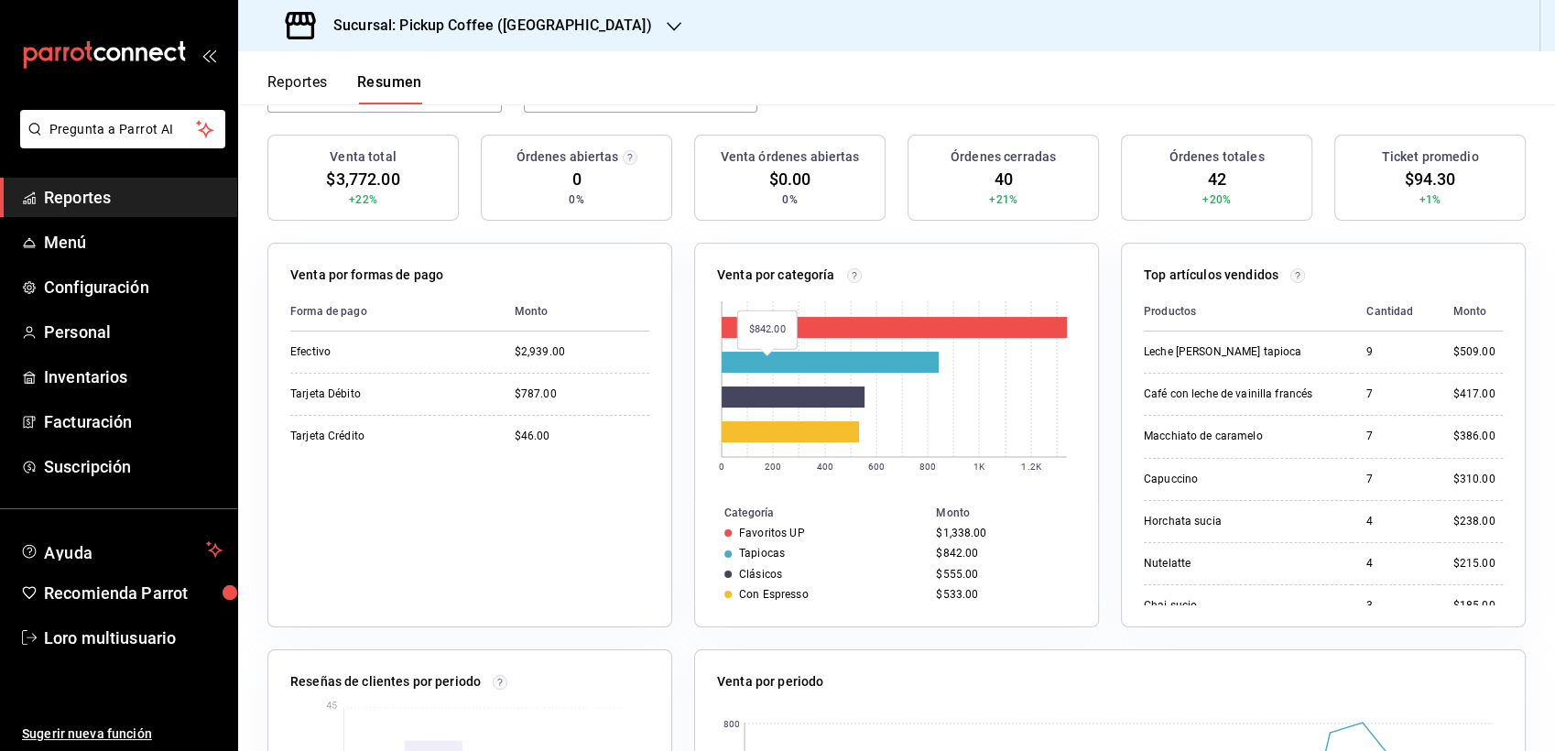
scroll to position [175, 0]
